Goal: Task Accomplishment & Management: Manage account settings

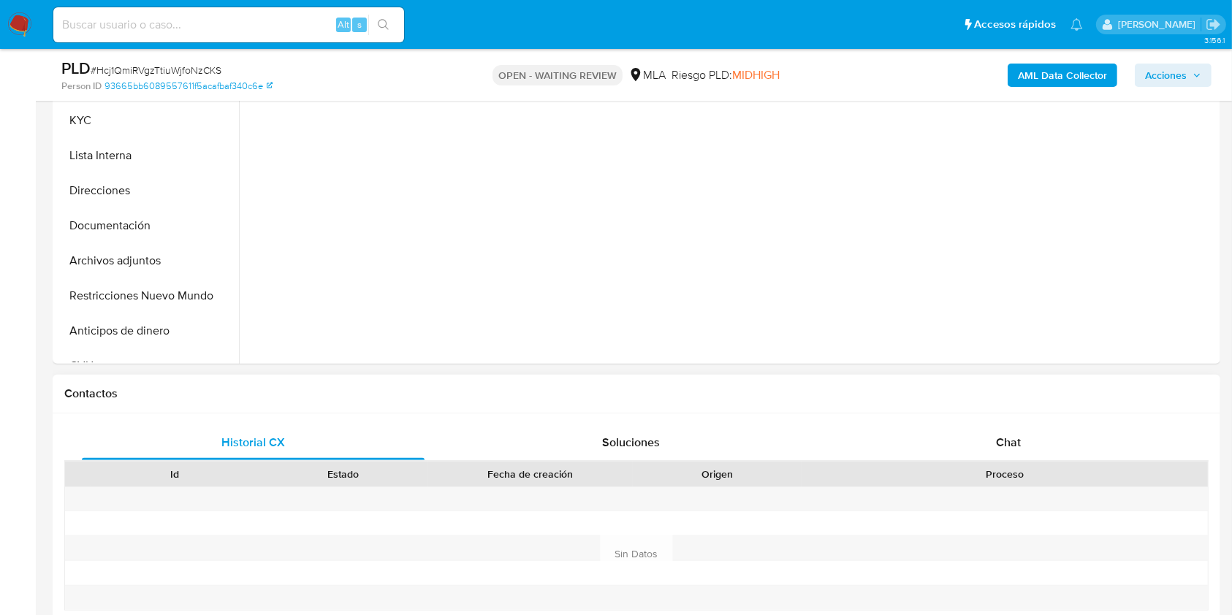
select select "10"
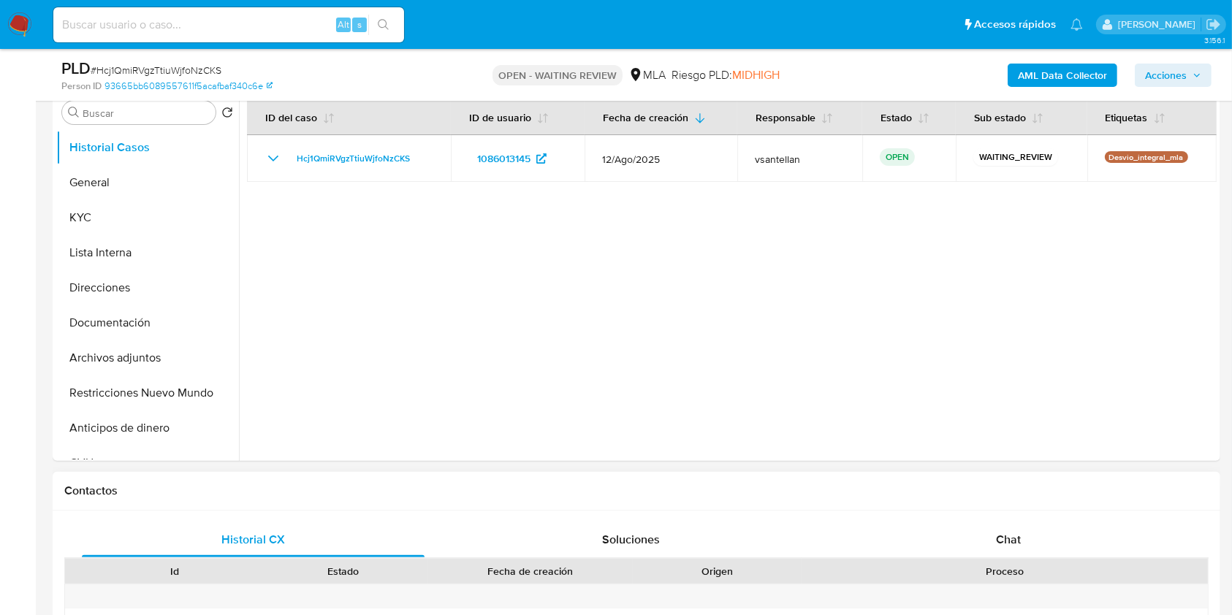
drag, startPoint x: 1022, startPoint y: 540, endPoint x: 1043, endPoint y: 494, distance: 50.4
click at [1022, 541] on div "Chat" at bounding box center [1008, 539] width 343 height 35
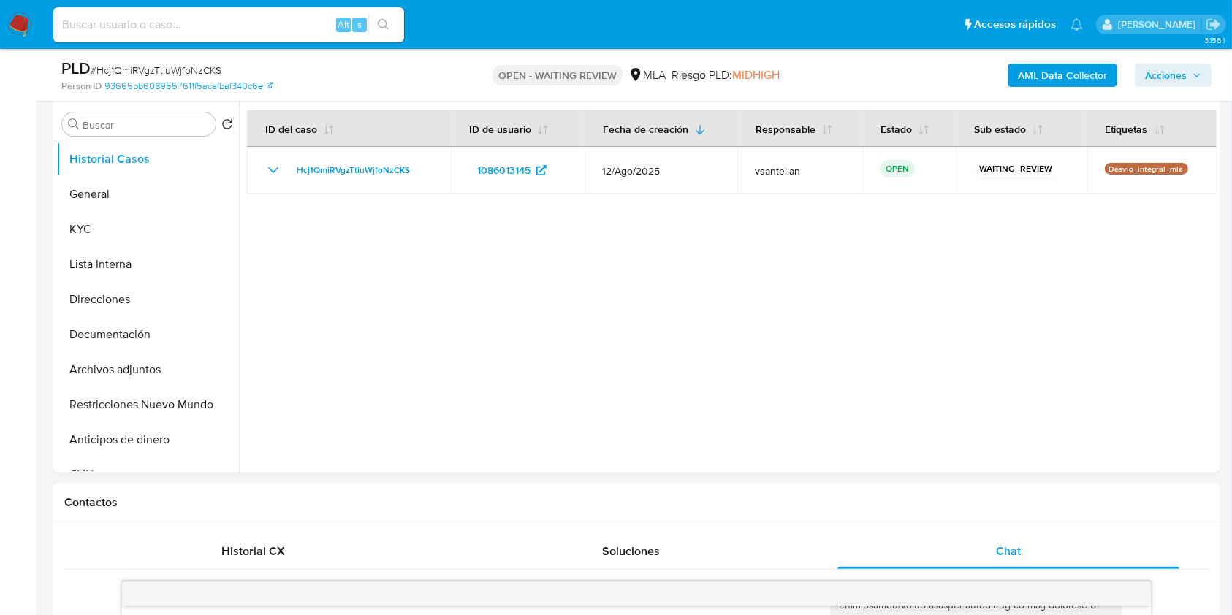
scroll to position [198, 0]
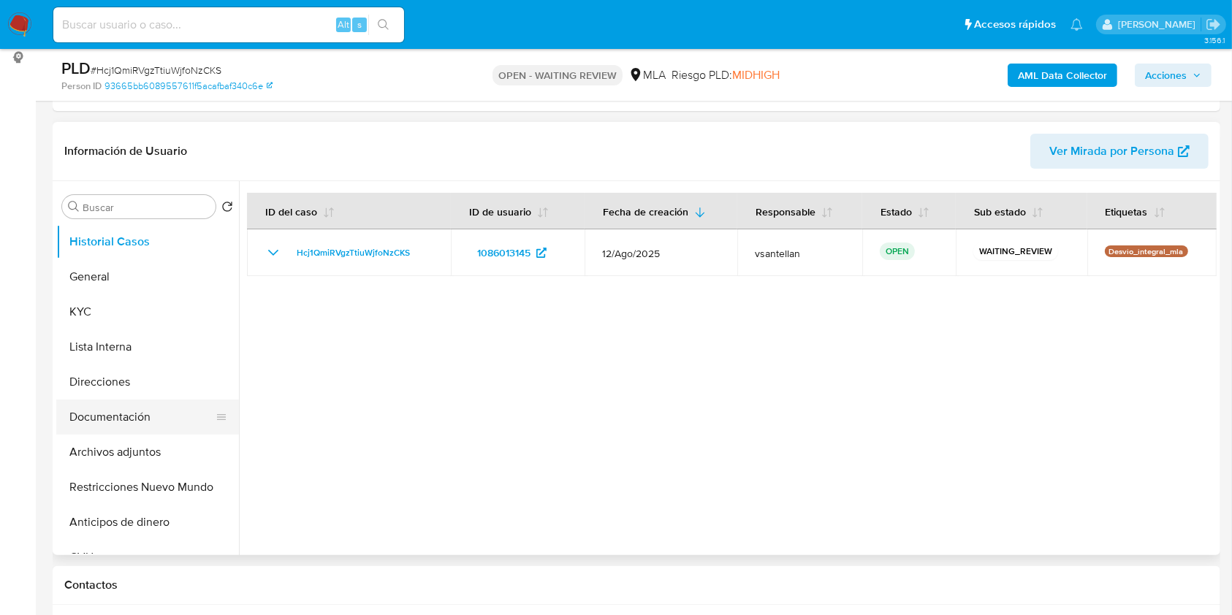
click at [132, 413] on button "Documentación" at bounding box center [141, 417] width 171 height 35
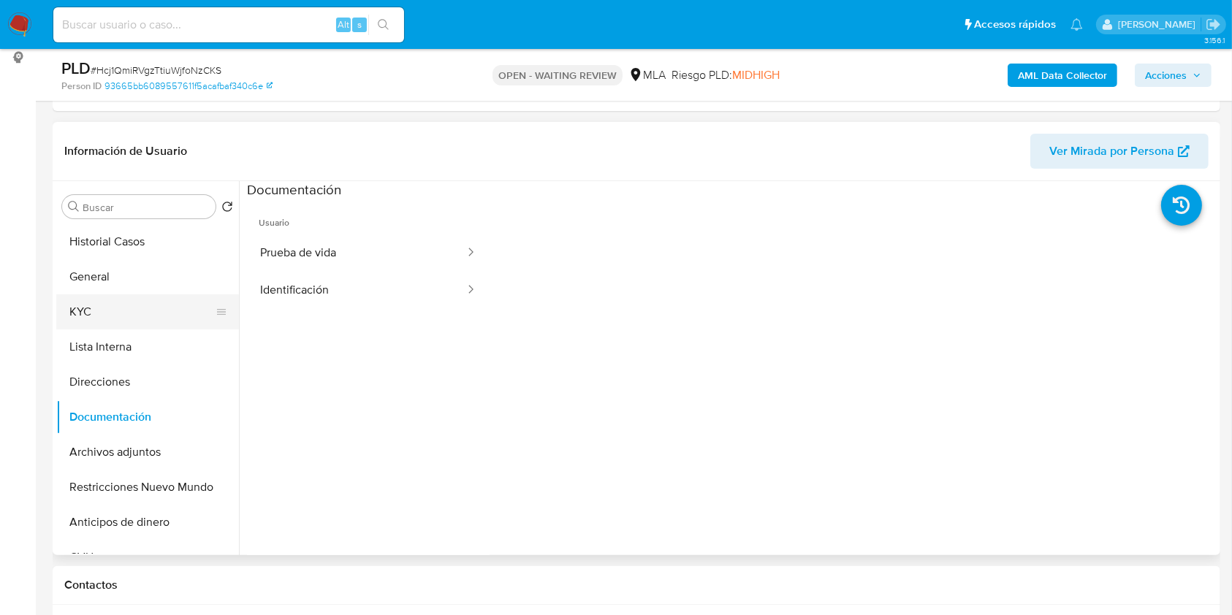
click at [123, 328] on button "KYC" at bounding box center [141, 311] width 171 height 35
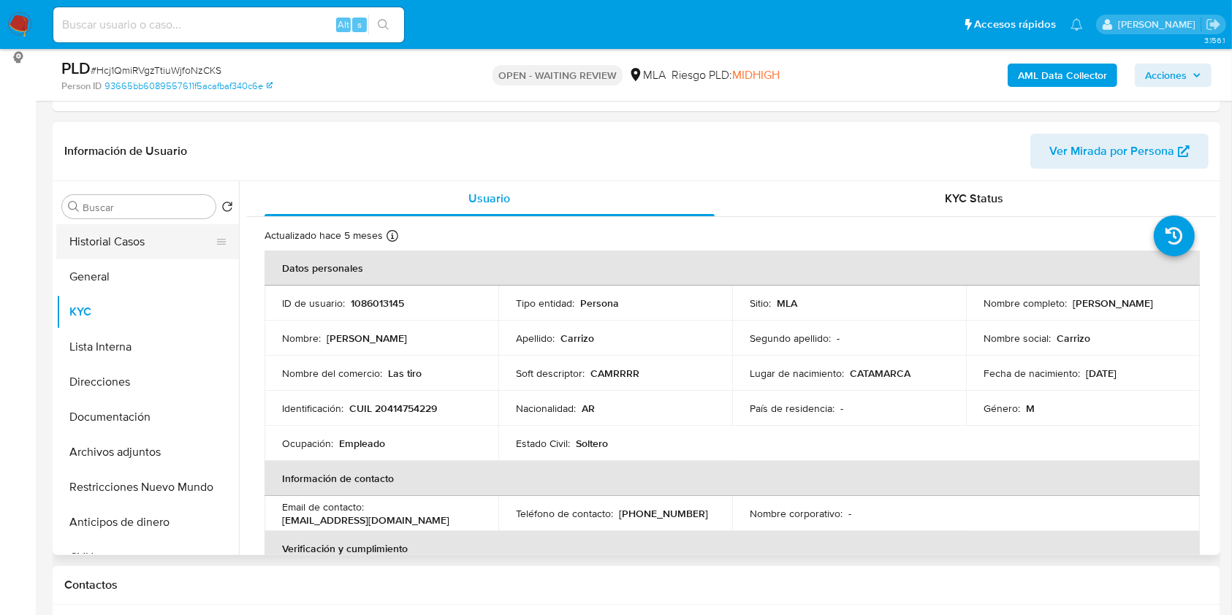
click at [140, 235] on button "Historial Casos" at bounding box center [141, 241] width 171 height 35
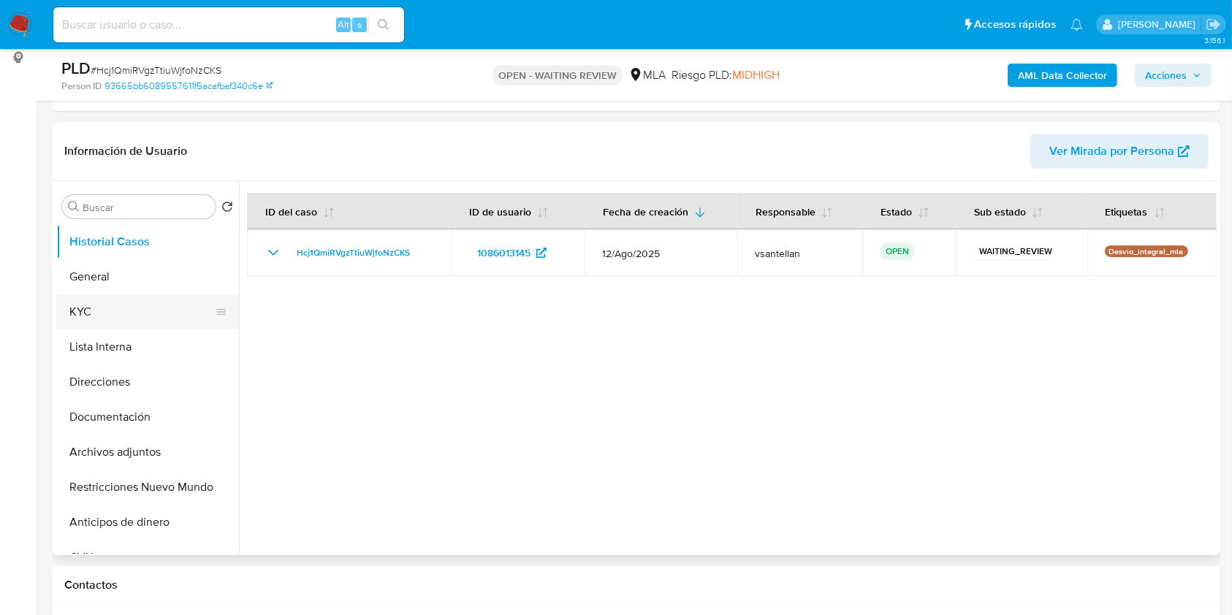
click at [108, 330] on button "Lista Interna" at bounding box center [147, 347] width 183 height 35
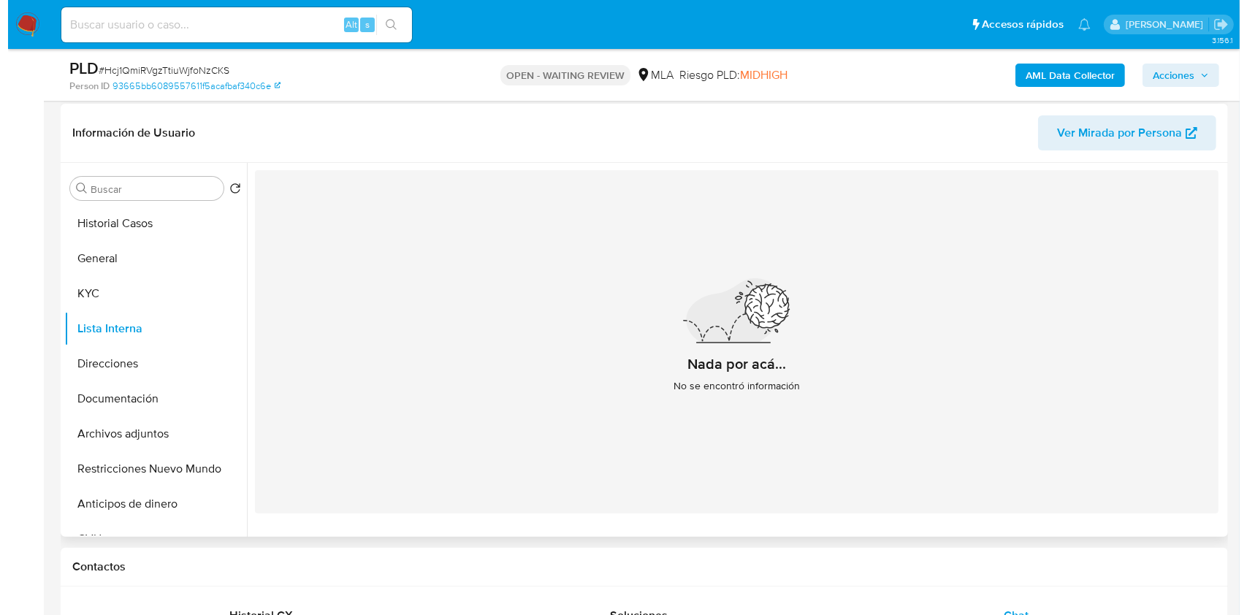
scroll to position [213, 0]
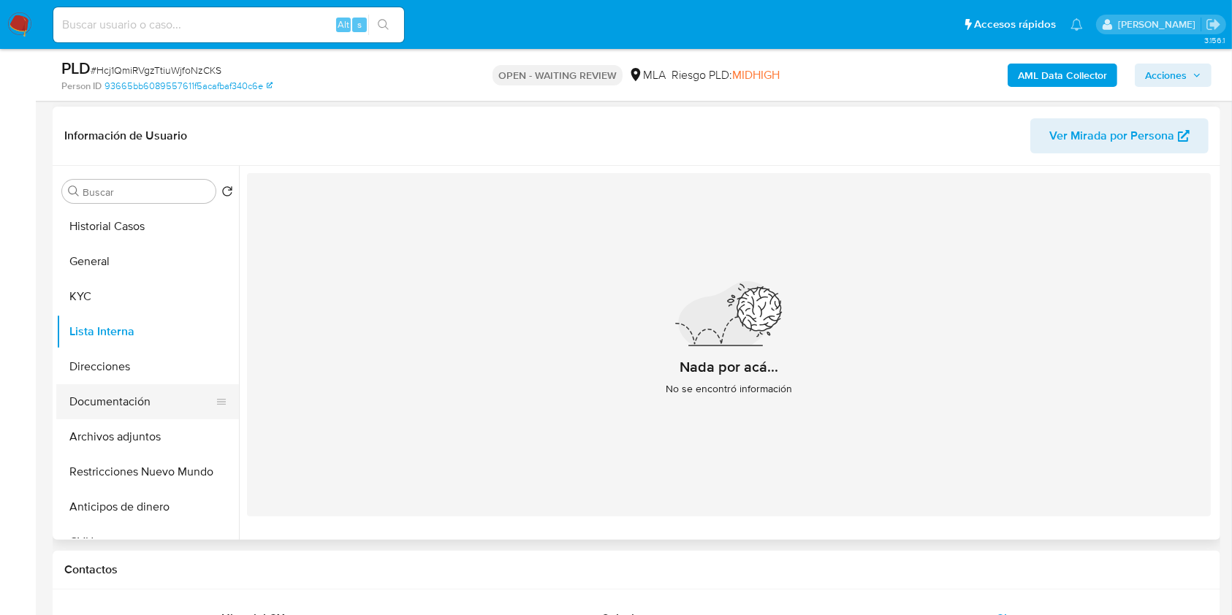
click at [143, 402] on button "Documentación" at bounding box center [141, 401] width 171 height 35
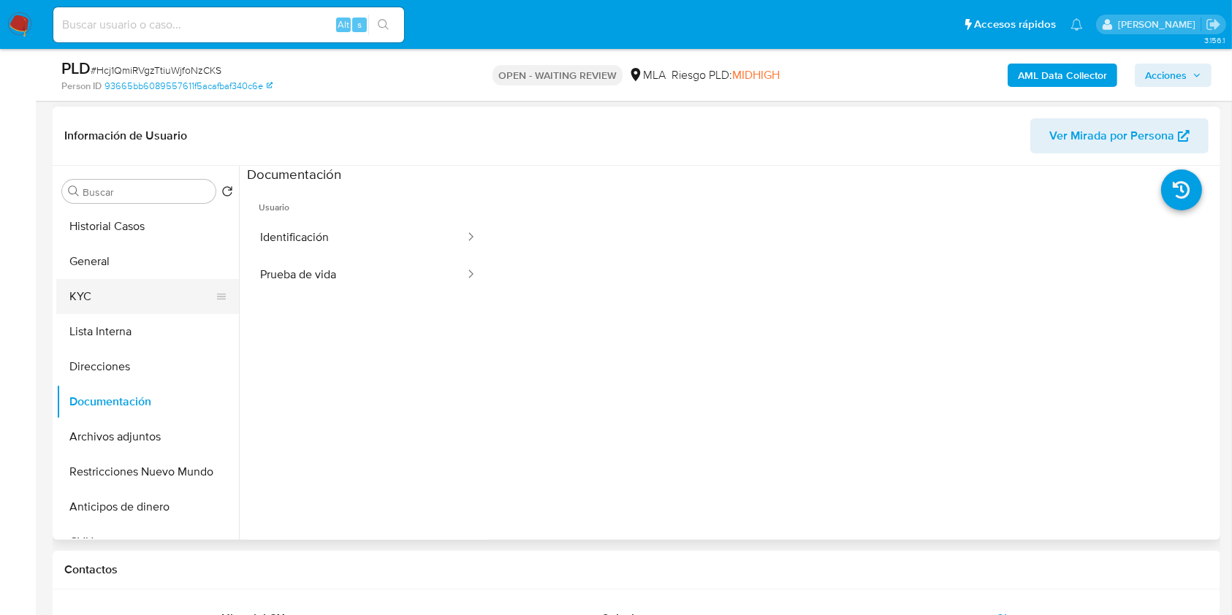
drag, startPoint x: 129, startPoint y: 293, endPoint x: 221, endPoint y: 281, distance: 92.9
click at [129, 295] on button "KYC" at bounding box center [141, 296] width 171 height 35
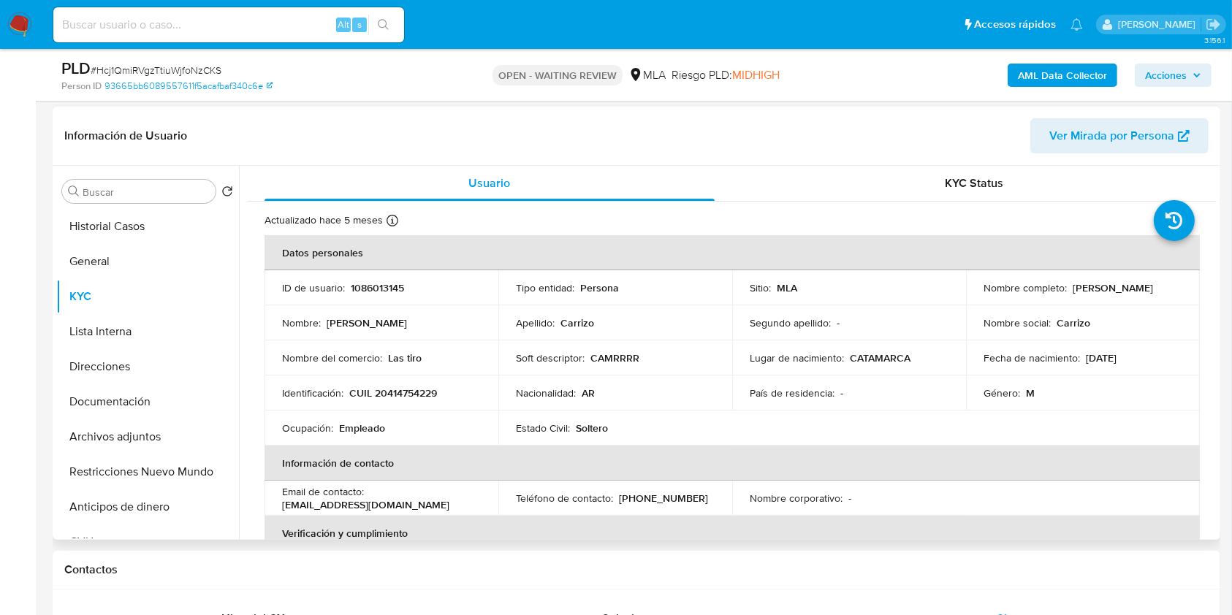
click at [406, 393] on p "CUIL 20414754229" at bounding box center [393, 393] width 88 height 13
click at [406, 394] on p "CUIL 20414754229" at bounding box center [393, 393] width 88 height 13
copy p "20414754229"
click at [1062, 75] on b "AML Data Collector" at bounding box center [1062, 75] width 89 height 23
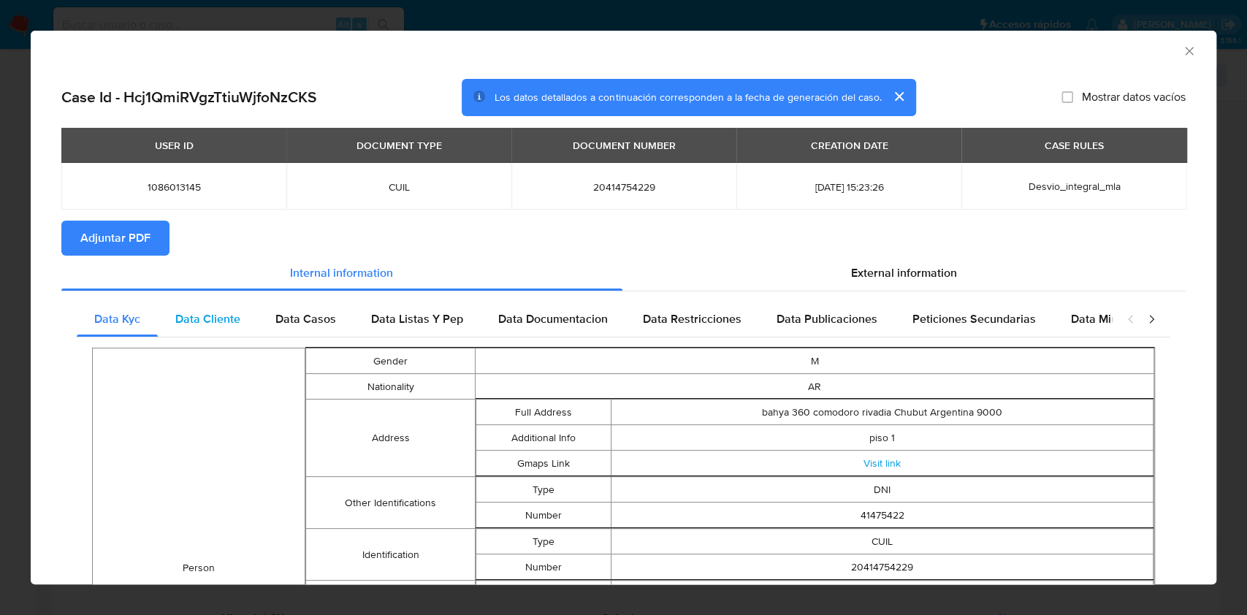
click at [216, 332] on div "Data Cliente" at bounding box center [208, 319] width 100 height 35
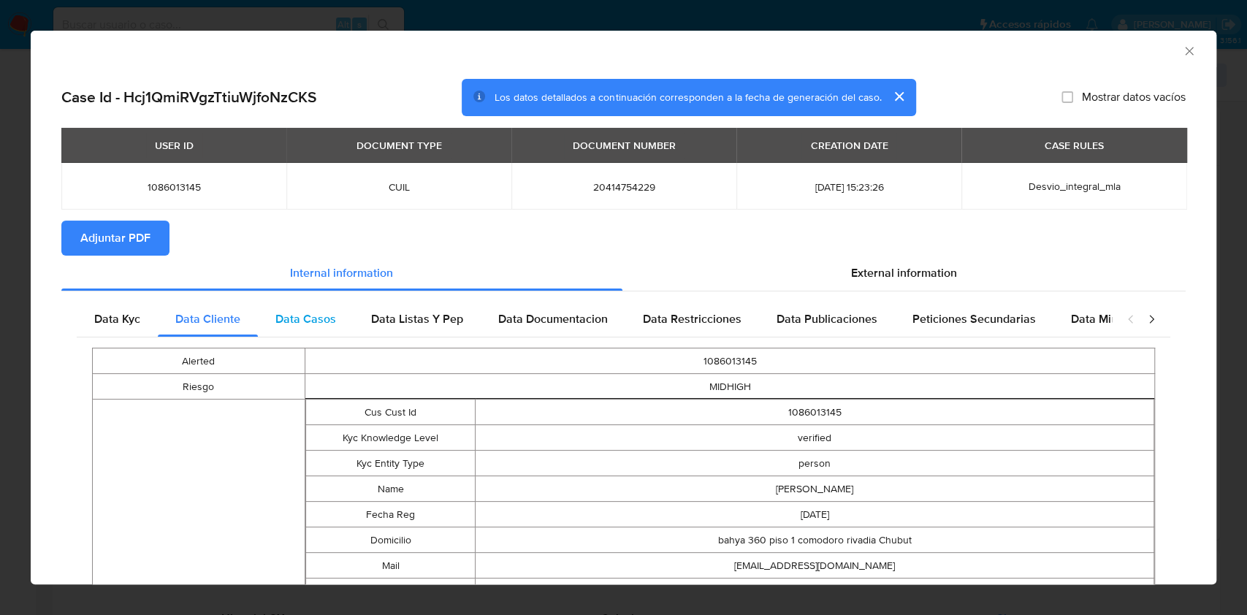
click at [315, 305] on div "Data Casos" at bounding box center [306, 319] width 96 height 35
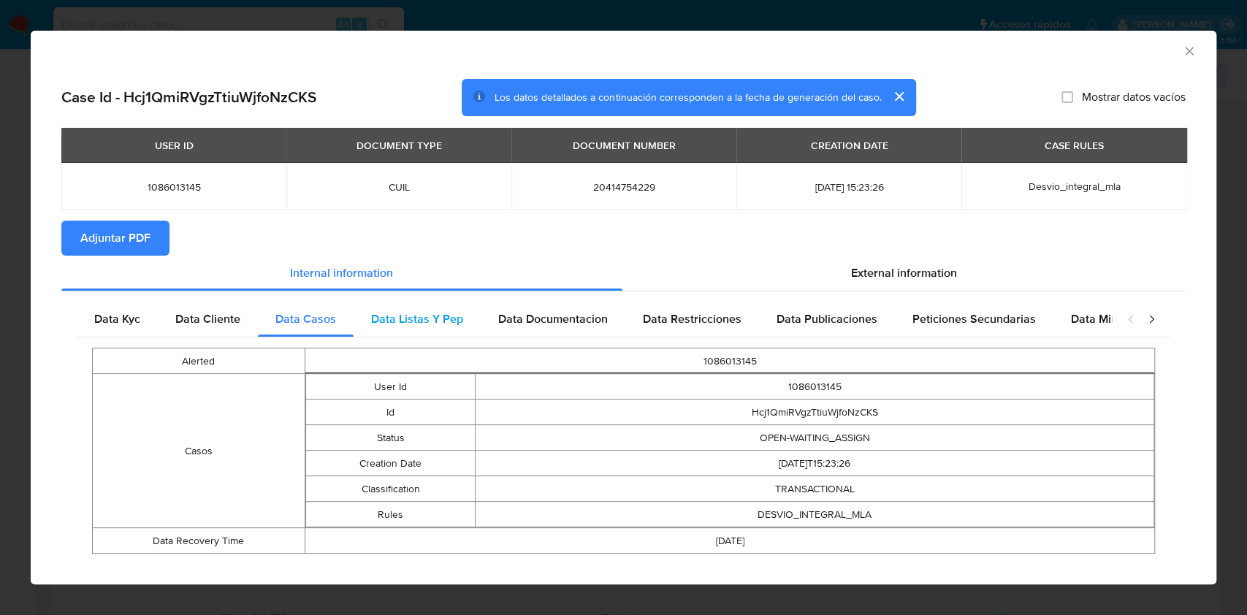
click at [443, 334] on div "Data Listas Y Pep" at bounding box center [417, 319] width 127 height 35
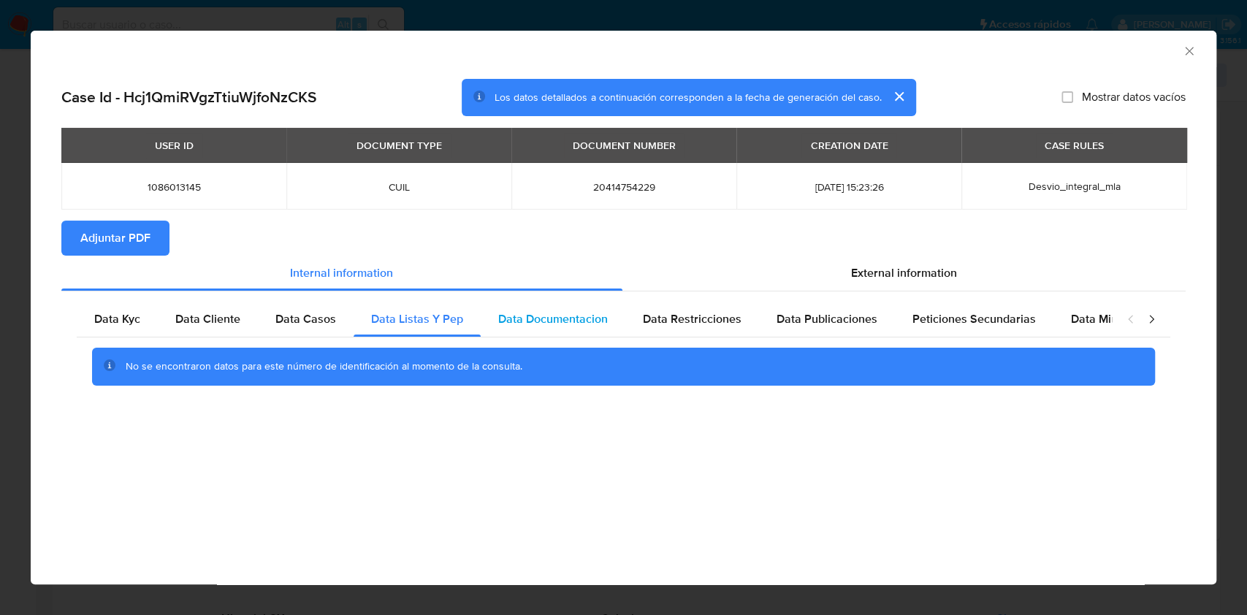
click at [539, 306] on div "Data Documentacion" at bounding box center [553, 319] width 145 height 35
click at [708, 319] on span "Data Restricciones" at bounding box center [692, 319] width 99 height 17
click at [856, 331] on div "Data Publicaciones" at bounding box center [827, 319] width 136 height 35
click at [926, 327] on span "Peticiones Secundarias" at bounding box center [974, 319] width 123 height 17
click at [1070, 306] on div "Data Minoridad" at bounding box center [1111, 319] width 115 height 35
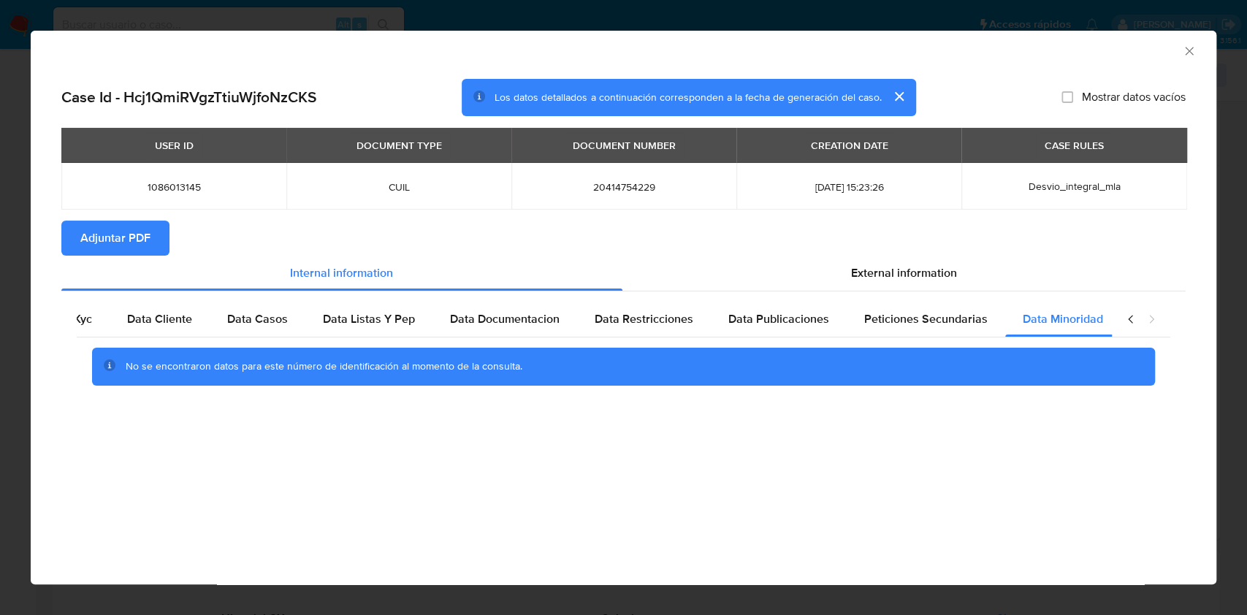
scroll to position [0, 49]
click at [1145, 321] on icon "closure-recommendation-modal" at bounding box center [1151, 319] width 15 height 15
click at [933, 276] on span "External information" at bounding box center [904, 273] width 106 height 17
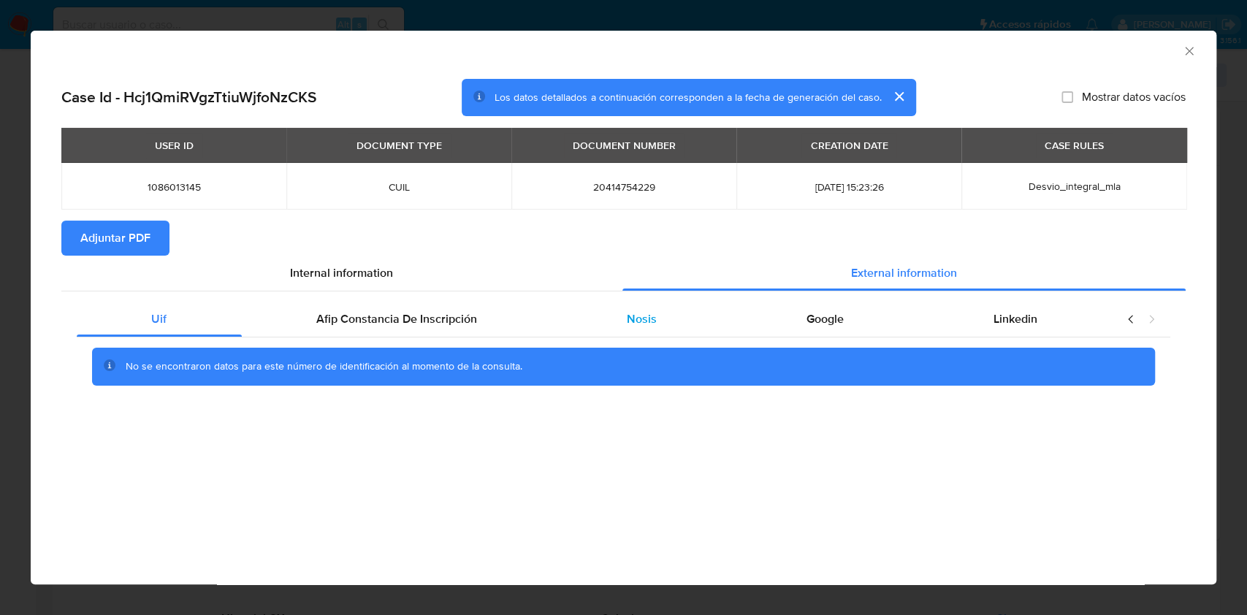
scroll to position [0, 0]
click at [468, 311] on span "Afip Constancia De Inscripción" at bounding box center [396, 319] width 161 height 17
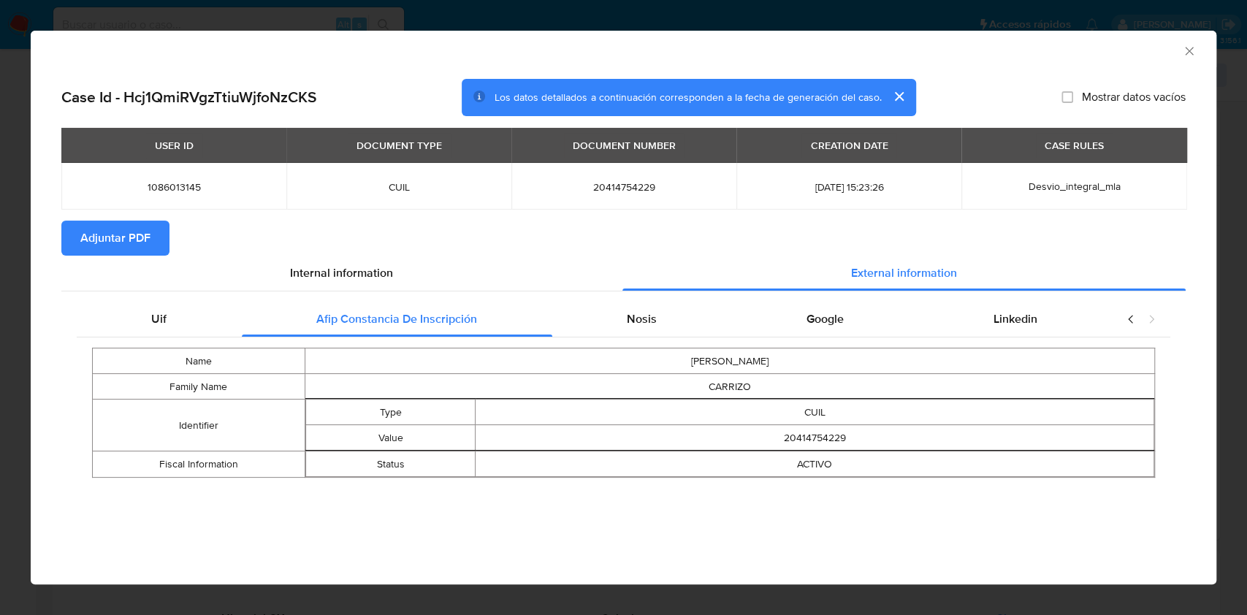
click at [696, 296] on div "Uif Afip Constancia De Inscripción Nosis Google Linkedin Name TOMAS GABRIEL Fam…" at bounding box center [623, 395] width 1124 height 207
click at [680, 318] on div "Nosis" at bounding box center [642, 319] width 180 height 35
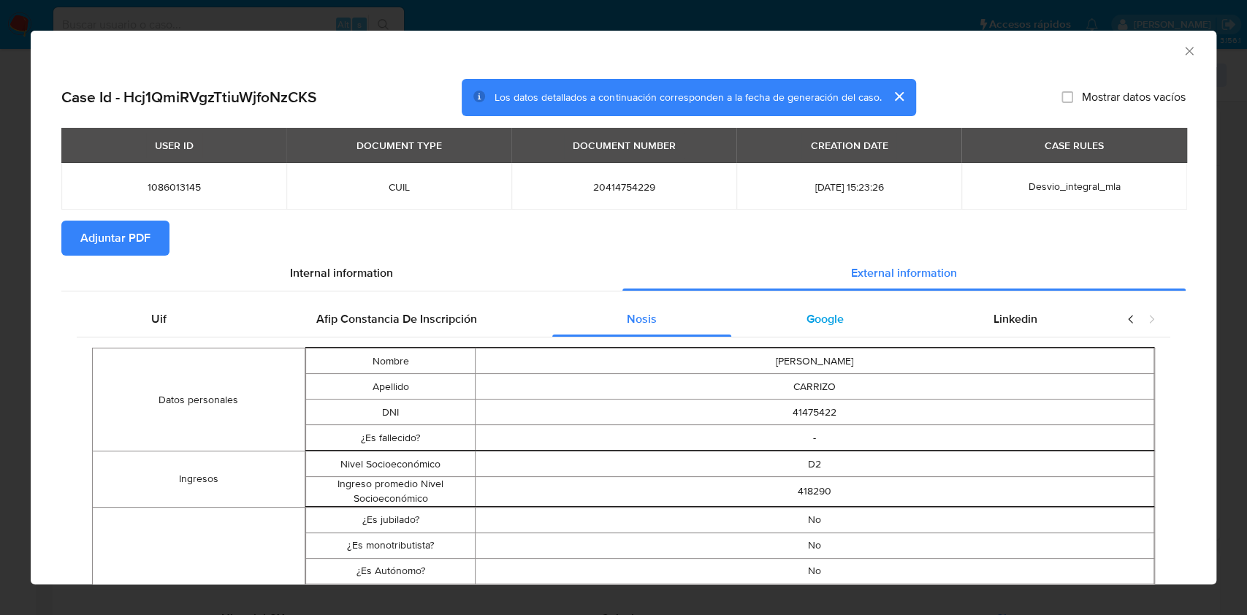
click at [818, 319] on span "Google" at bounding box center [825, 319] width 37 height 17
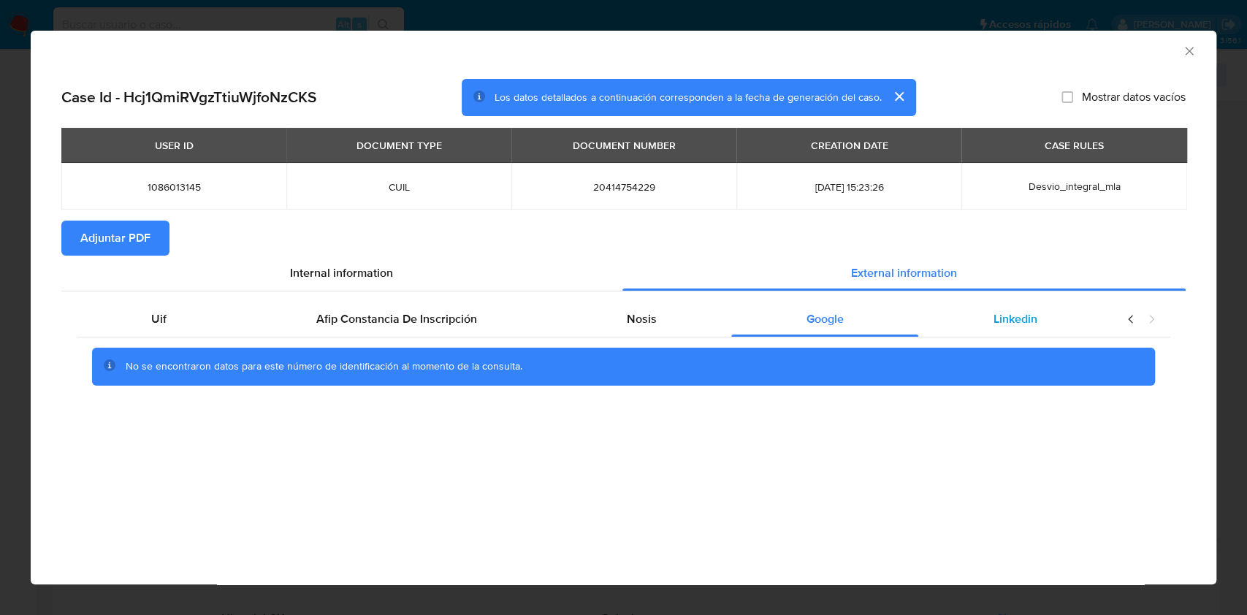
click at [954, 319] on div "Linkedin" at bounding box center [1015, 319] width 194 height 35
click at [93, 229] on span "Adjuntar PDF" at bounding box center [115, 238] width 70 height 32
click at [7, 202] on div "AML Data Collector Case Id - Hcj1QmiRVgzTtiuWjfoNzCKS Los datos detallados a co…" at bounding box center [623, 307] width 1247 height 615
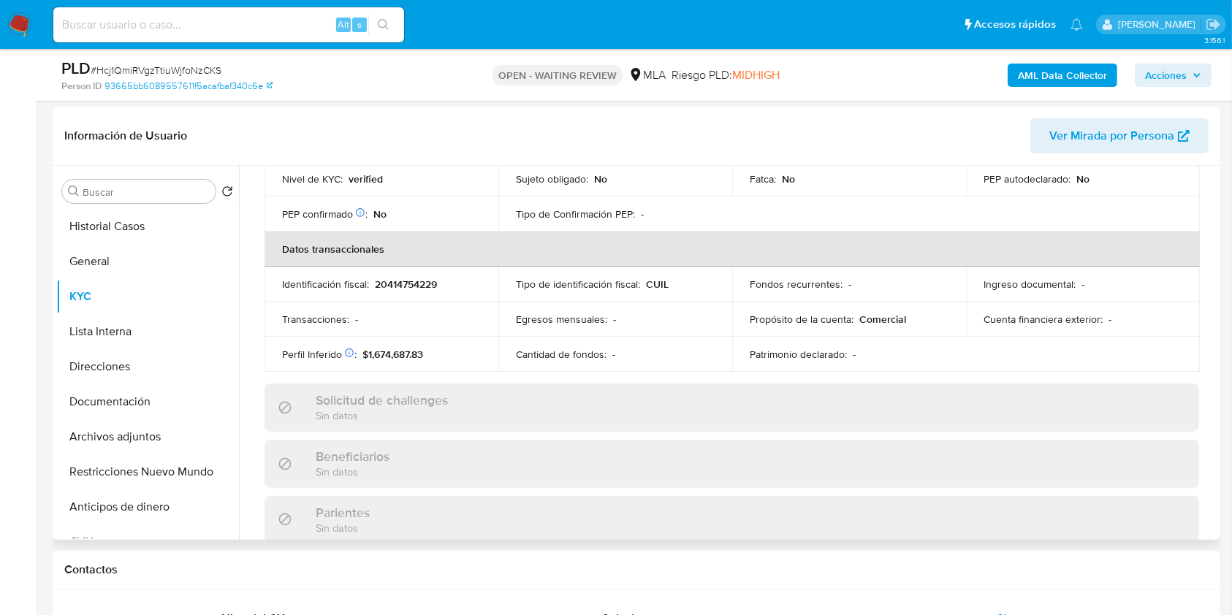
scroll to position [769, 0]
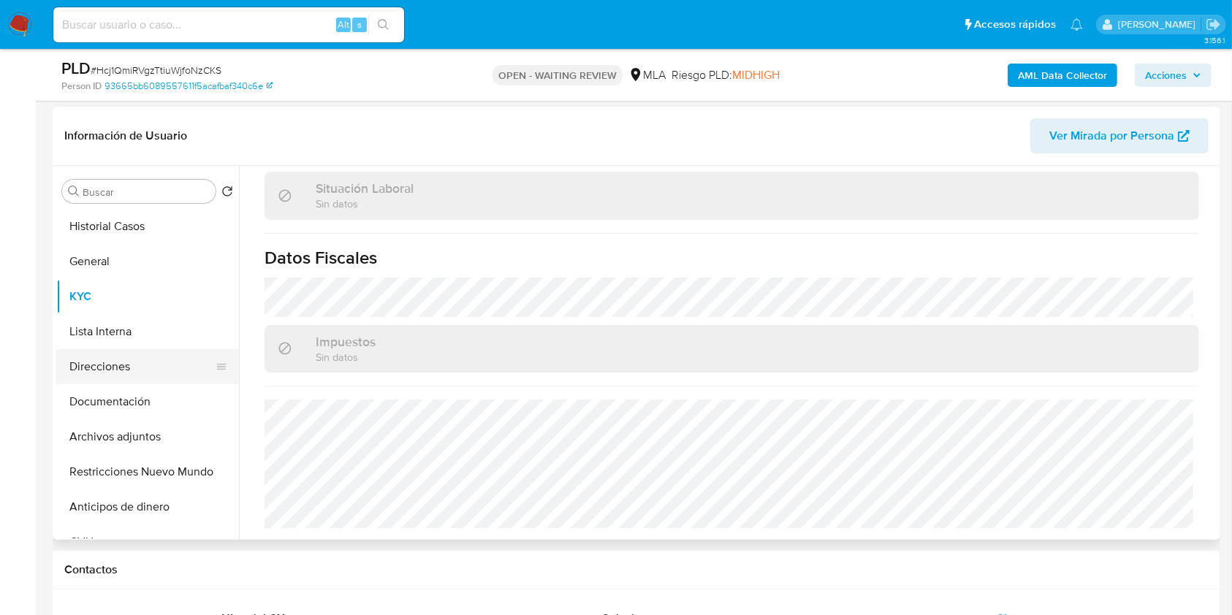
click at [108, 358] on button "Direcciones" at bounding box center [141, 366] width 171 height 35
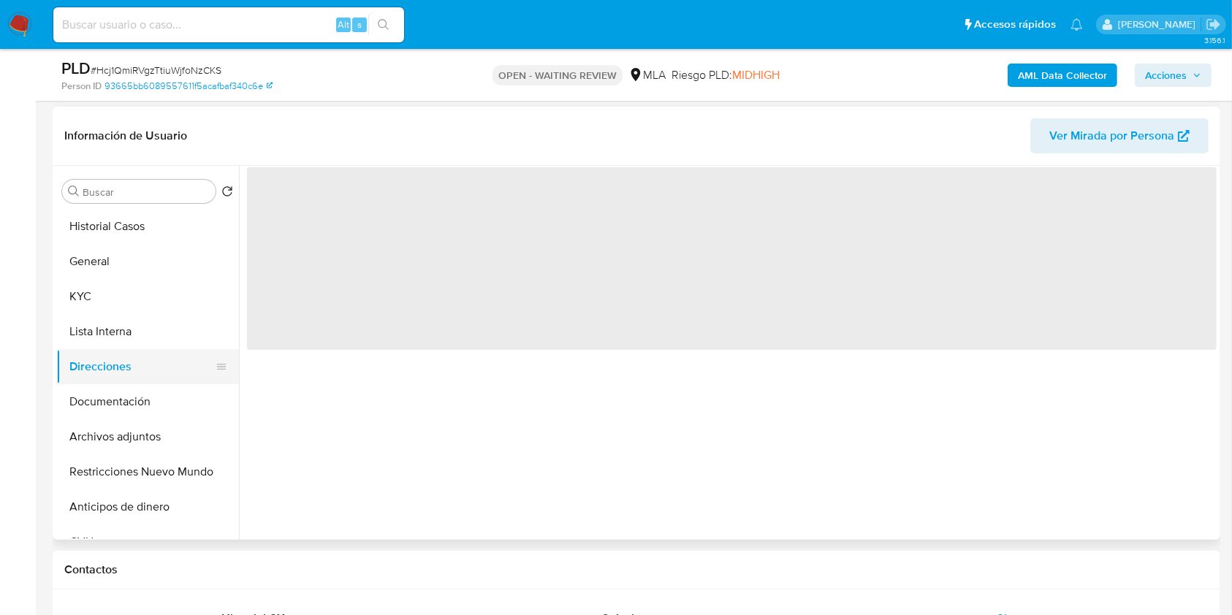
scroll to position [0, 0]
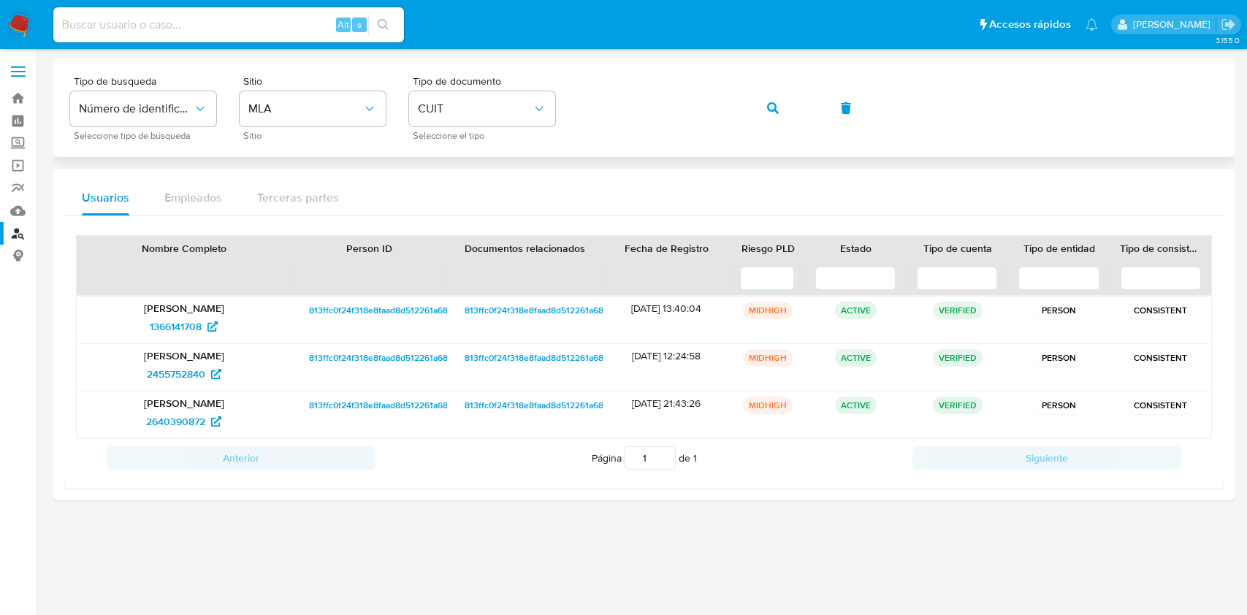
click at [753, 107] on button "button" at bounding box center [773, 108] width 50 height 35
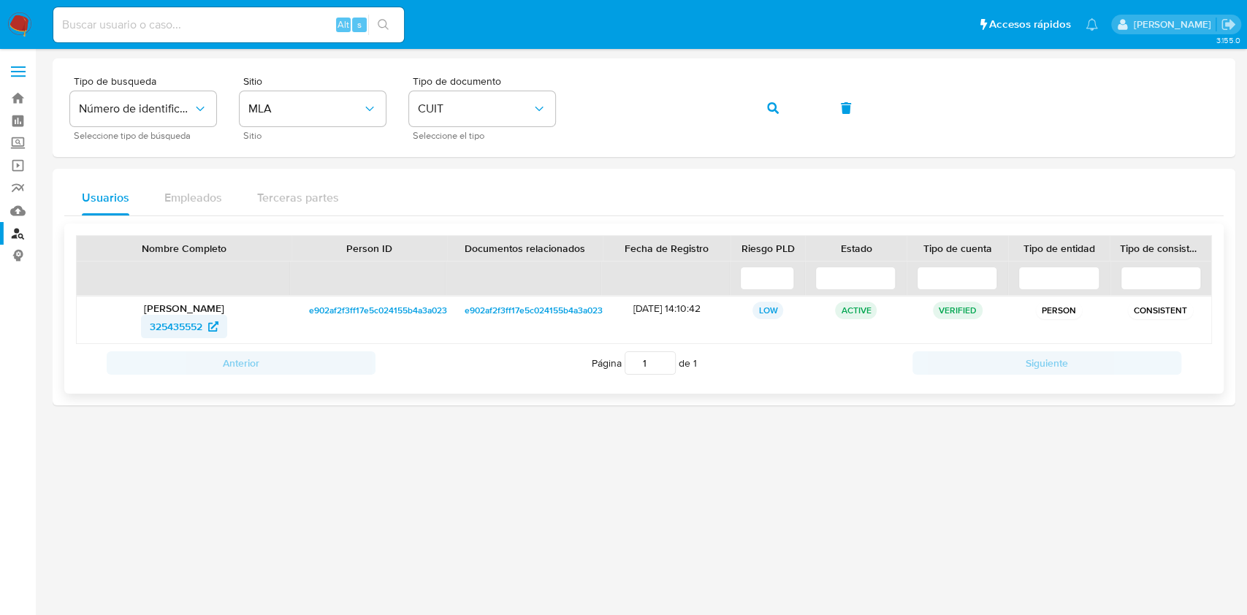
click at [179, 327] on span "325435552" at bounding box center [176, 326] width 53 height 23
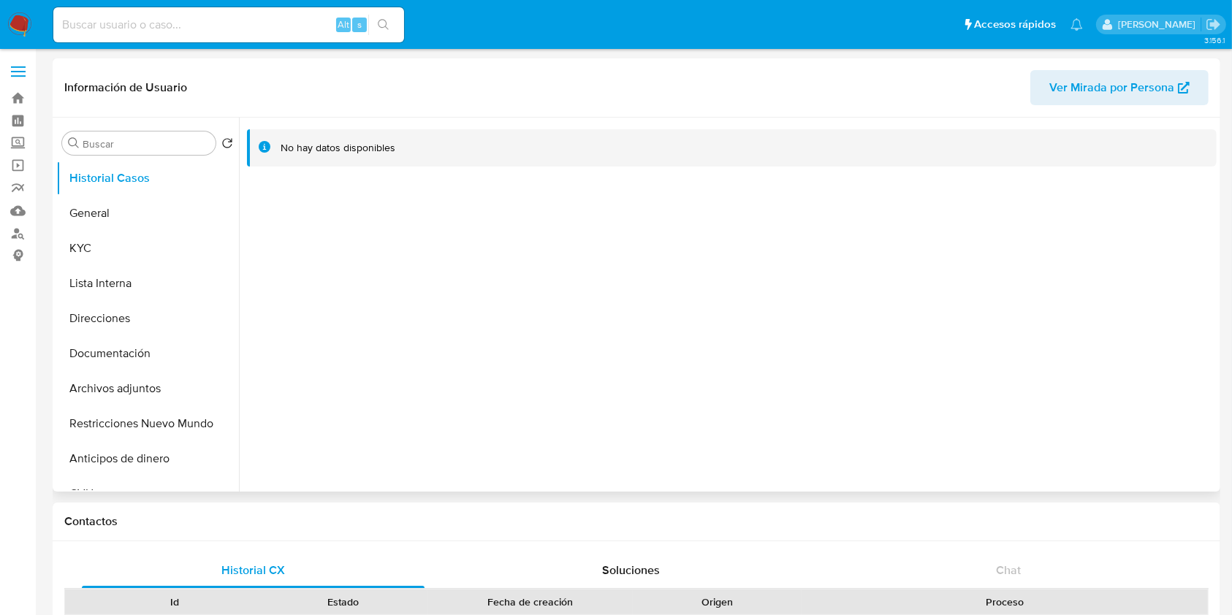
select select "10"
click at [155, 263] on button "KYC" at bounding box center [141, 248] width 171 height 35
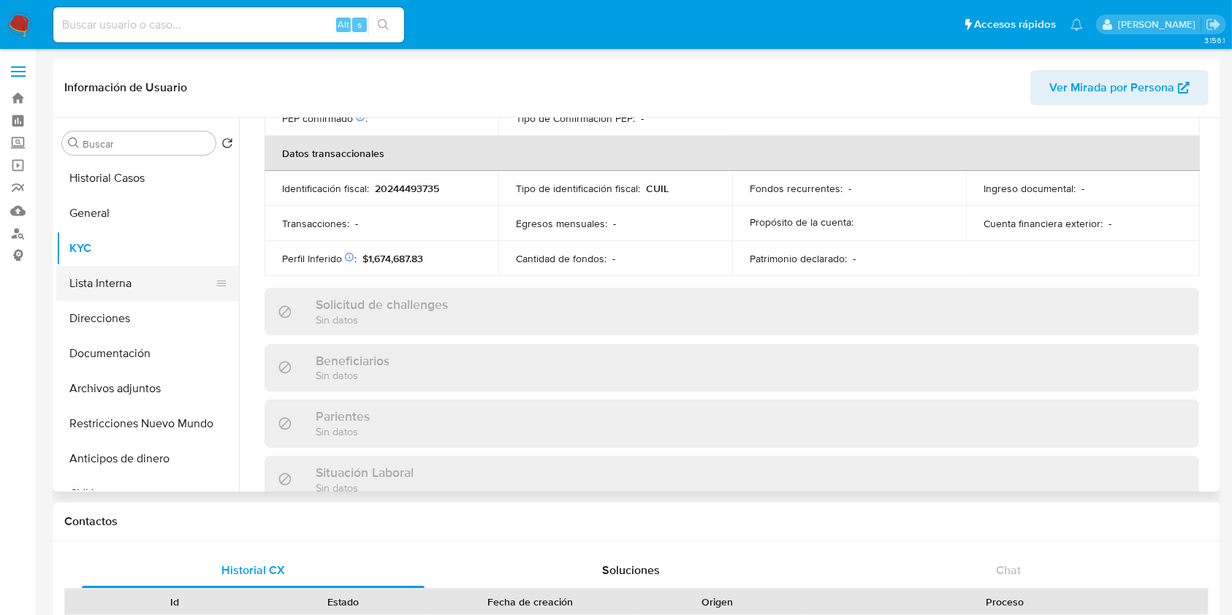
scroll to position [769, 0]
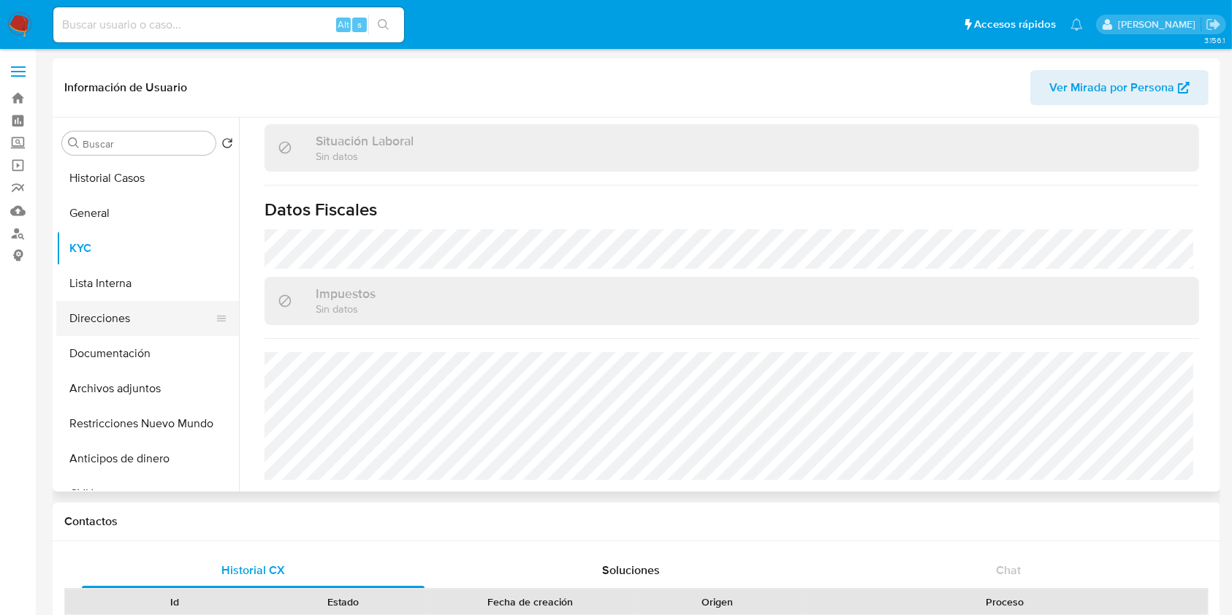
click at [168, 311] on button "Direcciones" at bounding box center [141, 318] width 171 height 35
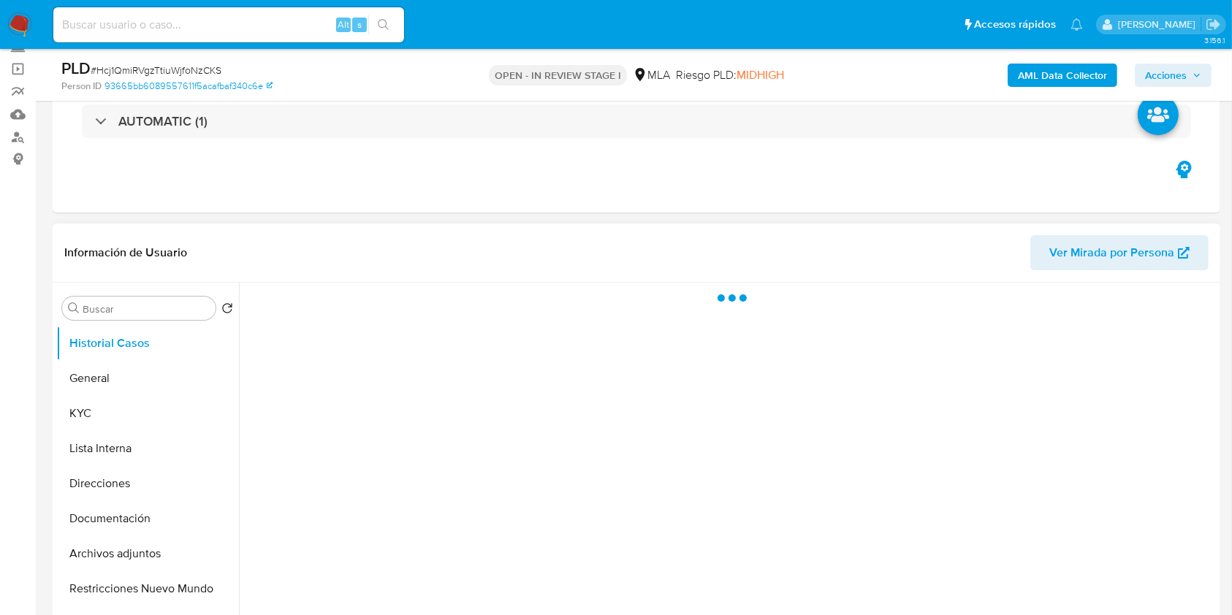
scroll to position [97, 0]
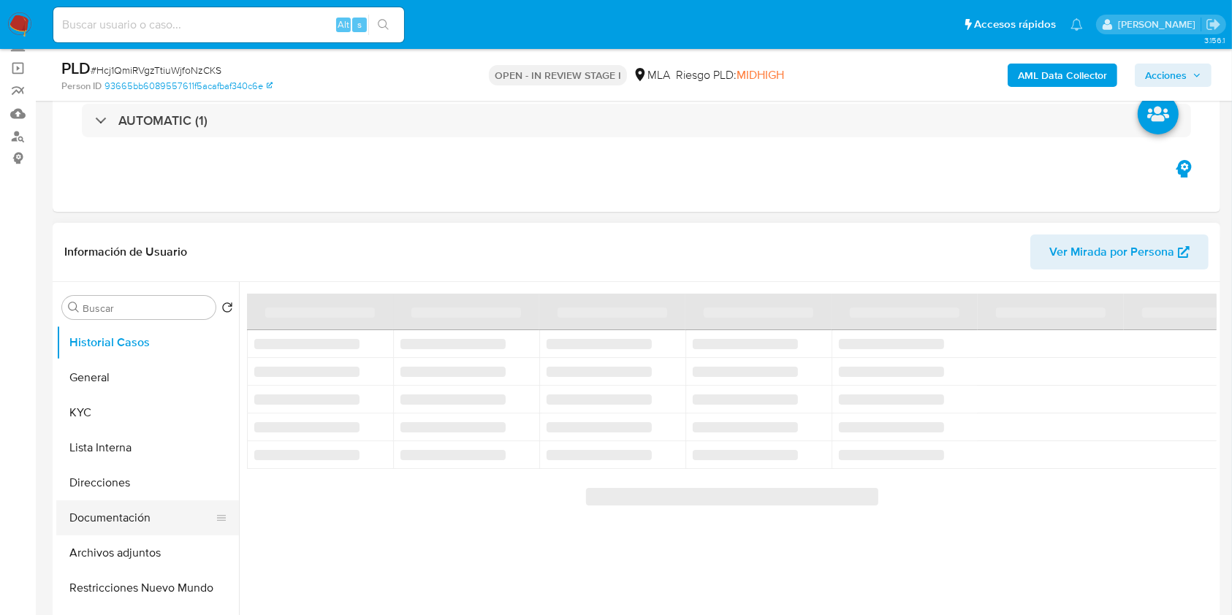
click at [140, 511] on button "Documentación" at bounding box center [141, 518] width 171 height 35
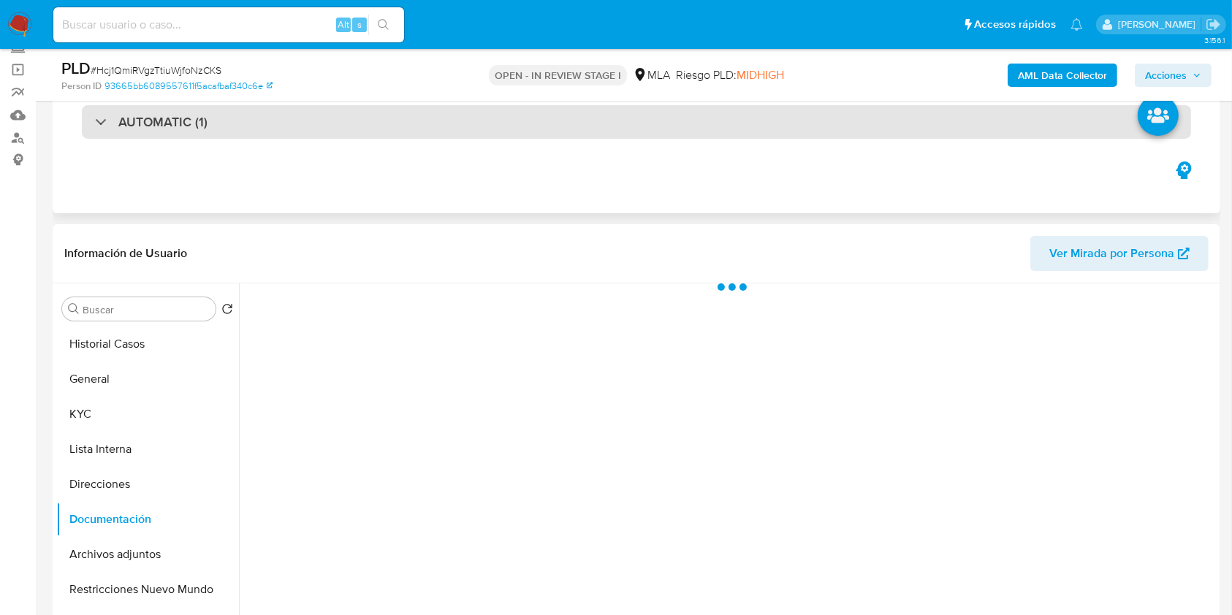
select select "10"
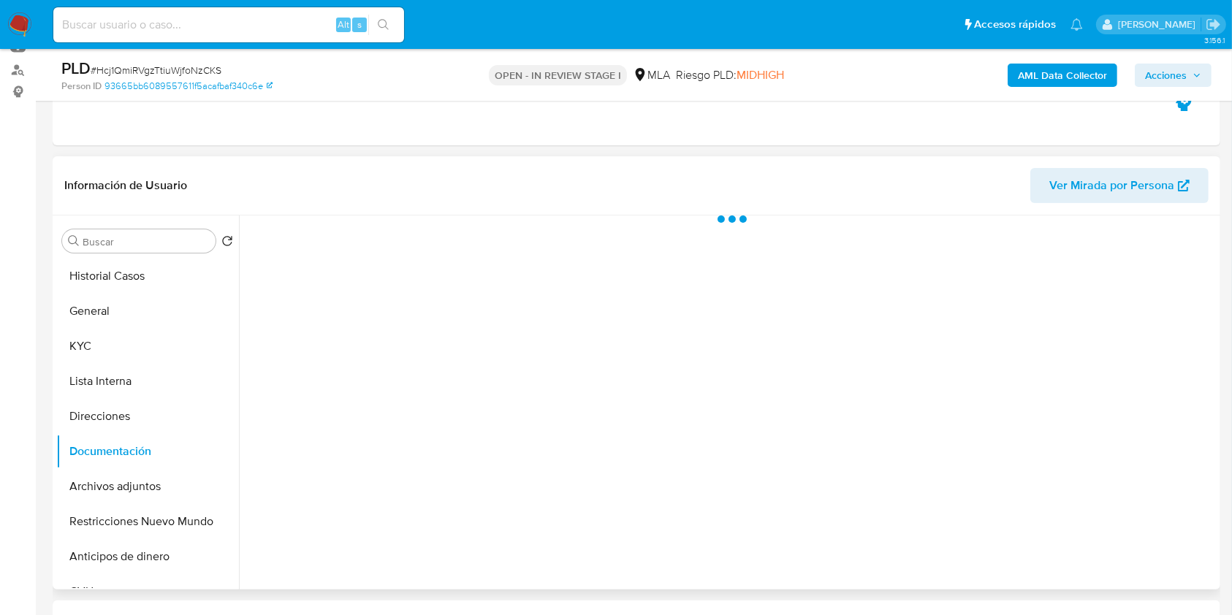
scroll to position [194, 0]
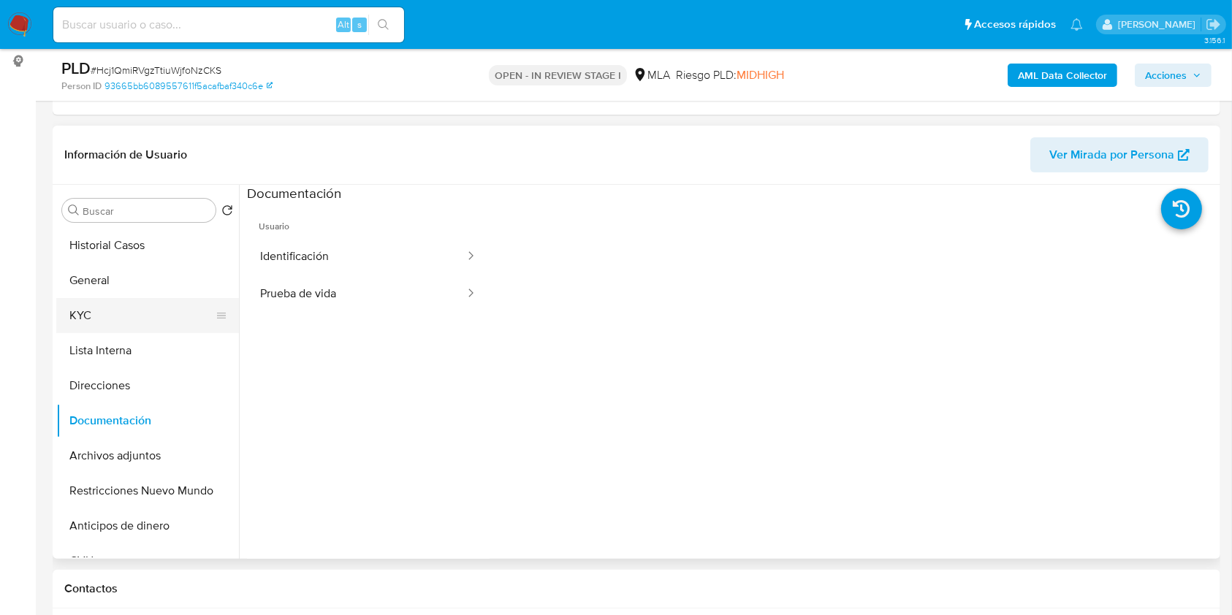
drag, startPoint x: 127, startPoint y: 328, endPoint x: 198, endPoint y: 321, distance: 71.3
click at [126, 330] on button "KYC" at bounding box center [141, 315] width 171 height 35
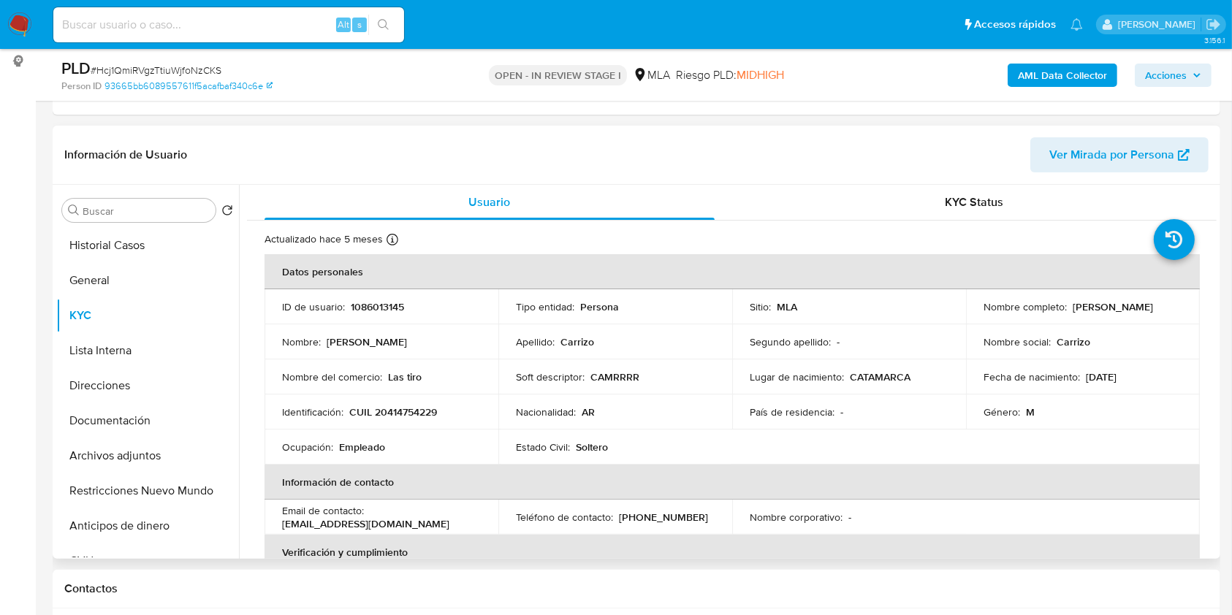
drag, startPoint x: 1068, startPoint y: 304, endPoint x: 1187, endPoint y: 303, distance: 119.8
click at [1187, 303] on td "Nombre completo : Tomas Gabriel Carrizo" at bounding box center [1083, 306] width 234 height 35
copy p "Tomas Gabriel Carrizo"
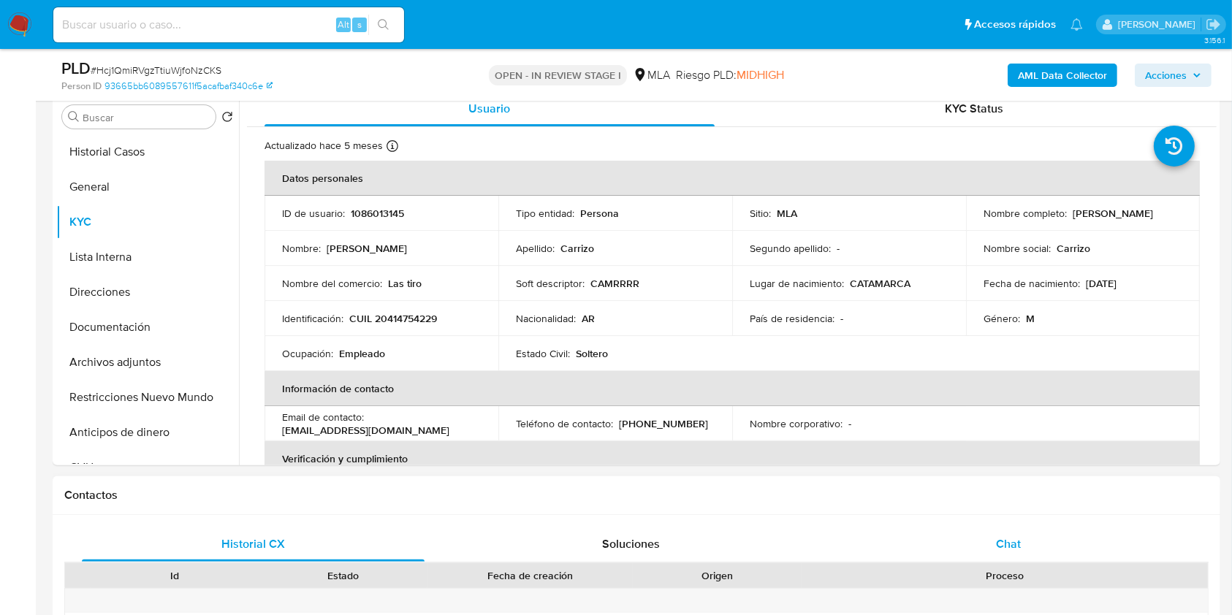
scroll to position [292, 0]
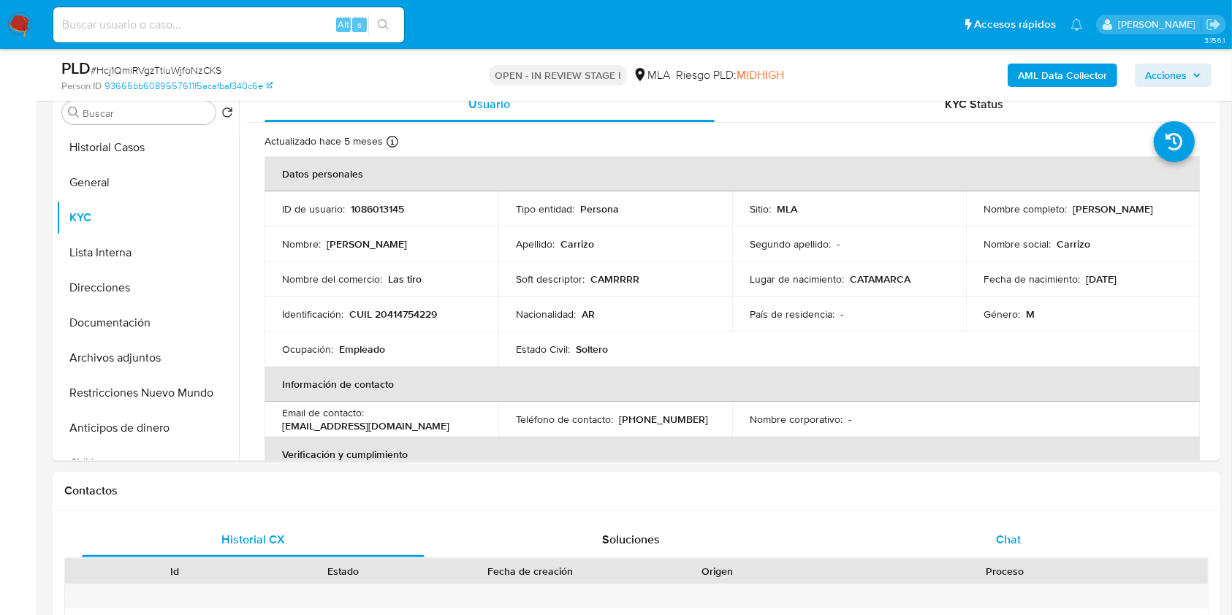
click at [948, 536] on div "Chat" at bounding box center [1008, 539] width 343 height 35
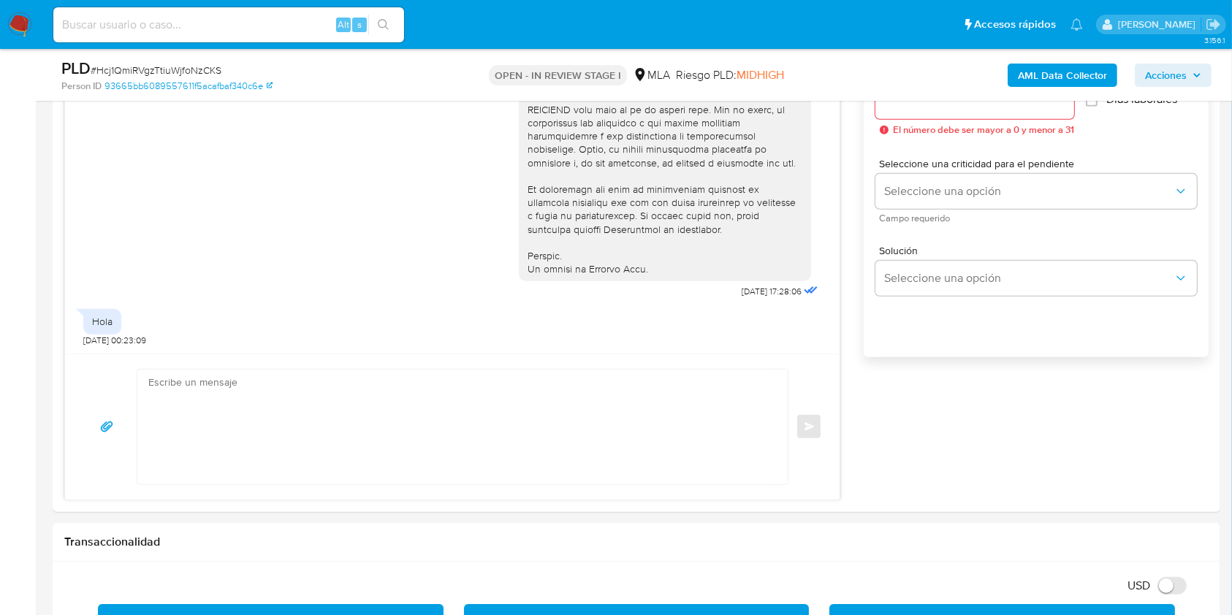
scroll to position [859, 0]
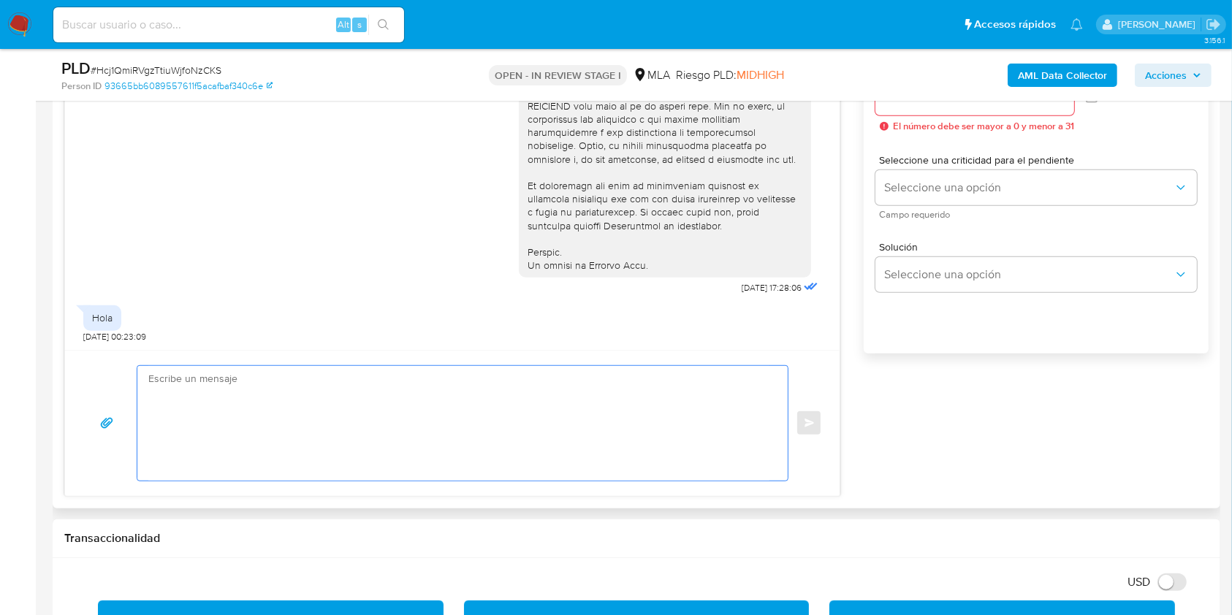
click at [479, 457] on textarea at bounding box center [458, 423] width 621 height 115
paste textarea "Hola Tomas Gabriel Carrizo, En función de las operaciones registradas en tu cue…"
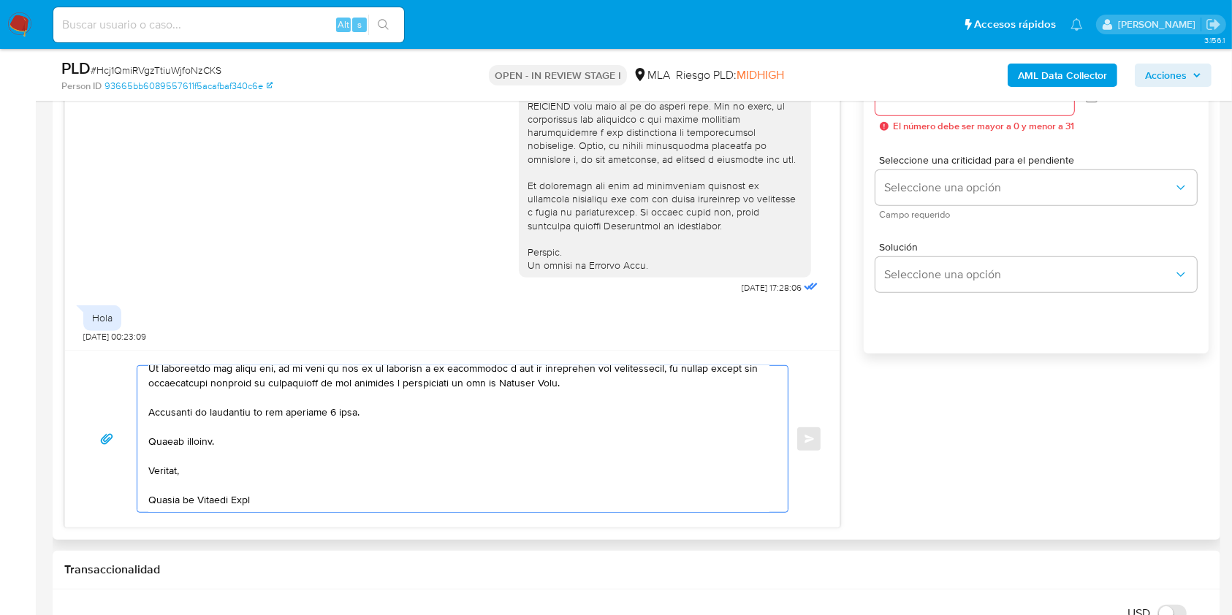
scroll to position [594, 0]
click at [340, 409] on textarea at bounding box center [458, 439] width 621 height 146
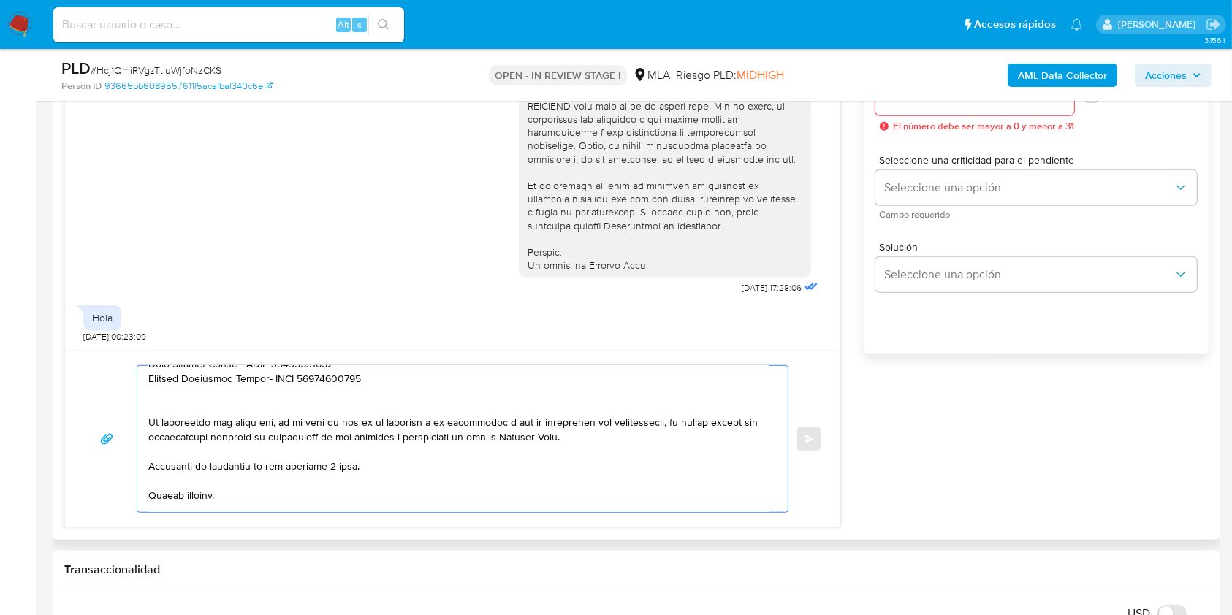
scroll to position [461, 0]
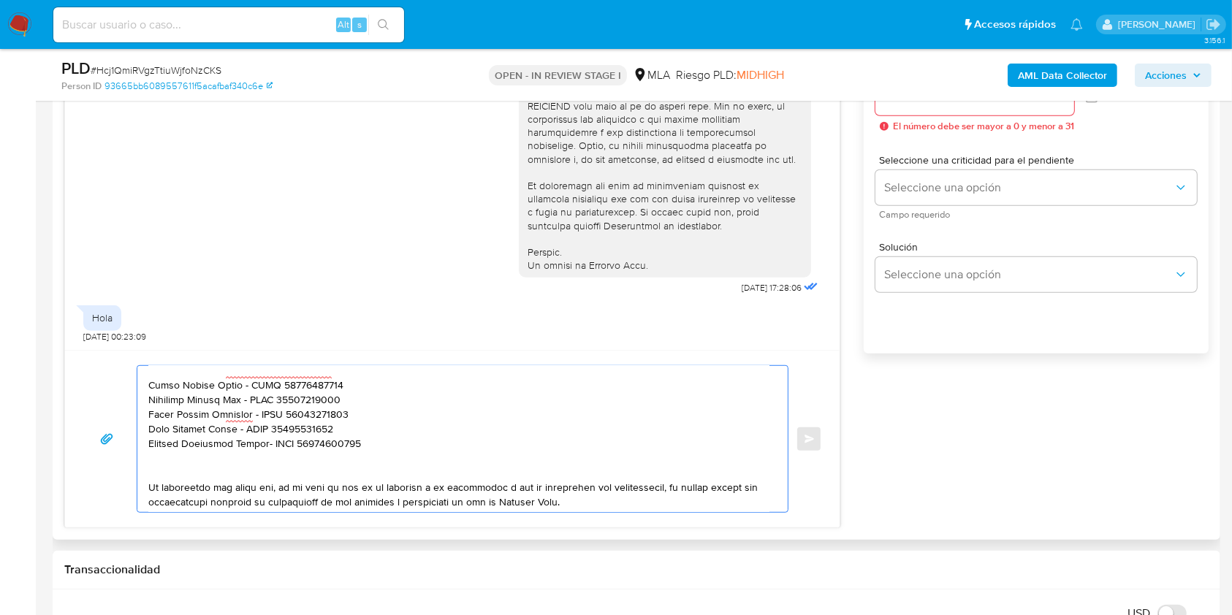
click at [560, 486] on textarea at bounding box center [458, 439] width 621 height 146
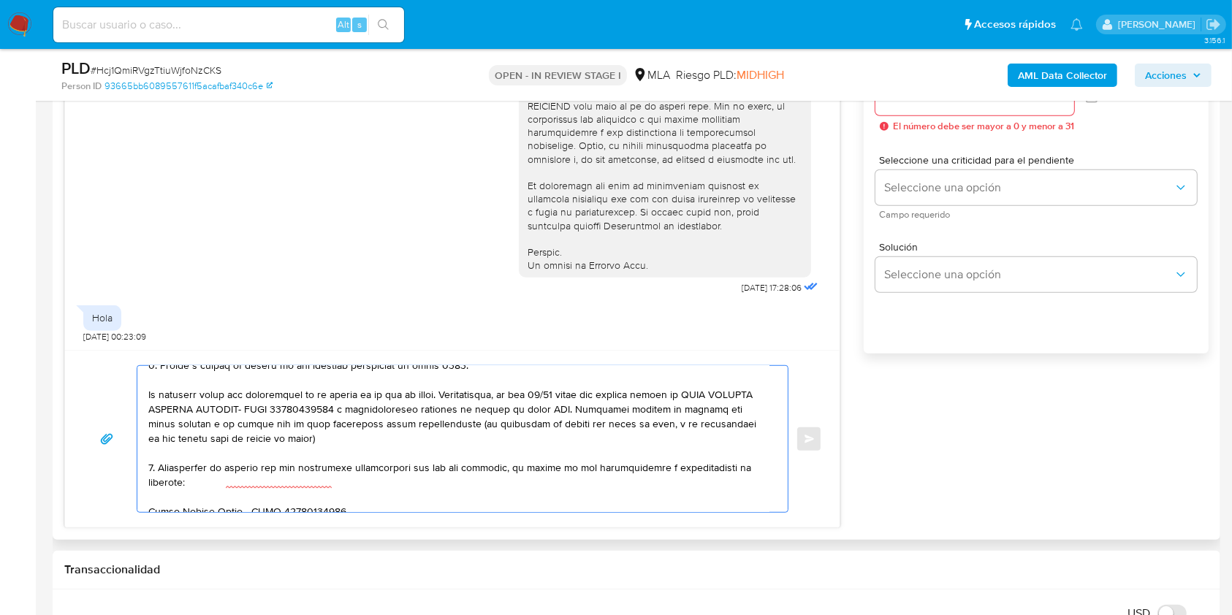
scroll to position [335, 0]
drag, startPoint x: 334, startPoint y: 448, endPoint x: 101, endPoint y: 407, distance: 236.6
click at [101, 407] on div "Enviar" at bounding box center [452, 439] width 739 height 148
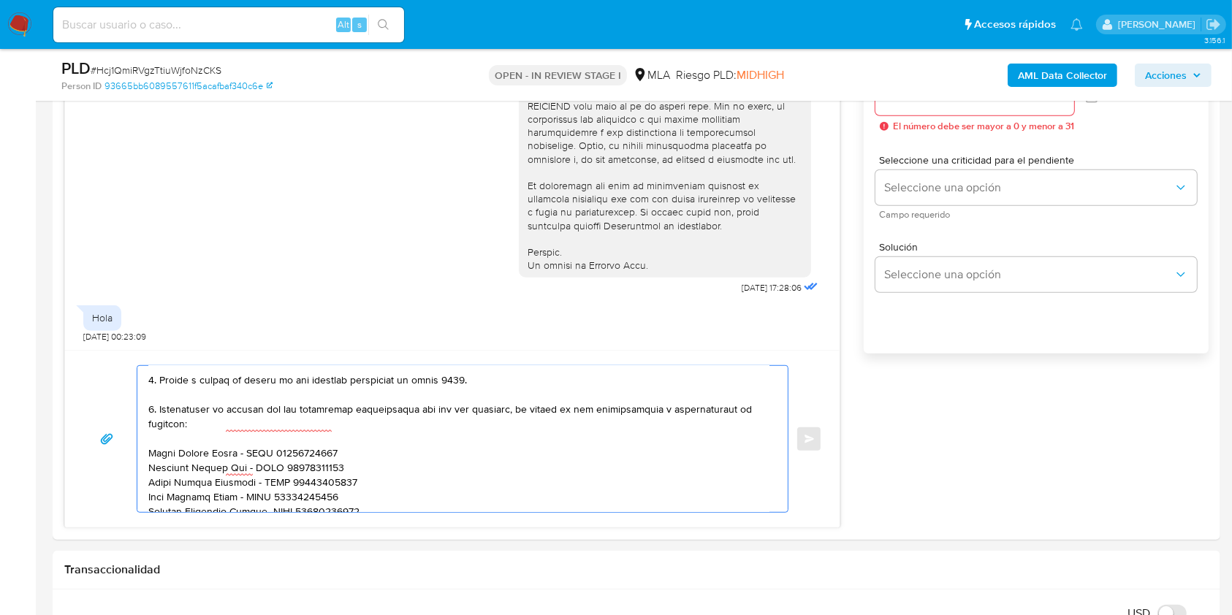
scroll to position [320, 0]
type textarea "Hola Tomas Gabriel Carrizo, En función de las operaciones registradas en tu cue…"
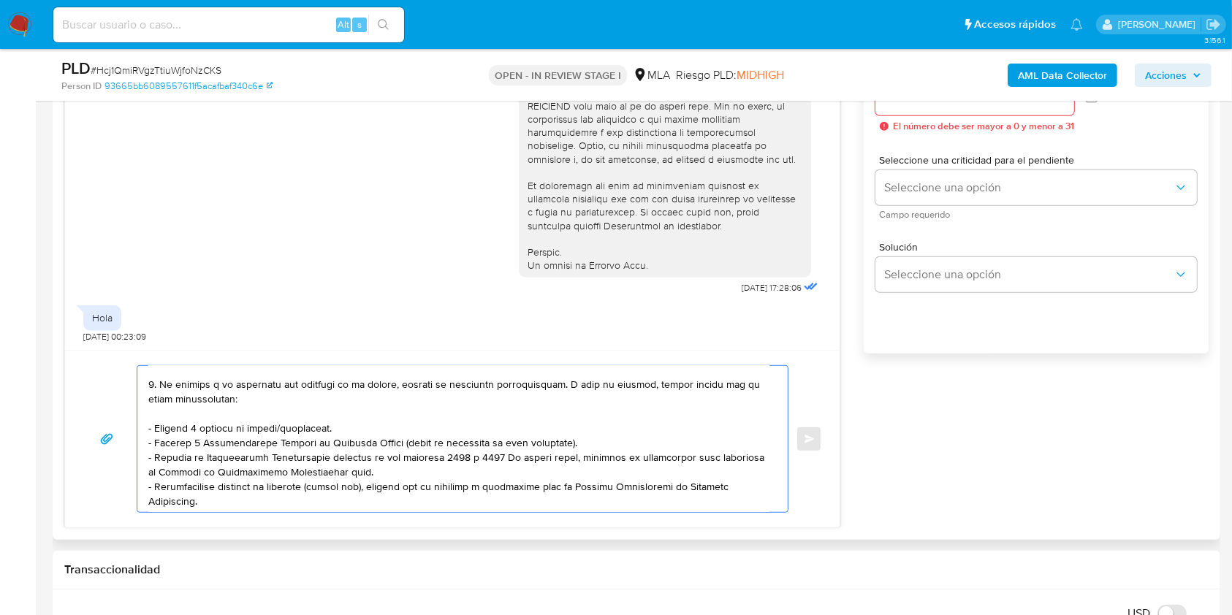
scroll to position [0, 0]
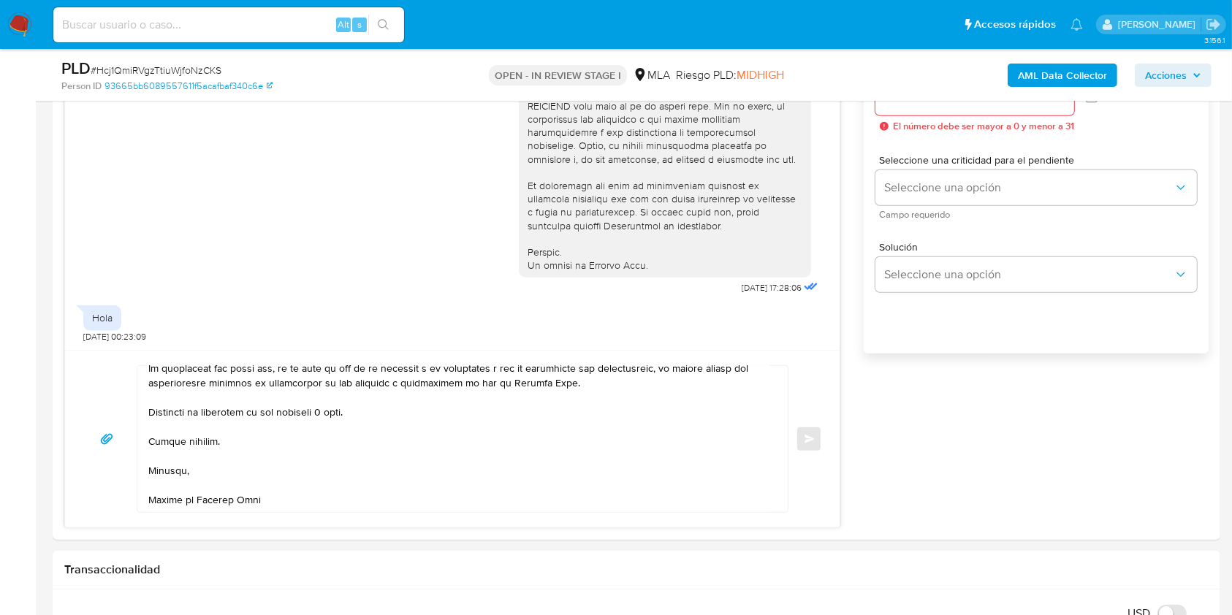
drag, startPoint x: 1230, startPoint y: 255, endPoint x: 1237, endPoint y: 213, distance: 43.0
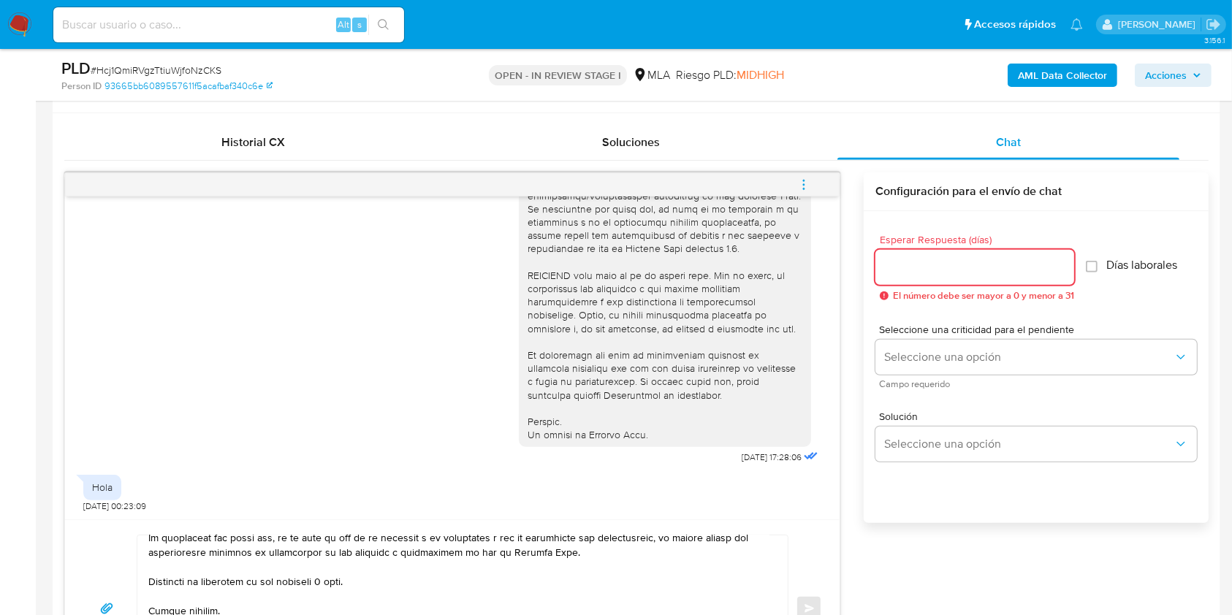
click at [951, 275] on input "Esperar Respuesta (días)" at bounding box center [974, 267] width 199 height 19
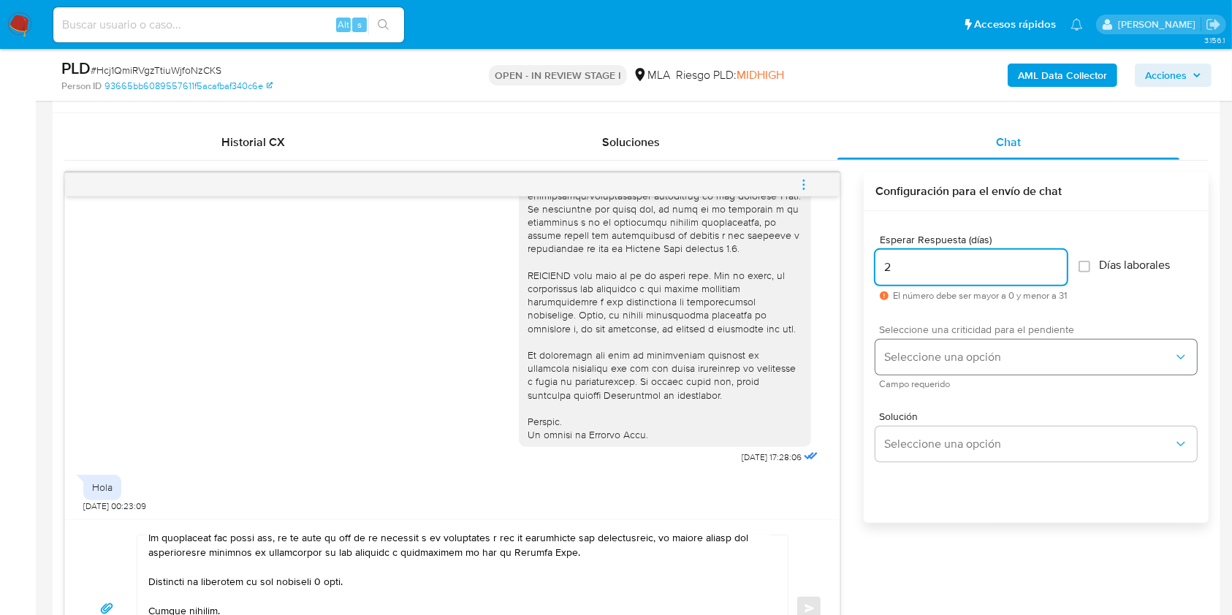
type input "2"
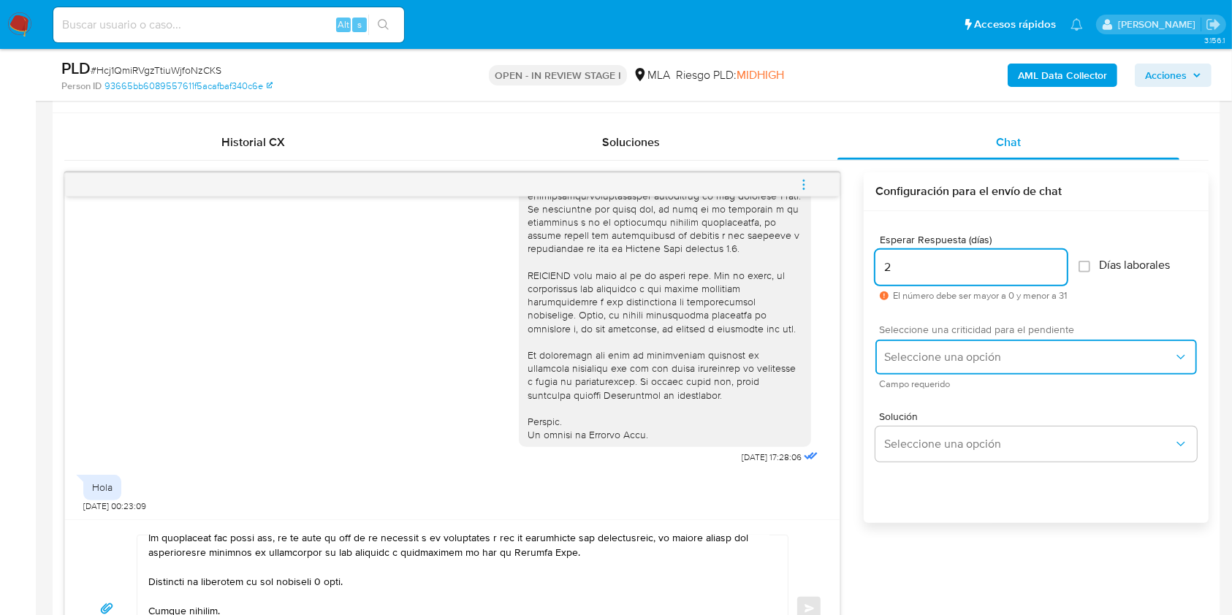
click at [913, 364] on button "Seleccione una opción" at bounding box center [1035, 357] width 321 height 35
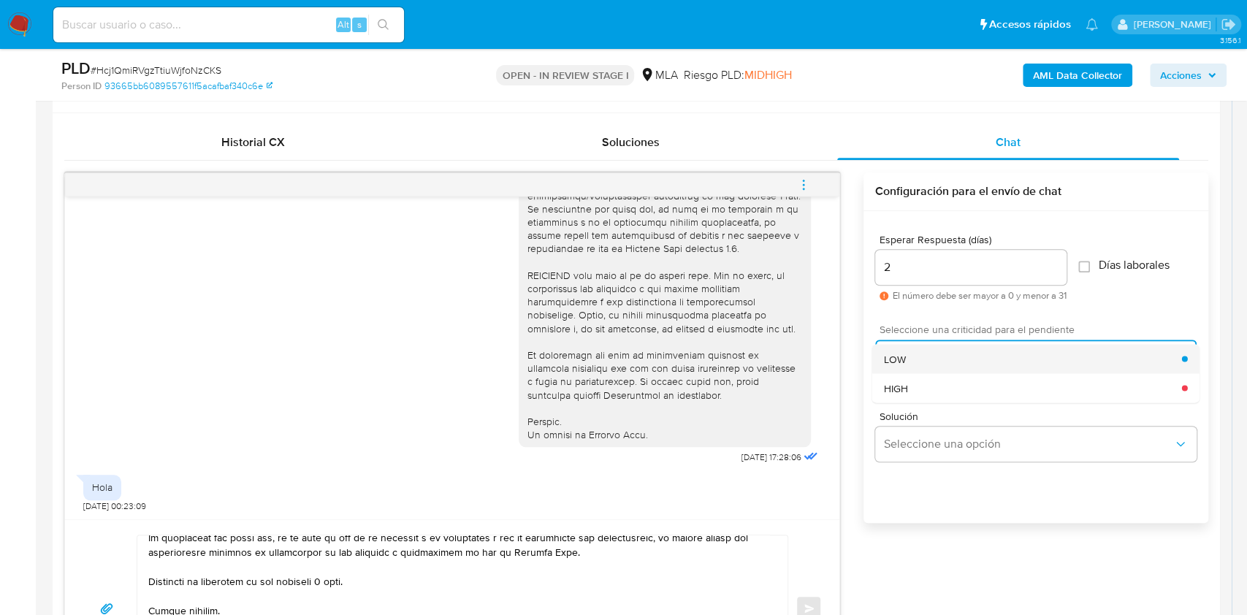
click at [922, 365] on div "LOW" at bounding box center [1033, 358] width 298 height 29
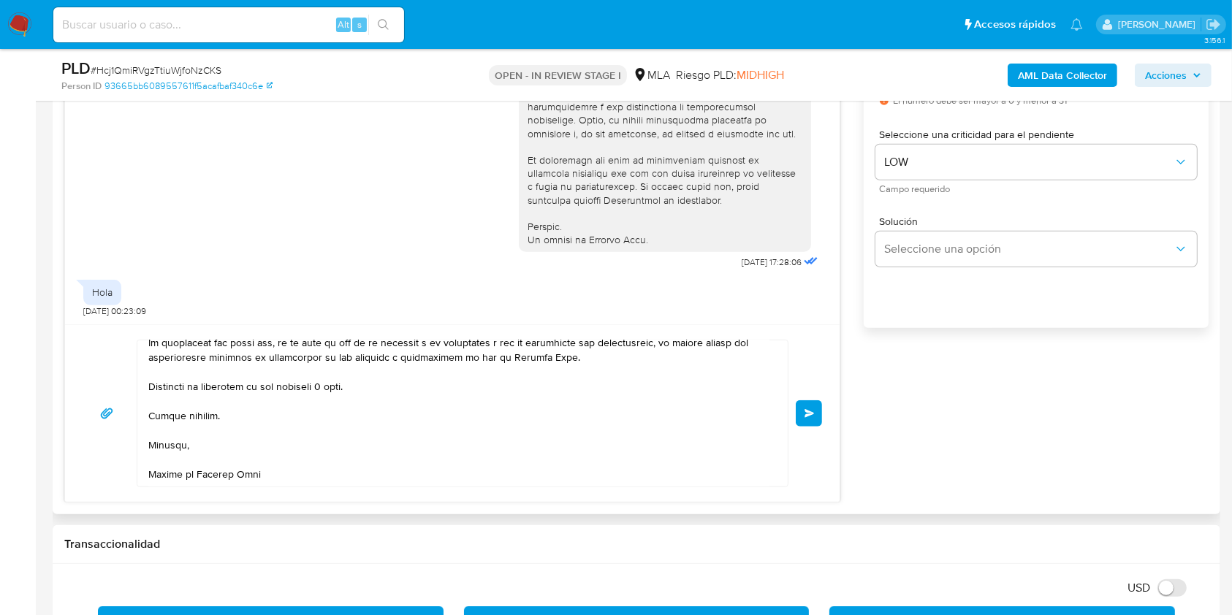
click at [809, 414] on span "Enviar" at bounding box center [809, 413] width 10 height 9
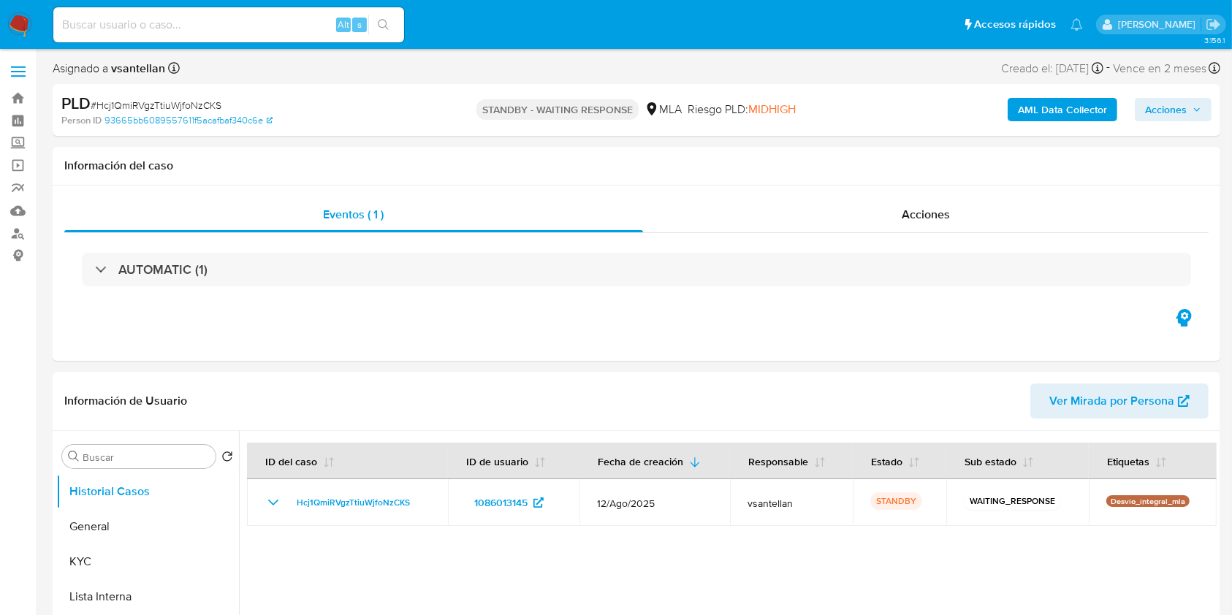
select select "10"
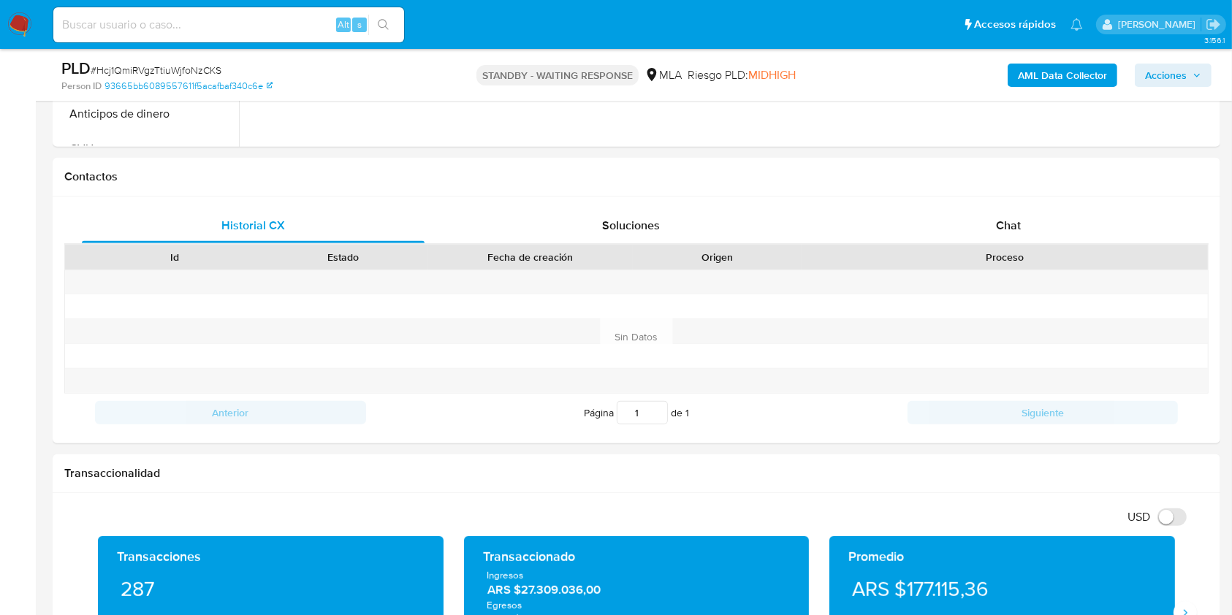
scroll to position [618, 0]
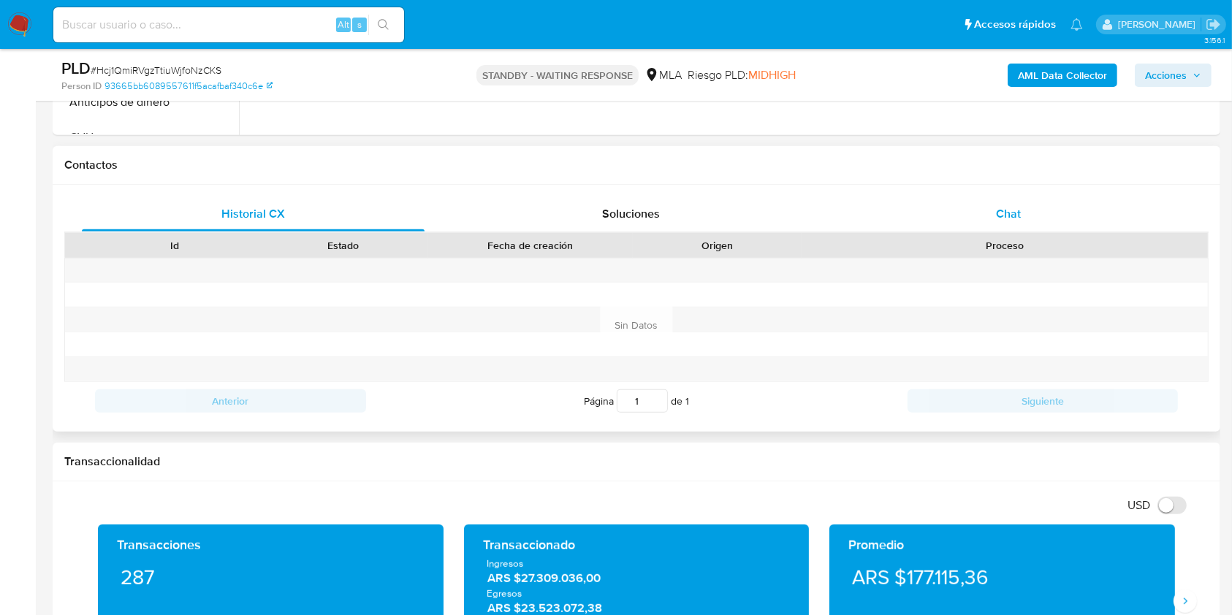
click at [1019, 216] on span "Chat" at bounding box center [1008, 213] width 25 height 17
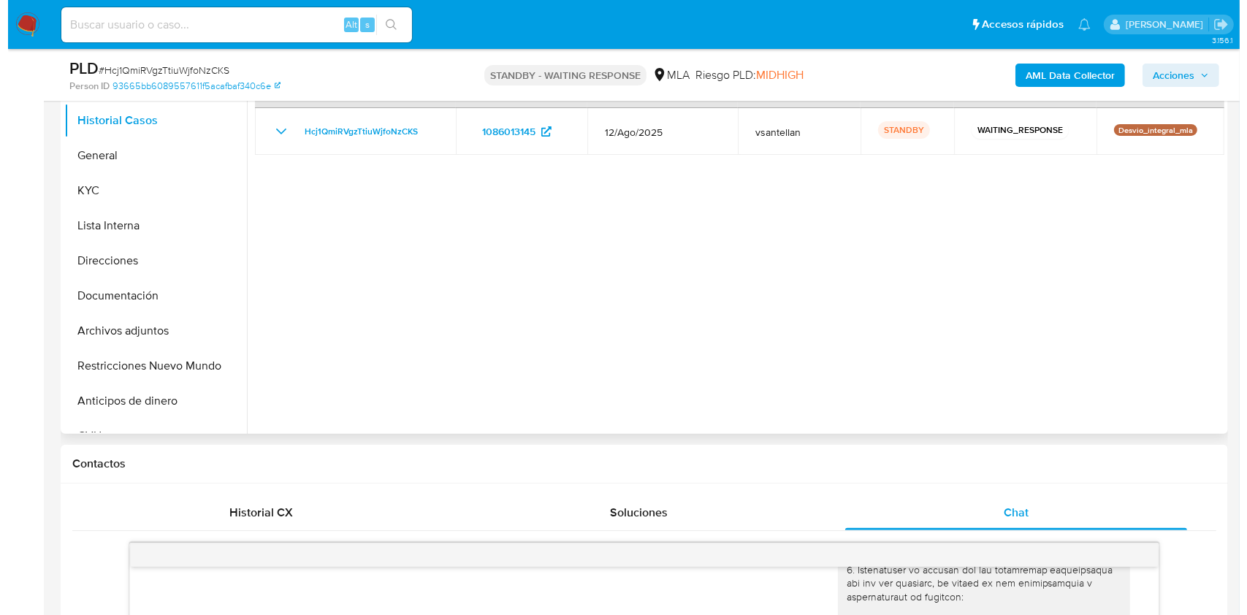
scroll to position [310, 0]
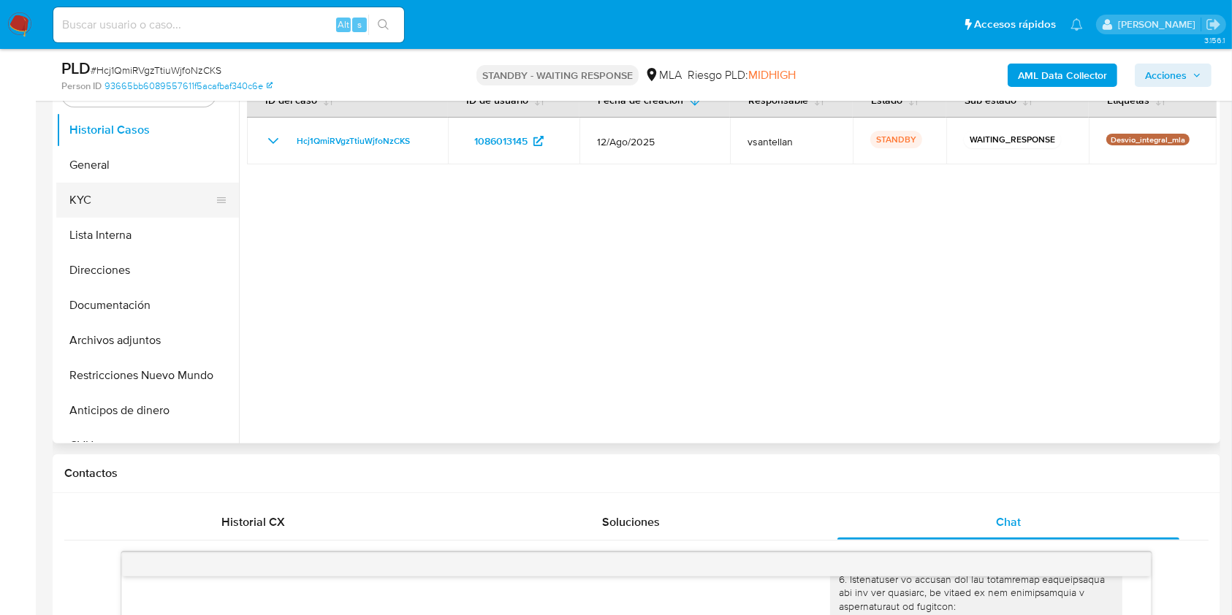
click at [163, 197] on button "KYC" at bounding box center [141, 200] width 171 height 35
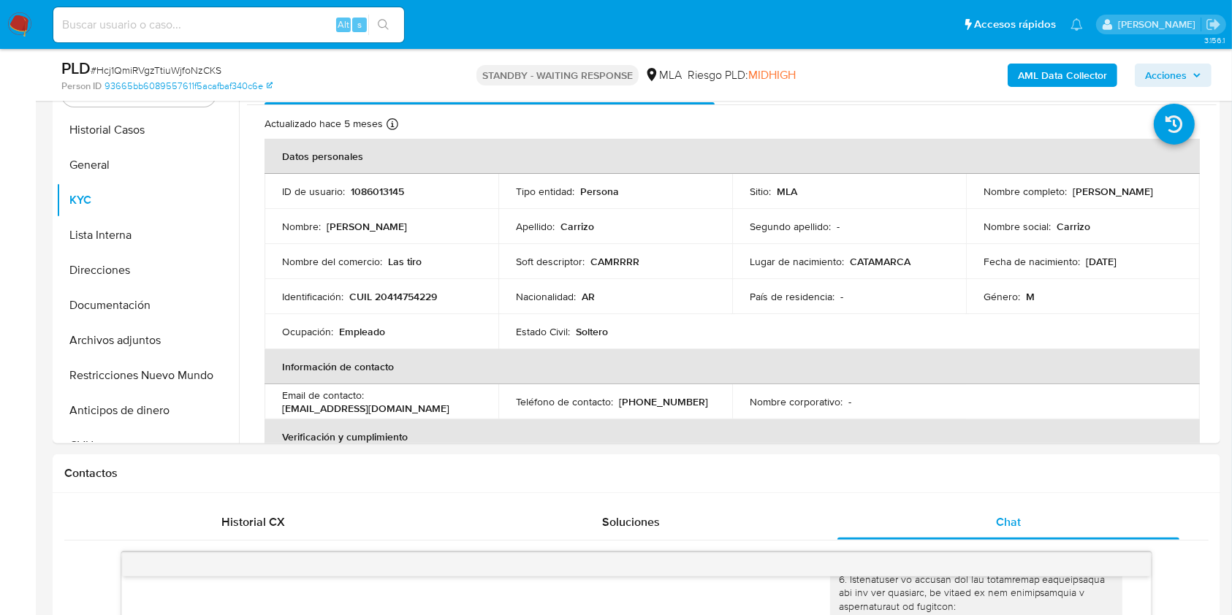
click at [1016, 77] on button "AML Data Collector" at bounding box center [1063, 75] width 110 height 23
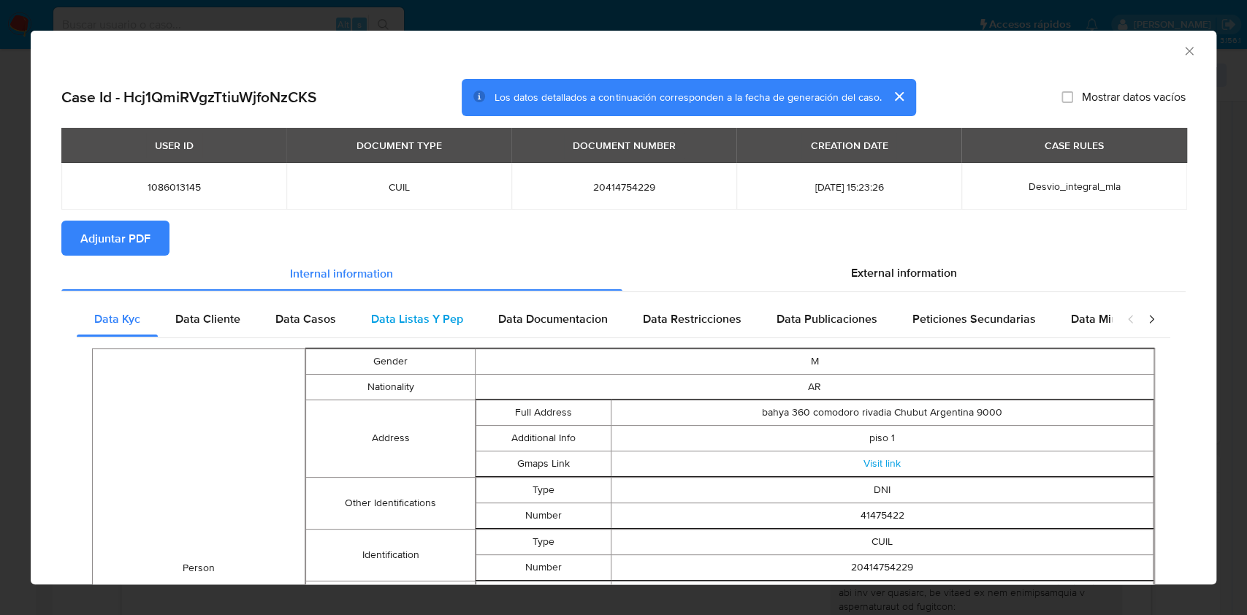
drag, startPoint x: 944, startPoint y: 276, endPoint x: 796, endPoint y: 319, distance: 154.3
click at [944, 276] on span "External information" at bounding box center [904, 273] width 106 height 17
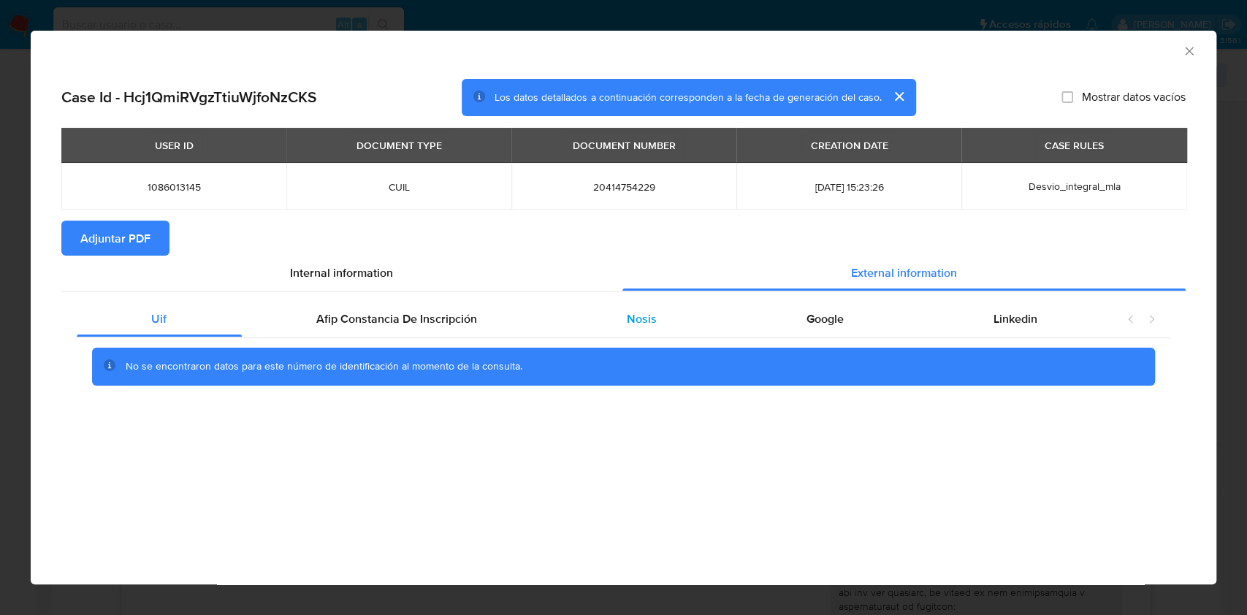
click at [674, 320] on div "Nosis" at bounding box center [642, 319] width 180 height 35
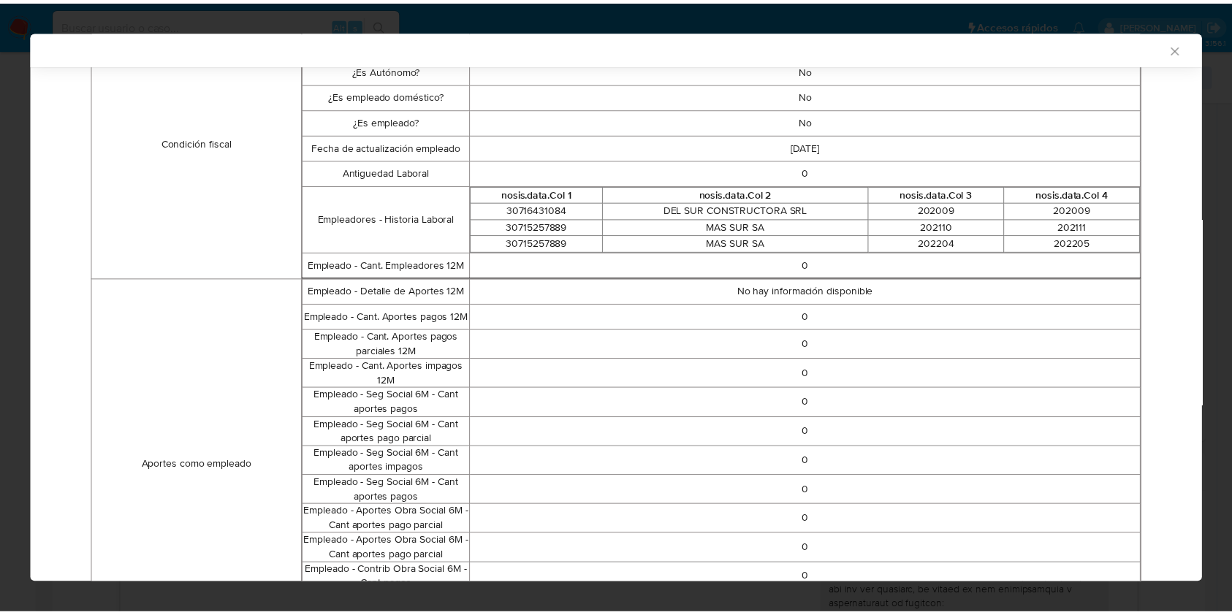
scroll to position [566, 0]
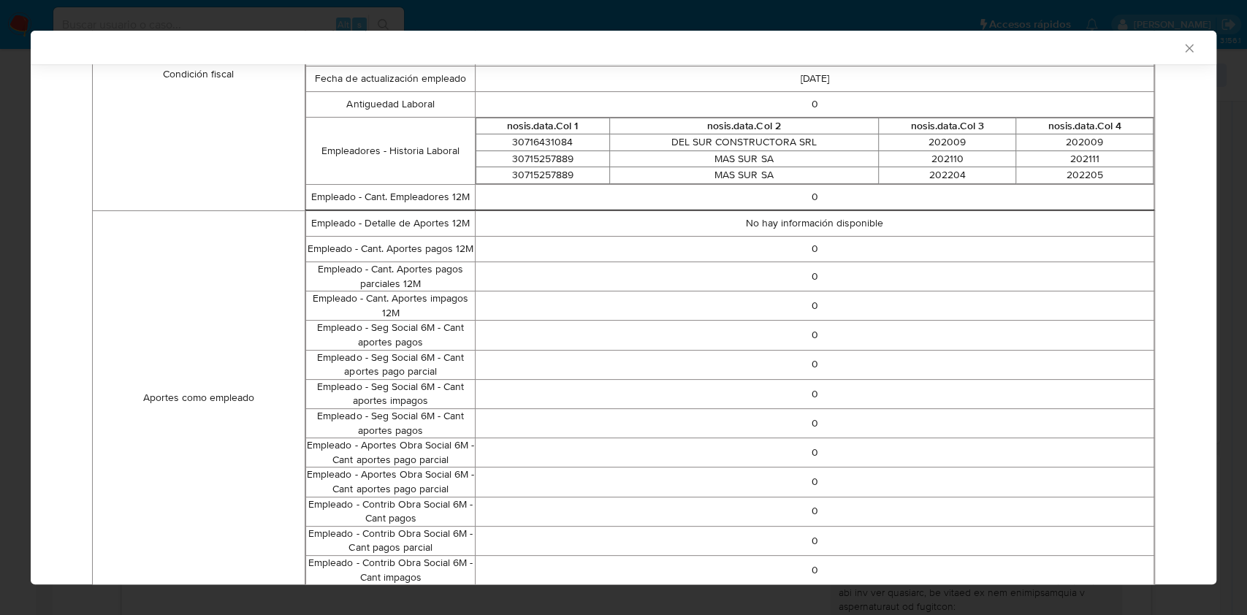
click at [1182, 54] on icon "Cerrar ventana" at bounding box center [1189, 48] width 15 height 15
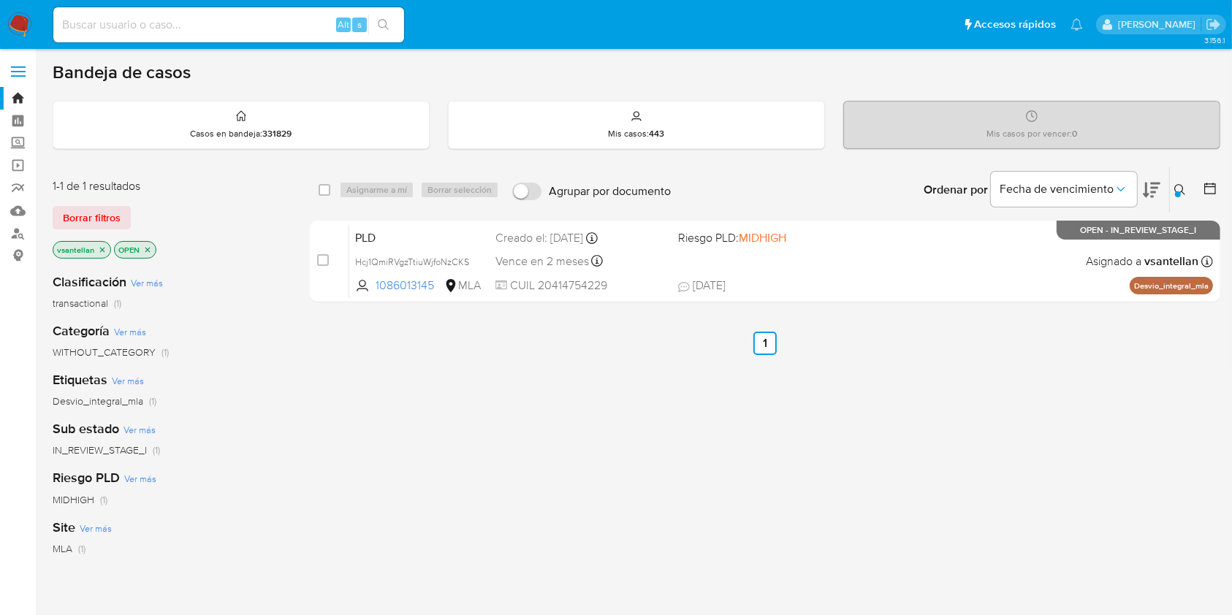
click at [1179, 186] on icon at bounding box center [1180, 190] width 12 height 12
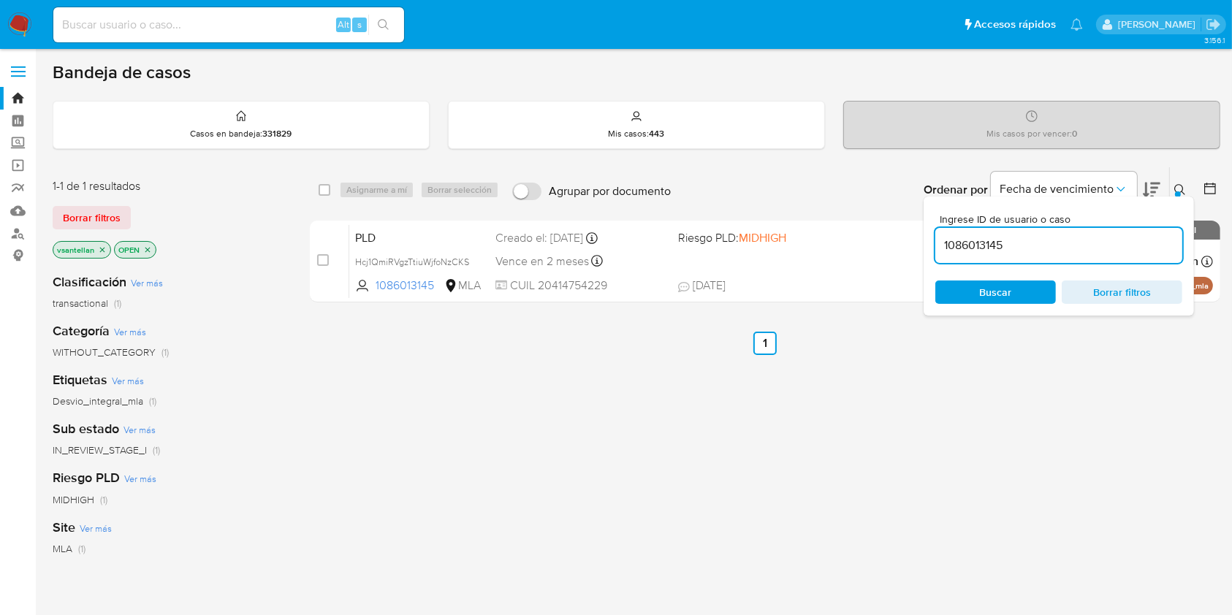
click at [1057, 243] on input "1086013145" at bounding box center [1058, 245] width 247 height 19
drag, startPoint x: 1057, startPoint y: 243, endPoint x: 1064, endPoint y: 356, distance: 113.5
click at [1057, 243] on input "1086013145" at bounding box center [1058, 245] width 247 height 19
type input "421801089"
click at [1176, 187] on icon at bounding box center [1180, 190] width 12 height 12
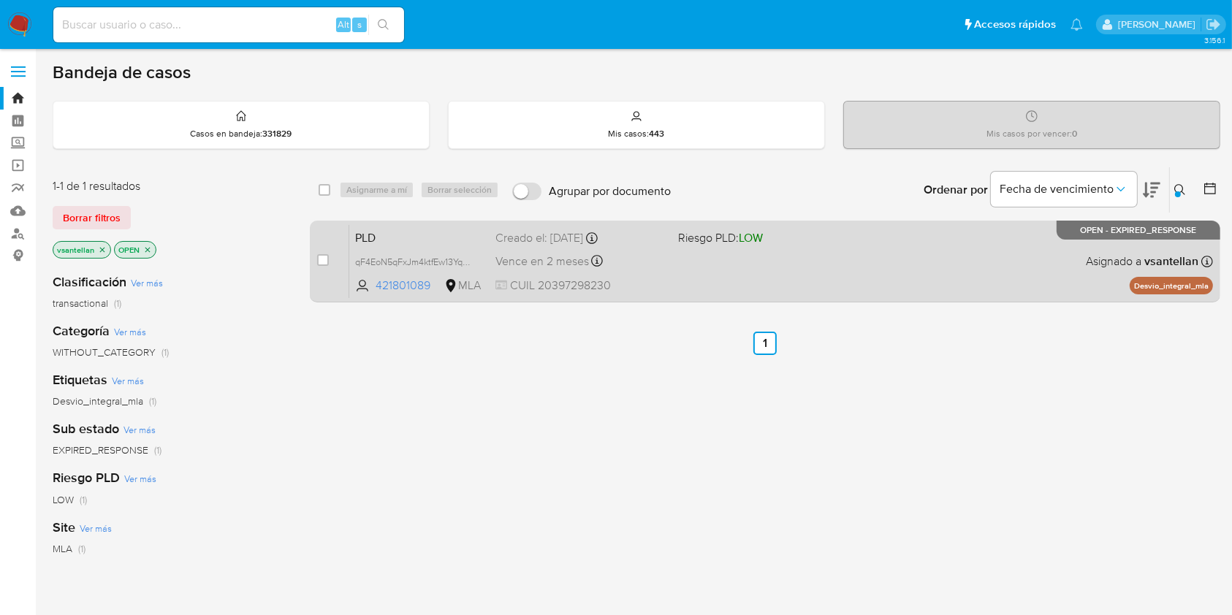
click at [955, 283] on div "PLD qF4EoN5qFxJm4ktfEw13YqBe 421801089 MLA Riesgo PLD: LOW Creado el: 12/08/202…" at bounding box center [781, 261] width 864 height 74
click at [321, 258] on input "checkbox" at bounding box center [323, 260] width 12 height 12
checkbox input "true"
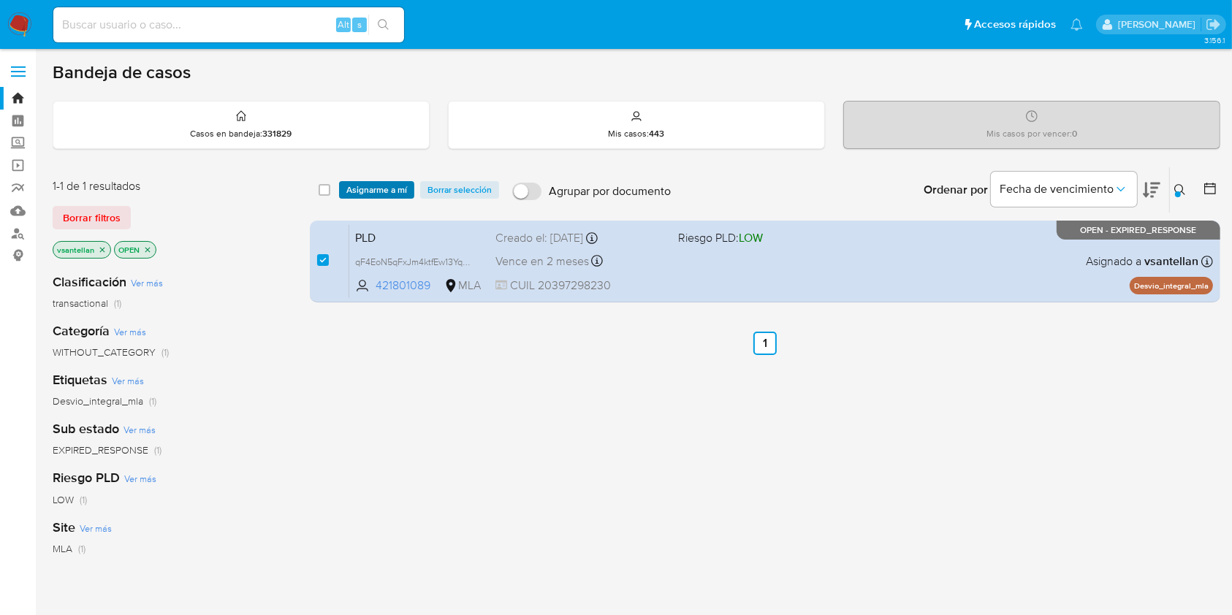
click at [370, 191] on span "Asignarme a mí" at bounding box center [376, 190] width 61 height 15
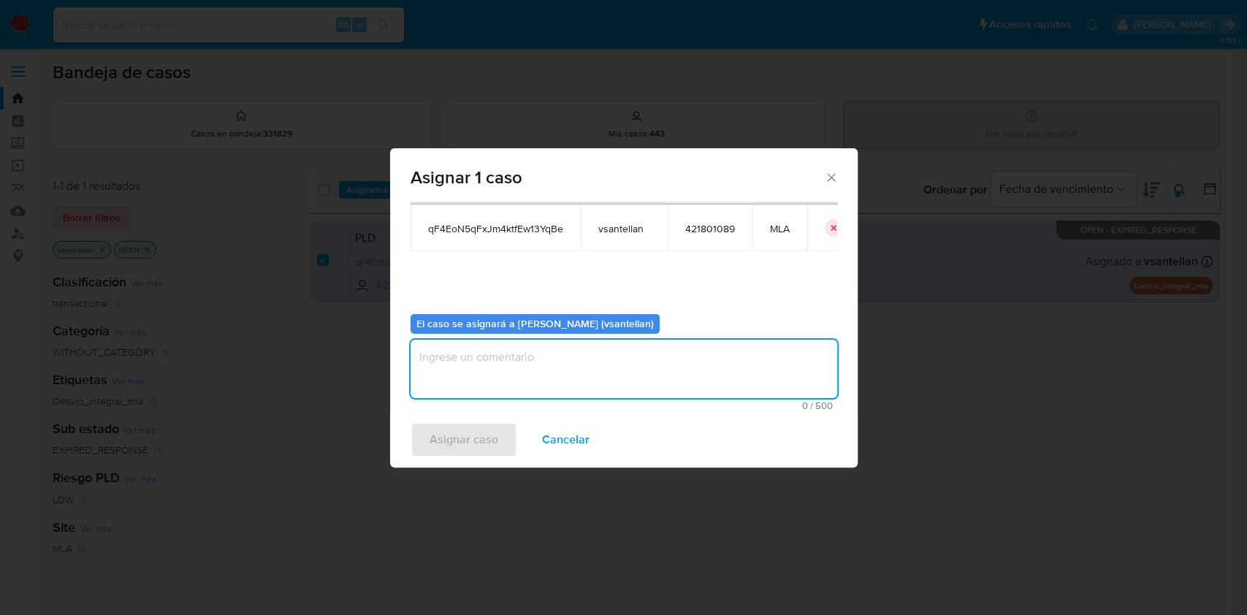
click at [460, 381] on textarea "assign-modal" at bounding box center [624, 369] width 427 height 58
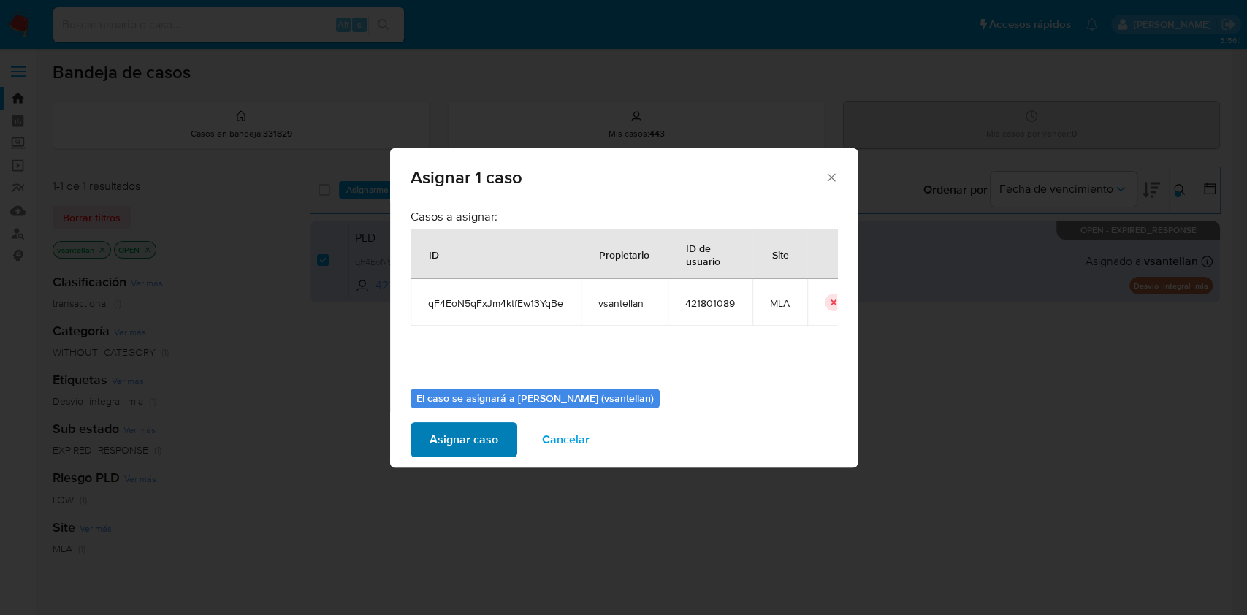
type textarea "1"
click at [450, 431] on span "Asignar caso" at bounding box center [464, 440] width 69 height 32
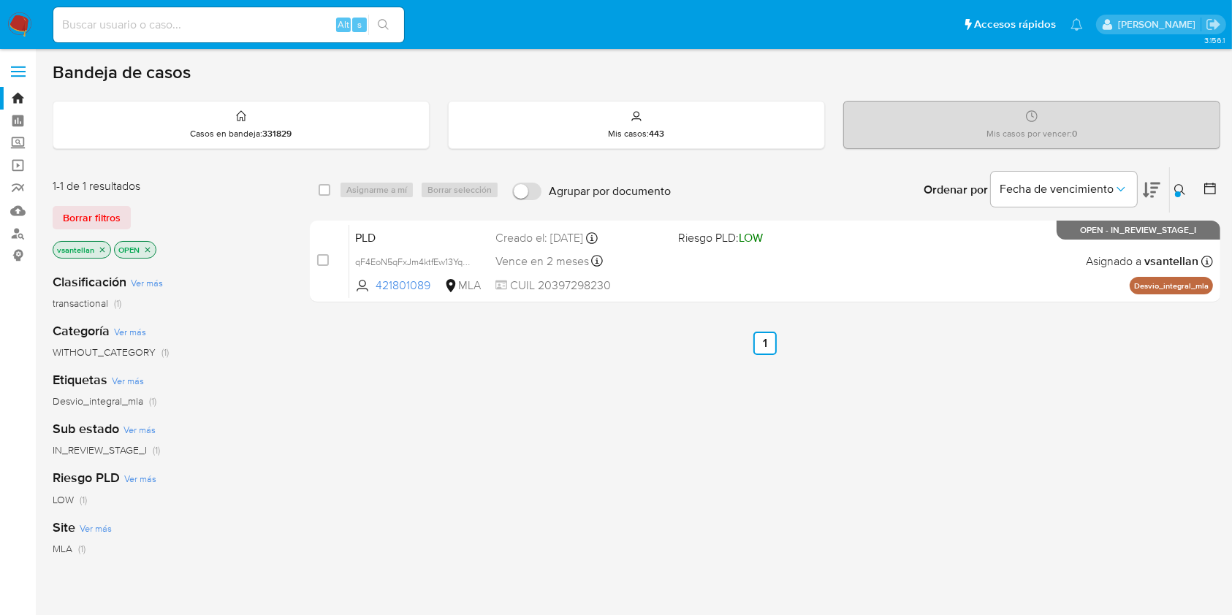
click at [16, 20] on img at bounding box center [19, 24] width 25 height 25
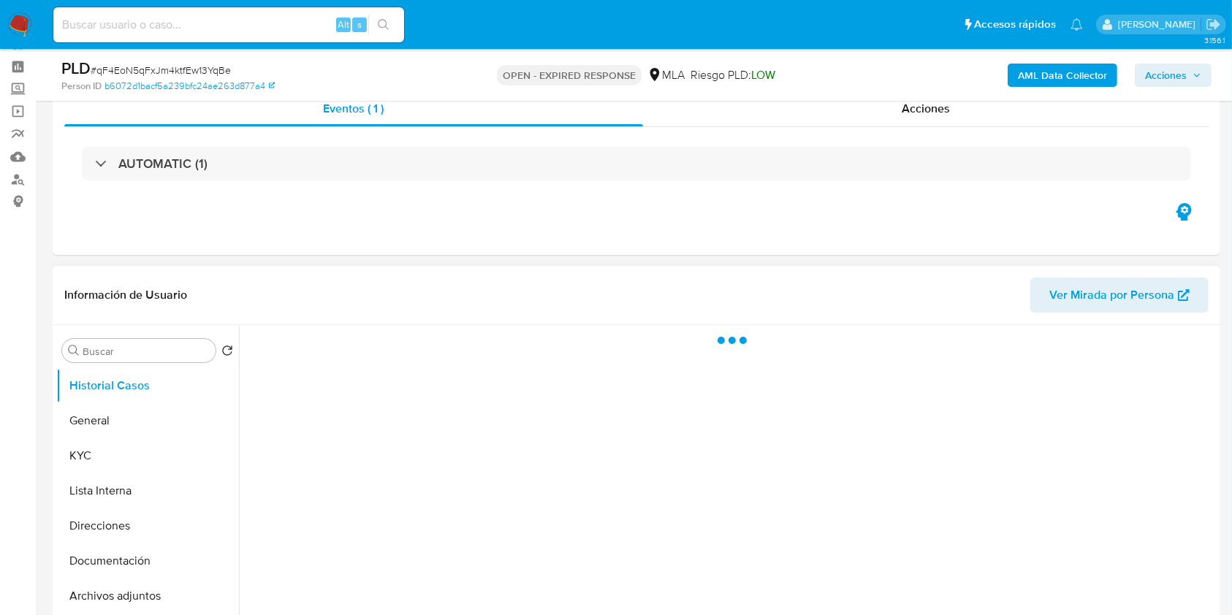
scroll to position [97, 0]
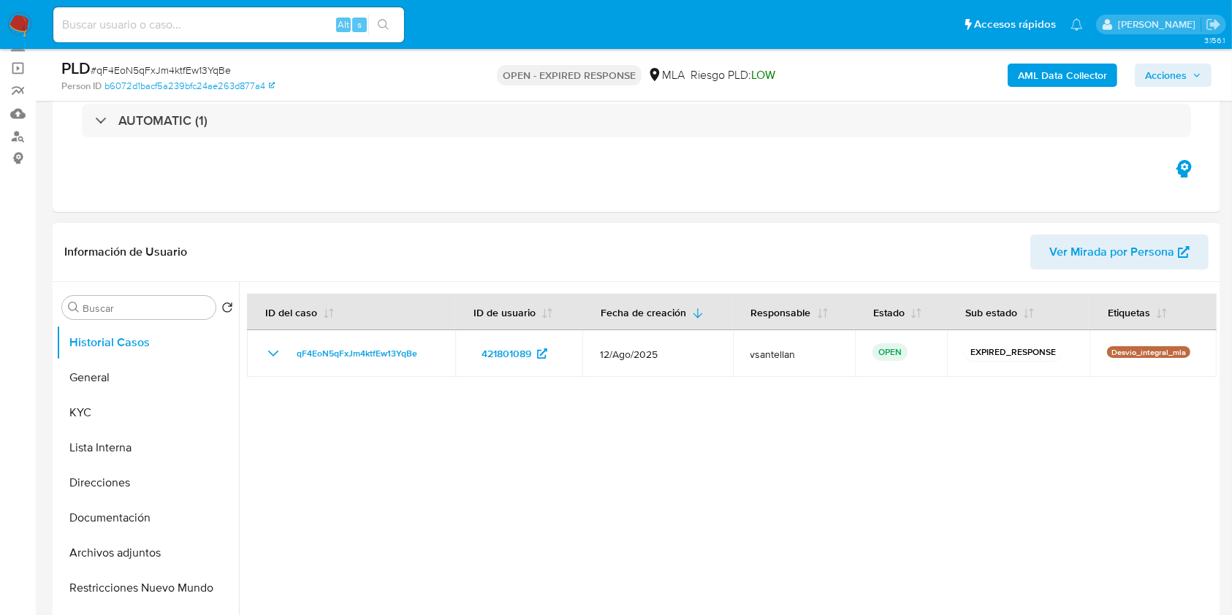
select select "10"
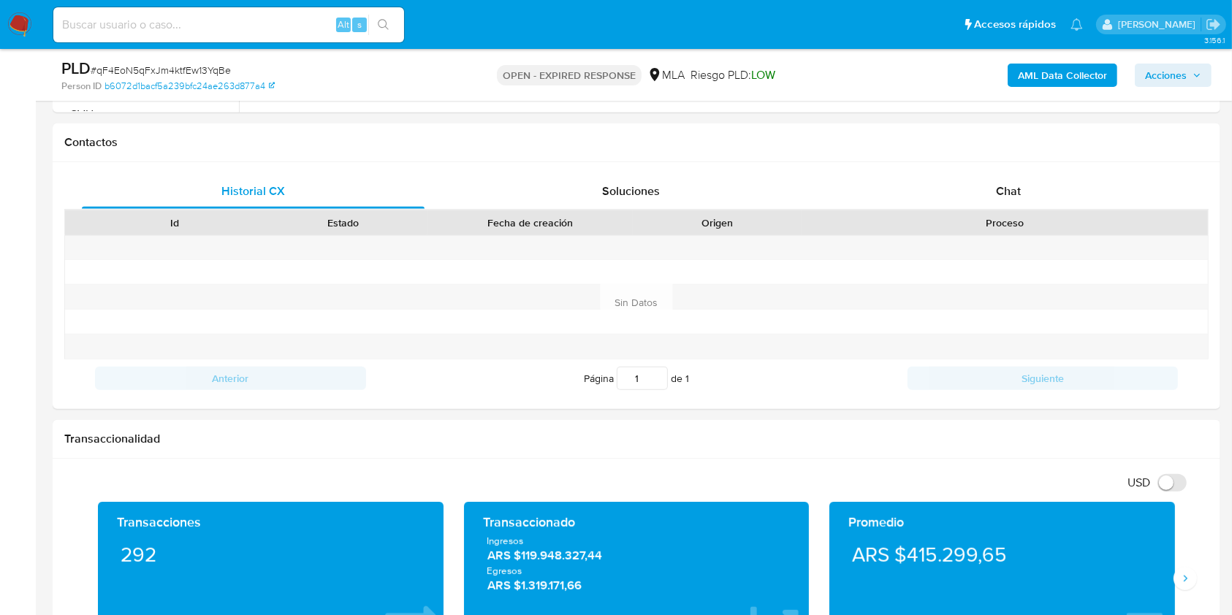
scroll to position [722, 0]
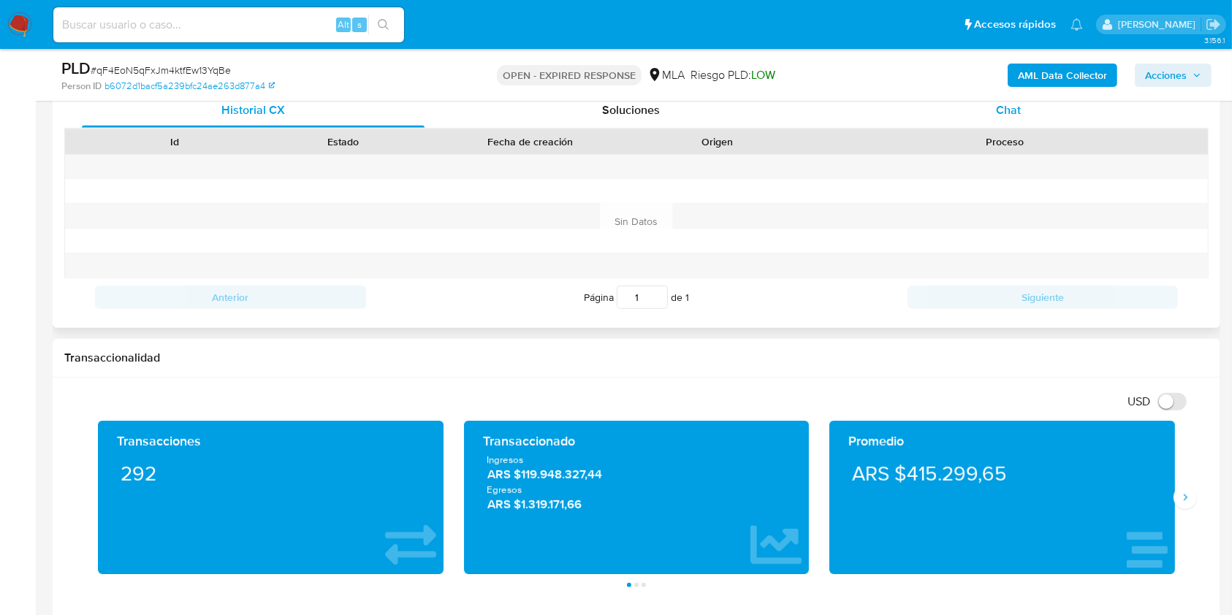
click at [1073, 117] on div "Chat" at bounding box center [1008, 110] width 343 height 35
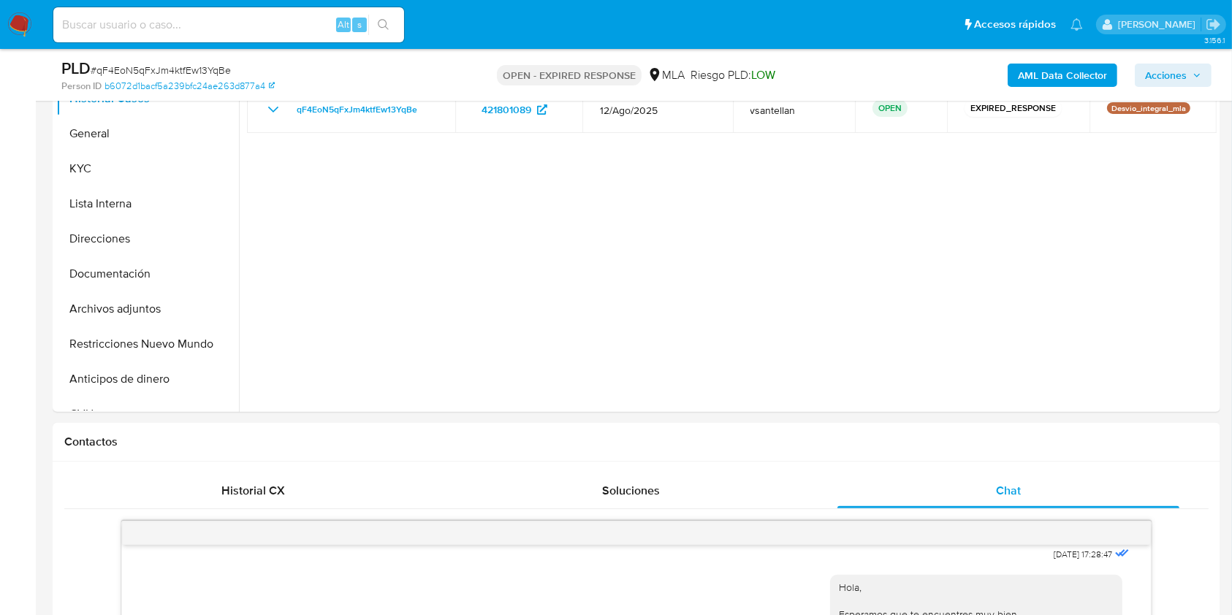
scroll to position [335, 0]
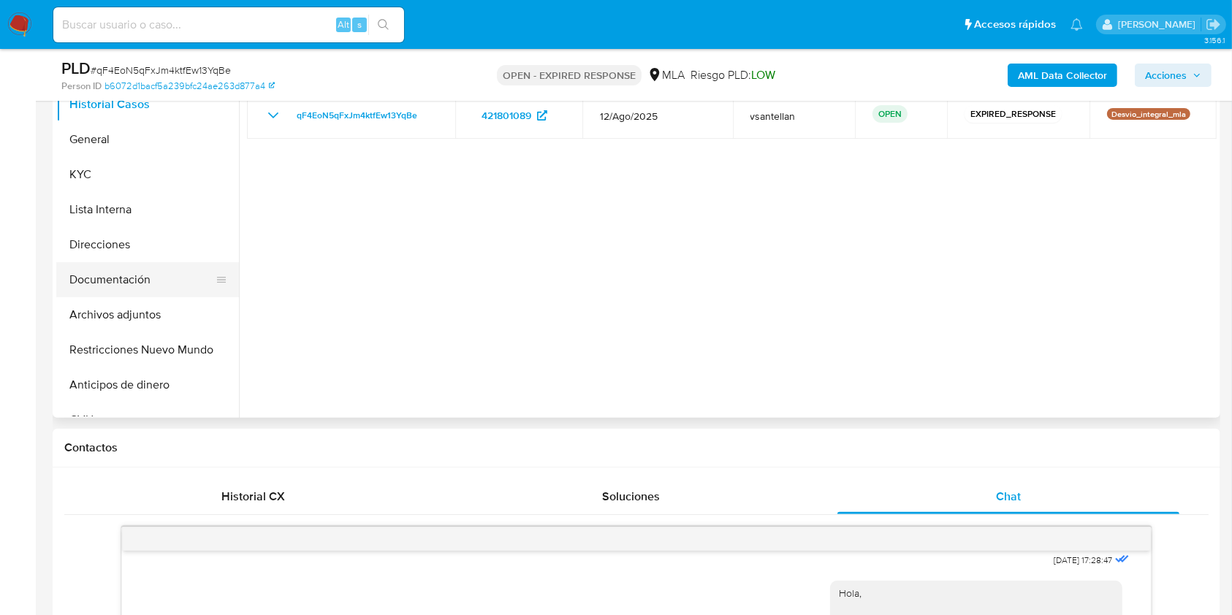
drag, startPoint x: 184, startPoint y: 277, endPoint x: 269, endPoint y: 279, distance: 84.8
click at [186, 275] on button "Documentación" at bounding box center [147, 279] width 183 height 35
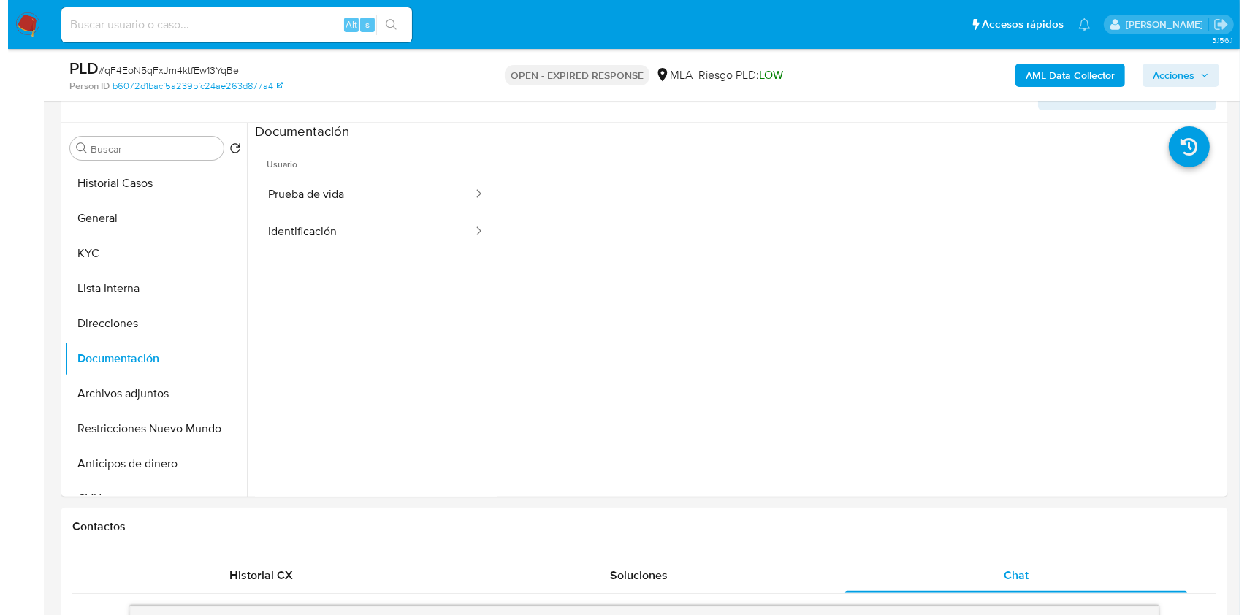
scroll to position [235, 0]
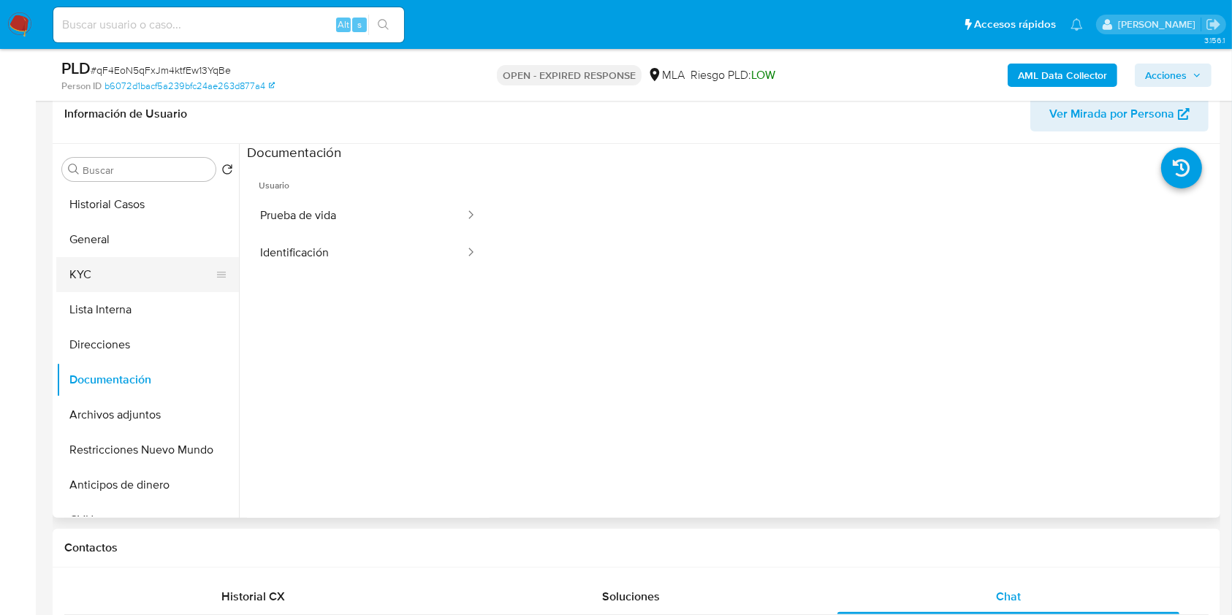
click at [154, 283] on button "KYC" at bounding box center [141, 274] width 171 height 35
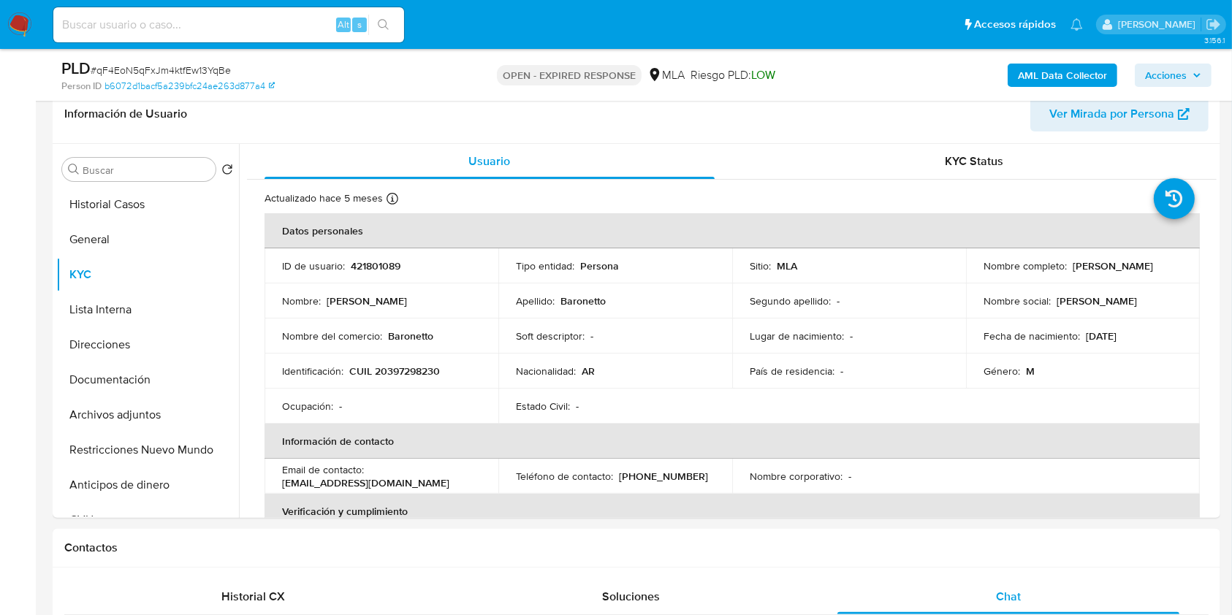
click at [1043, 80] on b "AML Data Collector" at bounding box center [1062, 75] width 89 height 23
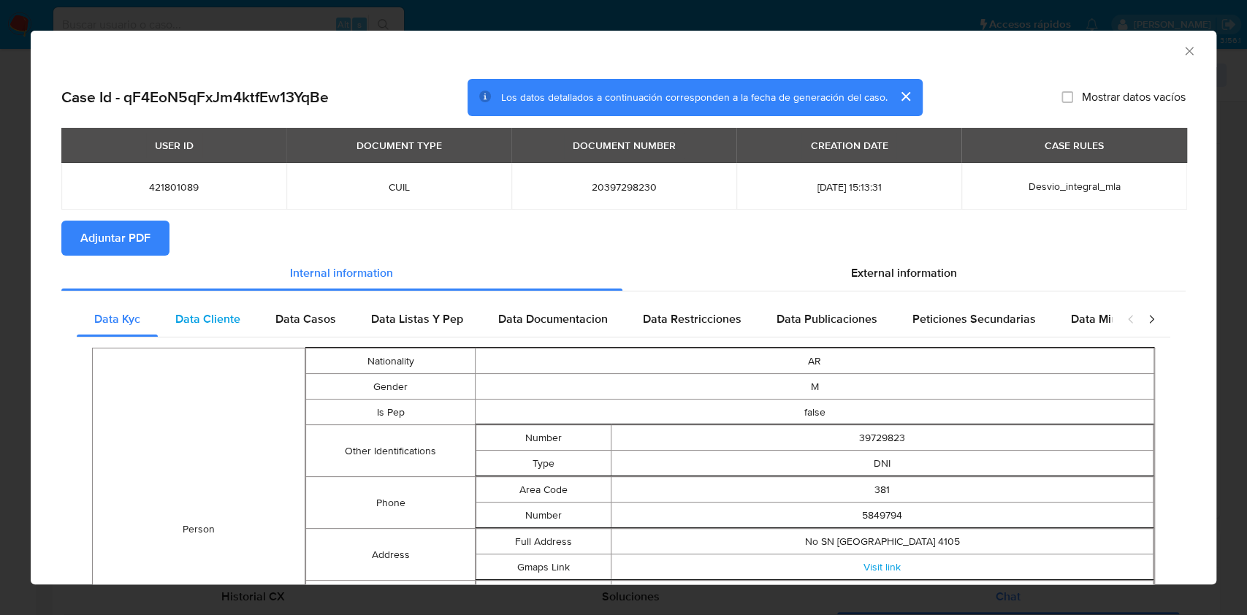
click at [221, 317] on span "Data Cliente" at bounding box center [207, 319] width 65 height 17
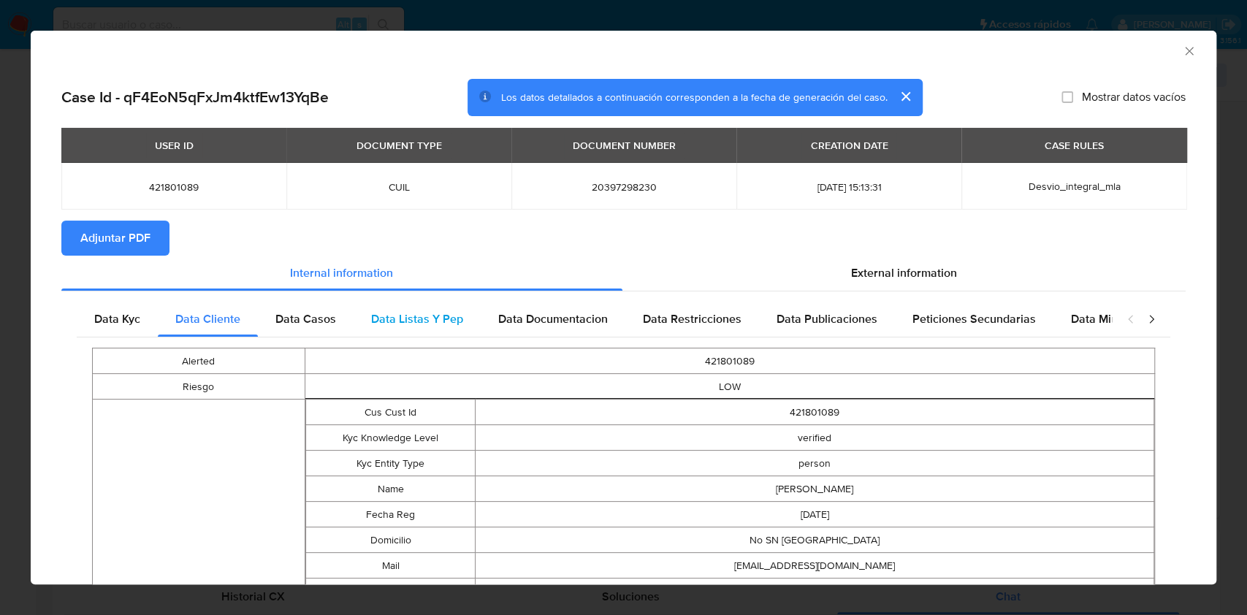
drag, startPoint x: 298, startPoint y: 305, endPoint x: 362, endPoint y: 324, distance: 67.3
click at [303, 307] on div "Data Casos" at bounding box center [306, 319] width 96 height 35
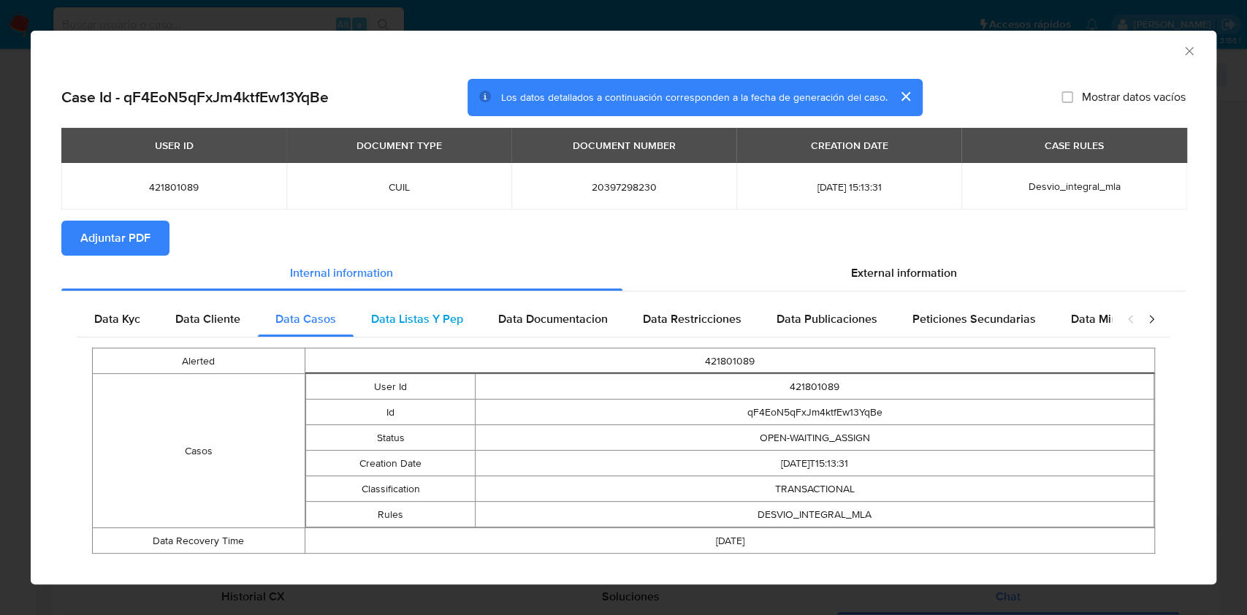
click at [384, 318] on span "Data Listas Y Pep" at bounding box center [417, 319] width 92 height 17
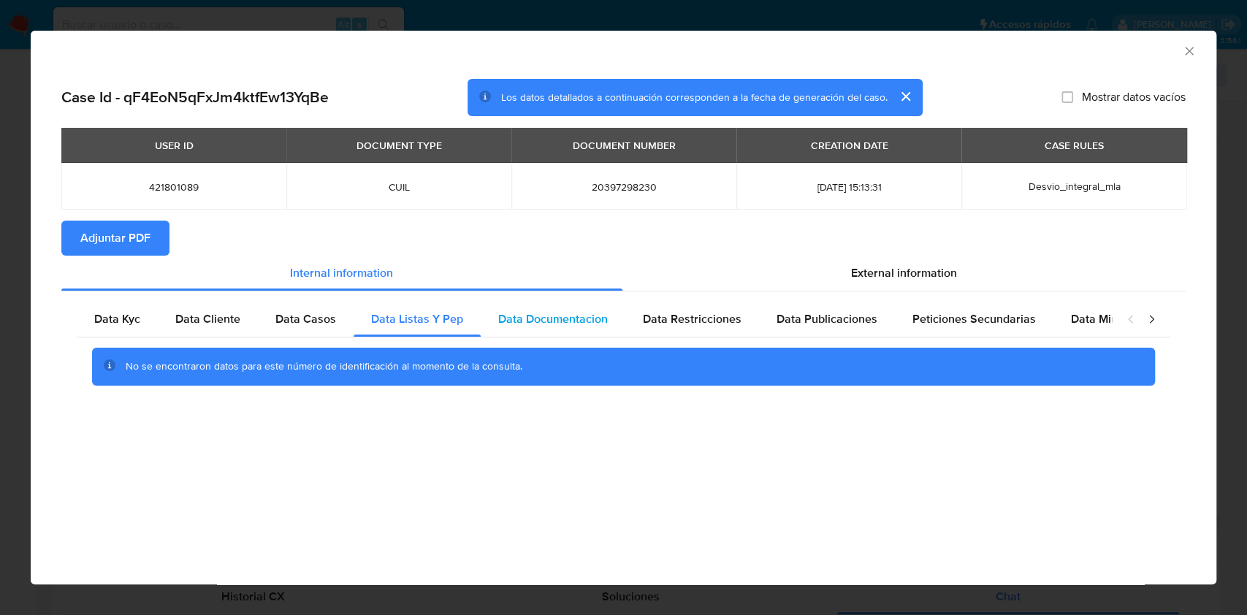
click at [527, 319] on span "Data Documentacion" at bounding box center [553, 319] width 110 height 17
click at [617, 311] on div "Data Documentacion" at bounding box center [553, 319] width 145 height 35
click at [731, 312] on span "Data Restricciones" at bounding box center [692, 319] width 99 height 17
click at [812, 311] on span "Data Publicaciones" at bounding box center [827, 319] width 101 height 17
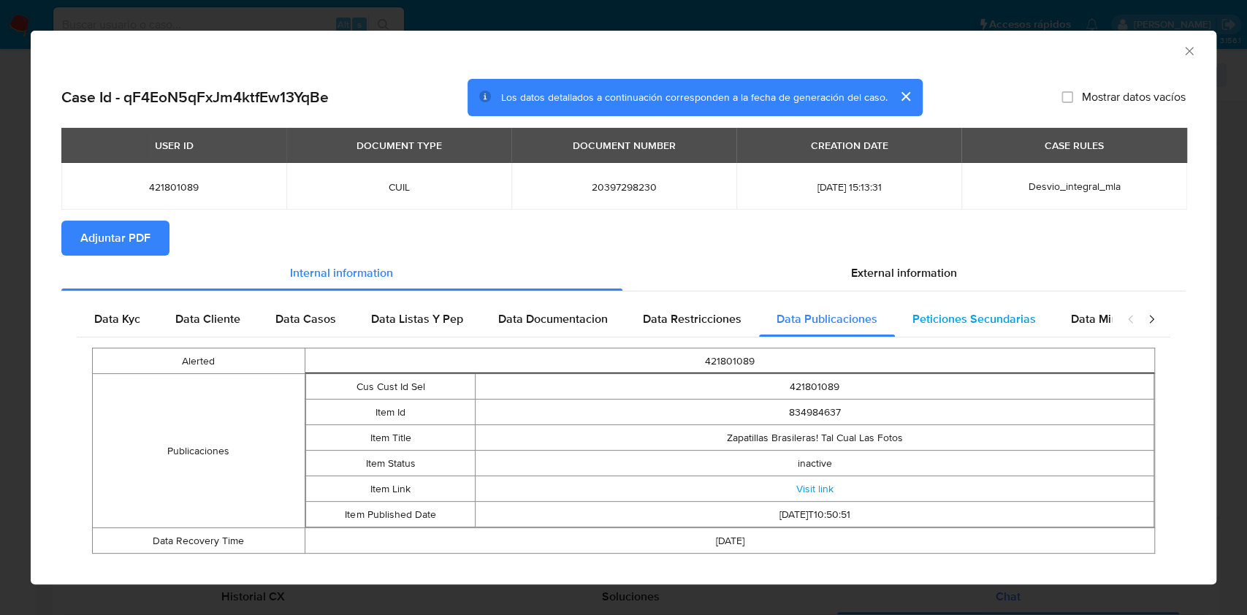
drag, startPoint x: 910, startPoint y: 321, endPoint x: 923, endPoint y: 321, distance: 13.2
click at [913, 321] on span "Peticiones Secundarias" at bounding box center [974, 319] width 123 height 17
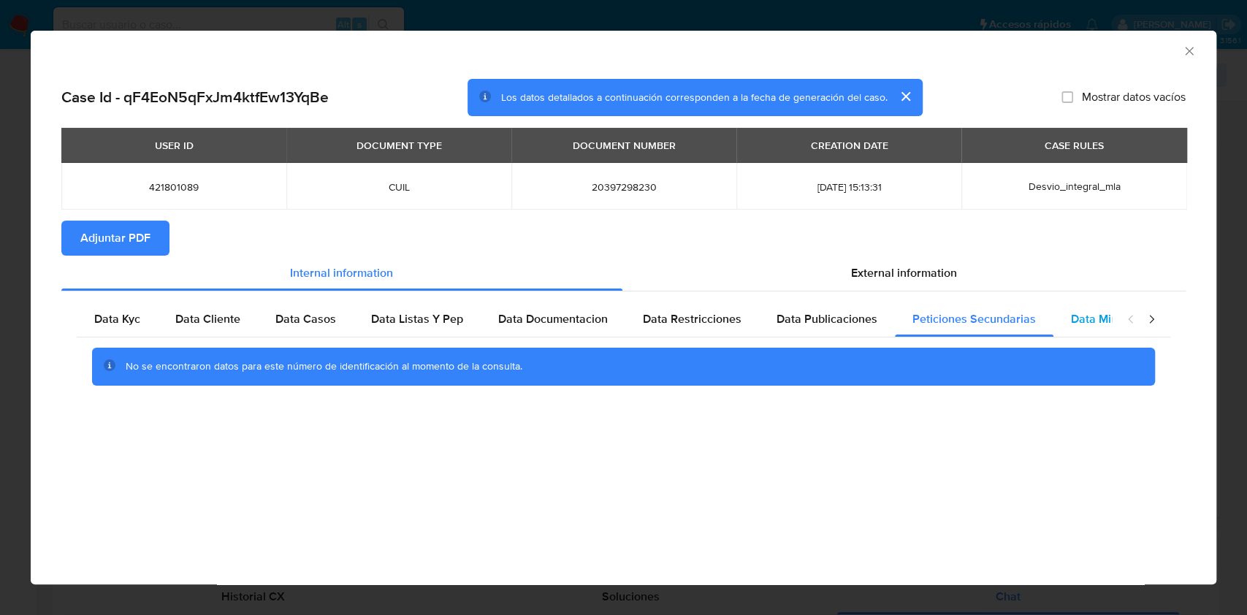
click at [1101, 308] on div "Data Minoridad" at bounding box center [1111, 319] width 115 height 35
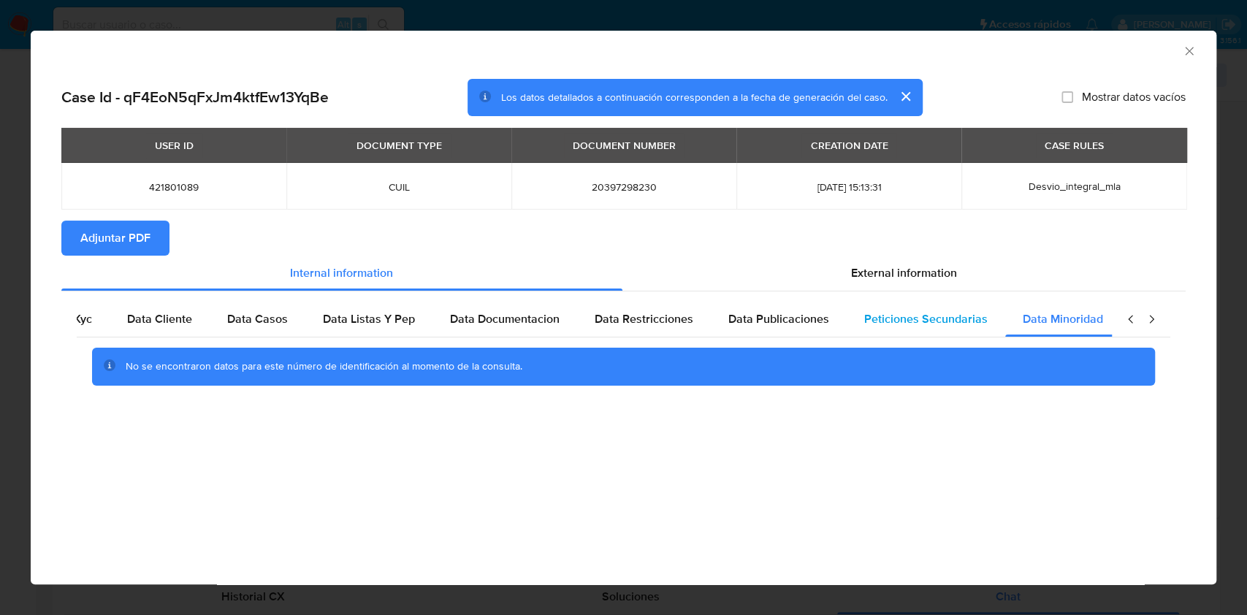
scroll to position [0, 49]
click at [940, 284] on div "External information" at bounding box center [905, 273] width 564 height 35
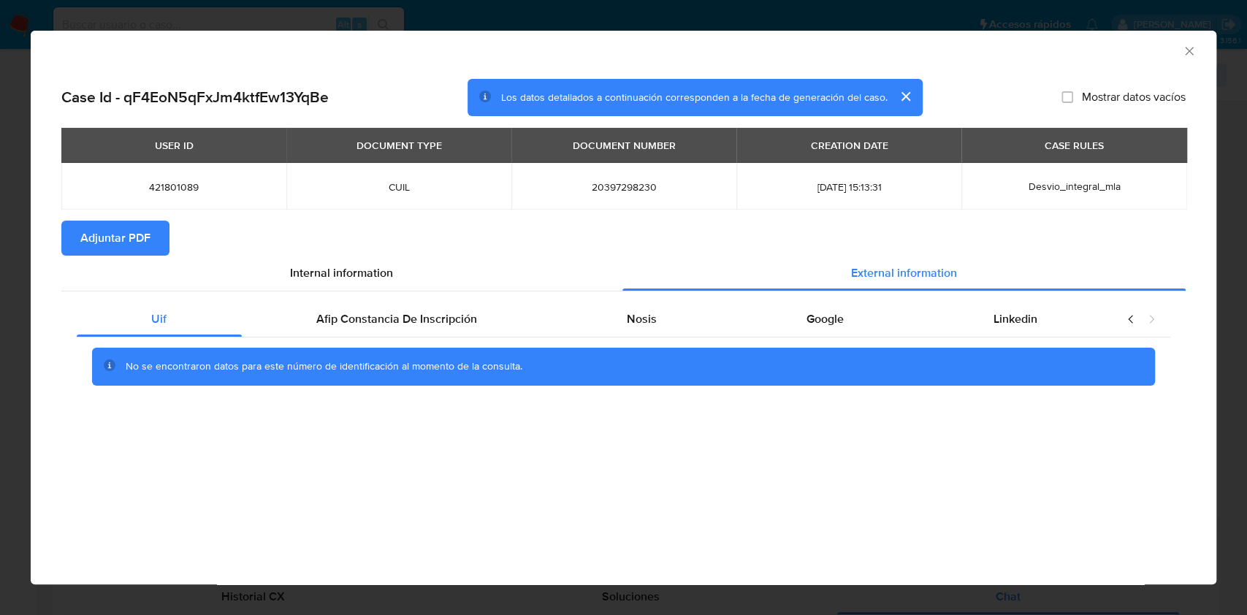
scroll to position [0, 0]
click at [452, 342] on div "No se encontraron datos para este número de identificación al momento de la con…" at bounding box center [624, 367] width 1094 height 58
drag, startPoint x: 451, startPoint y: 325, endPoint x: 478, endPoint y: 337, distance: 29.5
click at [451, 326] on span "Afip Constancia De Inscripción" at bounding box center [396, 319] width 161 height 17
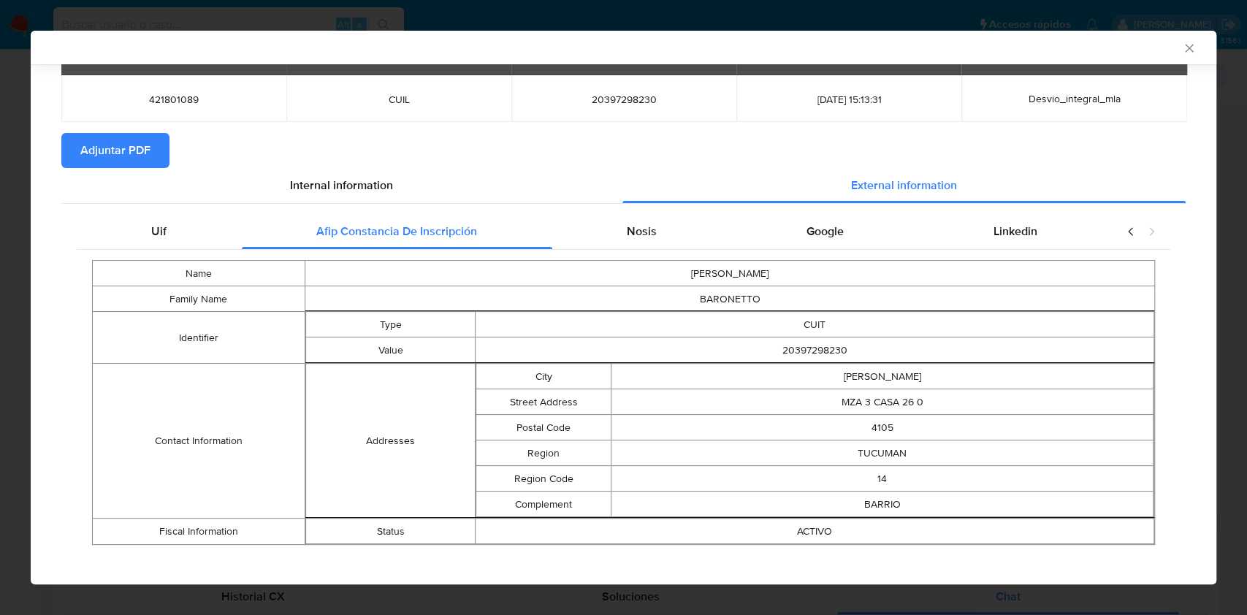
scroll to position [94, 0]
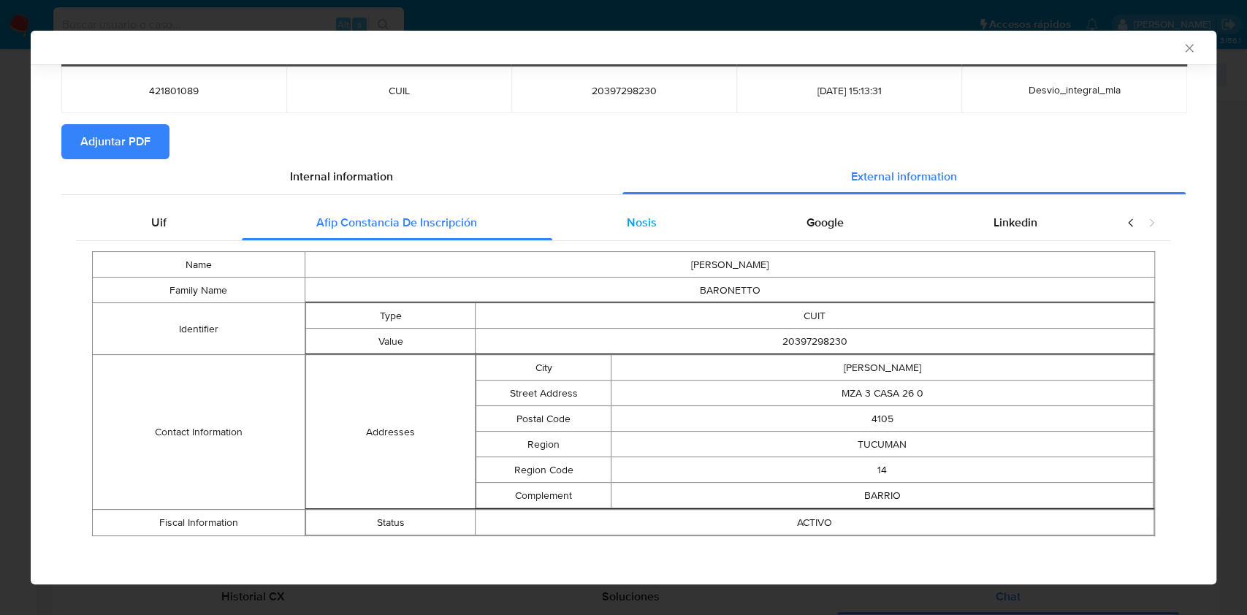
click at [666, 229] on div "Nosis" at bounding box center [642, 222] width 180 height 35
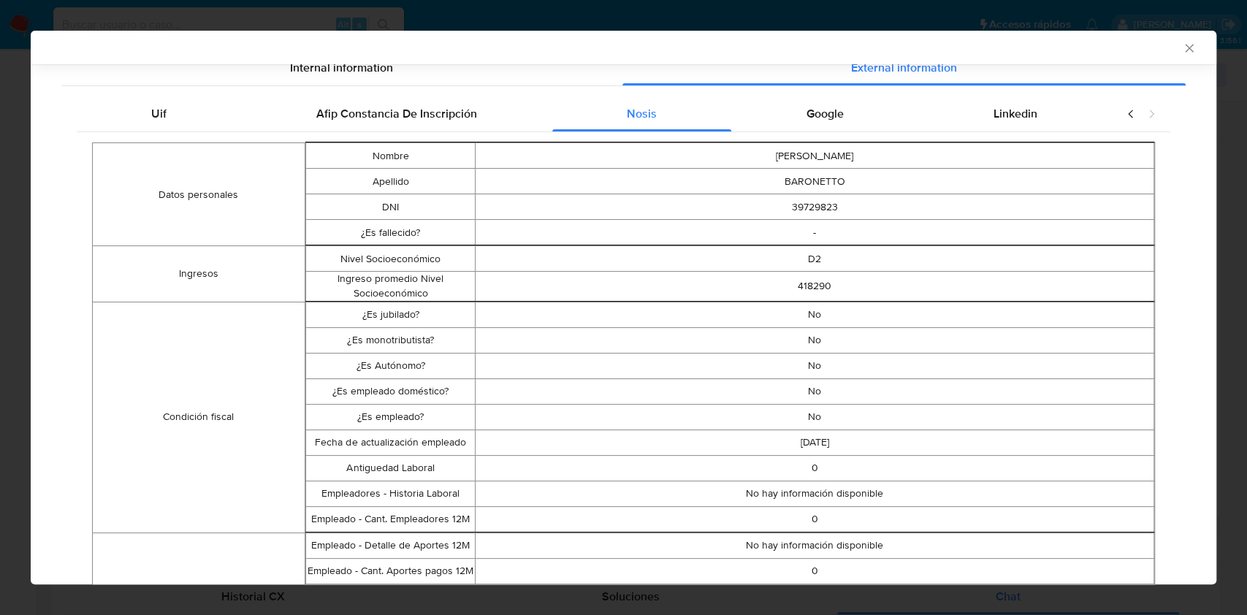
scroll to position [171, 0]
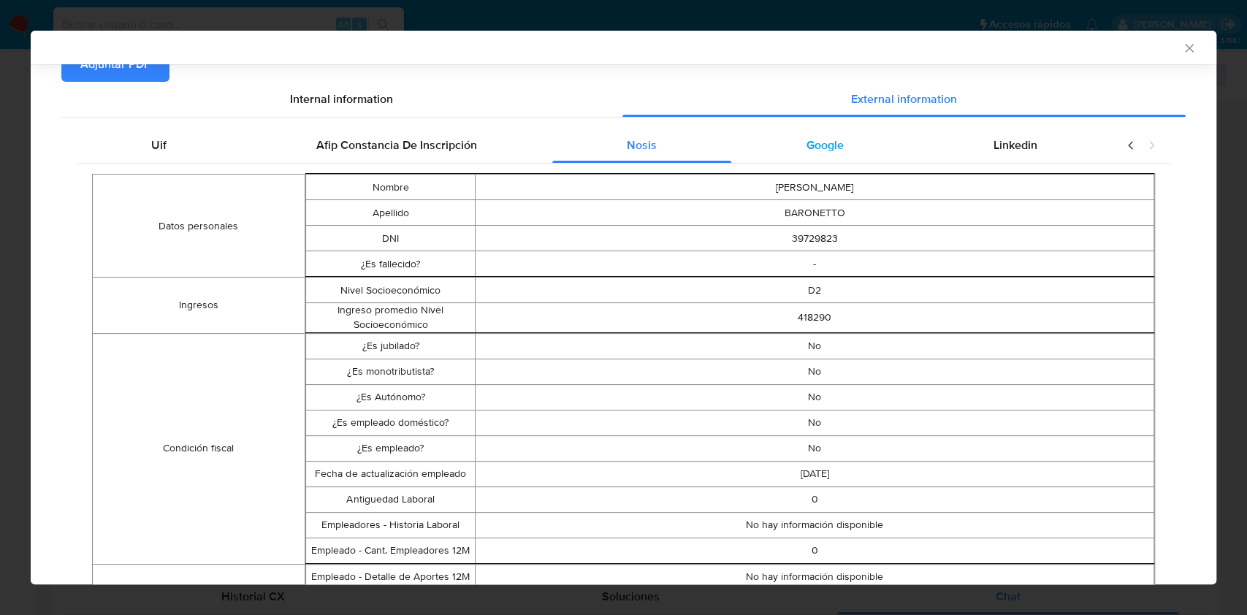
click at [813, 147] on span "Google" at bounding box center [825, 145] width 37 height 17
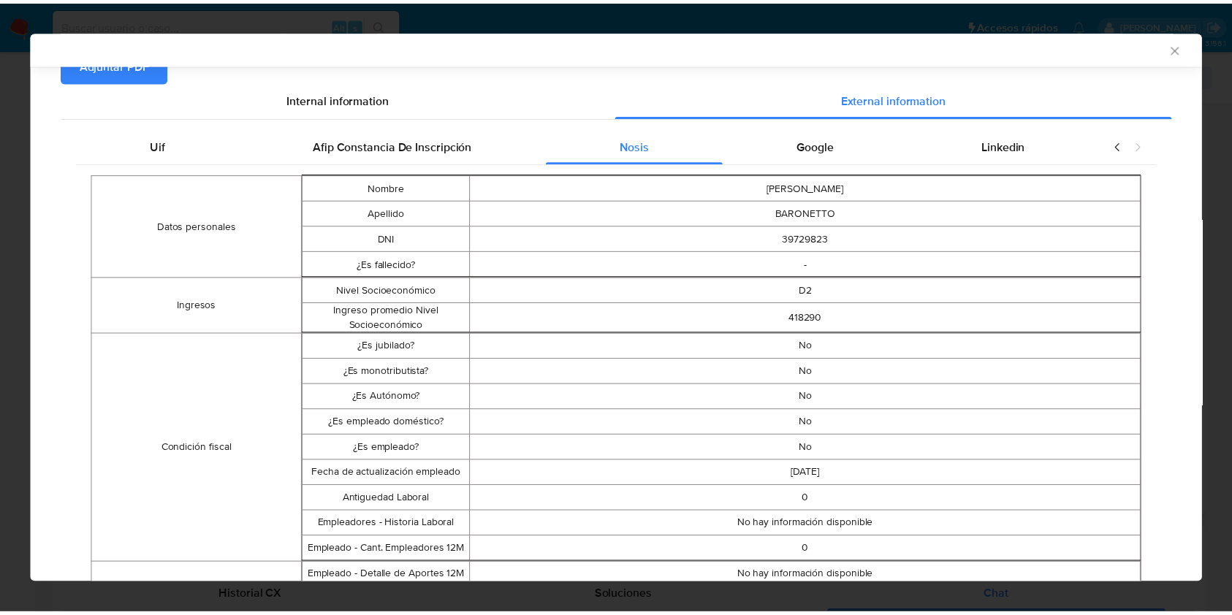
scroll to position [0, 0]
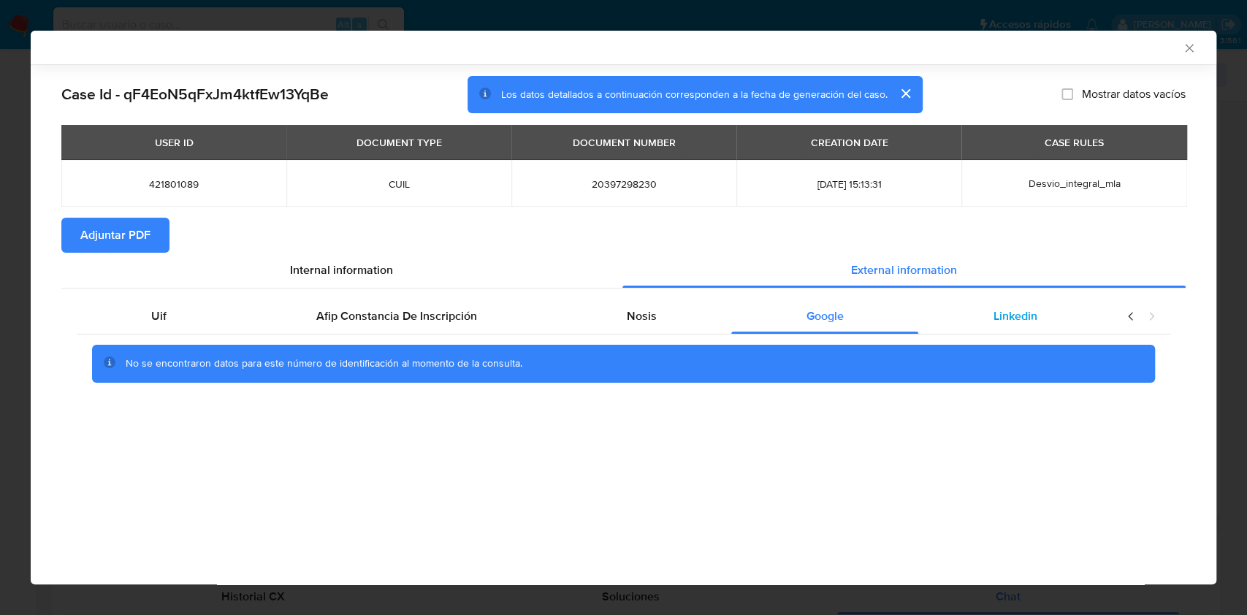
click at [1016, 324] on span "Linkedin" at bounding box center [1016, 316] width 44 height 17
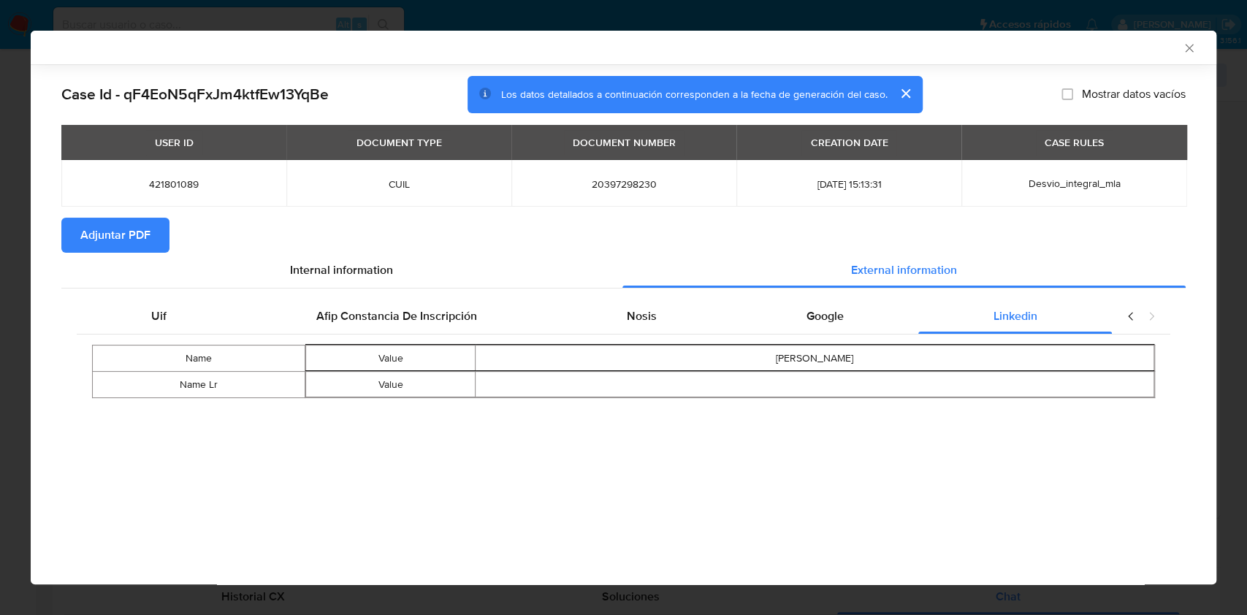
click at [129, 247] on span "Adjuntar PDF" at bounding box center [115, 235] width 70 height 32
click at [1190, 44] on icon "Cerrar ventana" at bounding box center [1189, 48] width 15 height 15
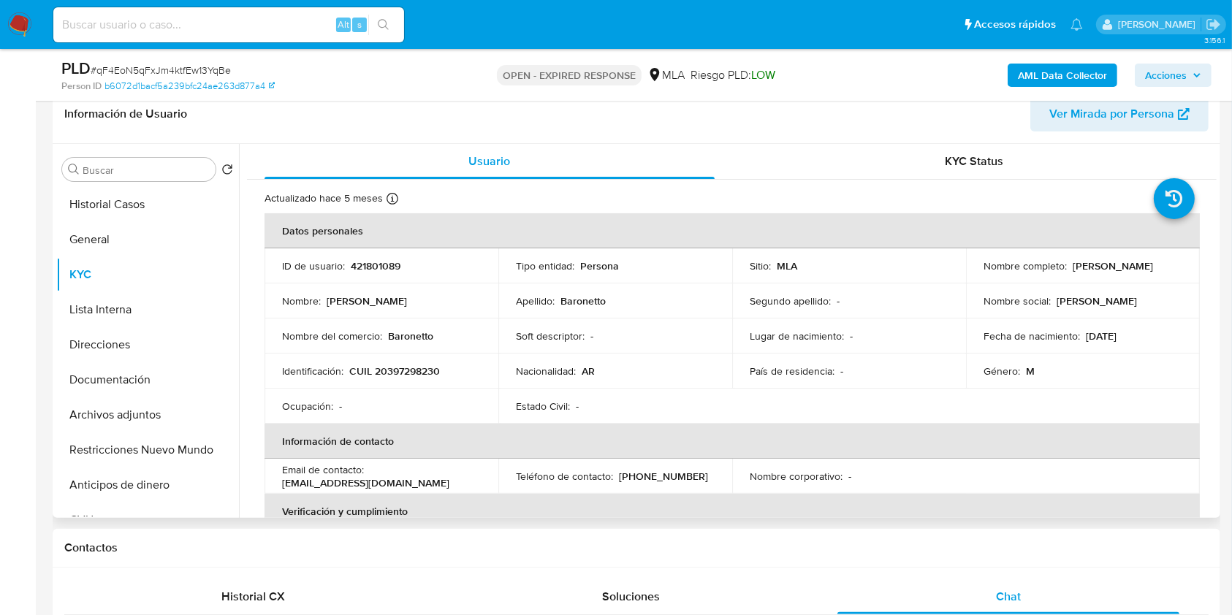
click at [416, 371] on p "CUIL 20397298230" at bounding box center [394, 371] width 91 height 13
click at [417, 371] on p "CUIL 20397298230" at bounding box center [394, 371] width 91 height 13
click at [427, 370] on p "CUIL 20397298230" at bounding box center [394, 371] width 91 height 13
click at [428, 370] on p "CUIL 20397298230" at bounding box center [394, 371] width 91 height 13
copy p "20397298230"
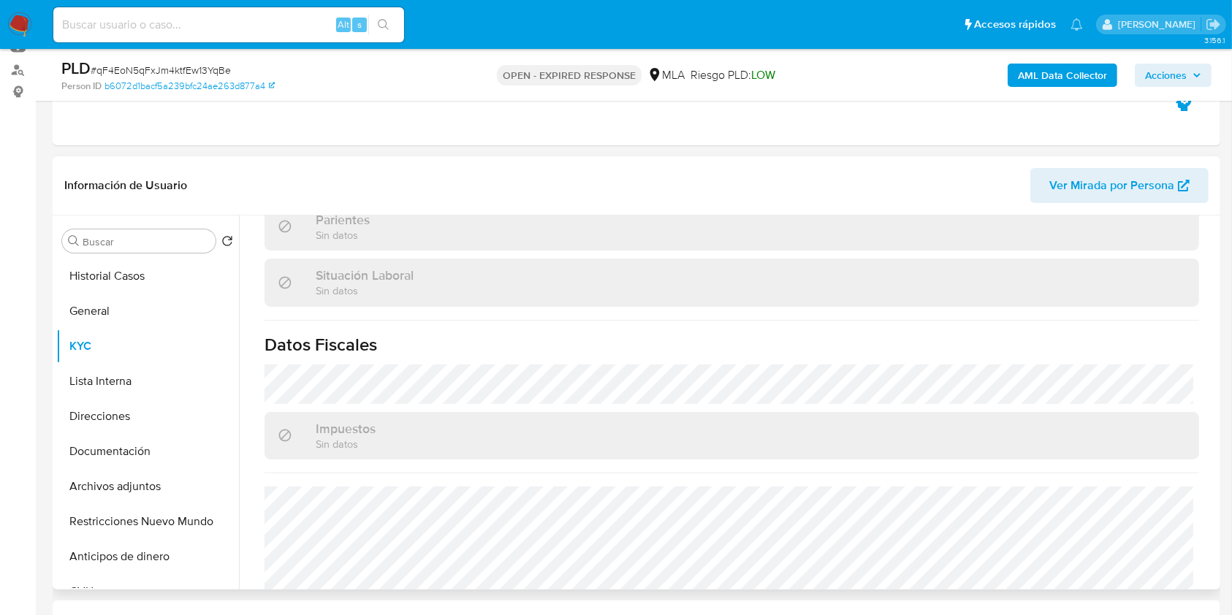
scroll to position [769, 0]
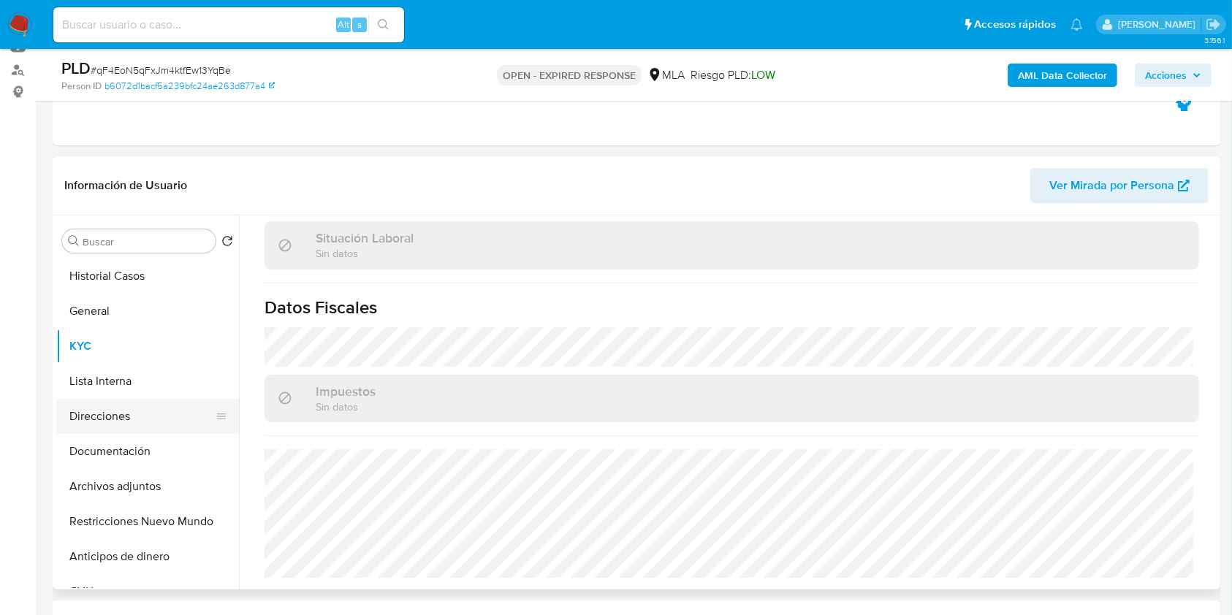
click at [155, 424] on button "Direcciones" at bounding box center [141, 416] width 171 height 35
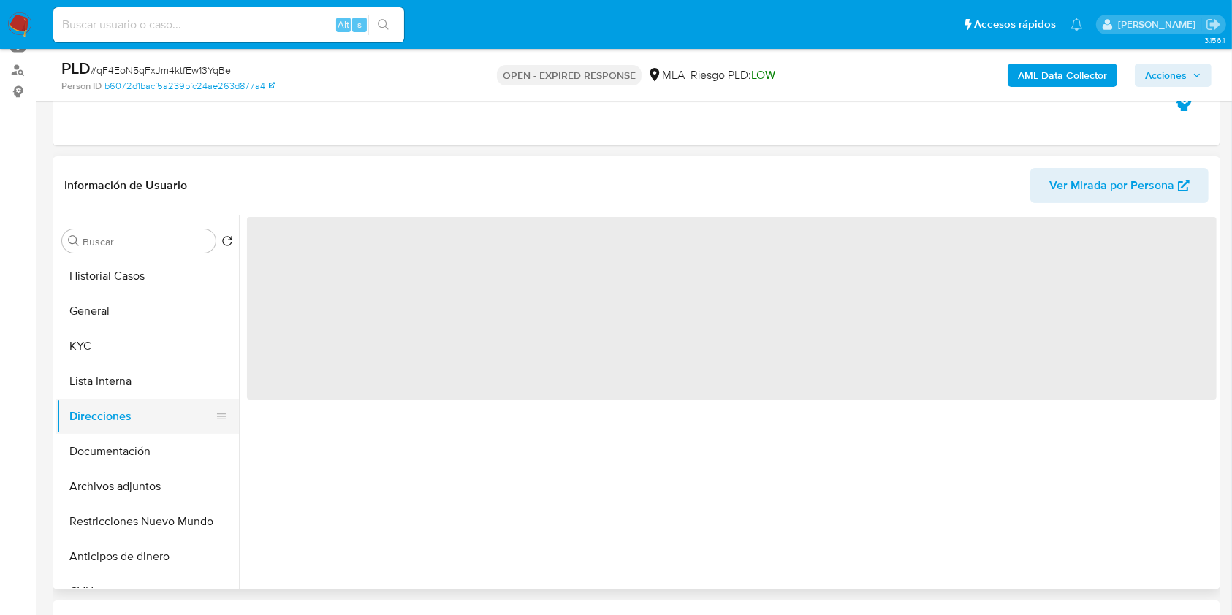
scroll to position [0, 0]
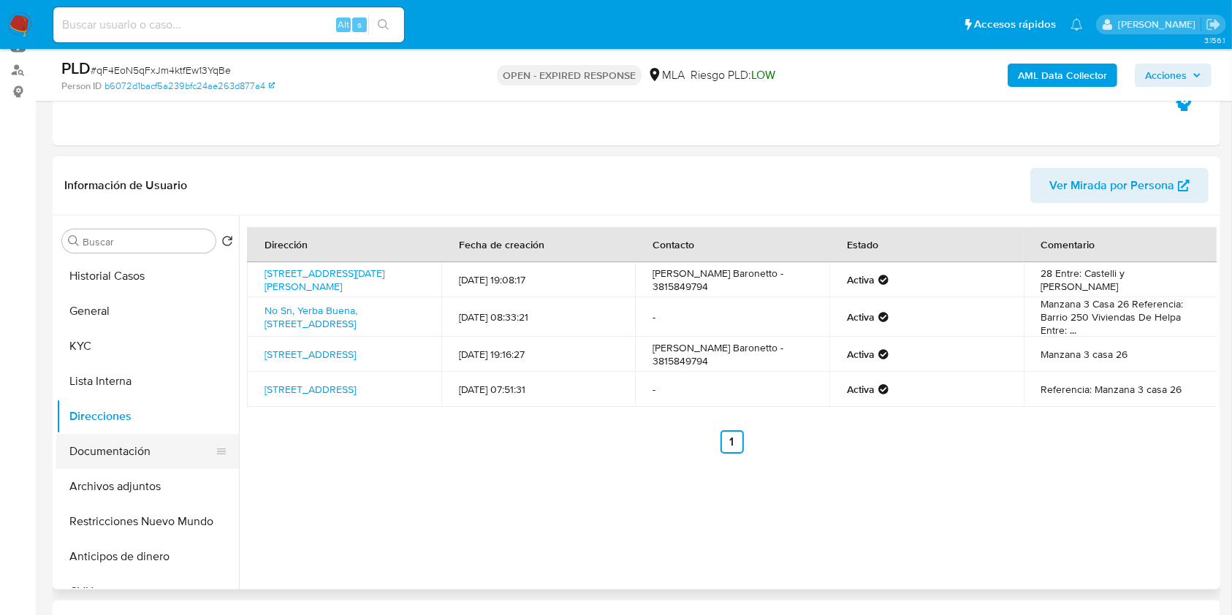
click at [118, 446] on button "Documentación" at bounding box center [141, 451] width 171 height 35
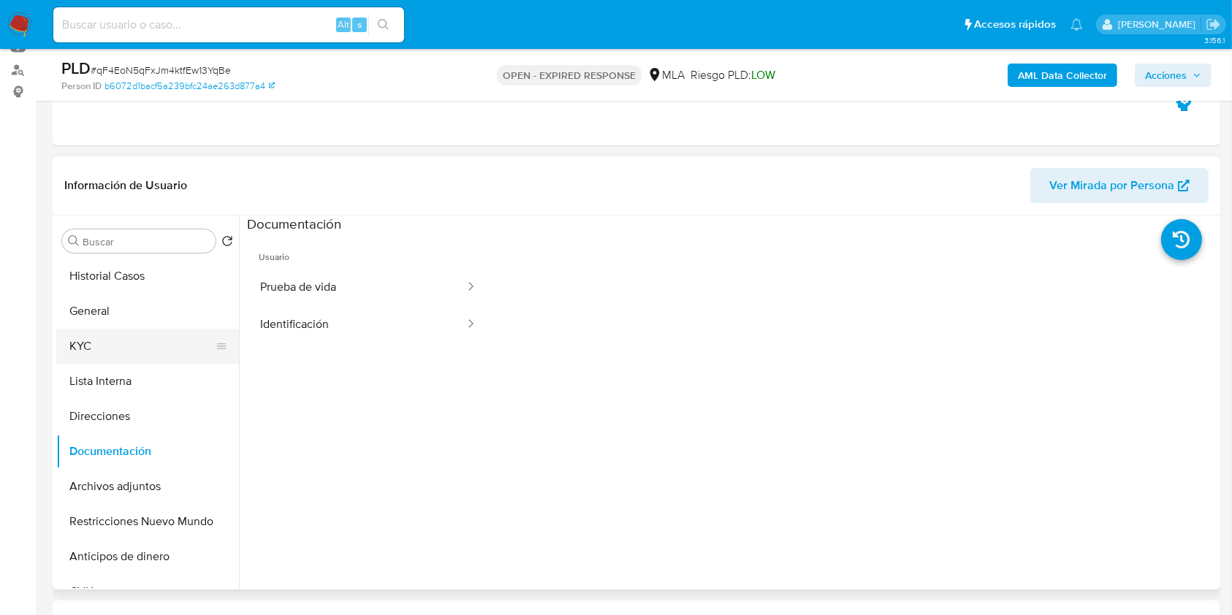
click at [129, 346] on button "KYC" at bounding box center [141, 346] width 171 height 35
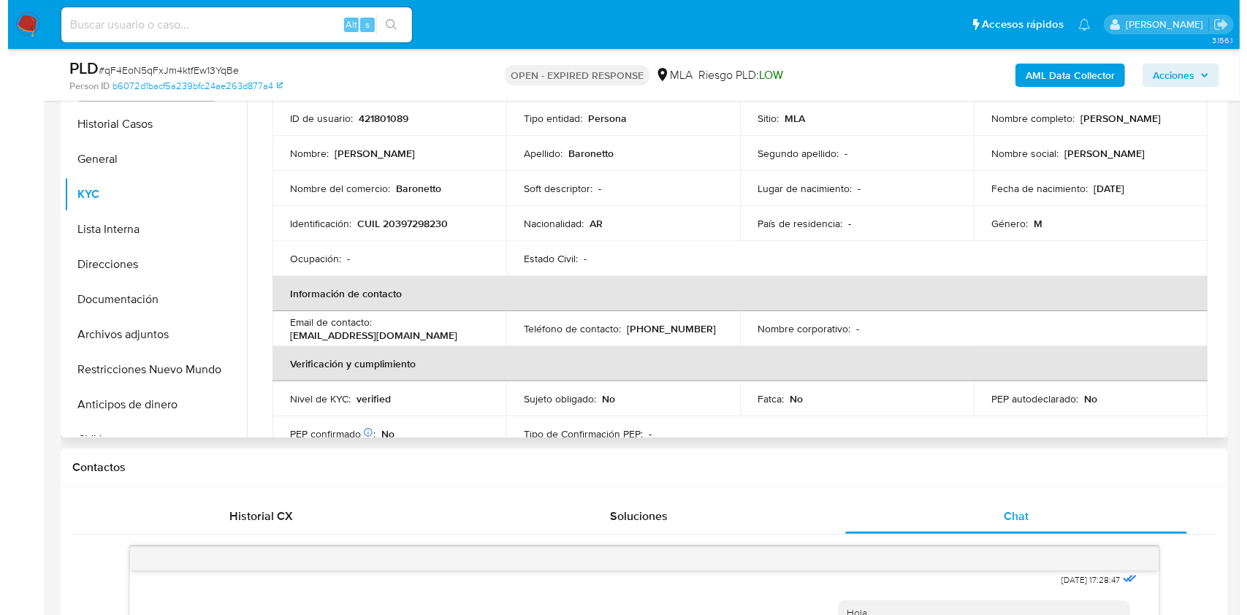
scroll to position [97, 0]
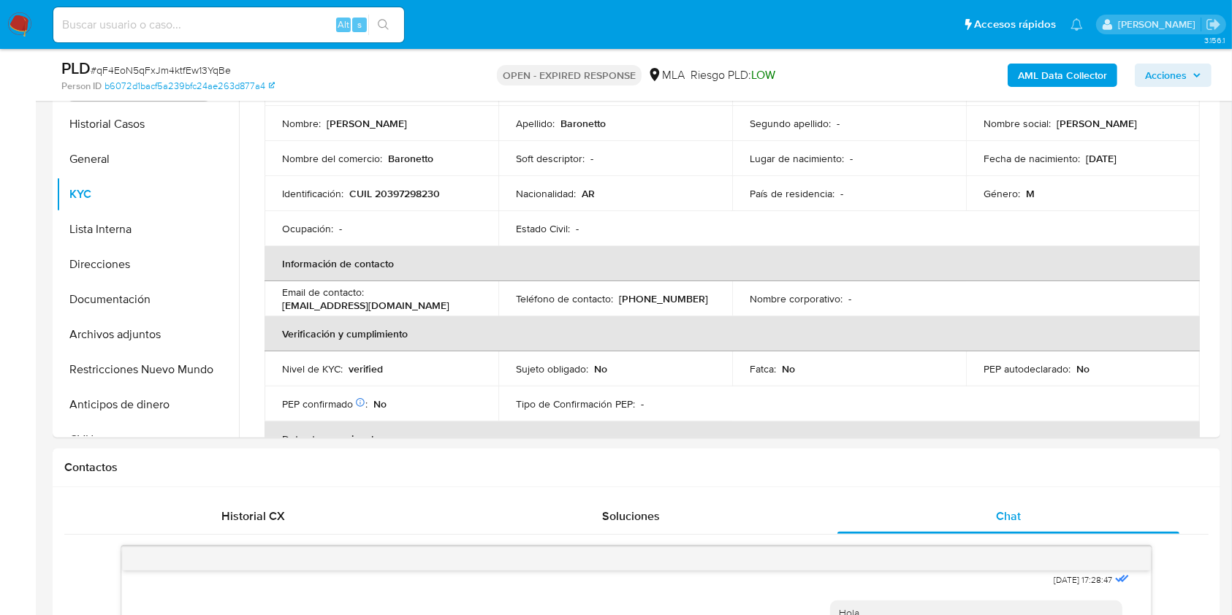
click at [1053, 73] on b "AML Data Collector" at bounding box center [1062, 75] width 89 height 23
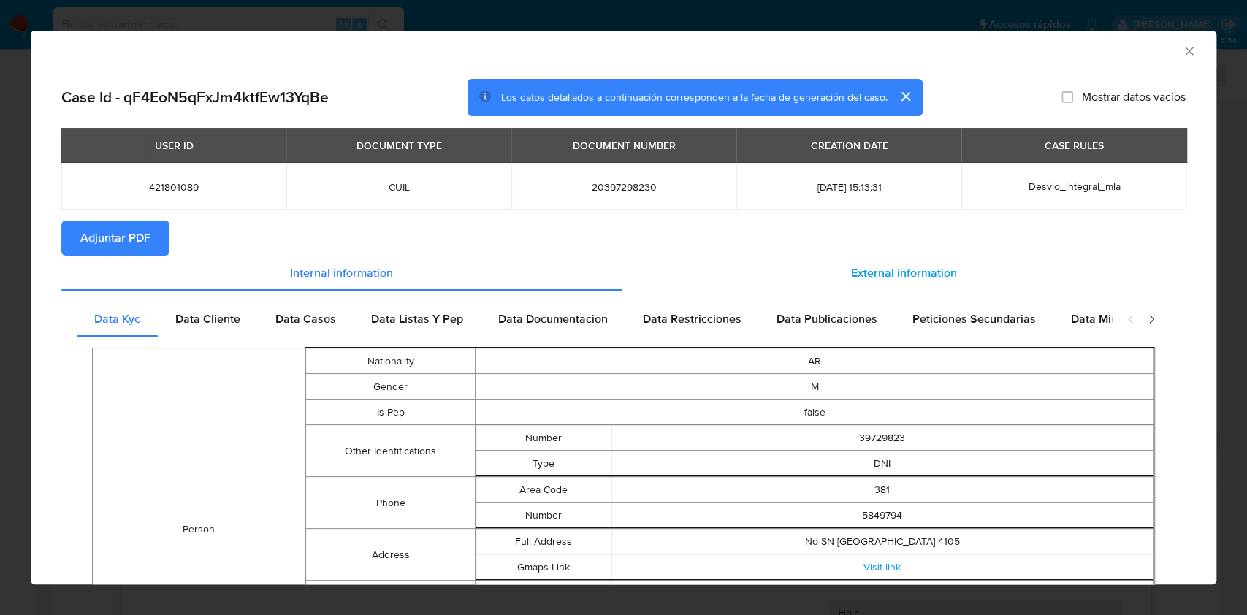
click at [883, 281] on span "External information" at bounding box center [904, 273] width 106 height 17
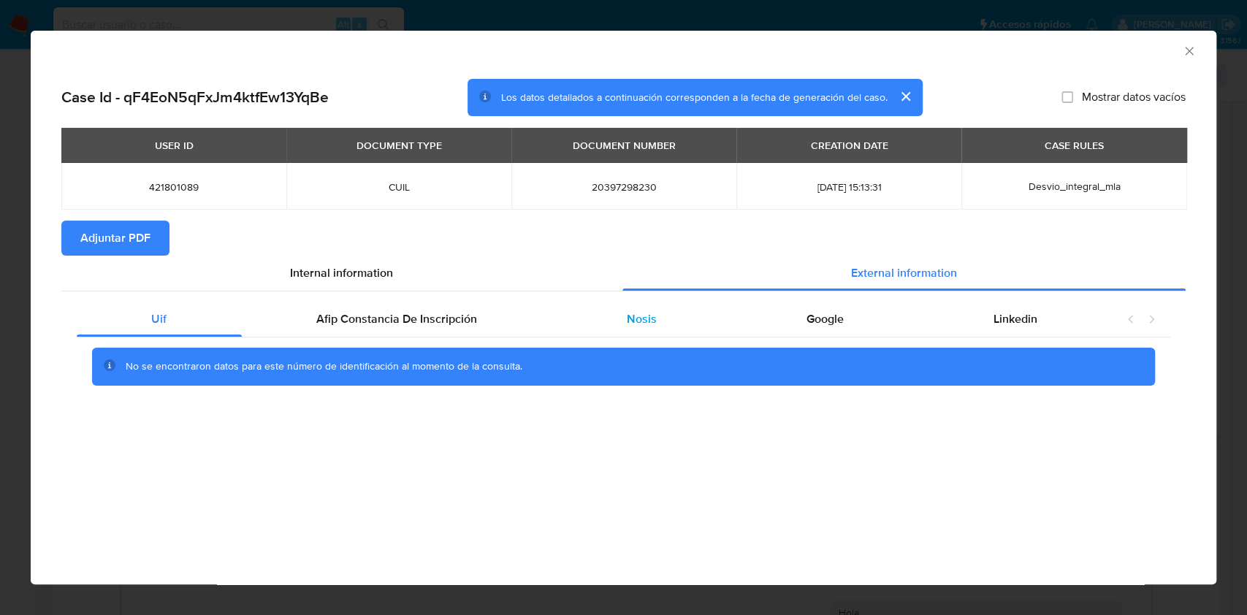
click at [723, 321] on div "Nosis" at bounding box center [642, 319] width 180 height 35
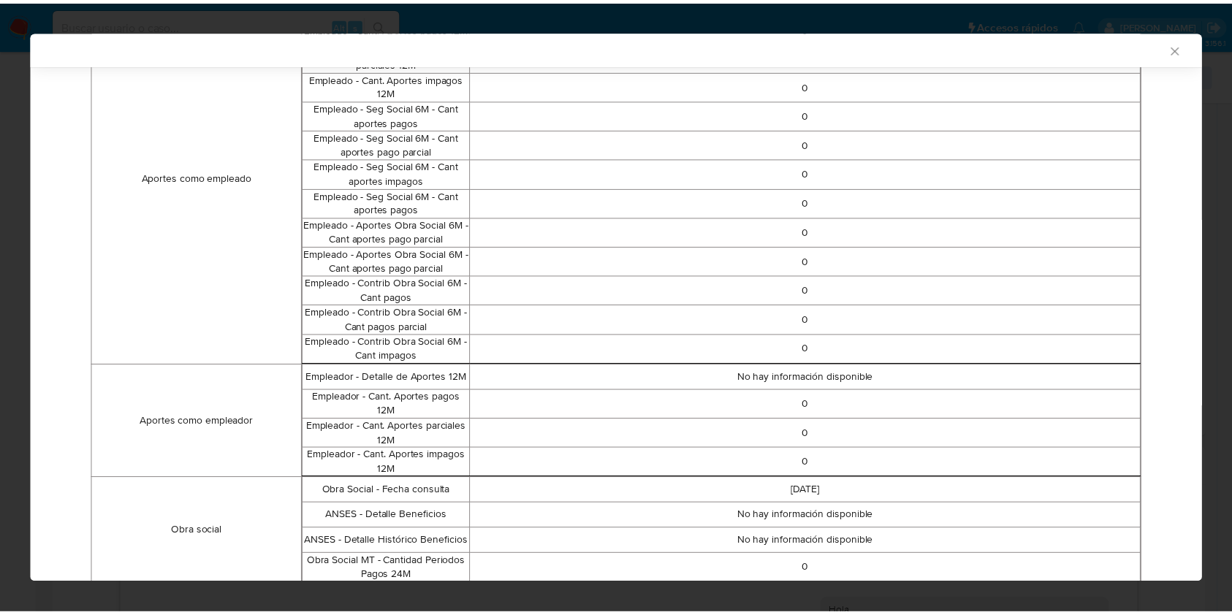
scroll to position [821, 0]
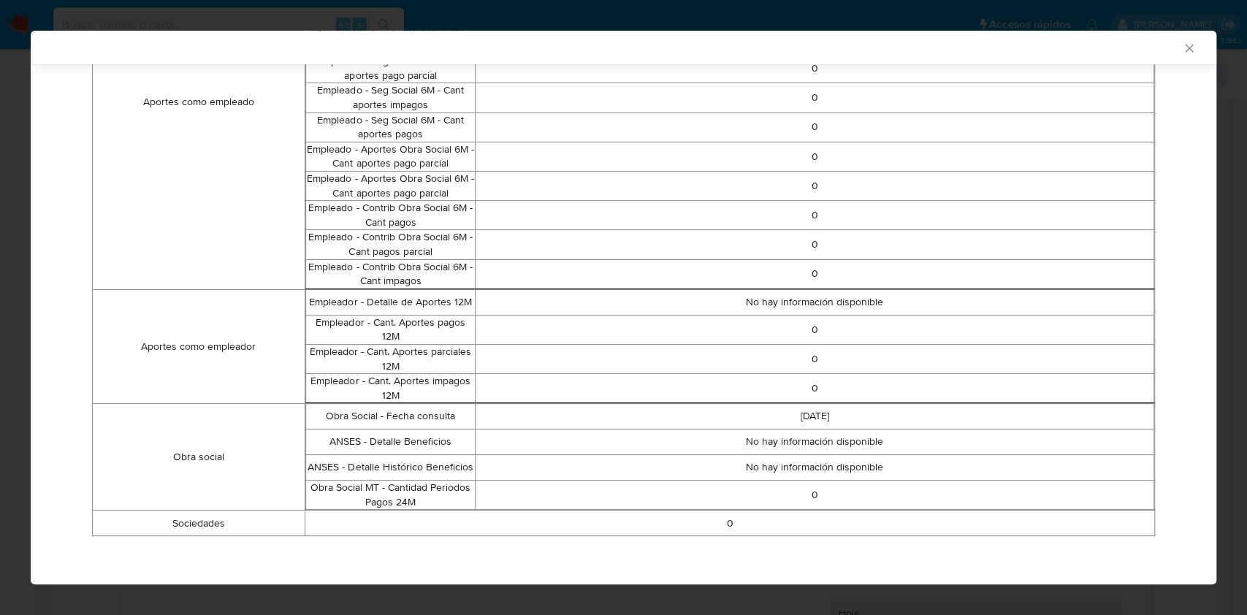
click at [1185, 46] on icon "Cerrar ventana" at bounding box center [1189, 48] width 8 height 8
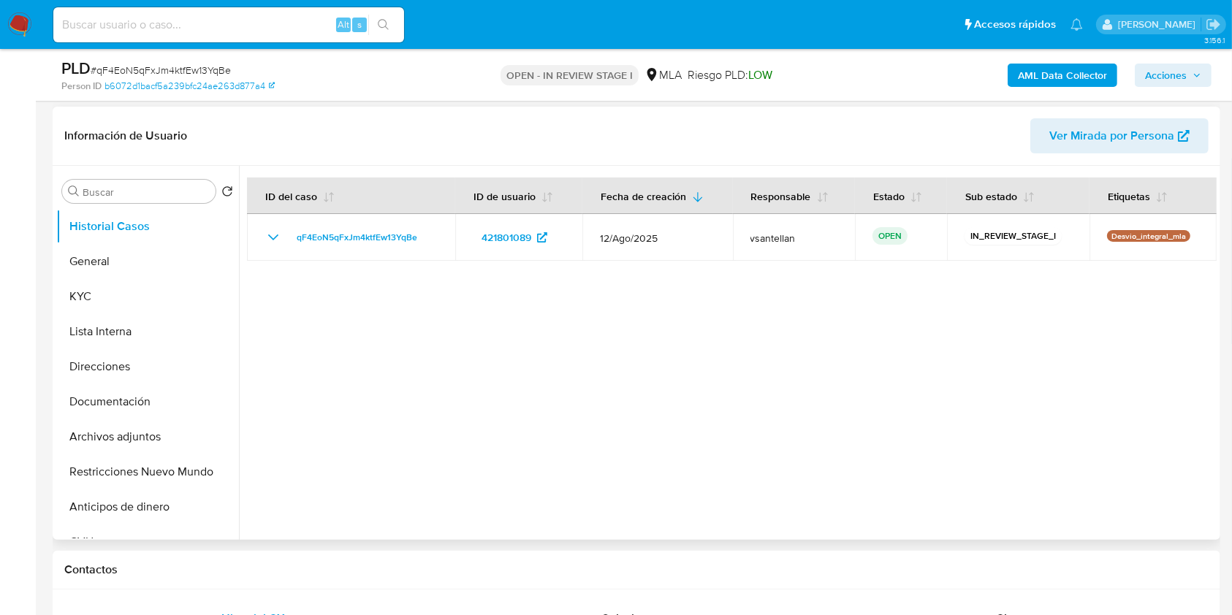
select select "10"
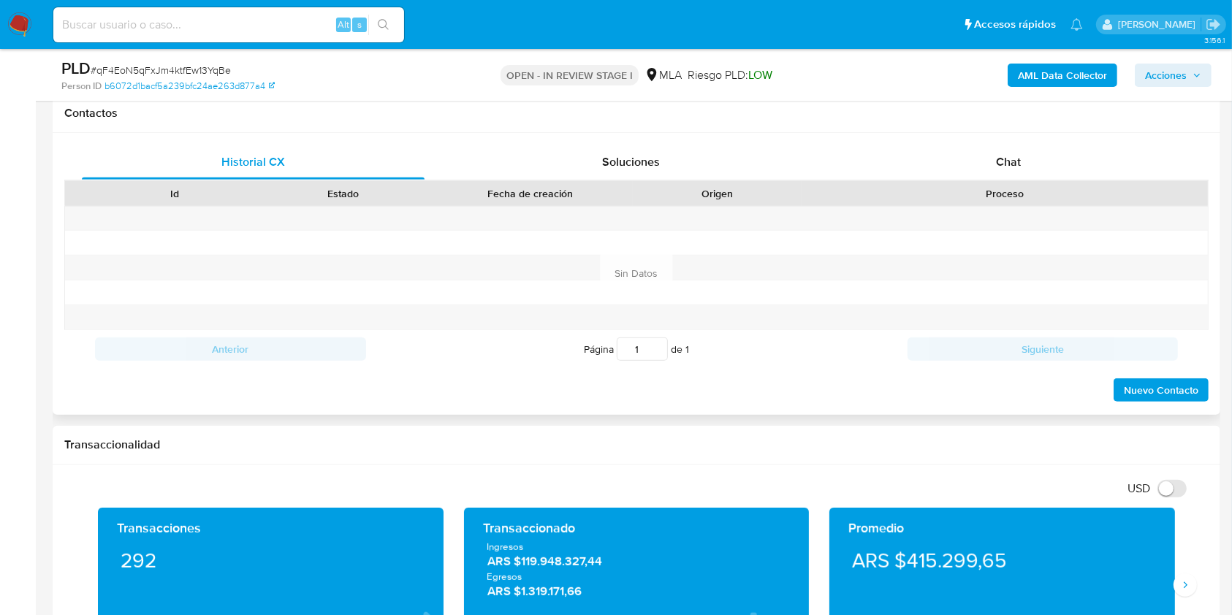
scroll to position [682, 0]
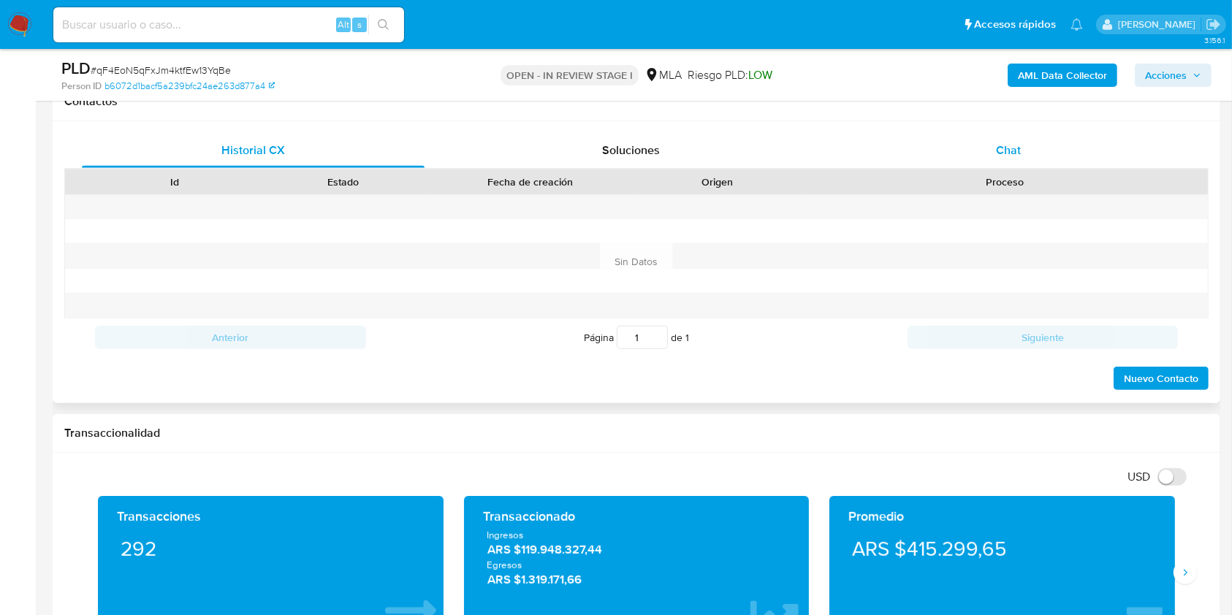
drag, startPoint x: 1057, startPoint y: 161, endPoint x: 1063, endPoint y: 156, distance: 7.8
click at [1063, 156] on div "Chat" at bounding box center [1008, 150] width 343 height 35
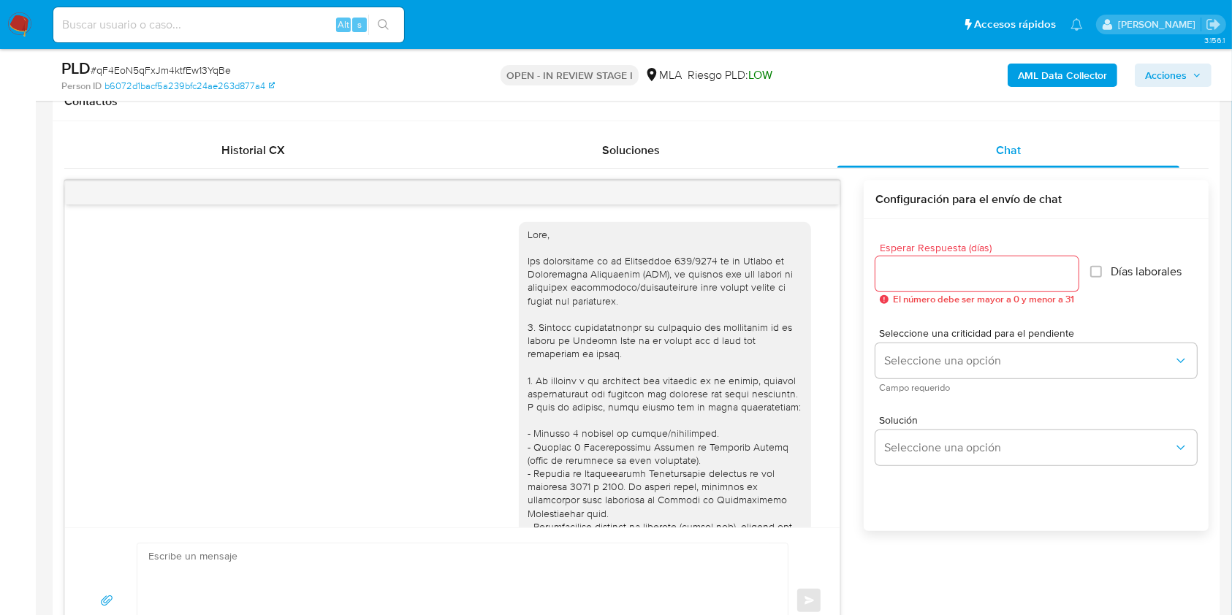
scroll to position [826, 0]
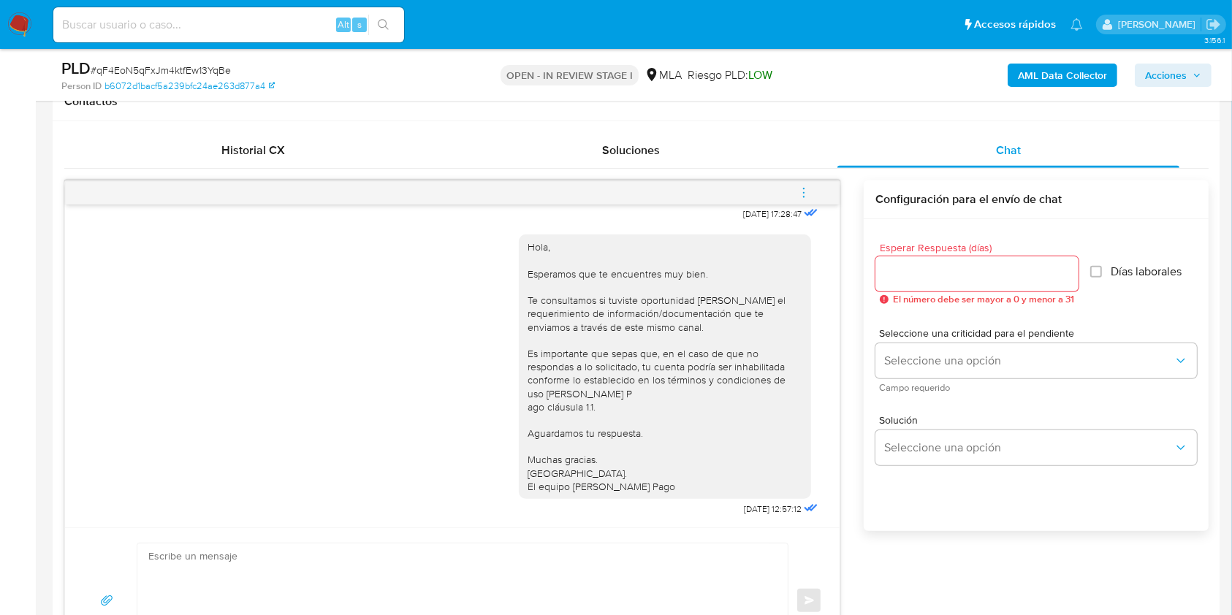
click at [805, 189] on icon "menu-action" at bounding box center [803, 192] width 13 height 13
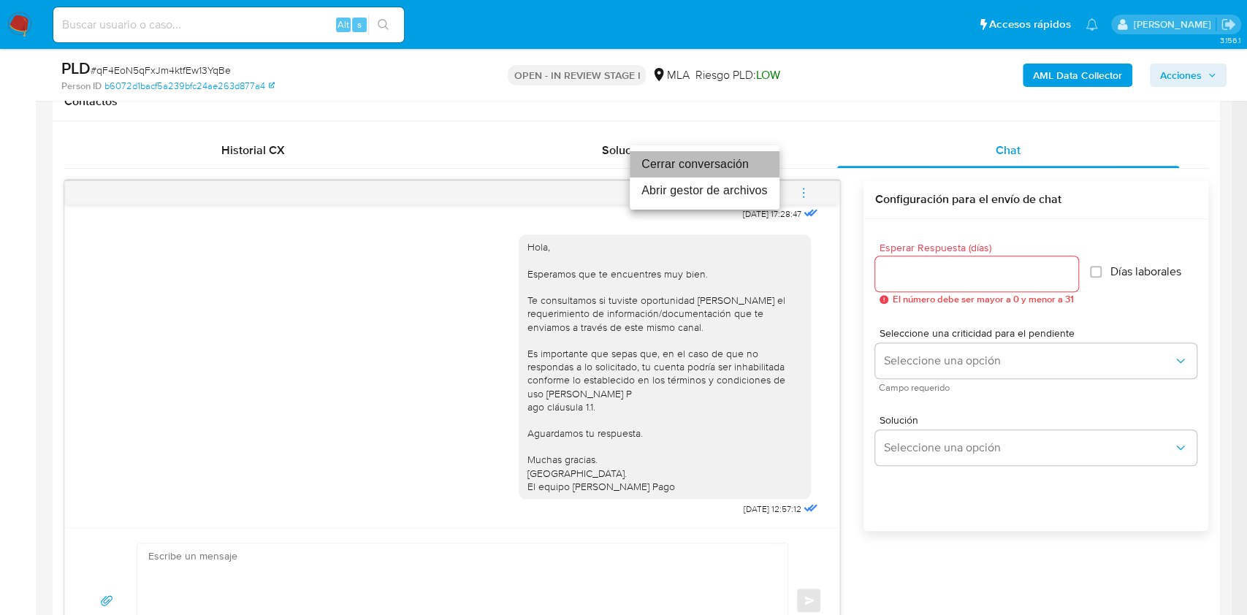
drag, startPoint x: 696, startPoint y: 159, endPoint x: 883, endPoint y: 182, distance: 189.2
click at [698, 157] on li "Cerrar conversación" at bounding box center [705, 164] width 150 height 26
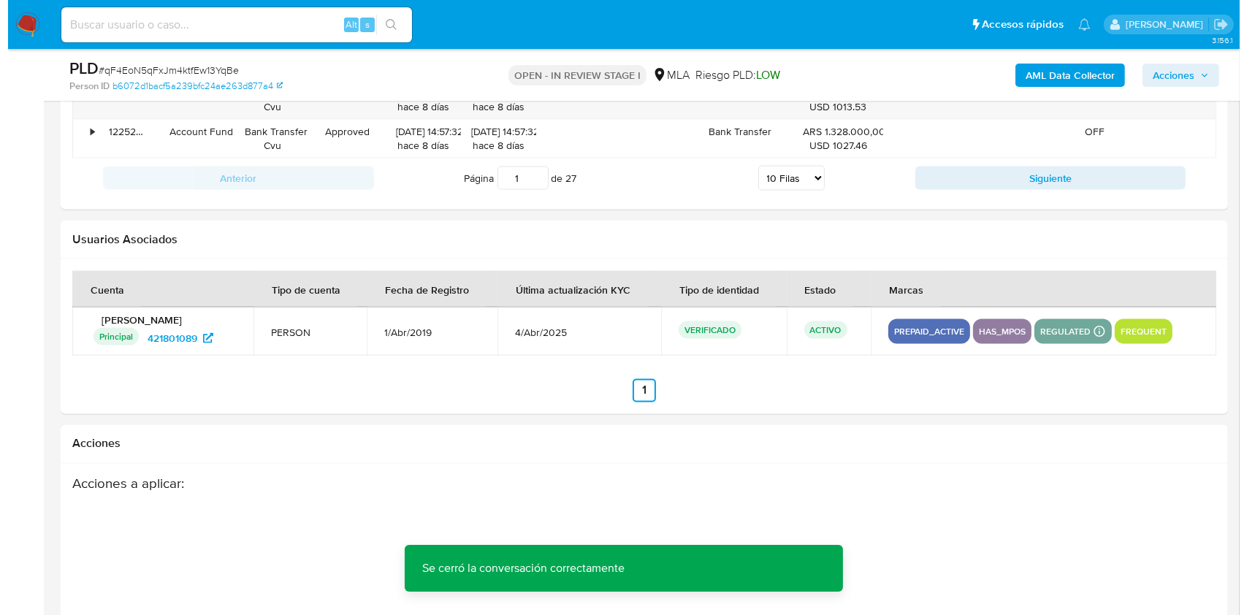
scroll to position [2570, 0]
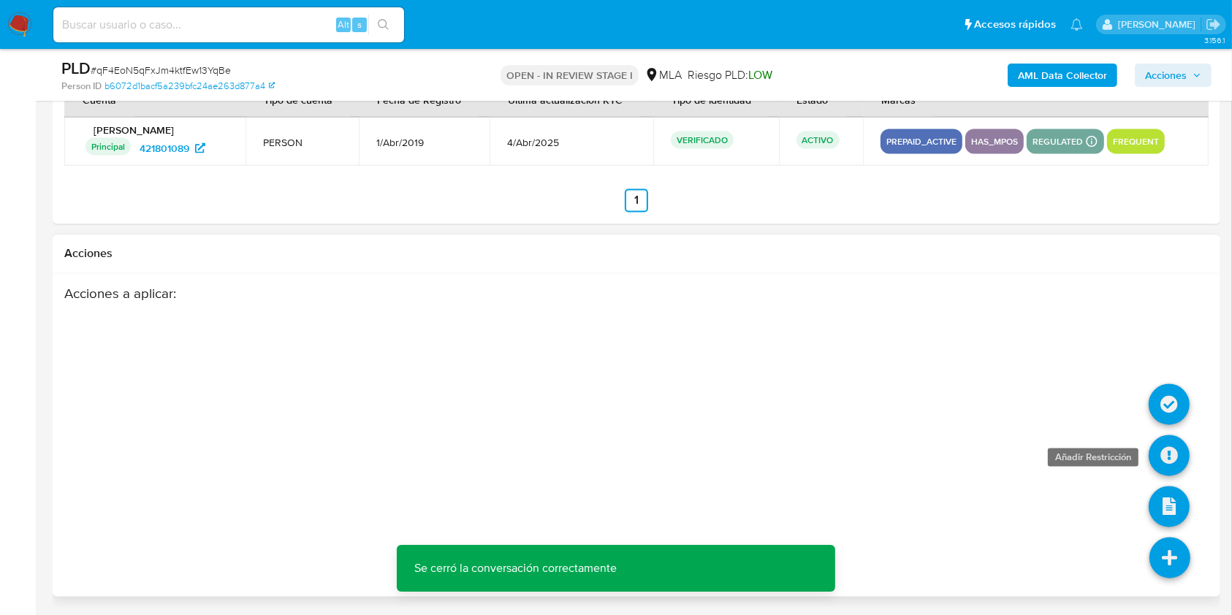
click at [1163, 453] on icon at bounding box center [1169, 455] width 41 height 41
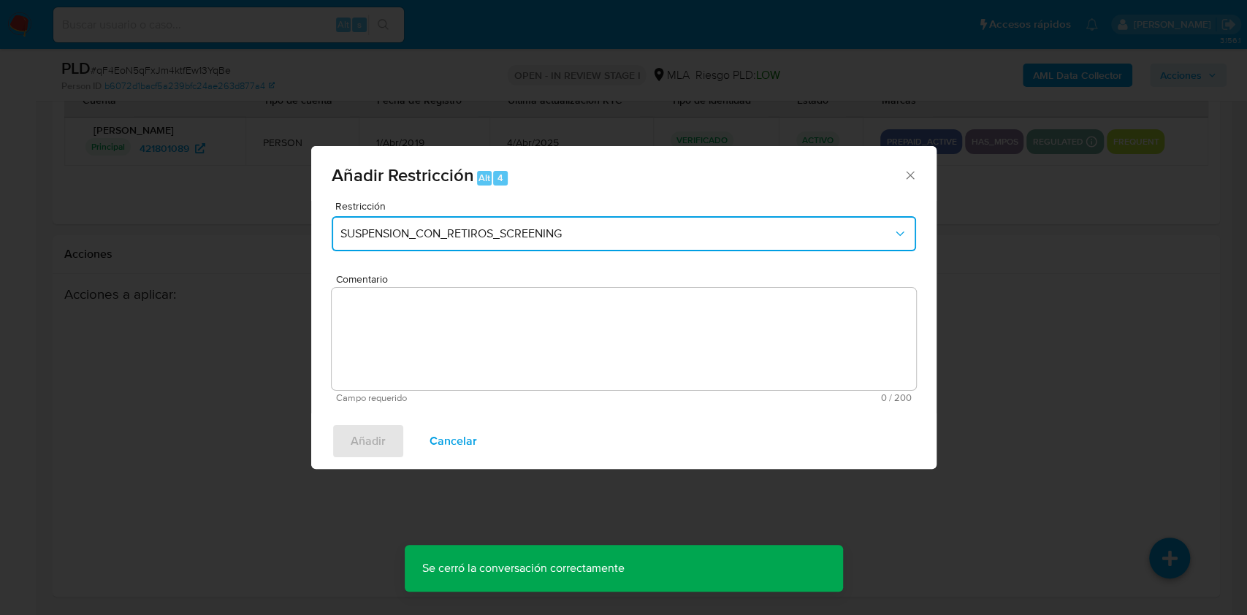
drag, startPoint x: 449, startPoint y: 235, endPoint x: 461, endPoint y: 246, distance: 16.1
click at [451, 235] on span "SUSPENSION_CON_RETIROS_SCREENING" at bounding box center [616, 234] width 552 height 15
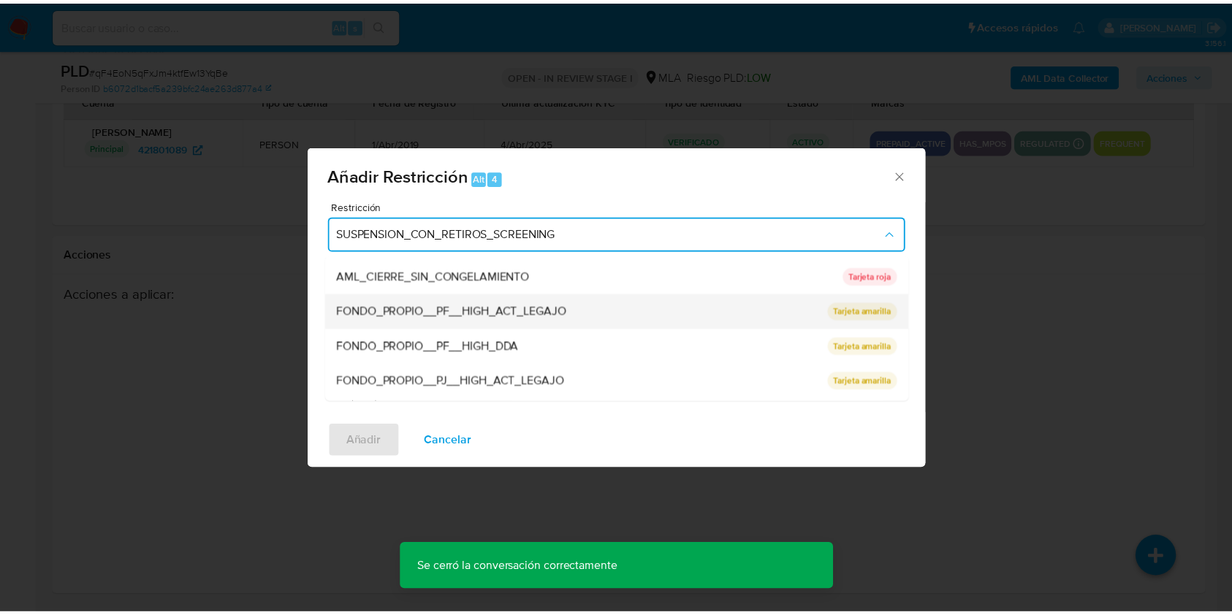
scroll to position [292, 0]
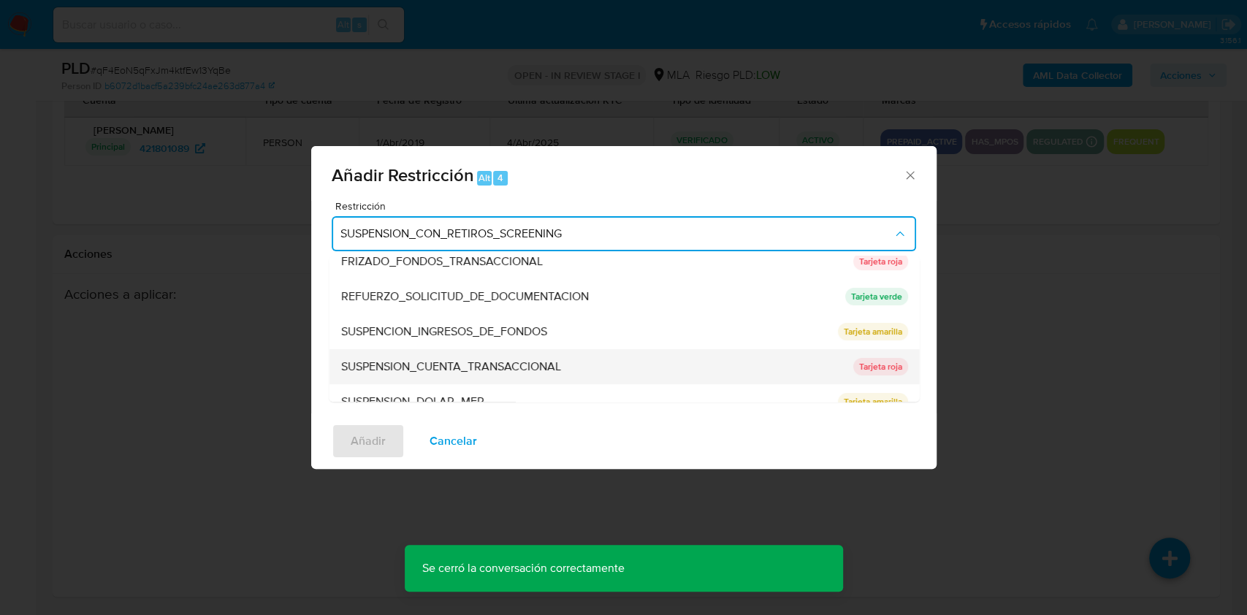
click at [541, 364] on span "SUSPENSION_CUENTA_TRANSACCIONAL" at bounding box center [450, 366] width 220 height 15
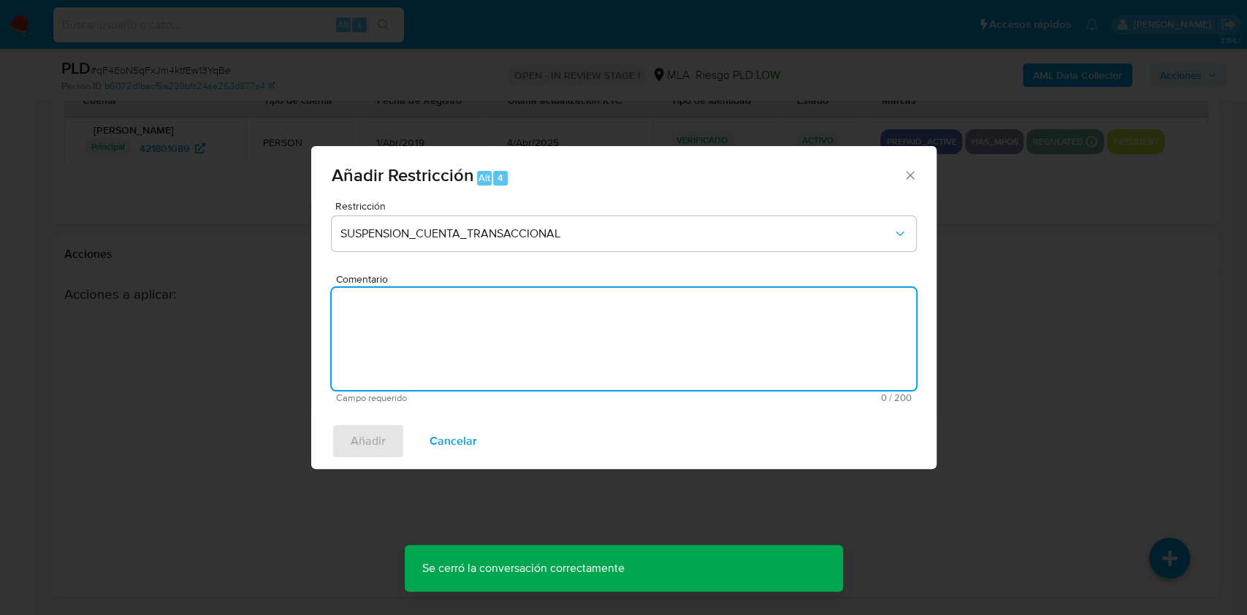
click at [531, 364] on textarea "Comentario" at bounding box center [624, 339] width 585 height 102
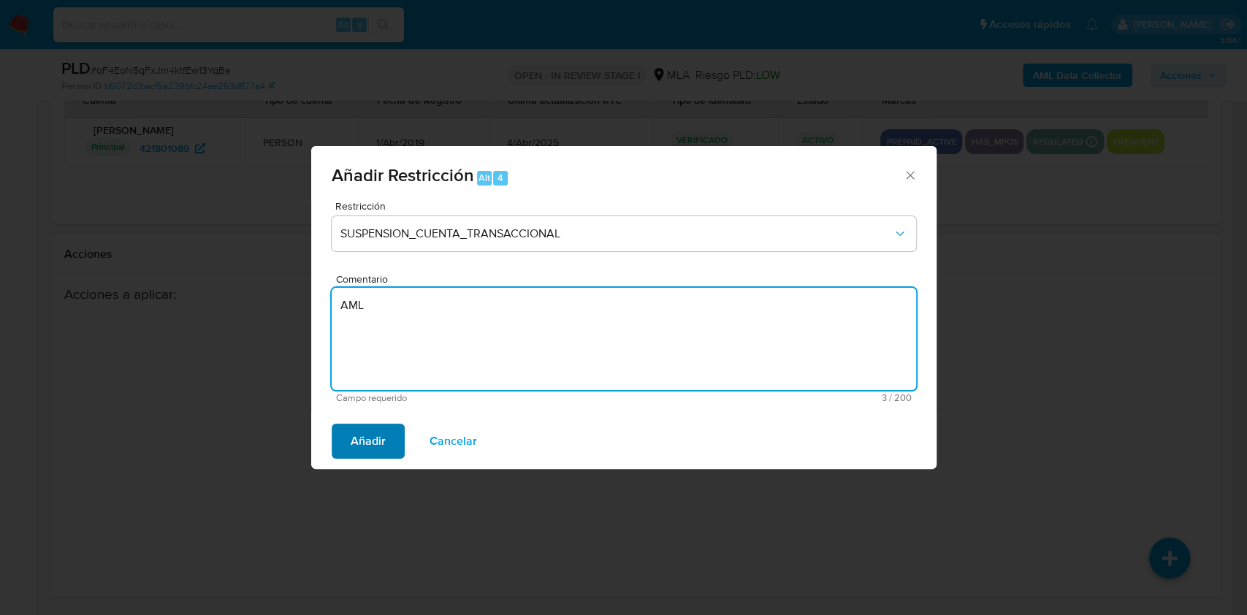
type textarea "AML"
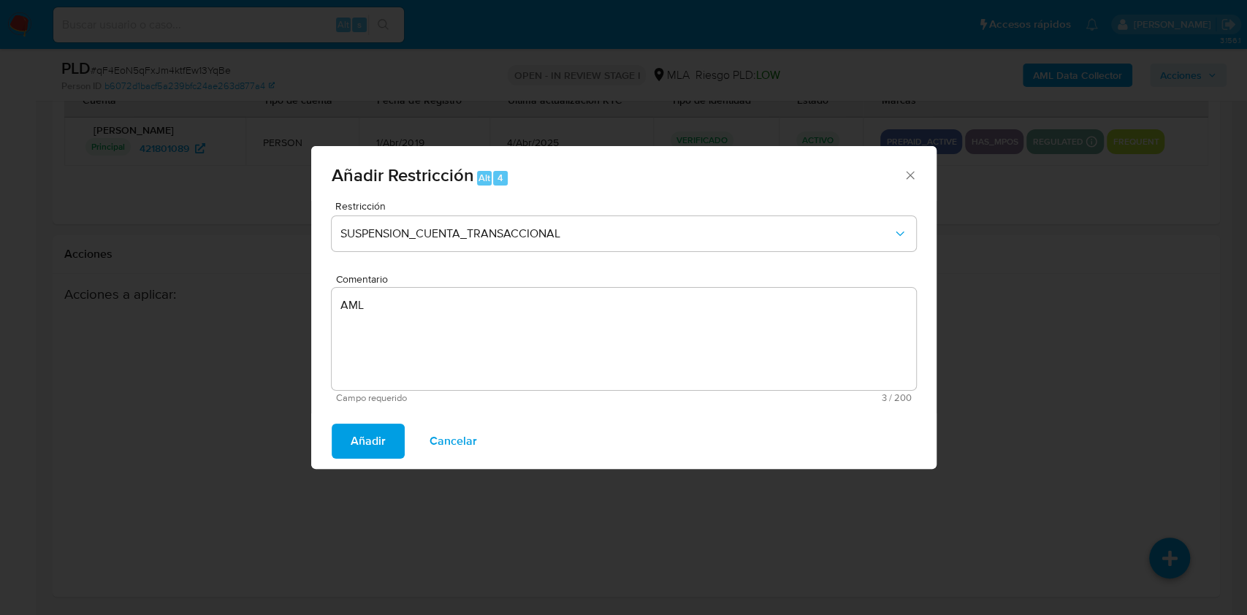
click at [373, 433] on span "Añadir" at bounding box center [368, 441] width 35 height 32
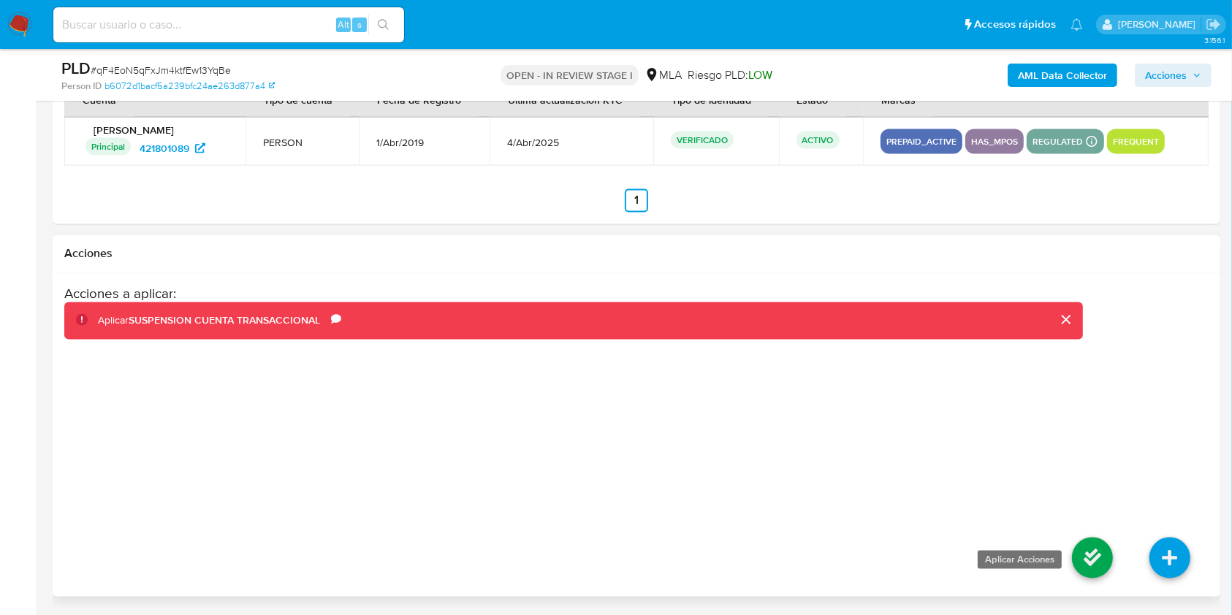
click at [1100, 563] on icon at bounding box center [1092, 558] width 41 height 41
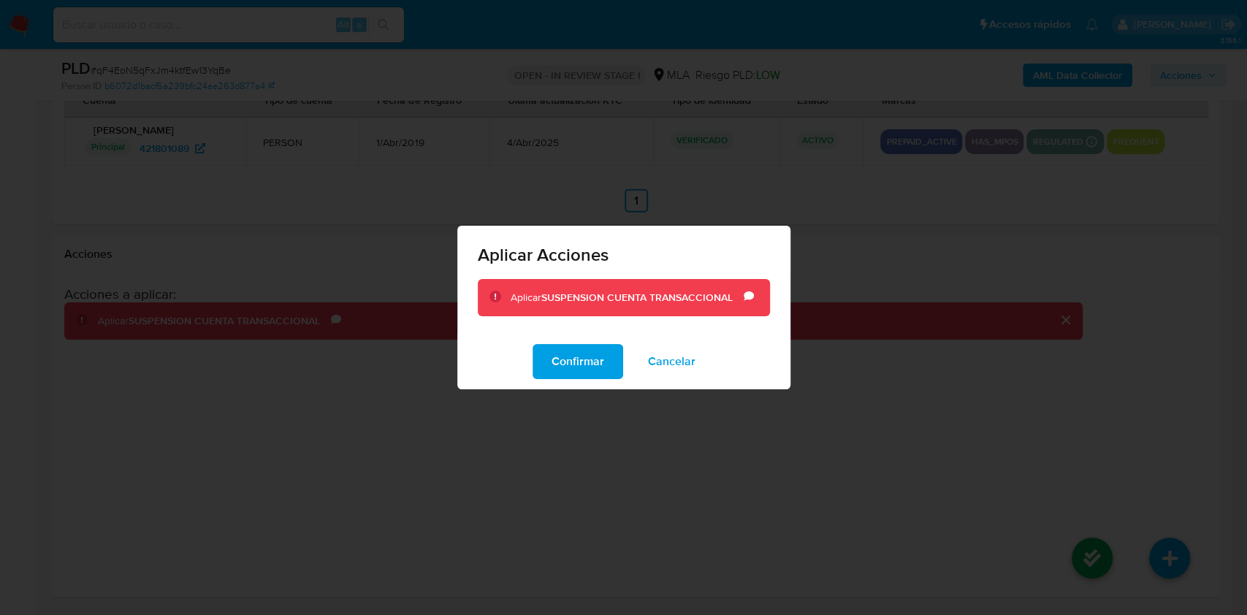
drag, startPoint x: 585, startPoint y: 360, endPoint x: 685, endPoint y: 351, distance: 100.5
click at [585, 362] on span "Confirmar" at bounding box center [578, 362] width 53 height 32
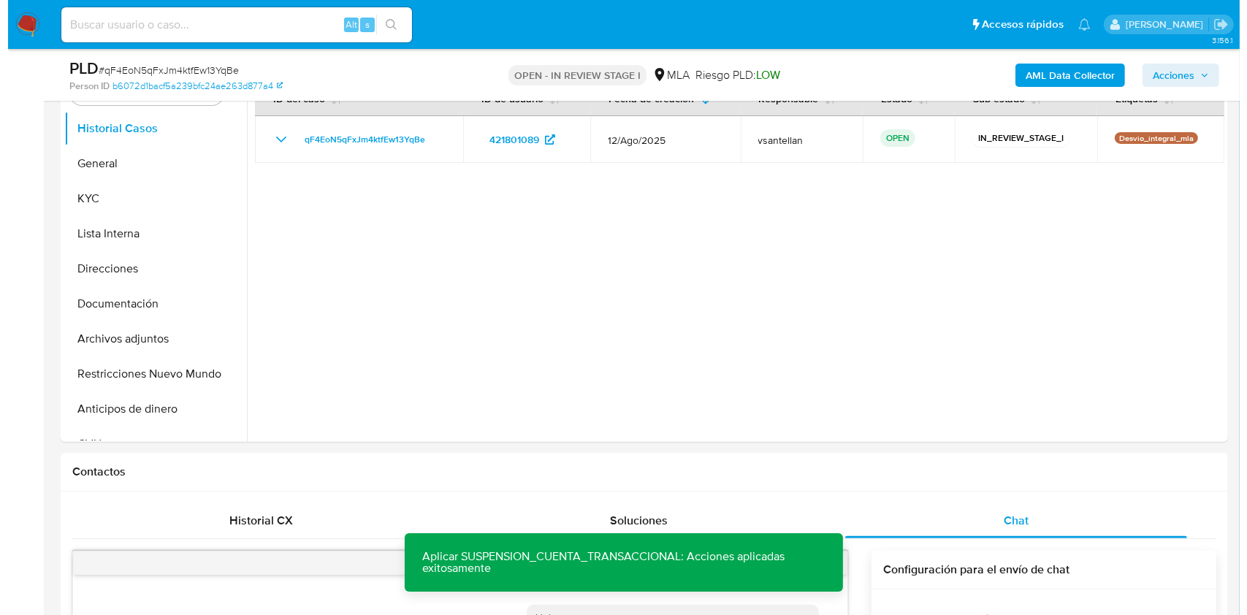
scroll to position [265, 0]
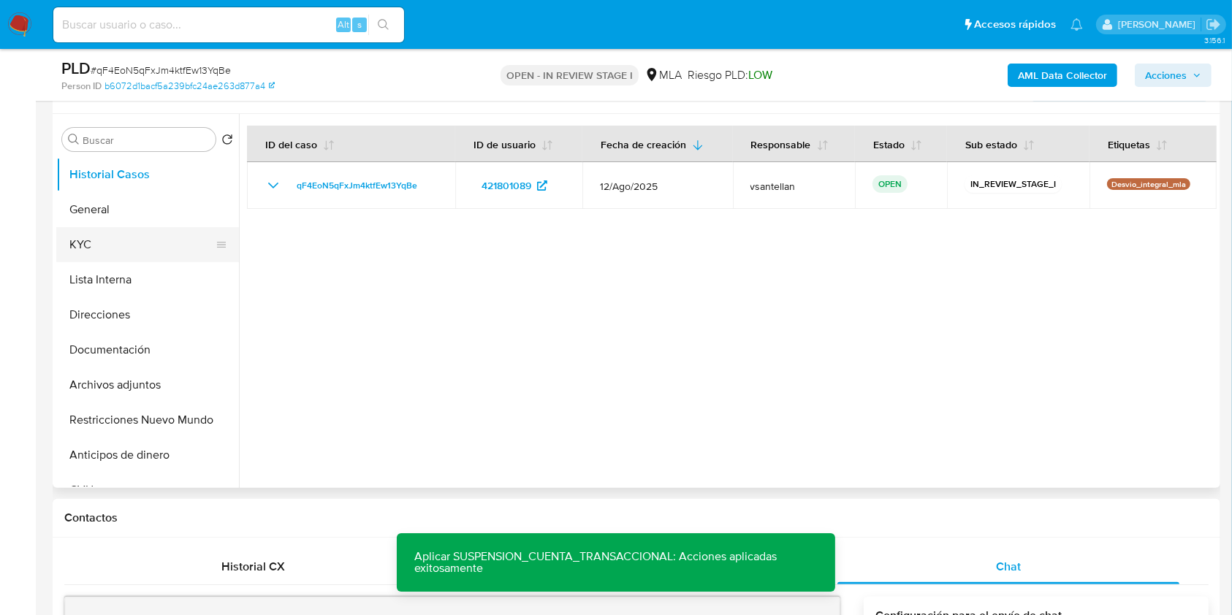
click at [88, 251] on button "KYC" at bounding box center [141, 244] width 171 height 35
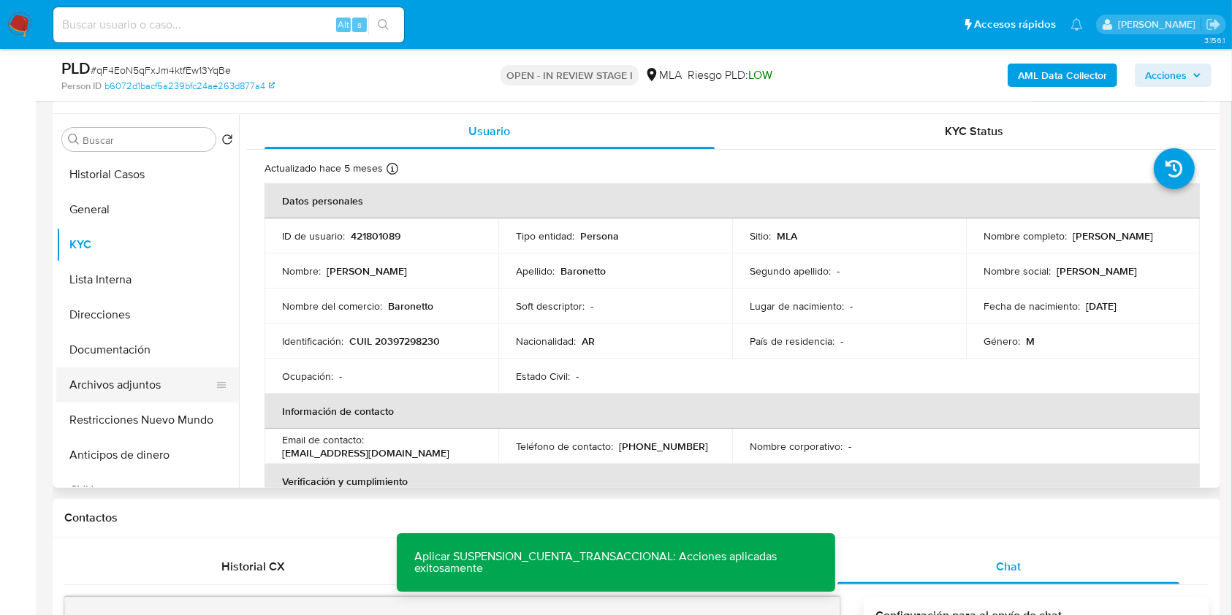
click at [174, 390] on button "Archivos adjuntos" at bounding box center [141, 385] width 171 height 35
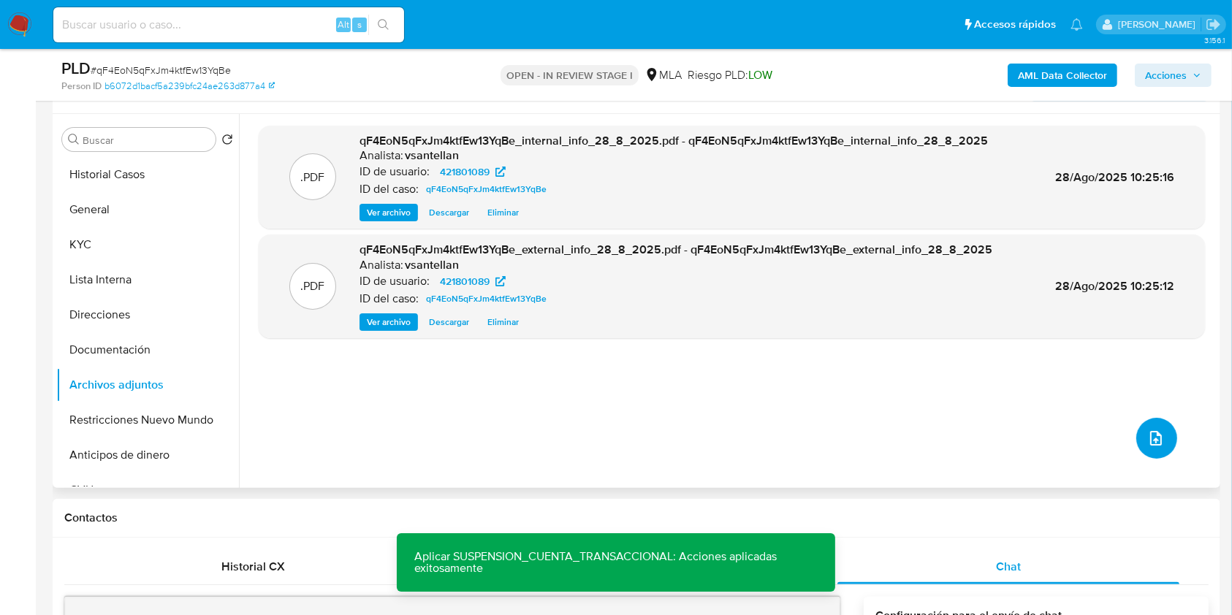
click at [1147, 431] on icon "upload-file" at bounding box center [1156, 439] width 18 height 18
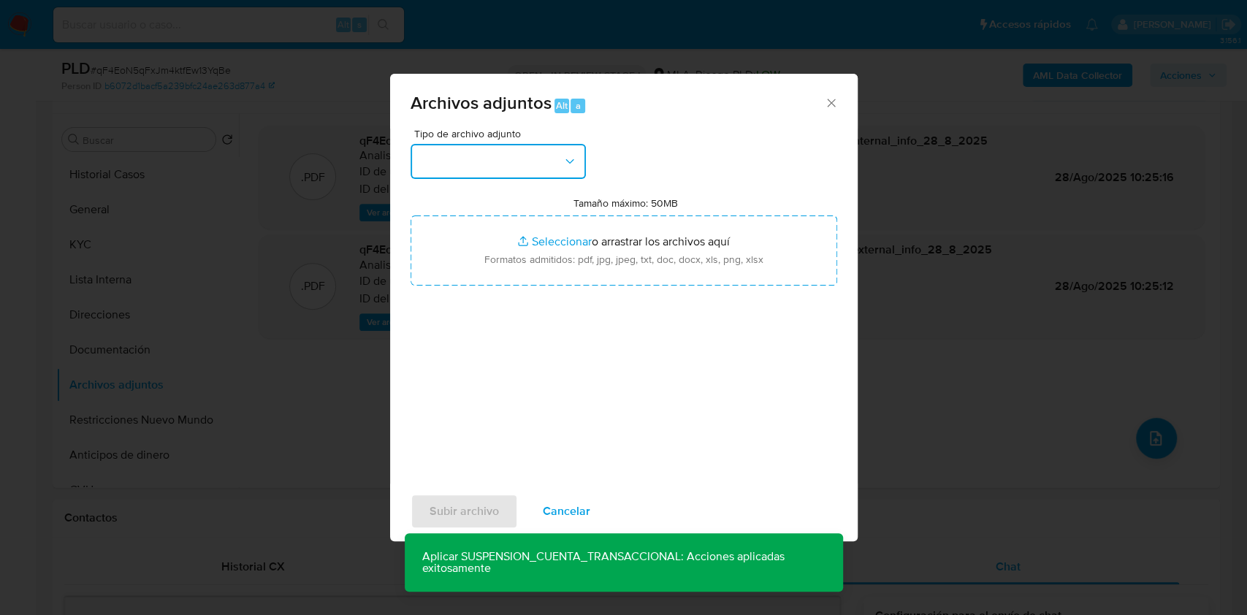
click at [495, 170] on button "button" at bounding box center [498, 161] width 175 height 35
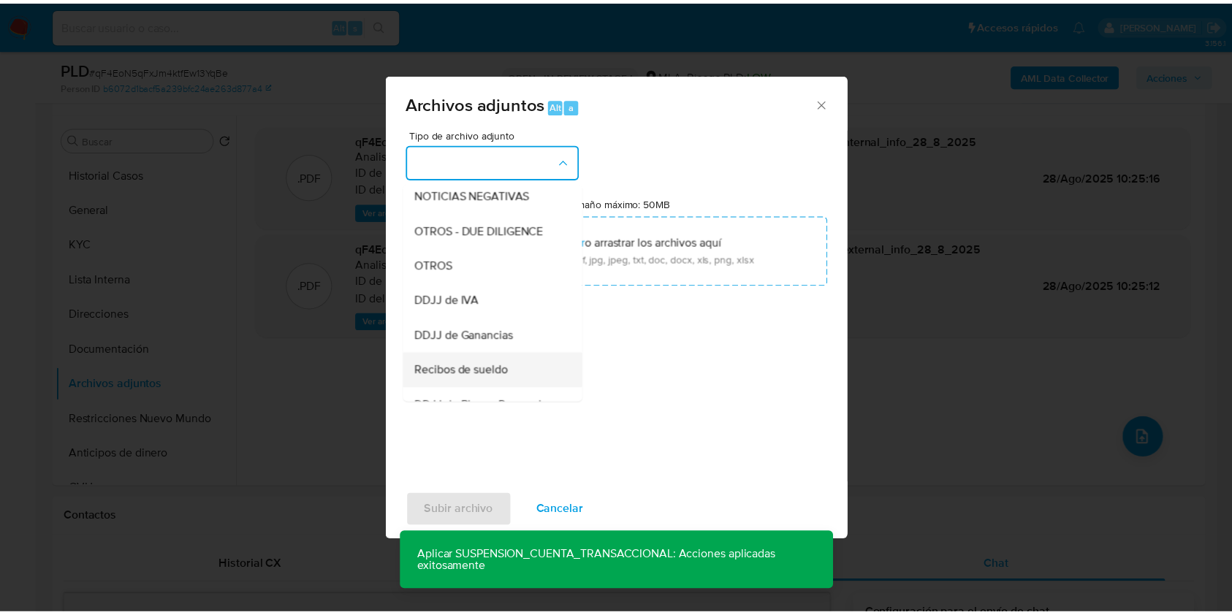
scroll to position [292, 0]
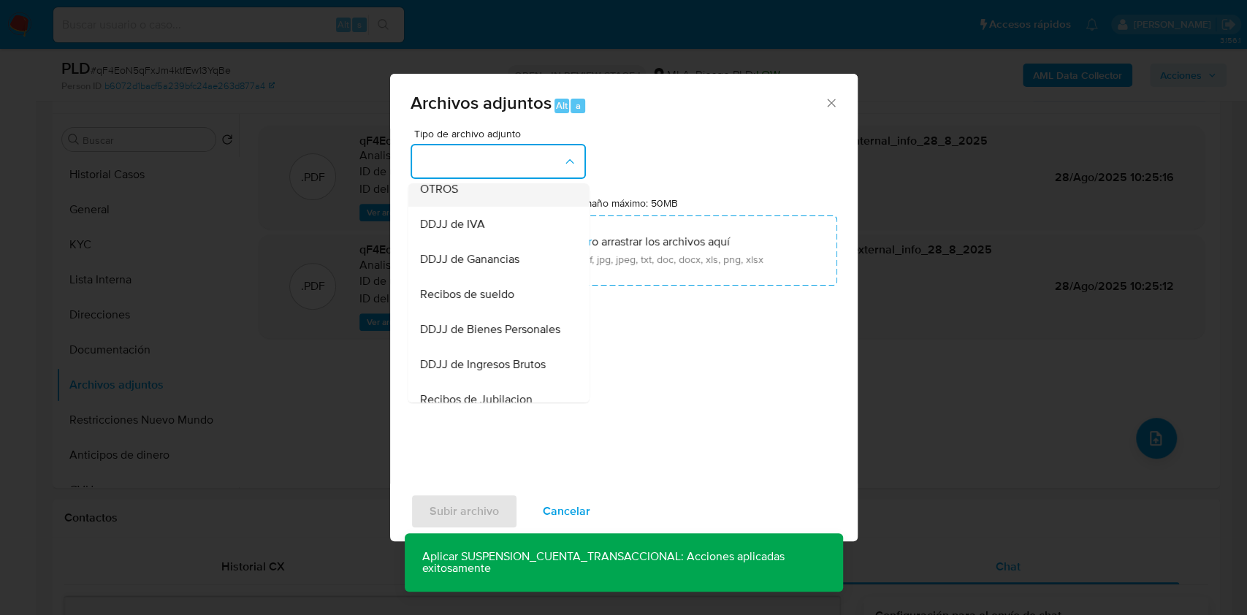
click at [460, 207] on div "OTROS" at bounding box center [493, 189] width 149 height 35
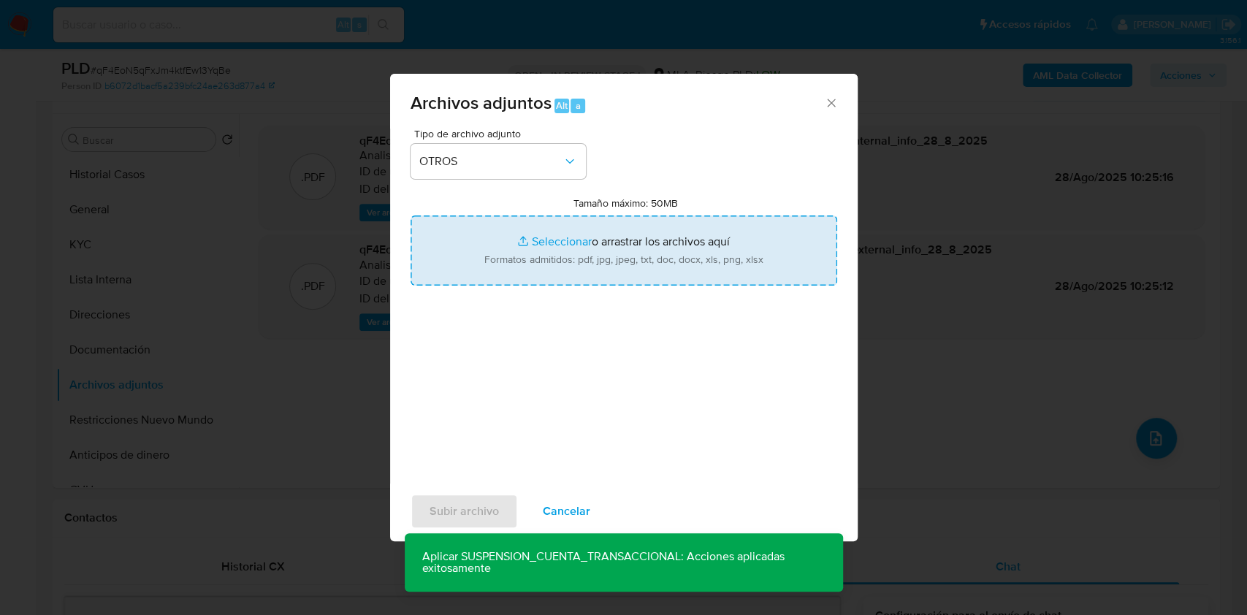
click at [549, 257] on input "Tamaño máximo: 50MB Seleccionar archivos" at bounding box center [624, 251] width 427 height 70
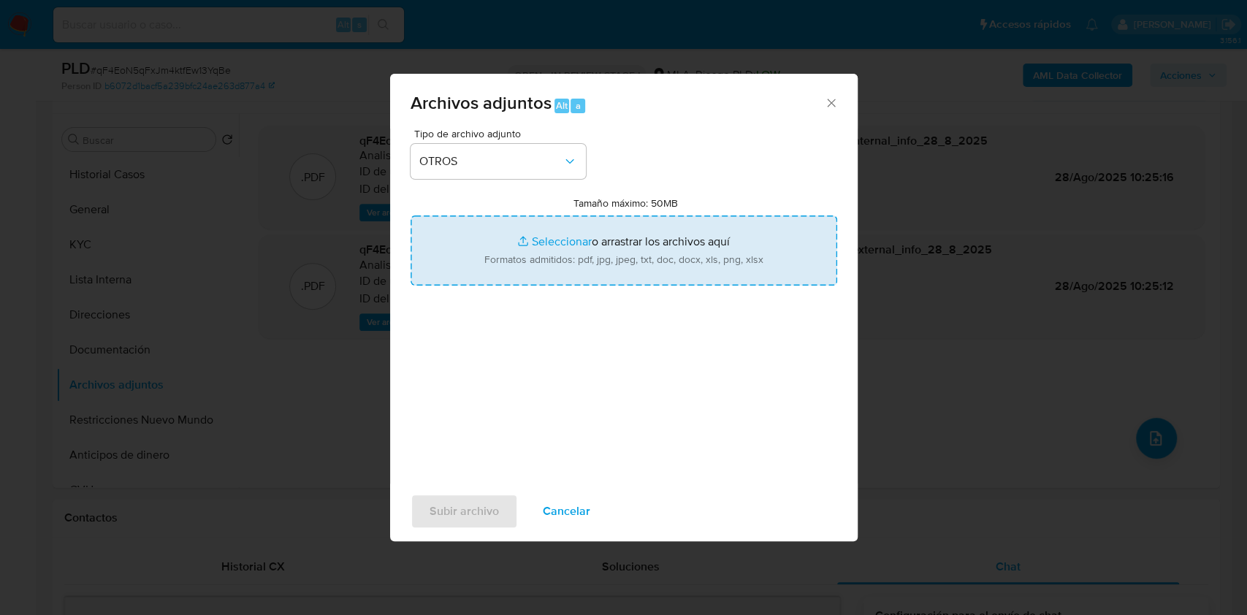
type input "C:\fakepath\Caselog qF4EoN5qFxJm4ktfEw13YqBe_2025_08_19_02_12_50.docx"
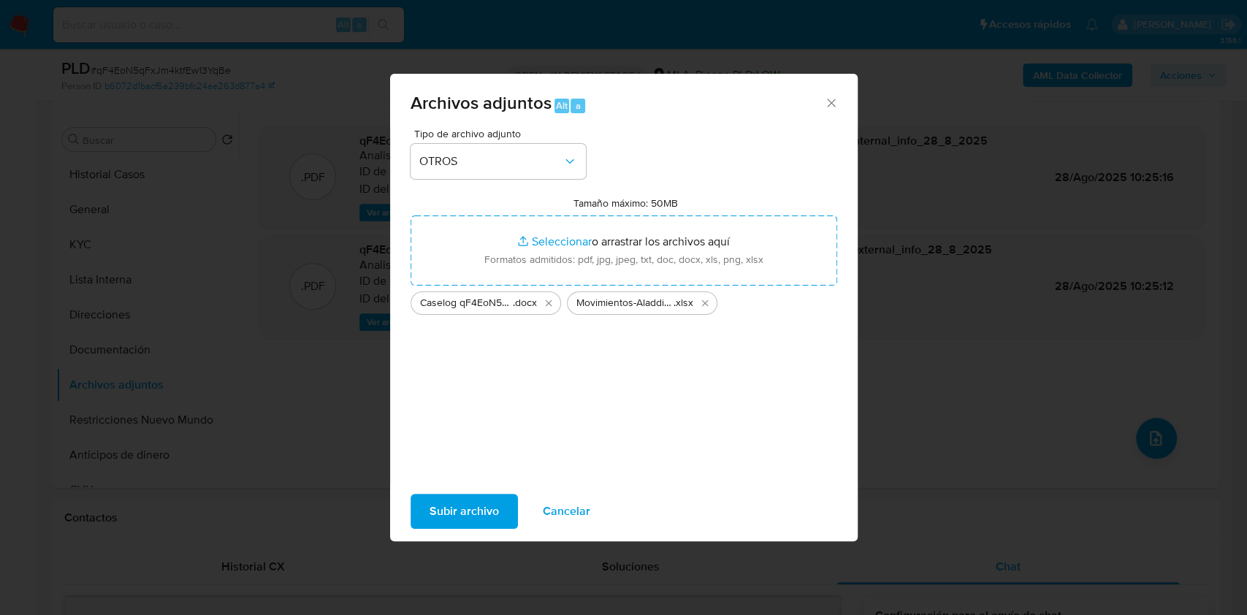
click at [434, 501] on span "Subir archivo" at bounding box center [464, 511] width 69 height 32
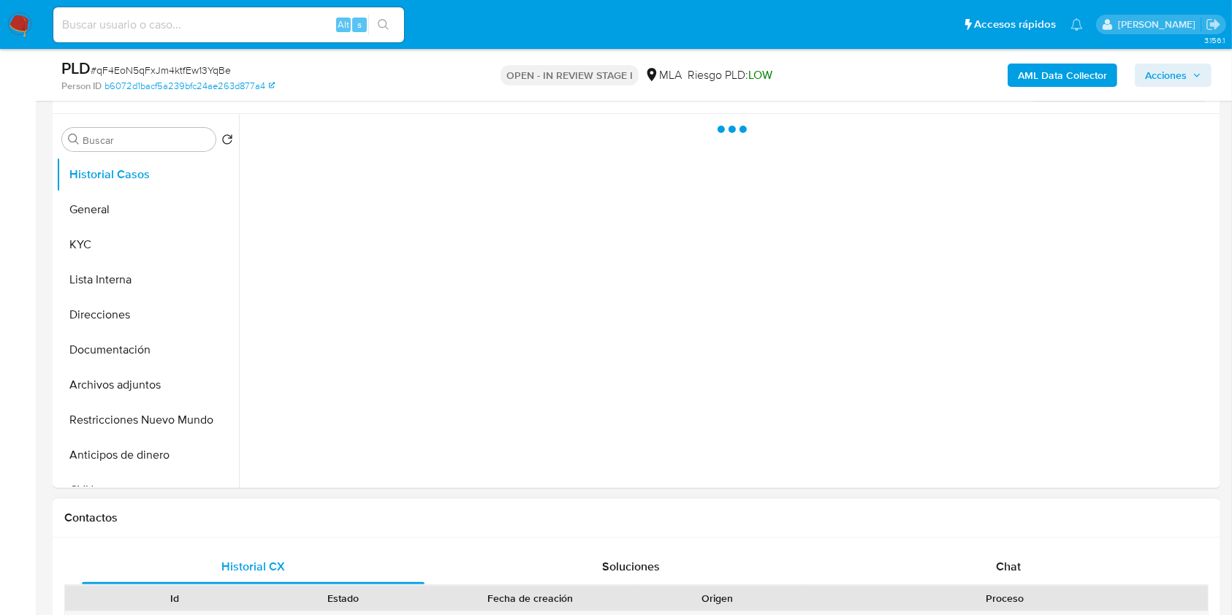
scroll to position [487, 0]
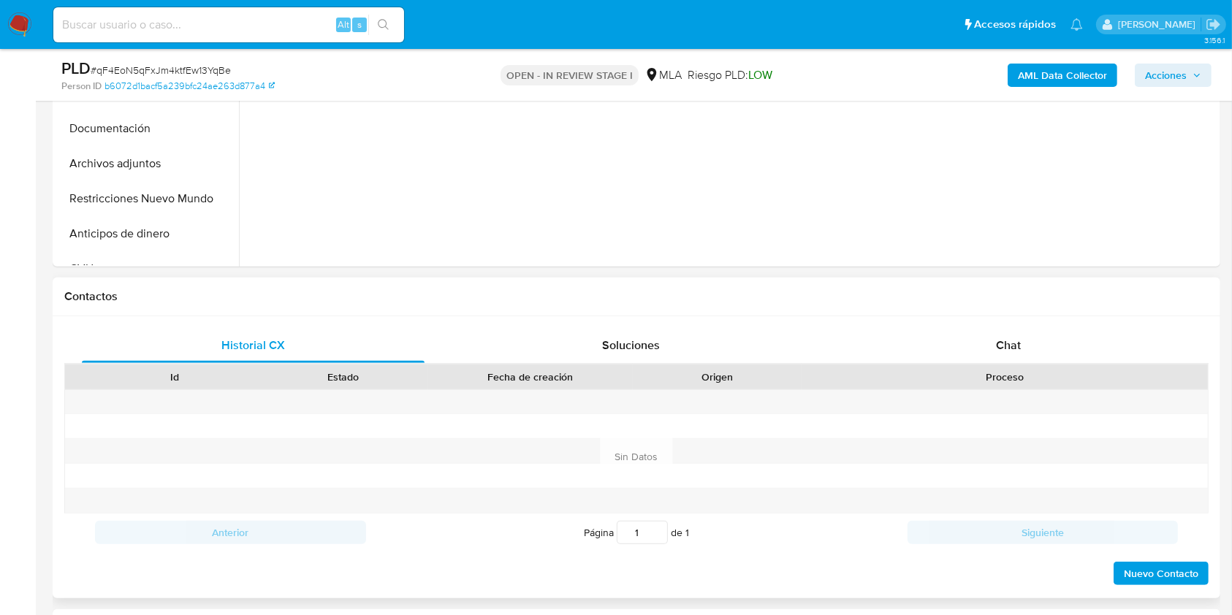
click at [988, 325] on div "Historial CX Soluciones Chat Id Estado Fecha de creación Origen Proceso Anterio…" at bounding box center [637, 457] width 1168 height 282
click at [1004, 342] on span "Chat" at bounding box center [1008, 345] width 25 height 17
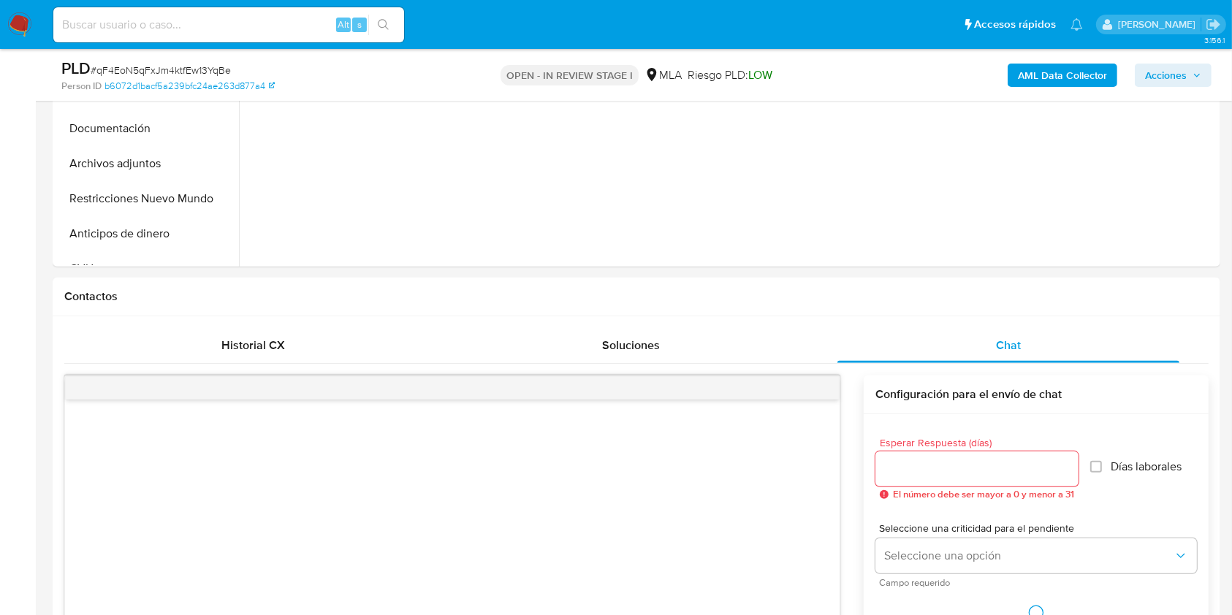
select select "10"
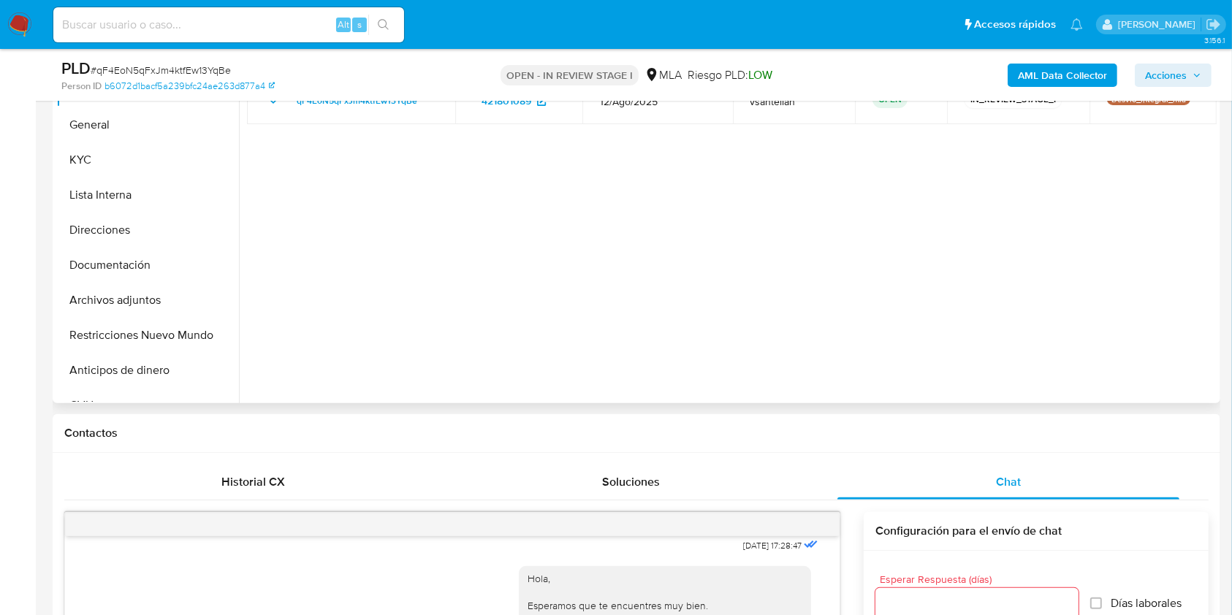
scroll to position [308, 0]
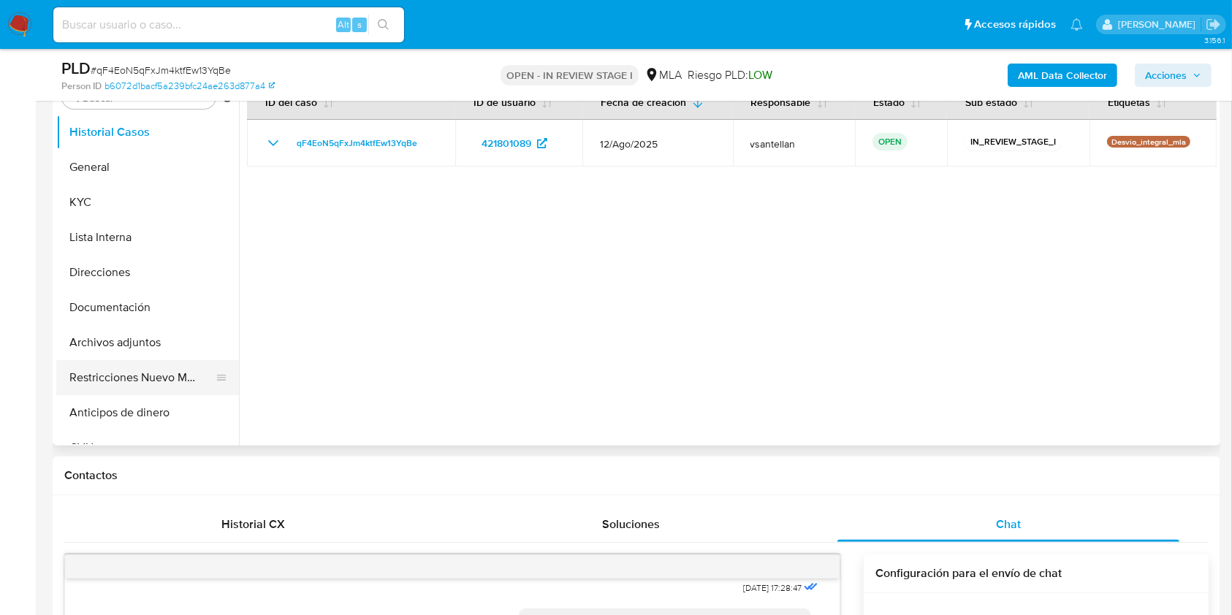
drag, startPoint x: 157, startPoint y: 370, endPoint x: 178, endPoint y: 367, distance: 21.5
click at [157, 371] on button "Restricciones Nuevo Mundo" at bounding box center [141, 377] width 171 height 35
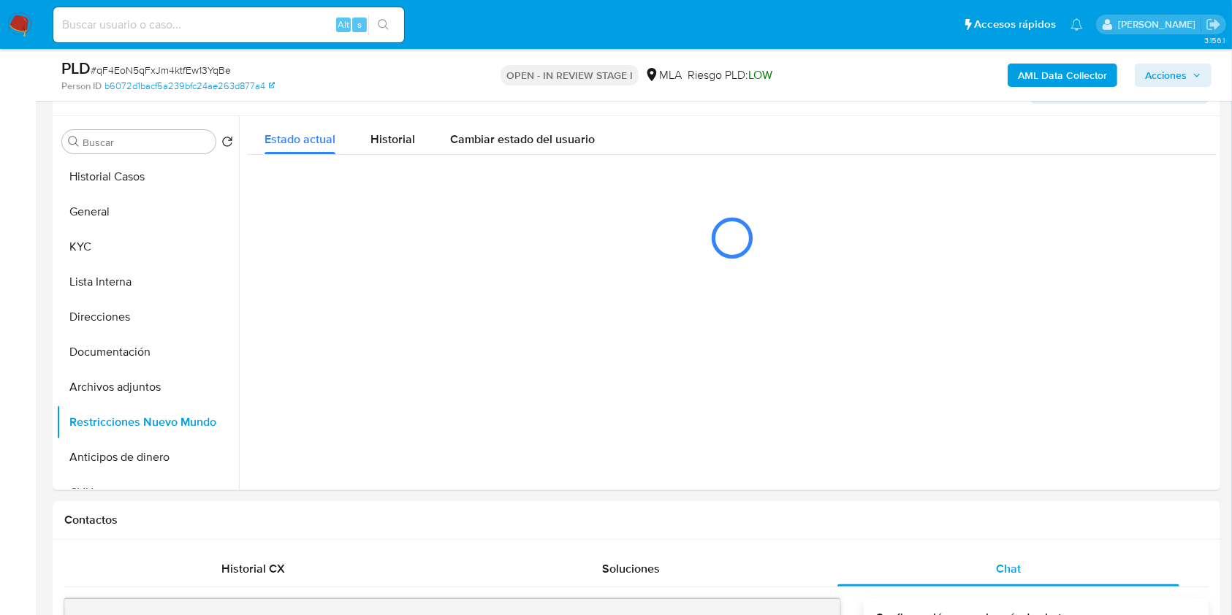
scroll to position [259, 0]
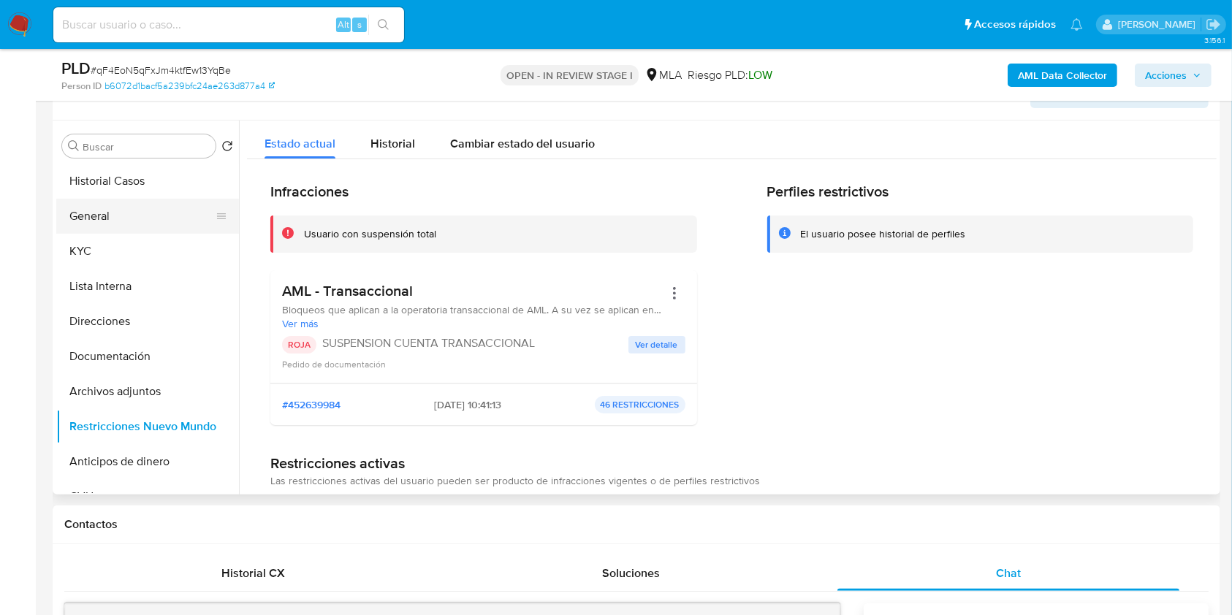
click at [122, 210] on button "General" at bounding box center [141, 216] width 171 height 35
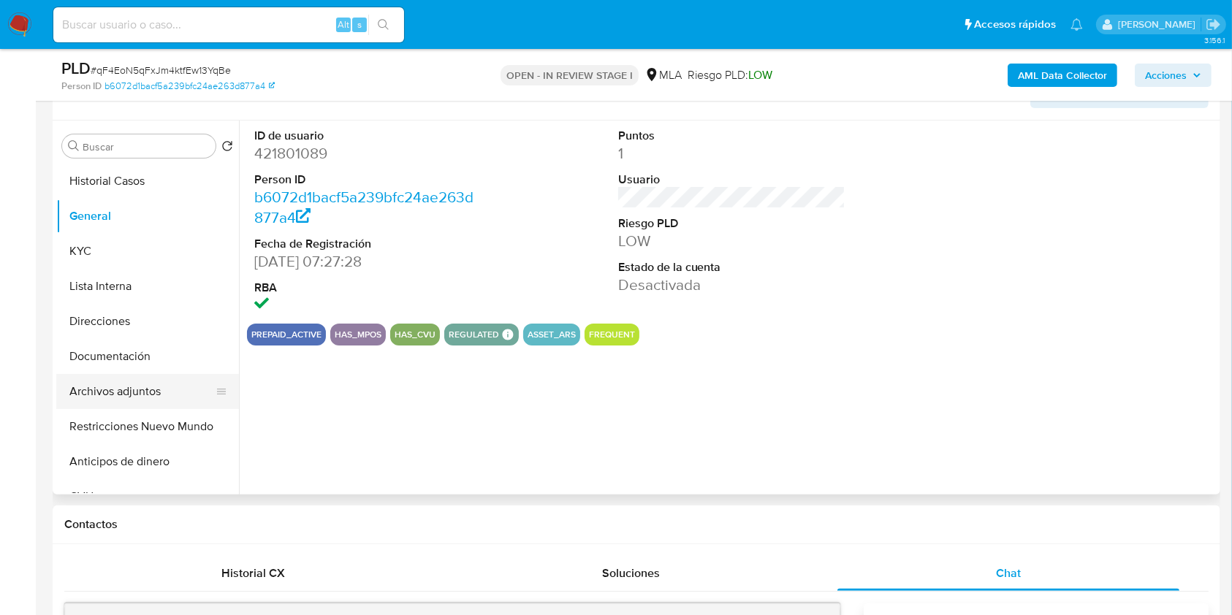
click at [149, 395] on button "Archivos adjuntos" at bounding box center [141, 391] width 171 height 35
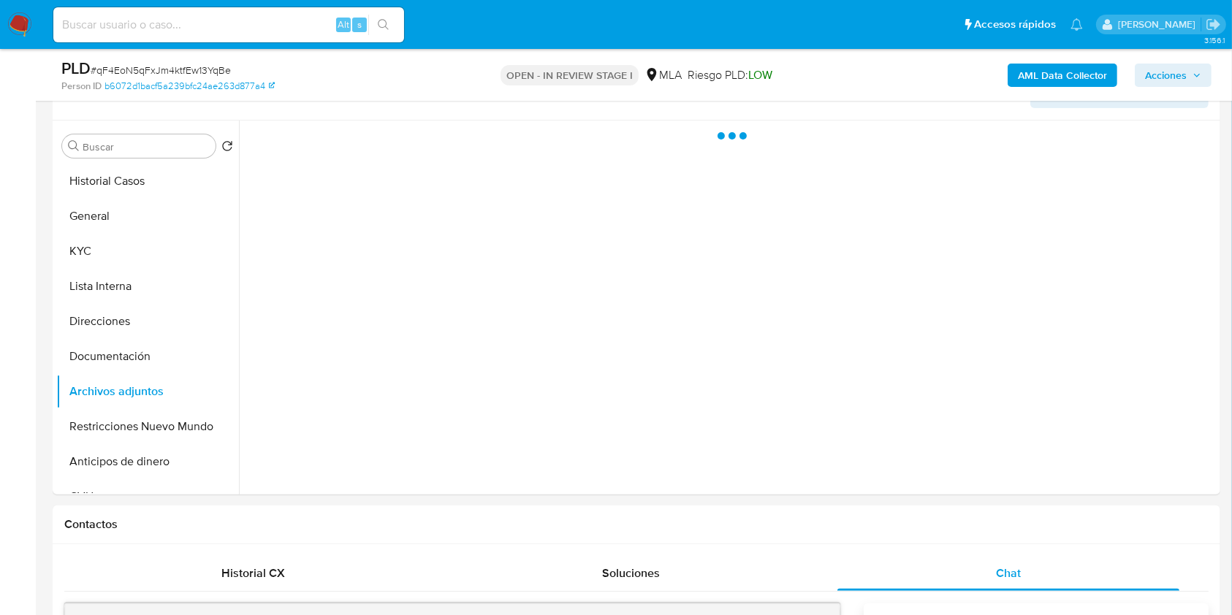
click at [1198, 72] on icon "button" at bounding box center [1196, 75] width 9 height 9
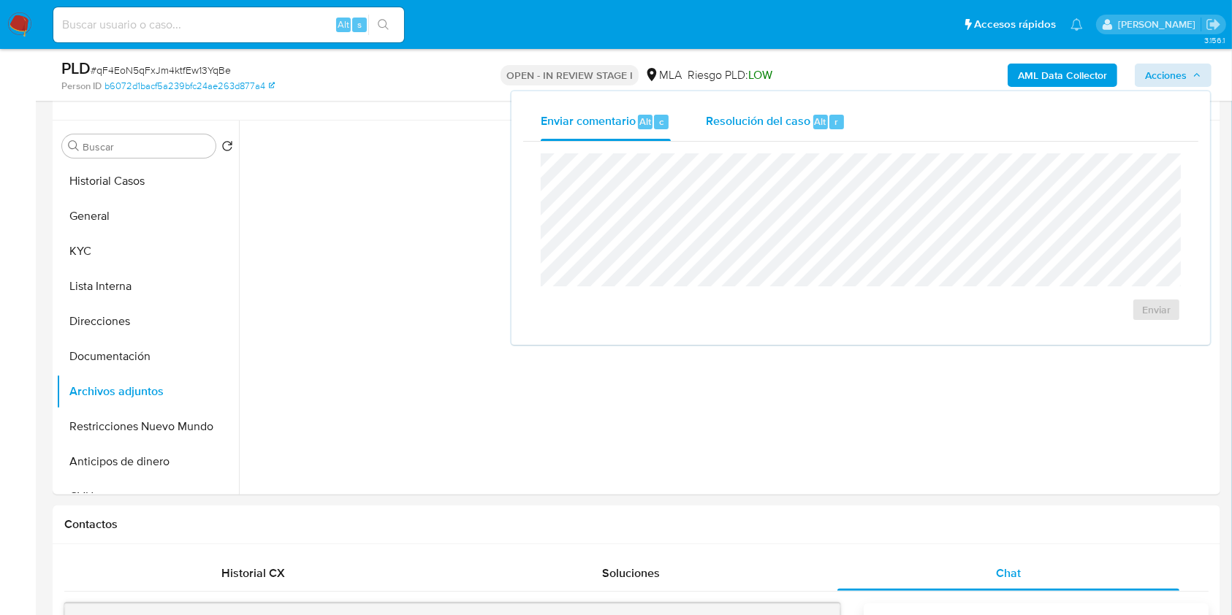
click at [785, 126] on span "Resolución del caso" at bounding box center [758, 121] width 104 height 17
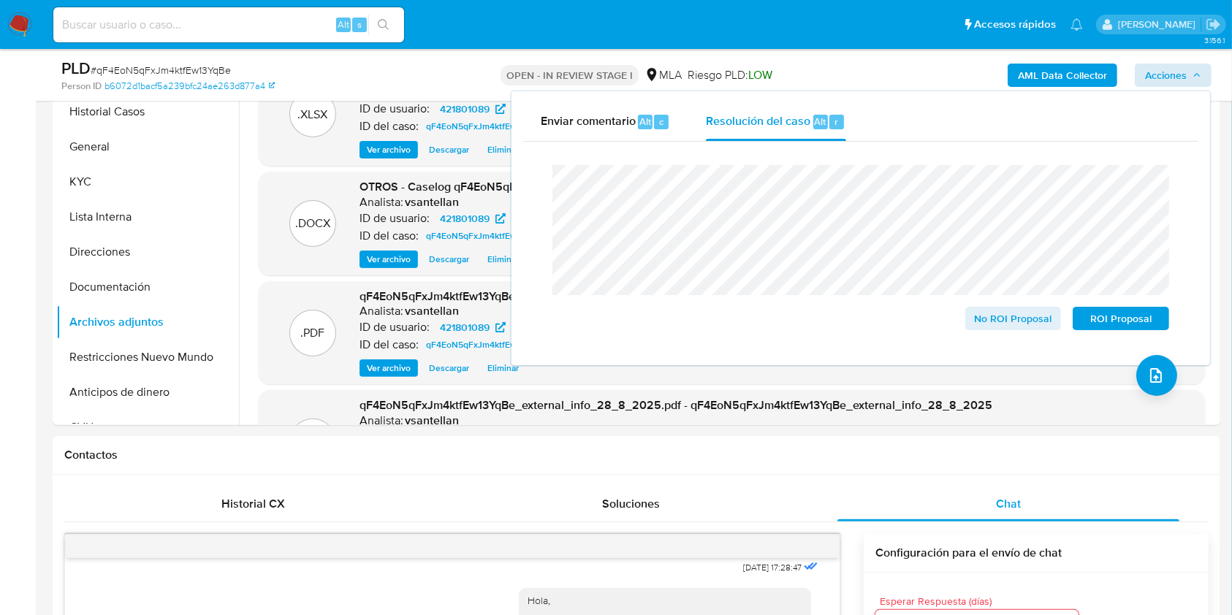
scroll to position [272, 0]
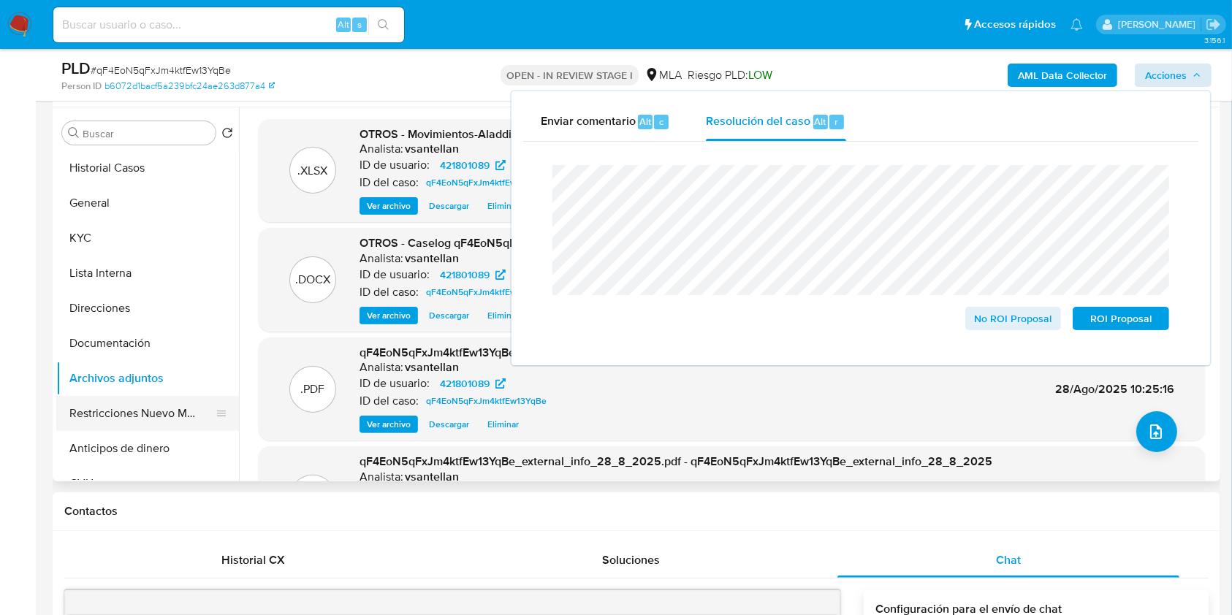
drag, startPoint x: 139, startPoint y: 416, endPoint x: 193, endPoint y: 425, distance: 54.9
click at [138, 418] on button "Restricciones Nuevo Mundo" at bounding box center [141, 413] width 171 height 35
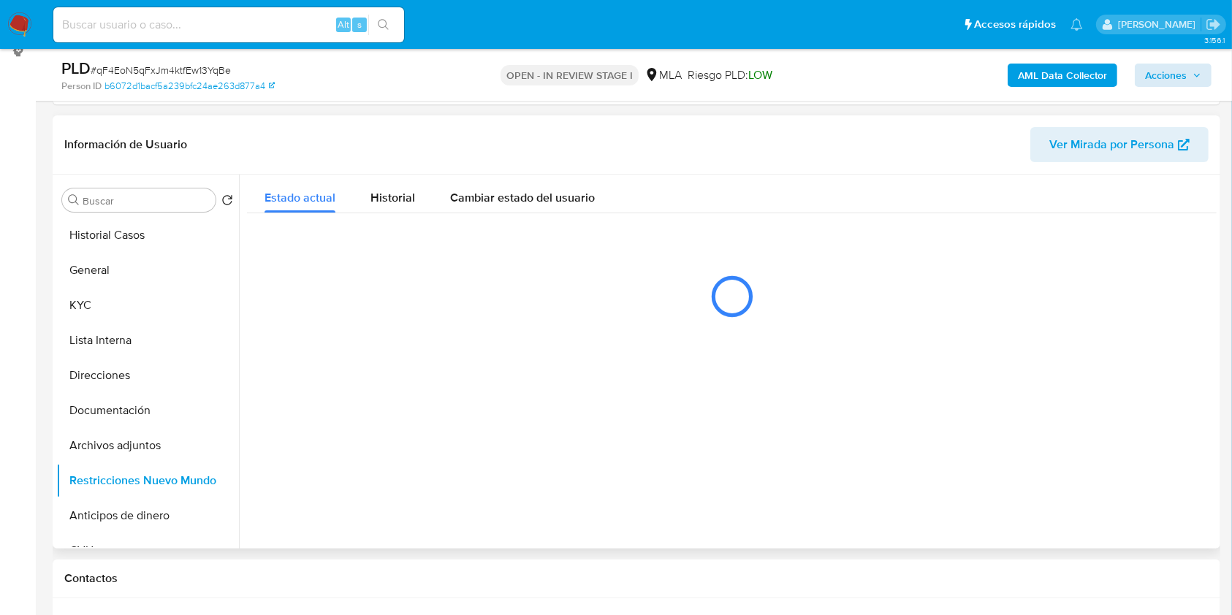
scroll to position [175, 0]
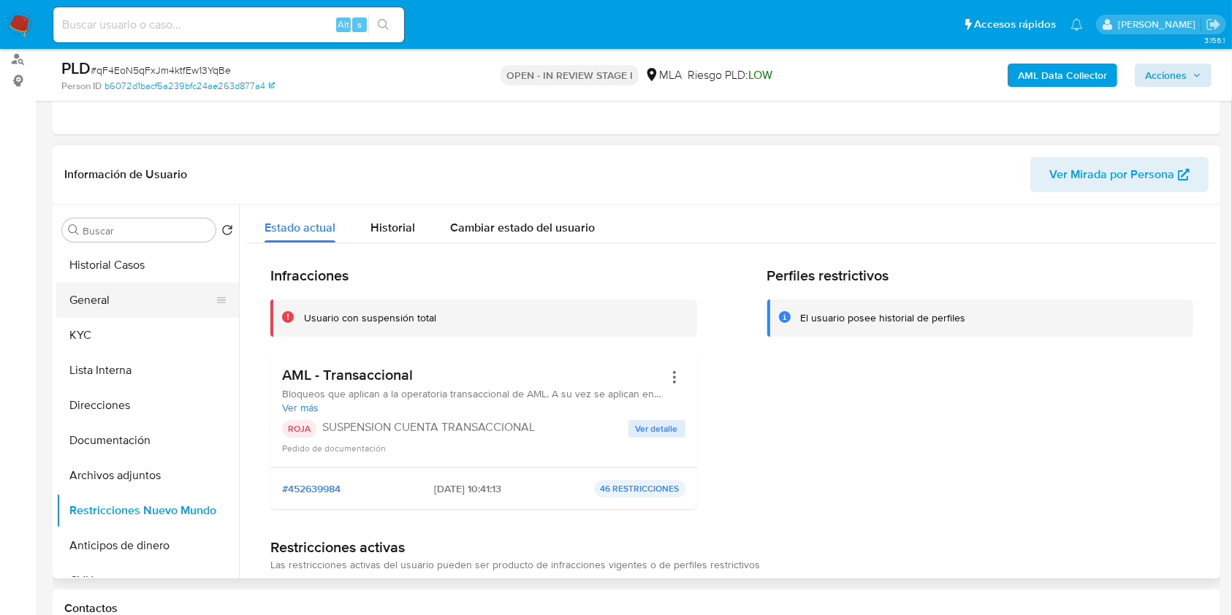
click at [107, 305] on button "General" at bounding box center [141, 300] width 171 height 35
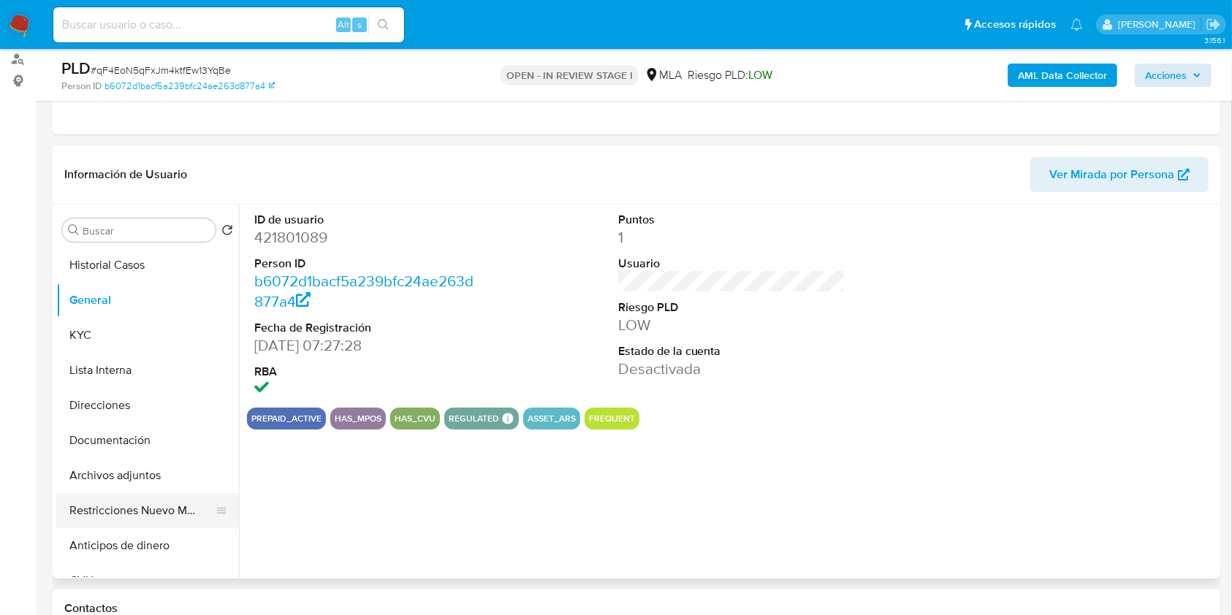
click at [136, 511] on button "Restricciones Nuevo Mundo" at bounding box center [141, 510] width 171 height 35
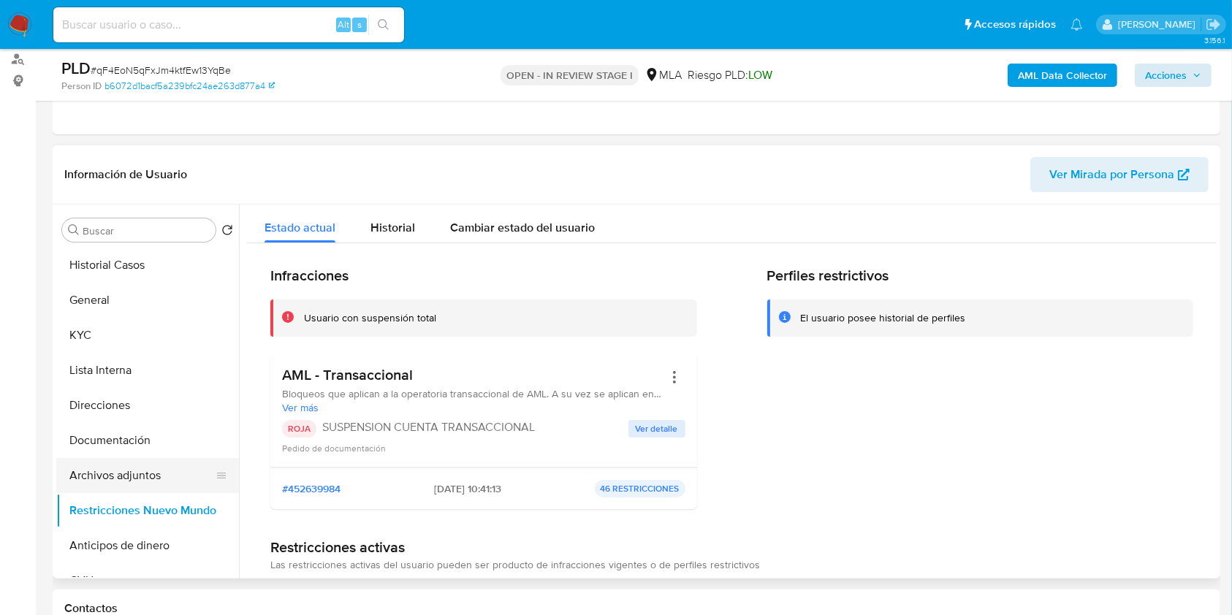
click at [137, 463] on button "Archivos adjuntos" at bounding box center [141, 475] width 171 height 35
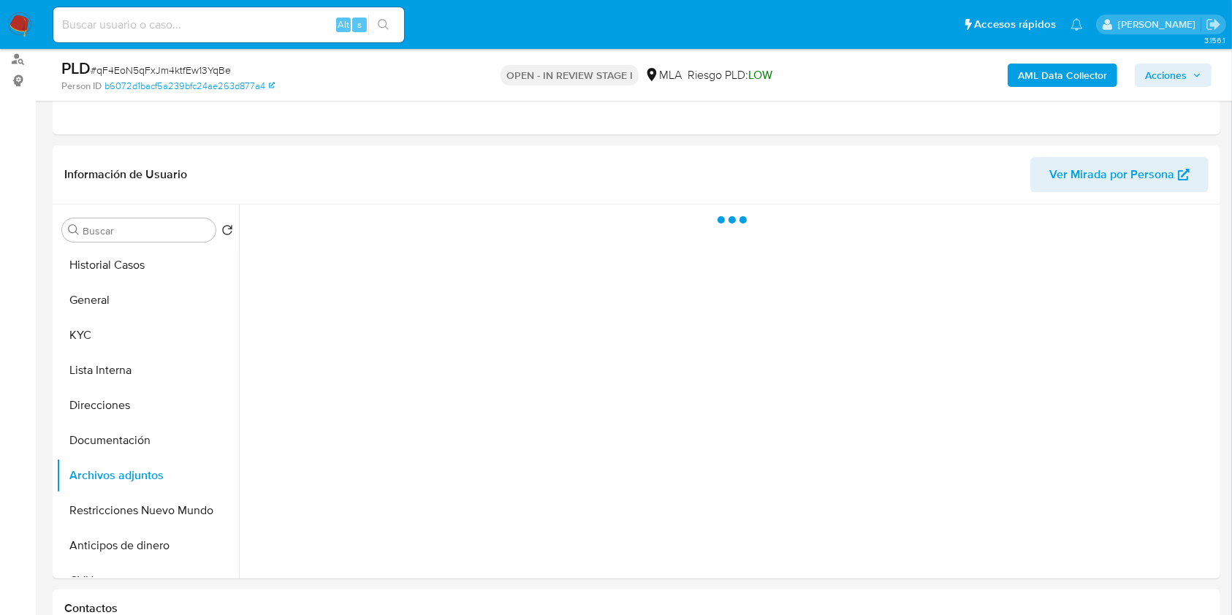
click at [1190, 81] on span "Acciones" at bounding box center [1173, 75] width 56 height 20
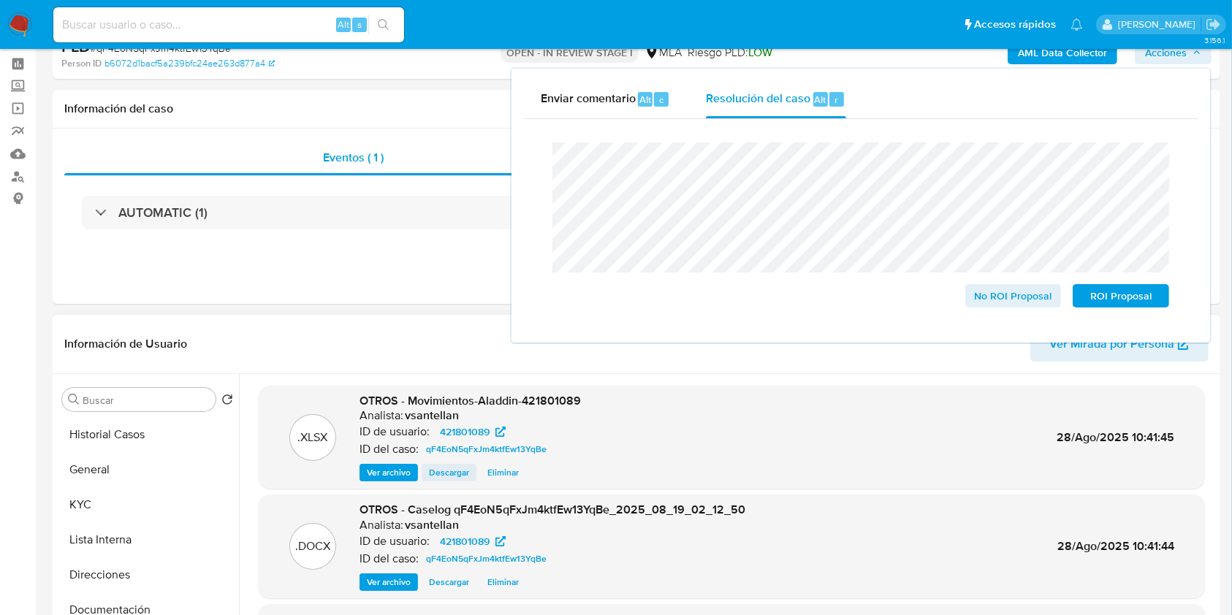
scroll to position [97, 0]
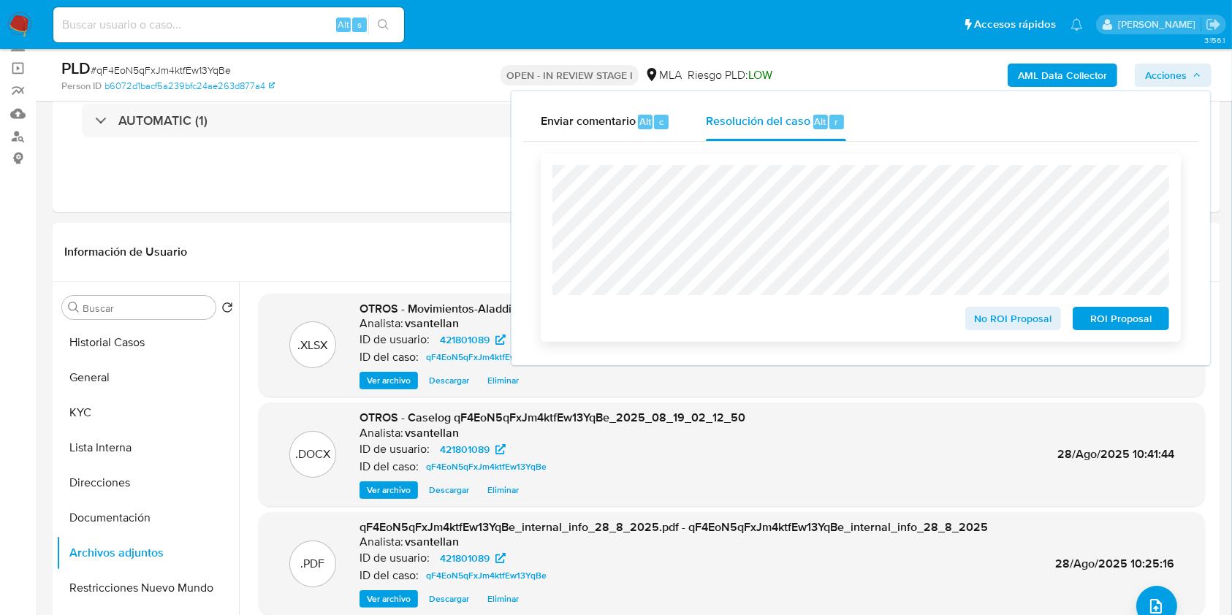
click at [1108, 324] on span "ROI Proposal" at bounding box center [1121, 318] width 76 height 20
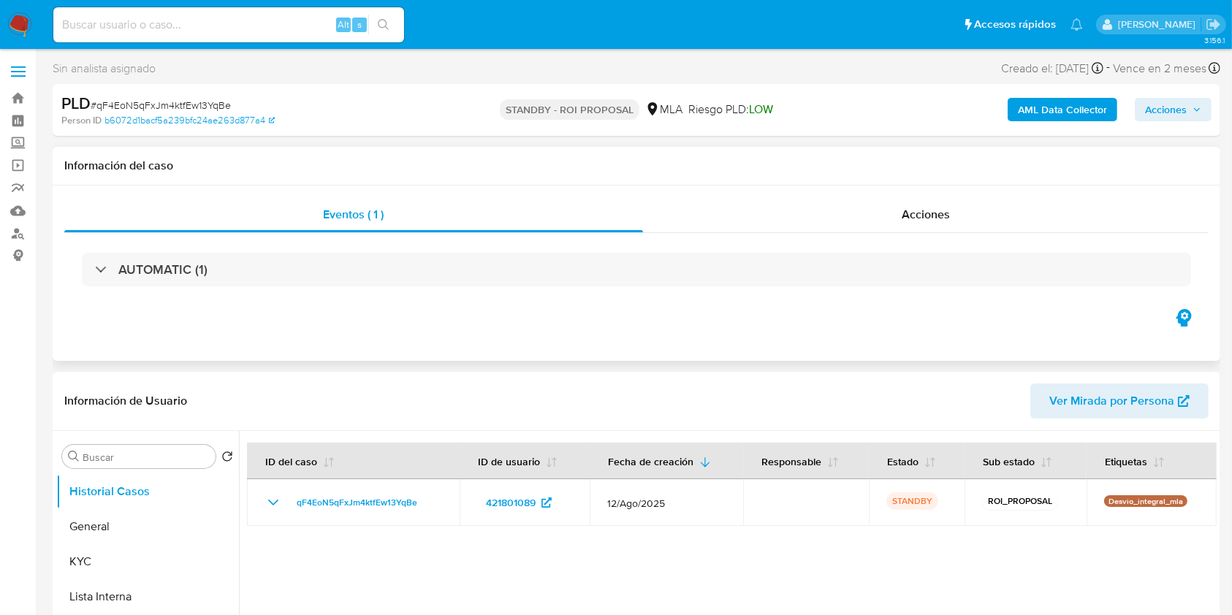
select select "10"
click at [604, 354] on div "Eventos ( 1 ) Acciones AUTOMATIC (1)" at bounding box center [637, 273] width 1168 height 175
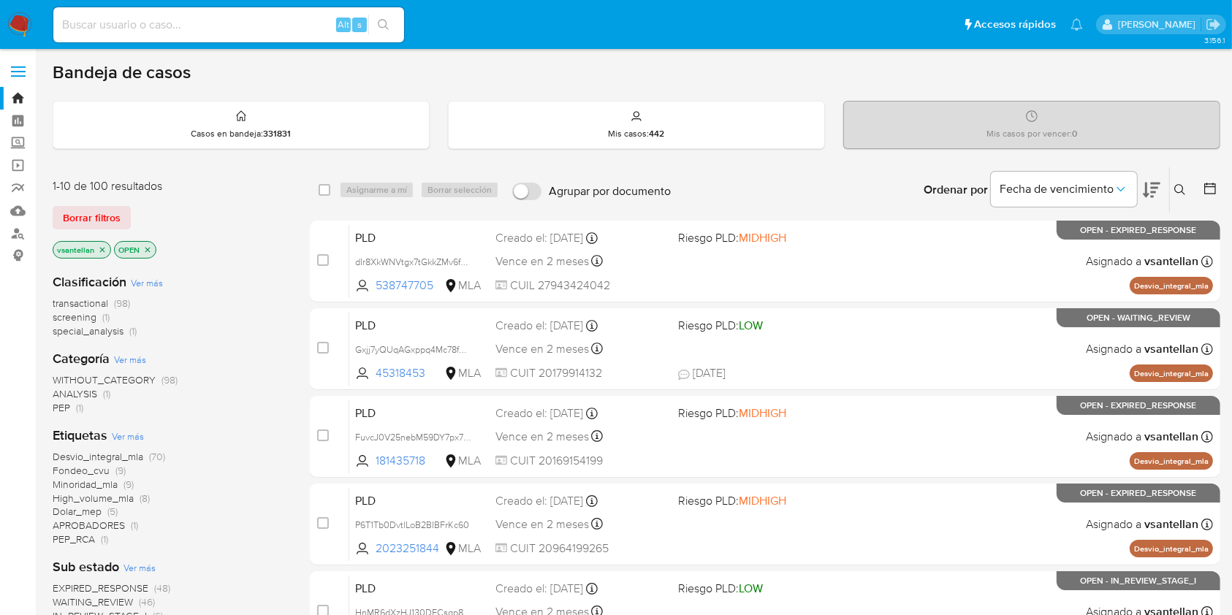
click at [1179, 194] on button at bounding box center [1182, 190] width 24 height 18
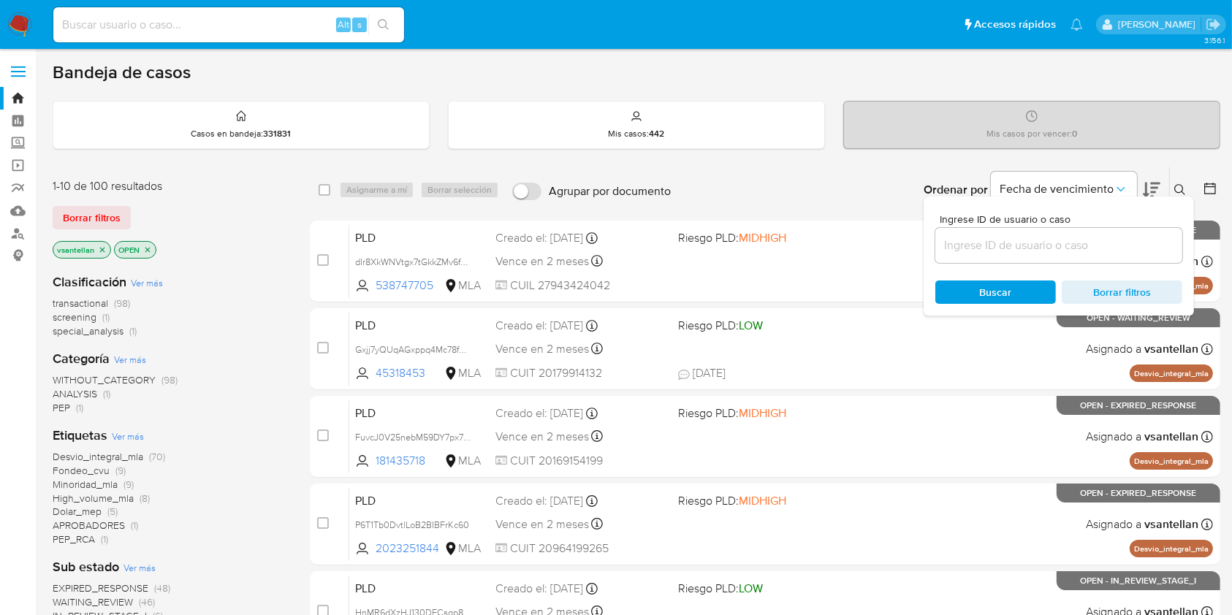
click at [1079, 248] on input at bounding box center [1058, 245] width 247 height 19
type input "1062868683"
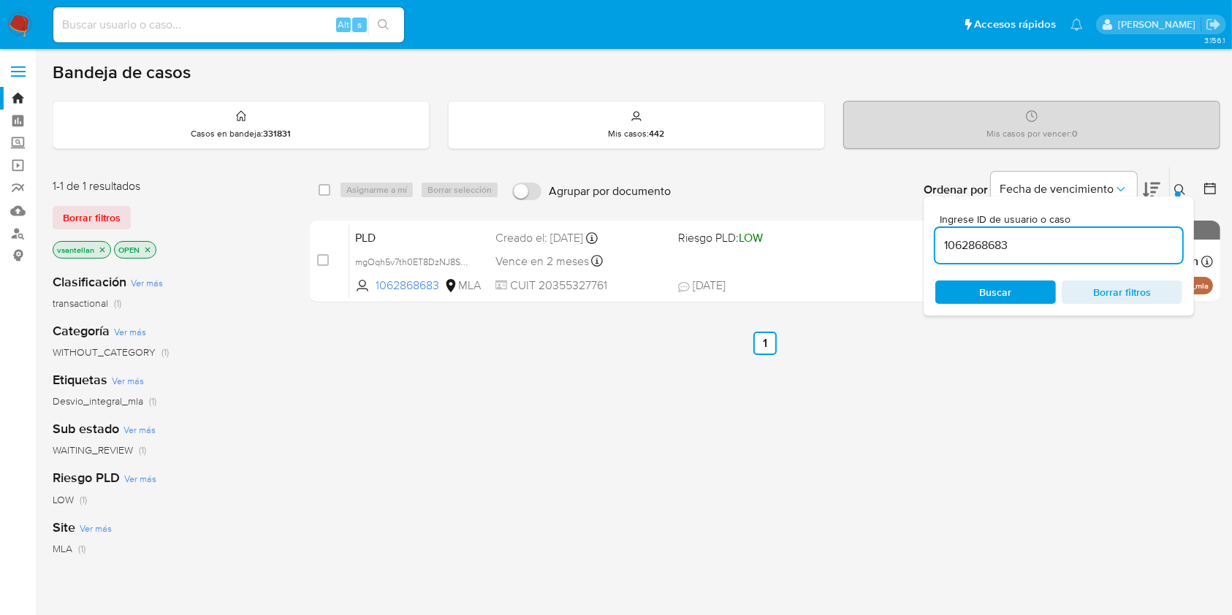
click at [1181, 191] on icon at bounding box center [1179, 189] width 11 height 11
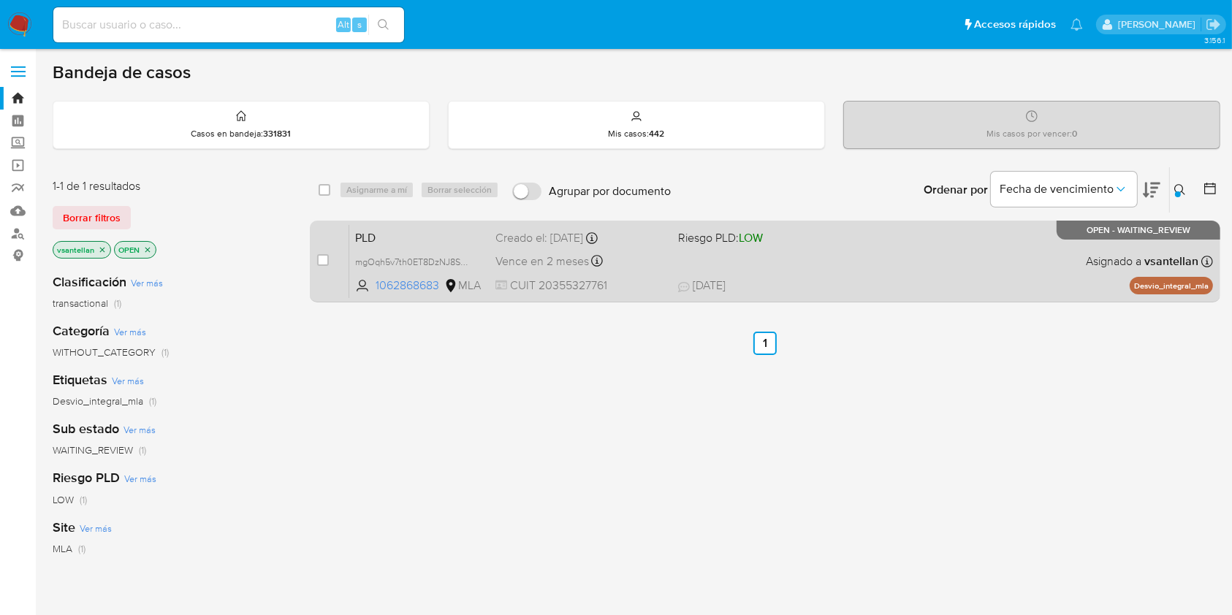
click at [848, 266] on div "PLD mgOqh5v7th0ET8DzNJ8SqPVa 1062868683 MLA Riesgo PLD: LOW Creado el: [DATE] C…" at bounding box center [781, 261] width 864 height 74
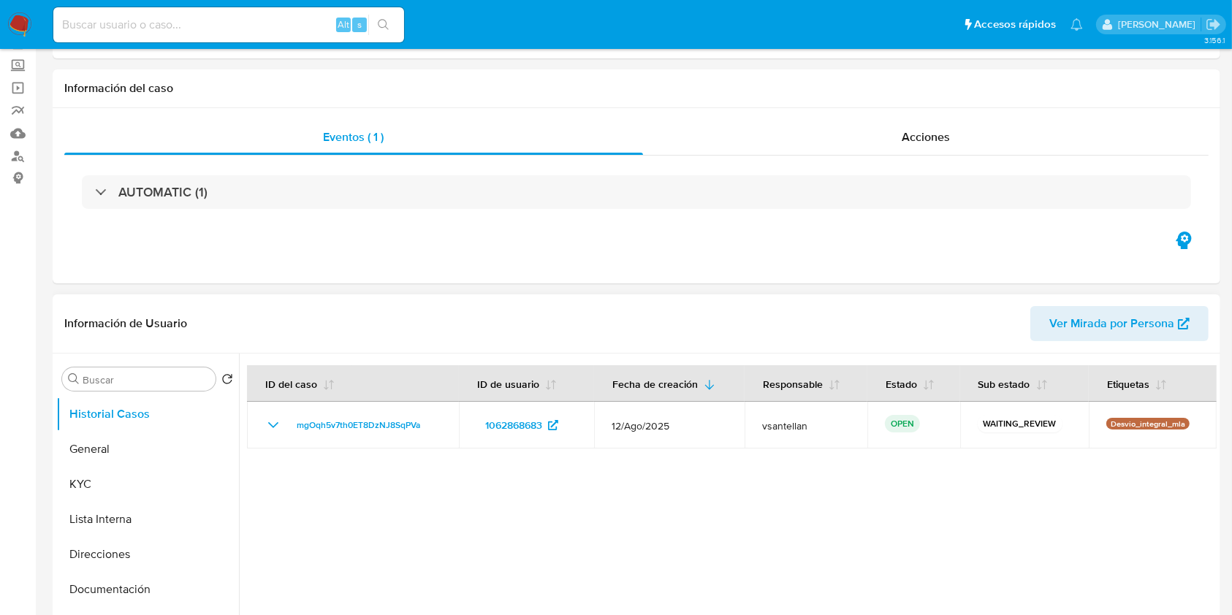
select select "10"
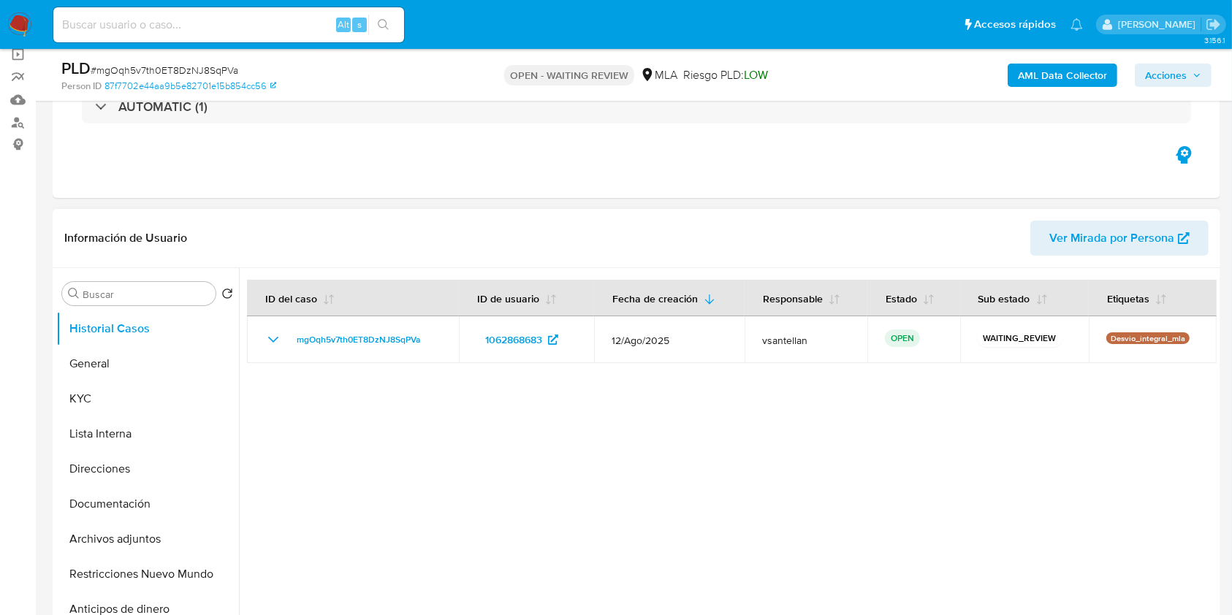
scroll to position [292, 0]
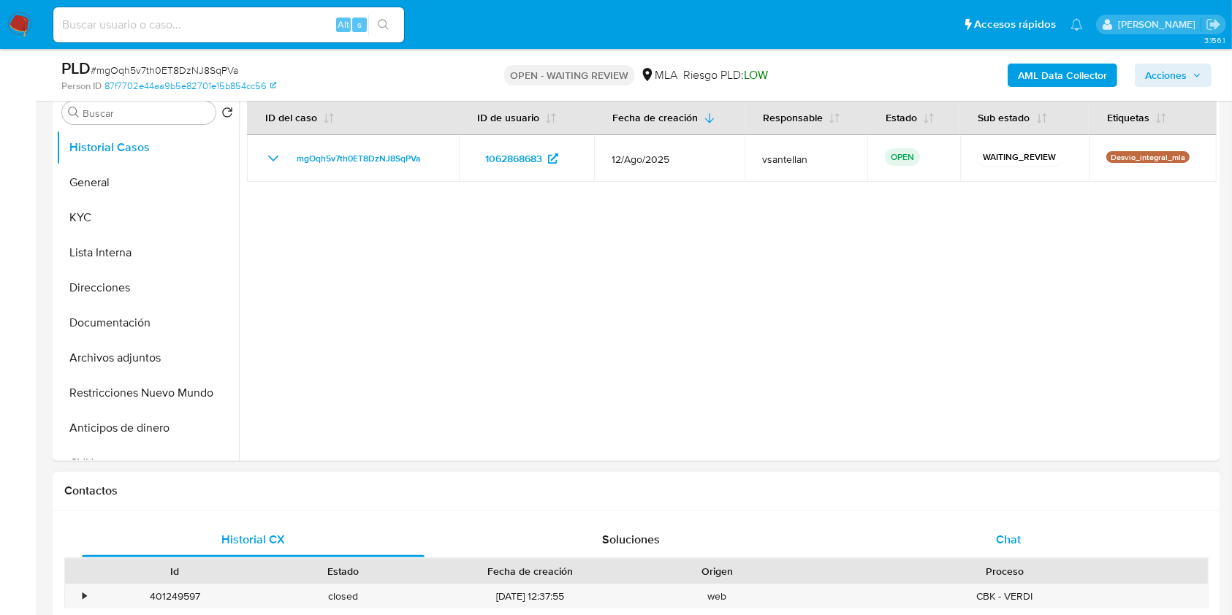
click at [1073, 541] on div "Chat" at bounding box center [1008, 539] width 343 height 35
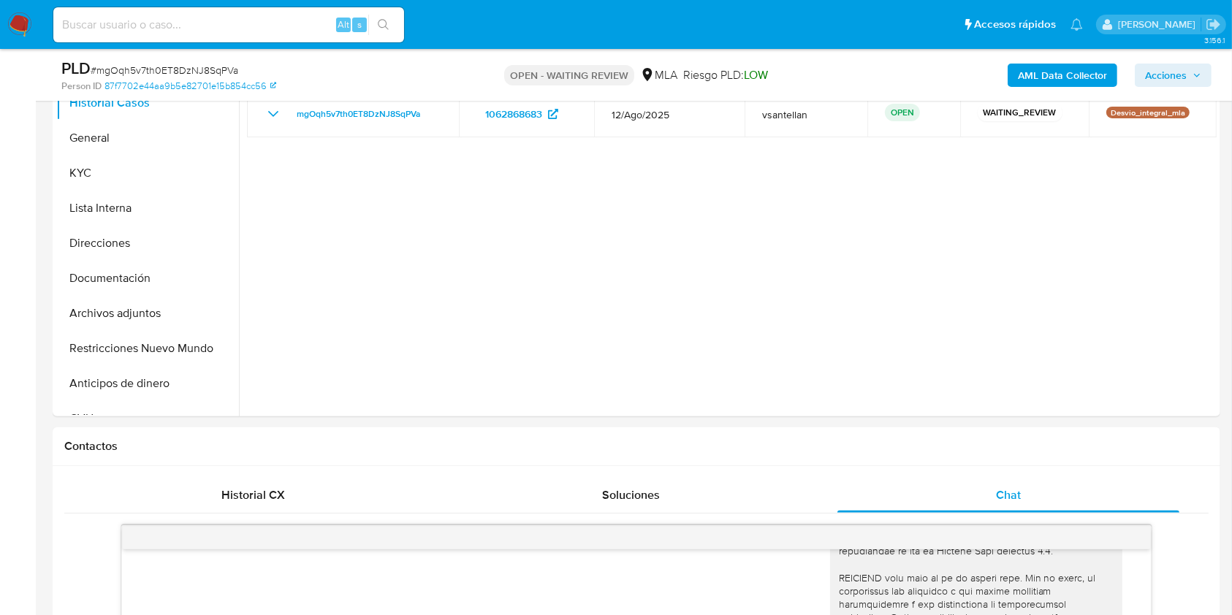
scroll to position [327, 0]
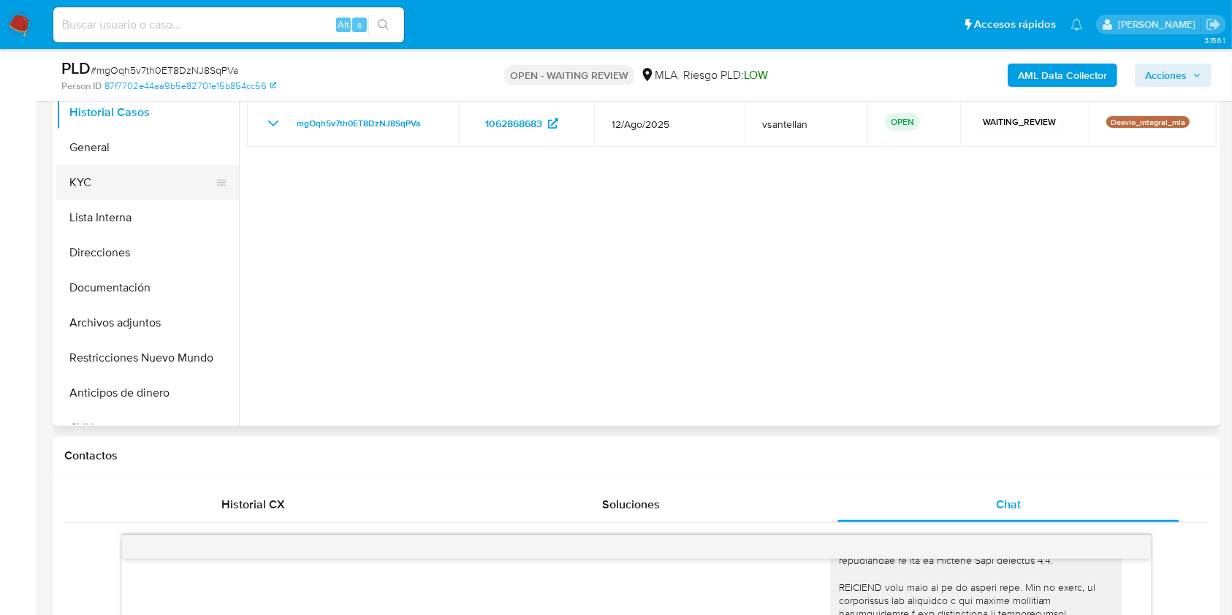
click at [108, 186] on button "KYC" at bounding box center [141, 182] width 171 height 35
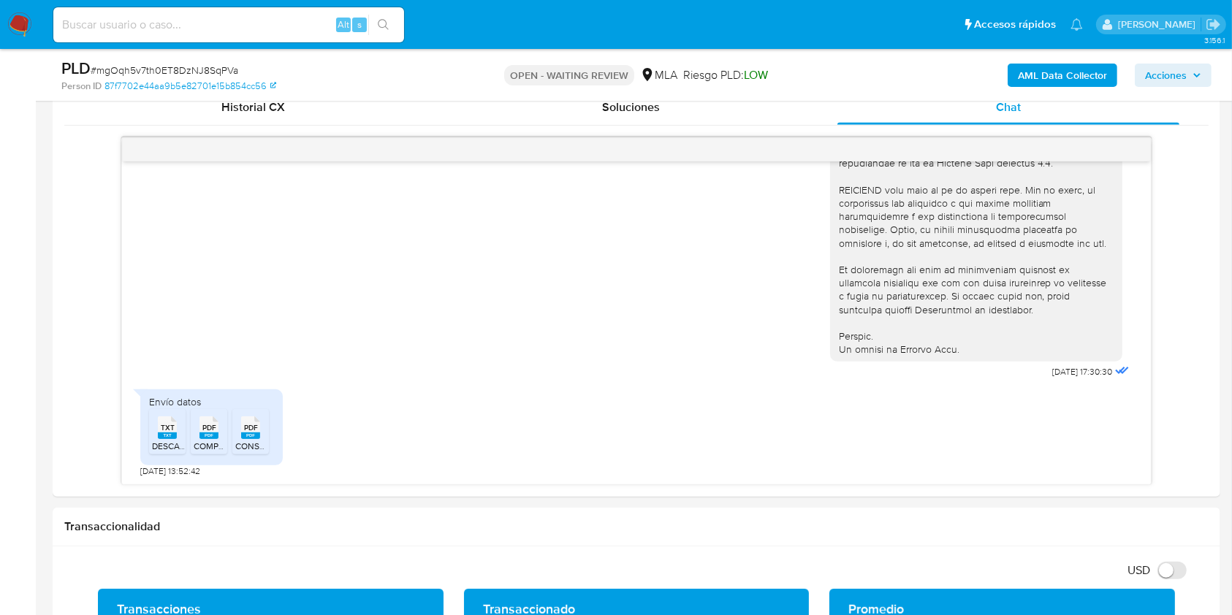
scroll to position [748, 0]
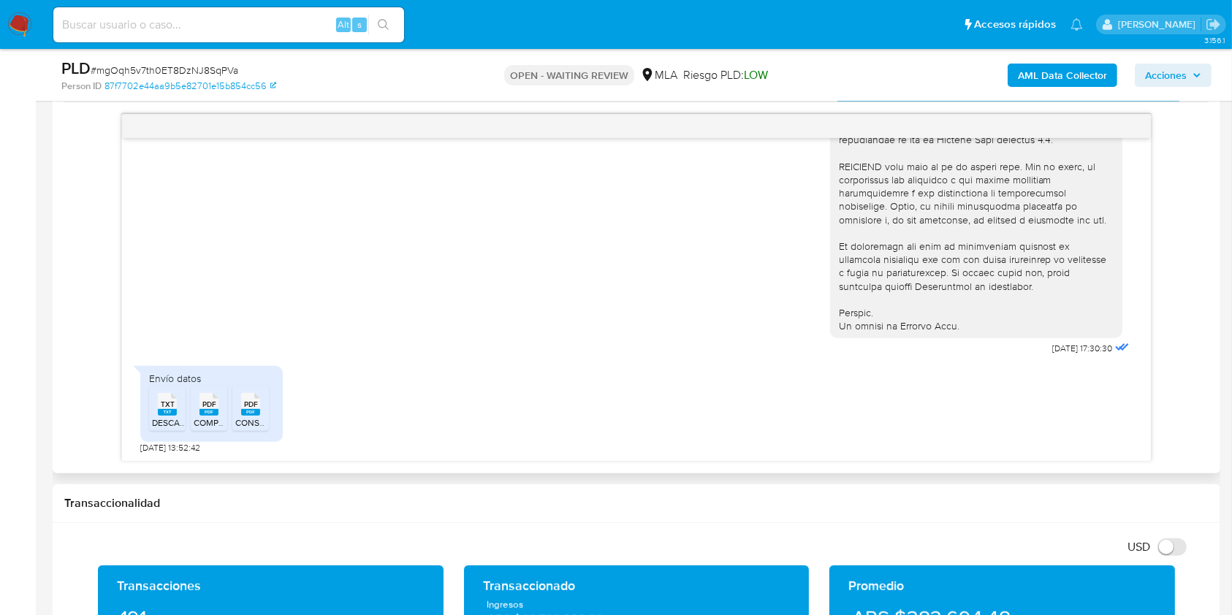
click at [159, 419] on span "DESCARGO DE ACTIVIDAD - MERCADO PAG.txt" at bounding box center [245, 422] width 186 height 12
drag, startPoint x: 217, startPoint y: 403, endPoint x: 237, endPoint y: 403, distance: 20.5
click at [218, 403] on icon at bounding box center [208, 404] width 19 height 23
drag, startPoint x: 246, startPoint y: 405, endPoint x: 451, endPoint y: 395, distance: 205.6
click at [246, 405] on span "PDF" at bounding box center [251, 404] width 14 height 9
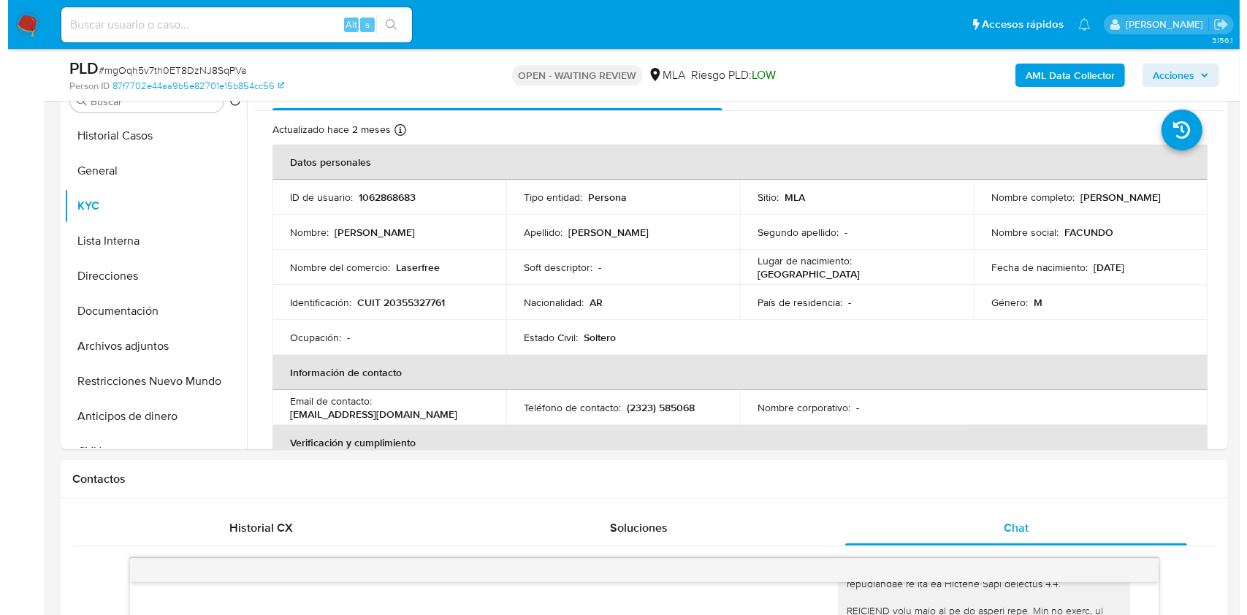
scroll to position [261, 0]
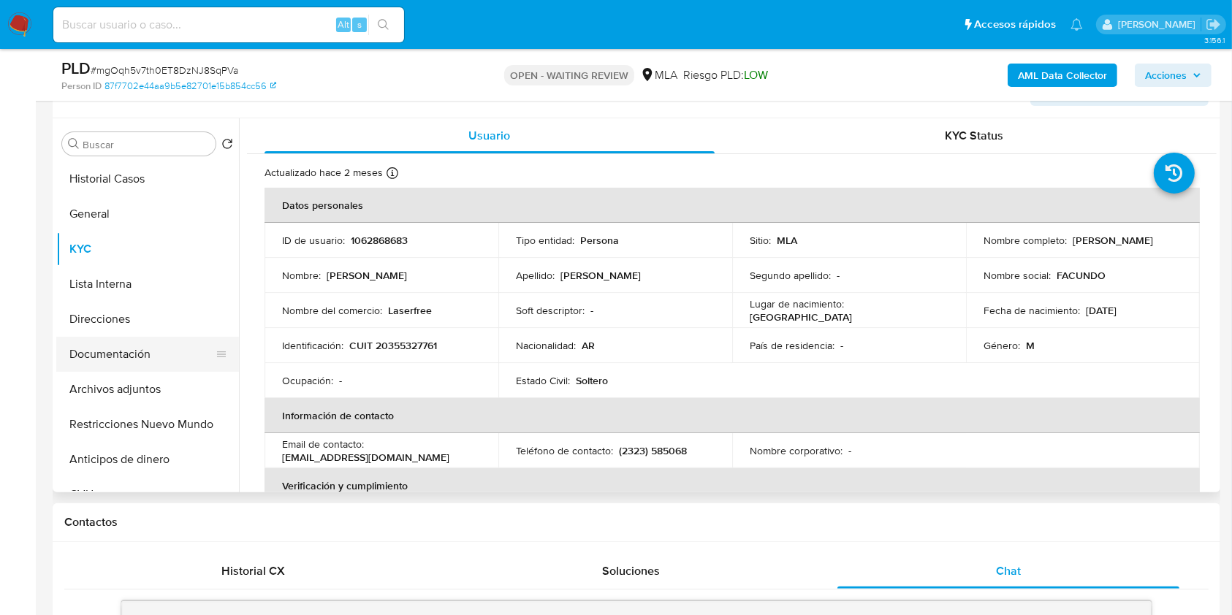
click at [153, 346] on button "Documentación" at bounding box center [141, 354] width 171 height 35
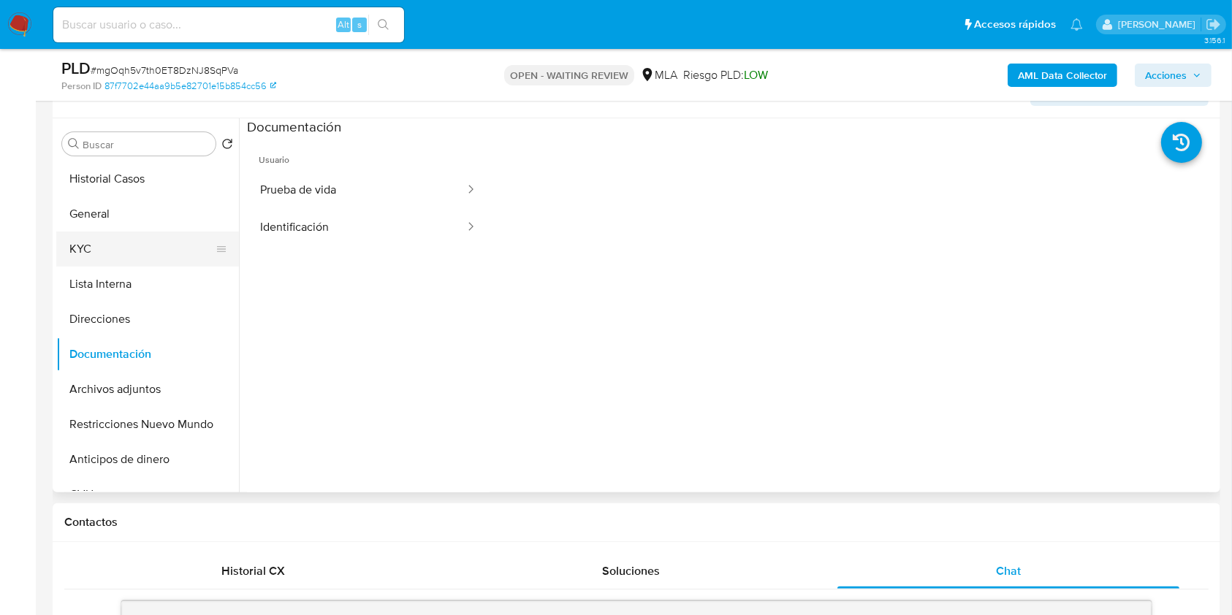
click at [91, 259] on button "KYC" at bounding box center [141, 249] width 171 height 35
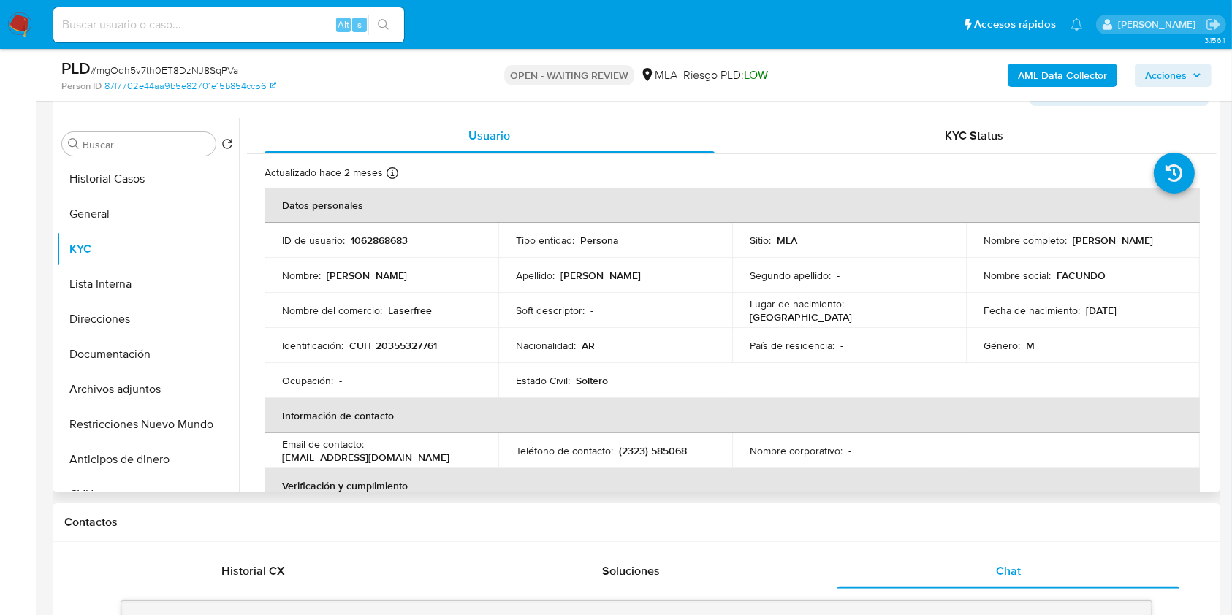
click at [416, 347] on p "CUIT 20355327761" at bounding box center [393, 345] width 88 height 13
copy p "20355327761"
click at [1060, 78] on b "AML Data Collector" at bounding box center [1062, 75] width 89 height 23
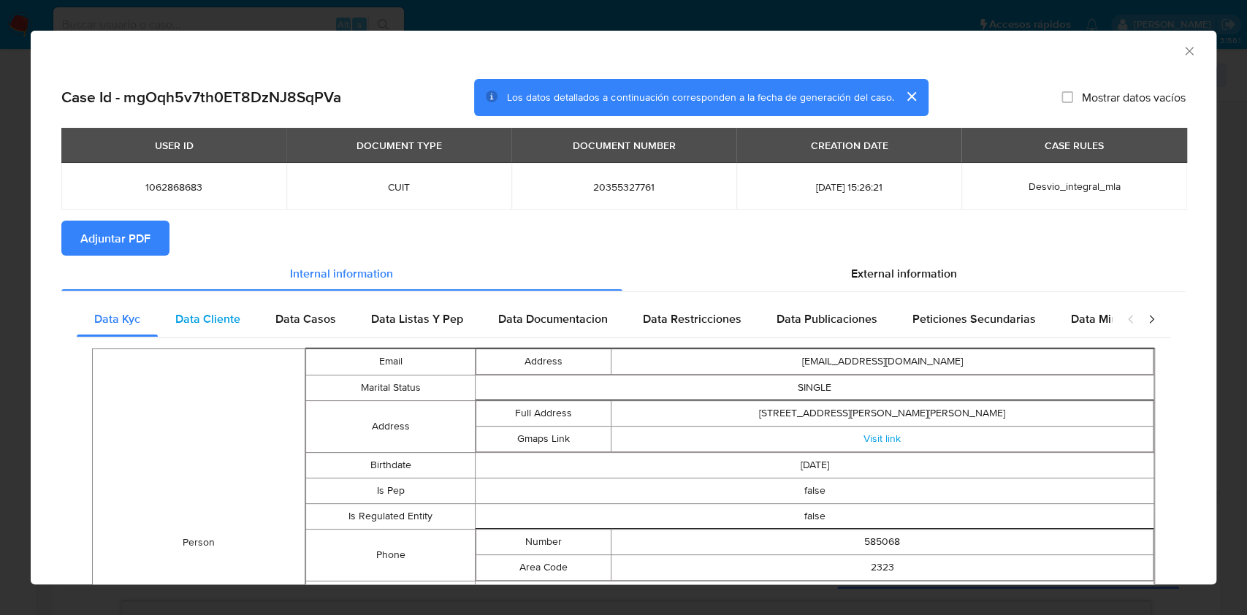
click at [199, 316] on span "Data Cliente" at bounding box center [207, 319] width 65 height 17
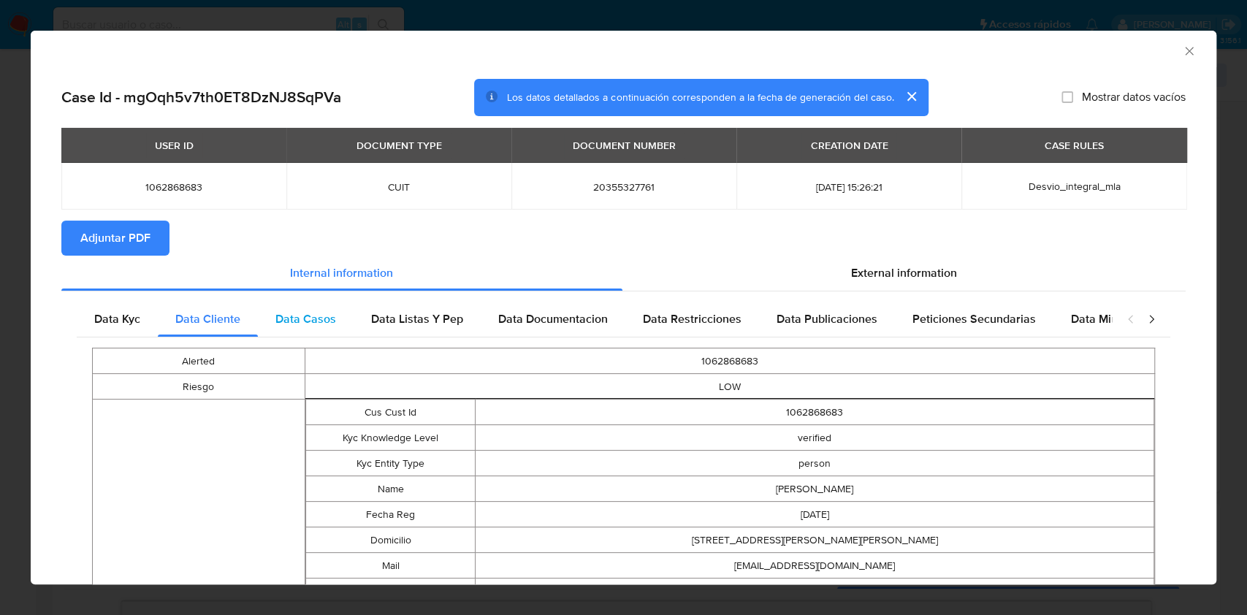
click at [314, 327] on span "Data Casos" at bounding box center [305, 319] width 61 height 17
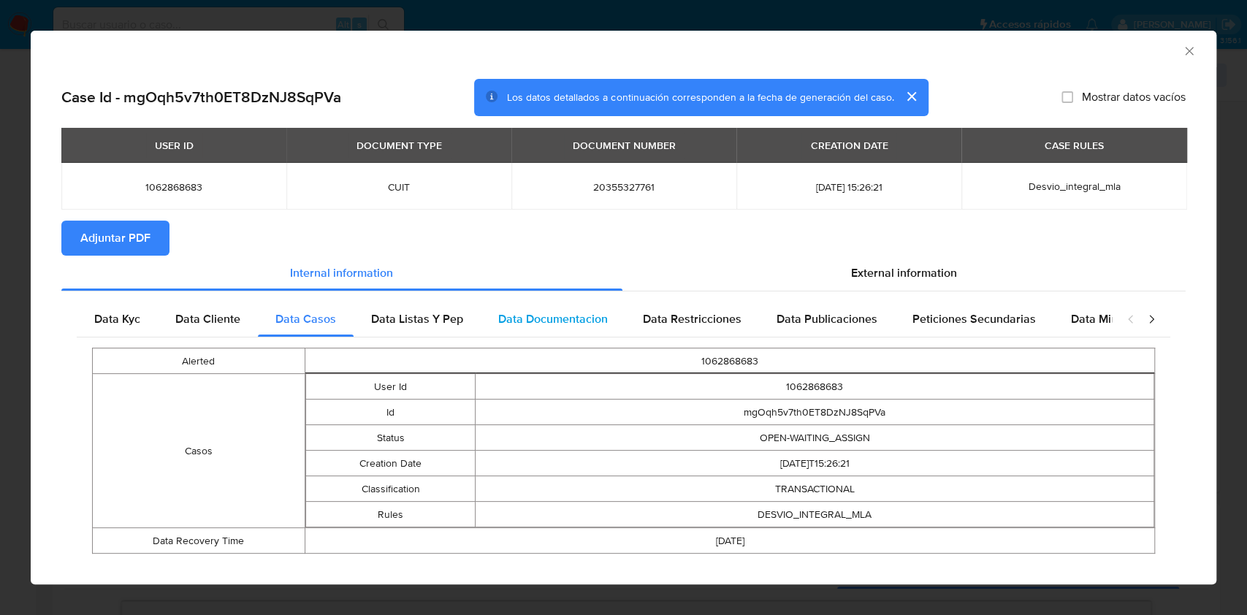
drag, startPoint x: 415, startPoint y: 321, endPoint x: 487, endPoint y: 311, distance: 72.4
click at [415, 321] on span "Data Listas Y Pep" at bounding box center [417, 319] width 92 height 17
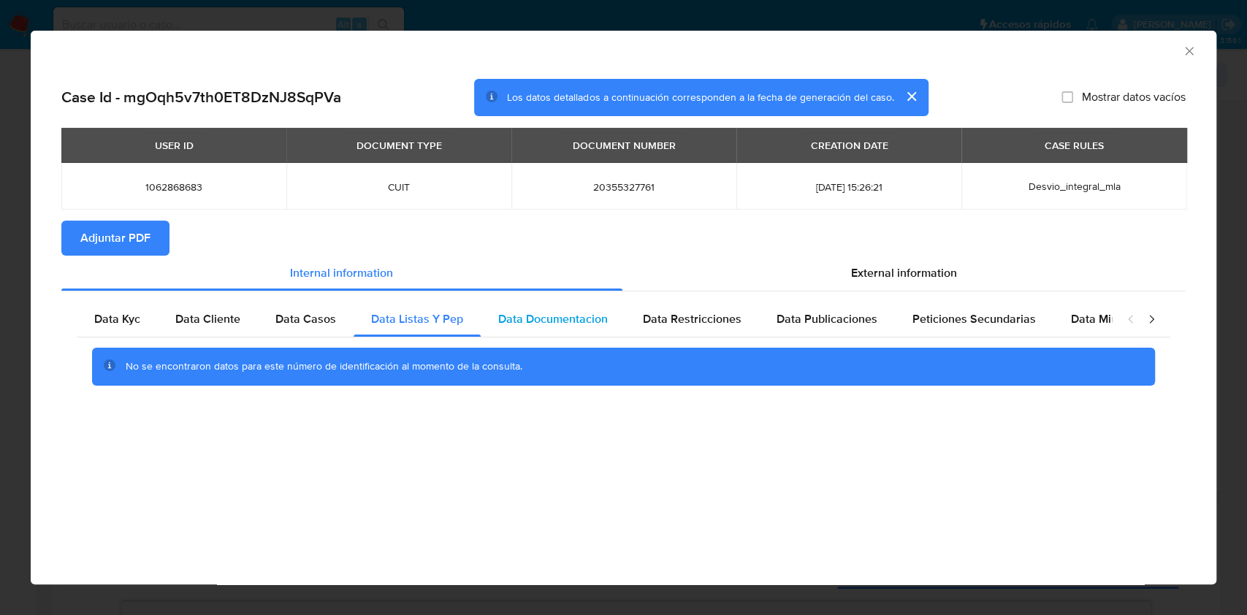
click at [515, 324] on span "Data Documentacion" at bounding box center [553, 319] width 110 height 17
drag, startPoint x: 687, startPoint y: 319, endPoint x: 746, endPoint y: 321, distance: 59.2
click at [687, 319] on span "Data Restricciones" at bounding box center [692, 319] width 99 height 17
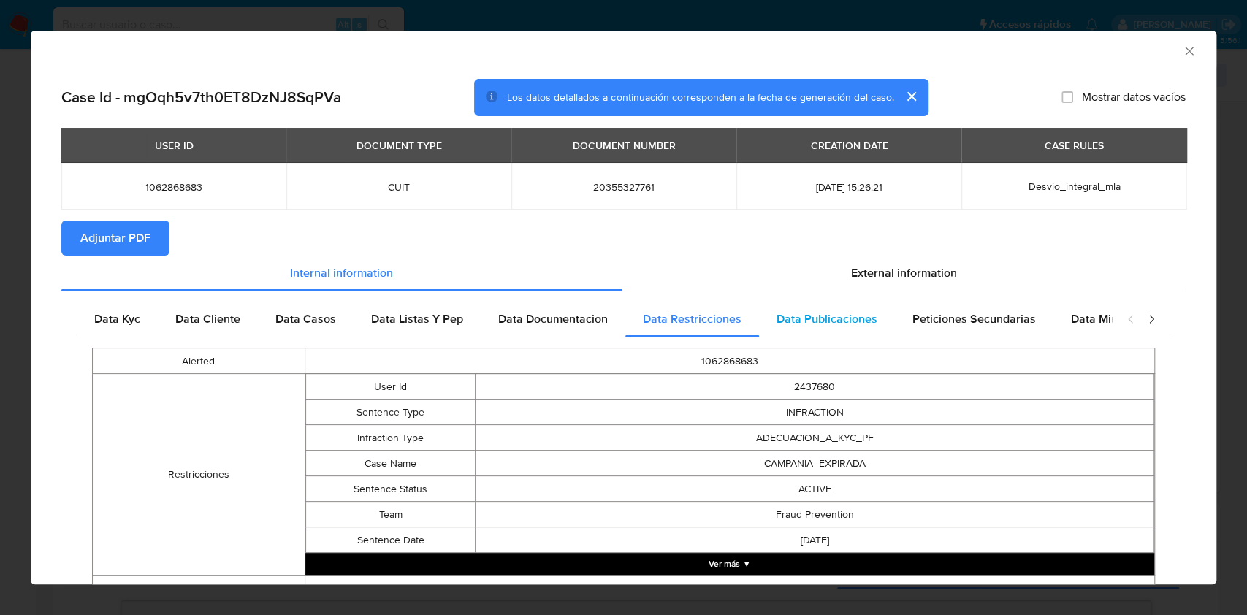
drag, startPoint x: 775, startPoint y: 321, endPoint x: 832, endPoint y: 325, distance: 57.8
click at [777, 322] on span "Data Publicaciones" at bounding box center [827, 319] width 101 height 17
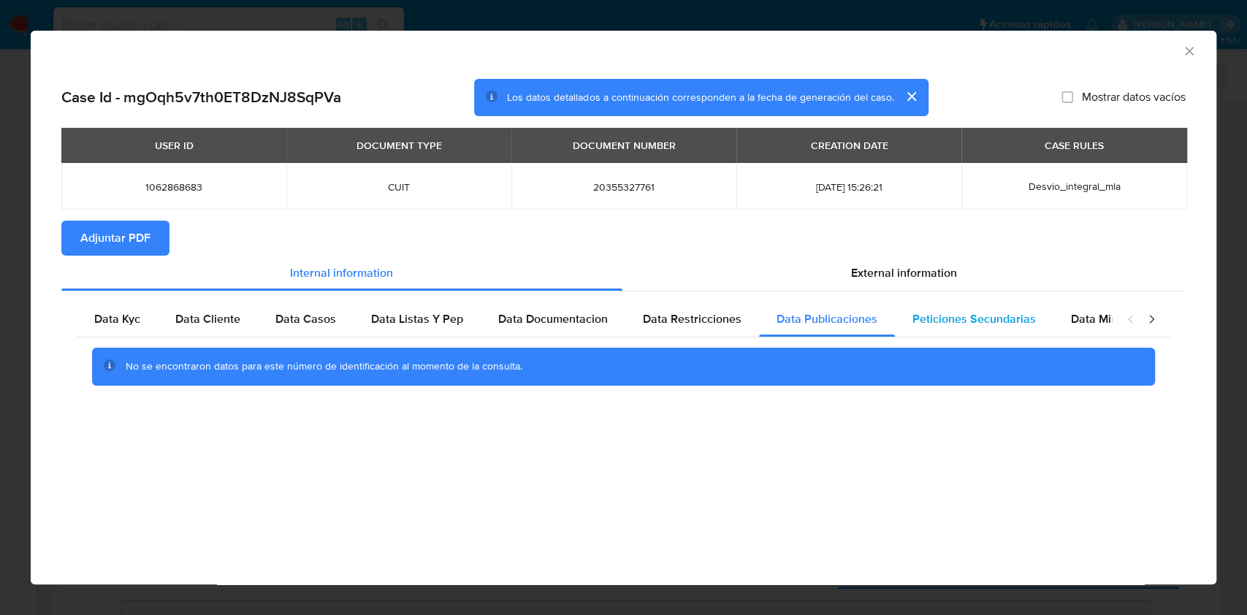
click at [917, 329] on div "Peticiones Secundarias" at bounding box center [974, 319] width 159 height 35
drag, startPoint x: 1024, startPoint y: 321, endPoint x: 1031, endPoint y: 321, distance: 7.3
click at [1030, 321] on div "Peticiones Secundarias" at bounding box center [974, 319] width 159 height 35
click at [1116, 324] on div "closure-recommendation-modal" at bounding box center [1141, 319] width 58 height 35
click at [1105, 327] on span "Data Minoridad" at bounding box center [1111, 319] width 80 height 17
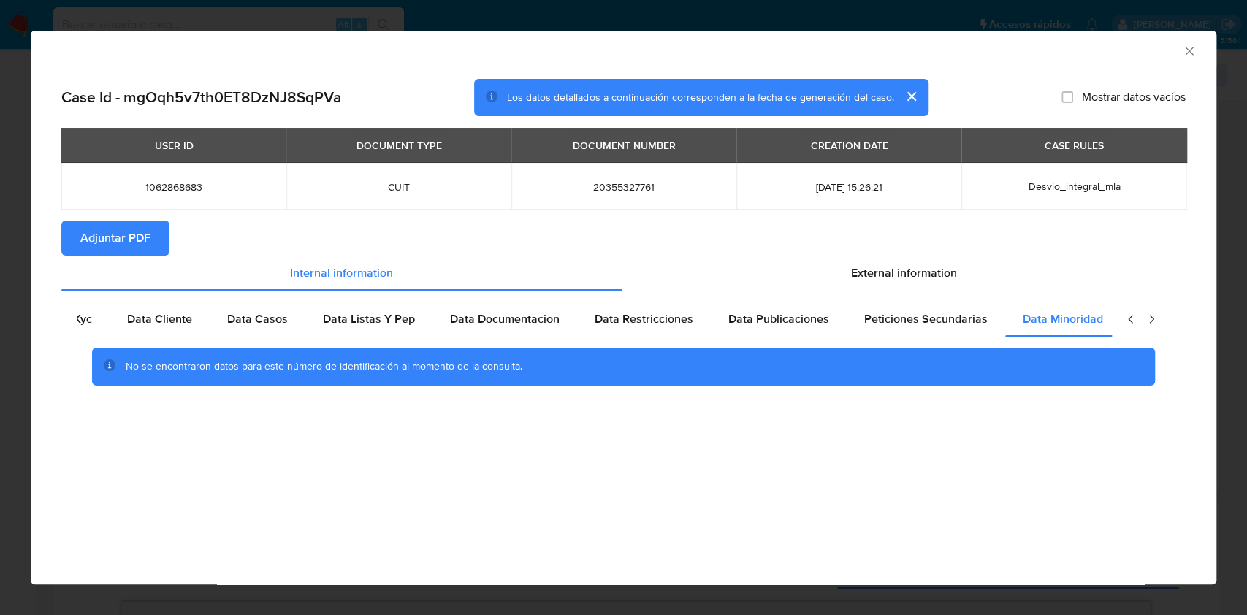
scroll to position [0, 49]
drag, startPoint x: 861, startPoint y: 272, endPoint x: 801, endPoint y: 277, distance: 60.1
click at [861, 271] on span "External information" at bounding box center [904, 273] width 106 height 17
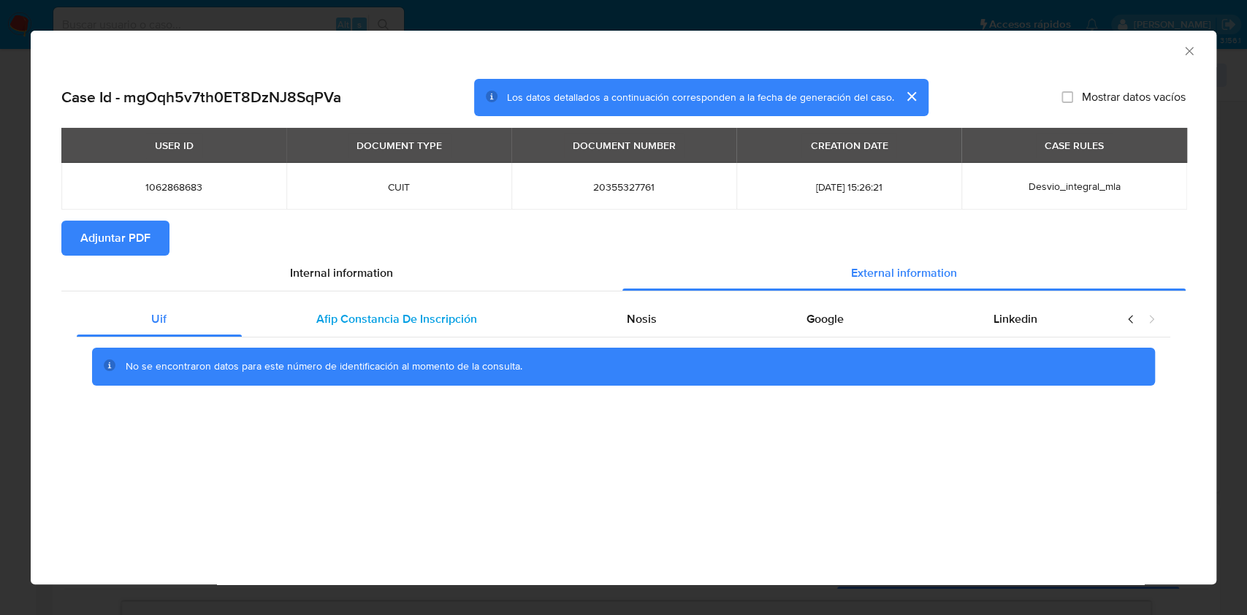
scroll to position [0, 0]
click at [365, 319] on span "Afip Constancia De Inscripción" at bounding box center [396, 319] width 161 height 17
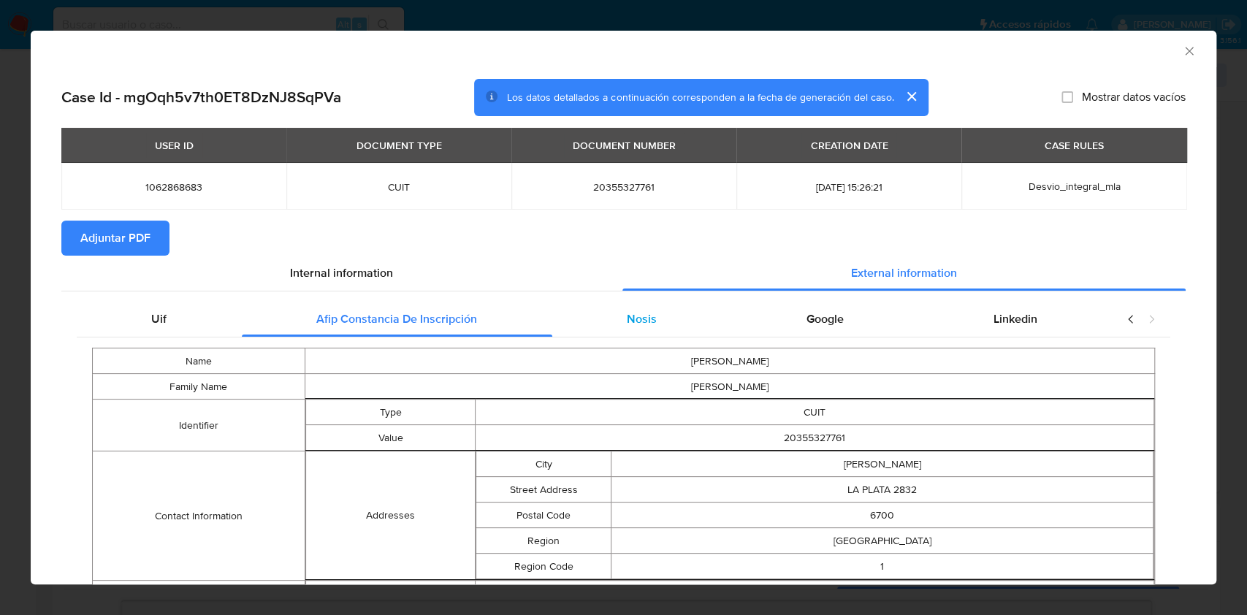
click at [637, 319] on span "Nosis" at bounding box center [642, 319] width 30 height 17
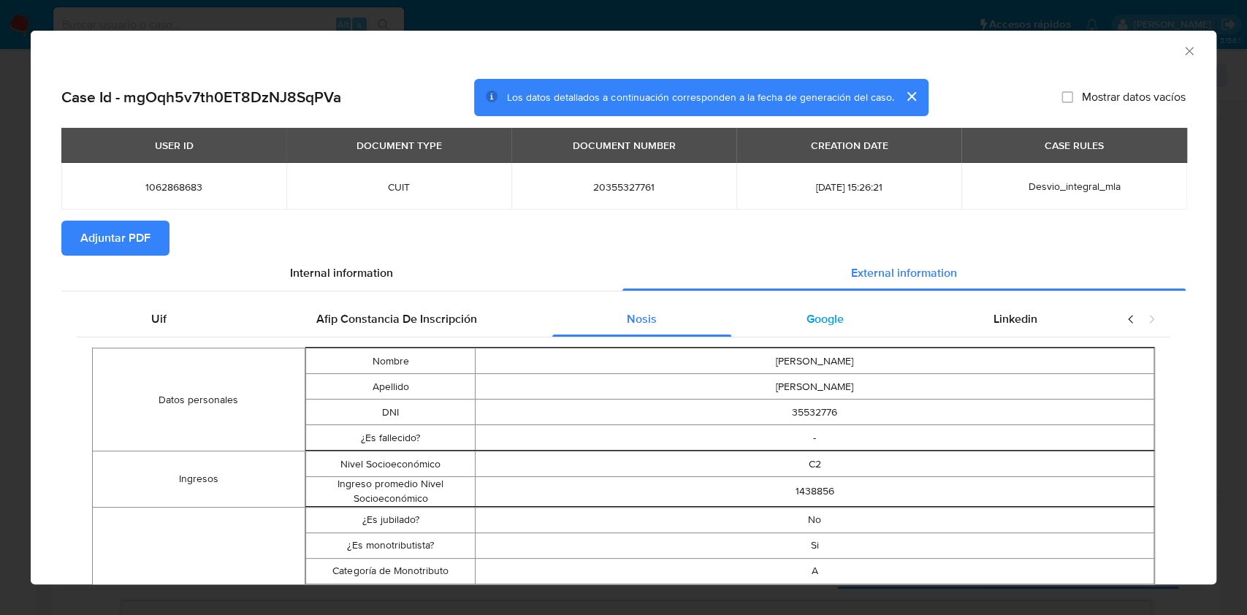
click at [807, 319] on span "Google" at bounding box center [825, 319] width 37 height 17
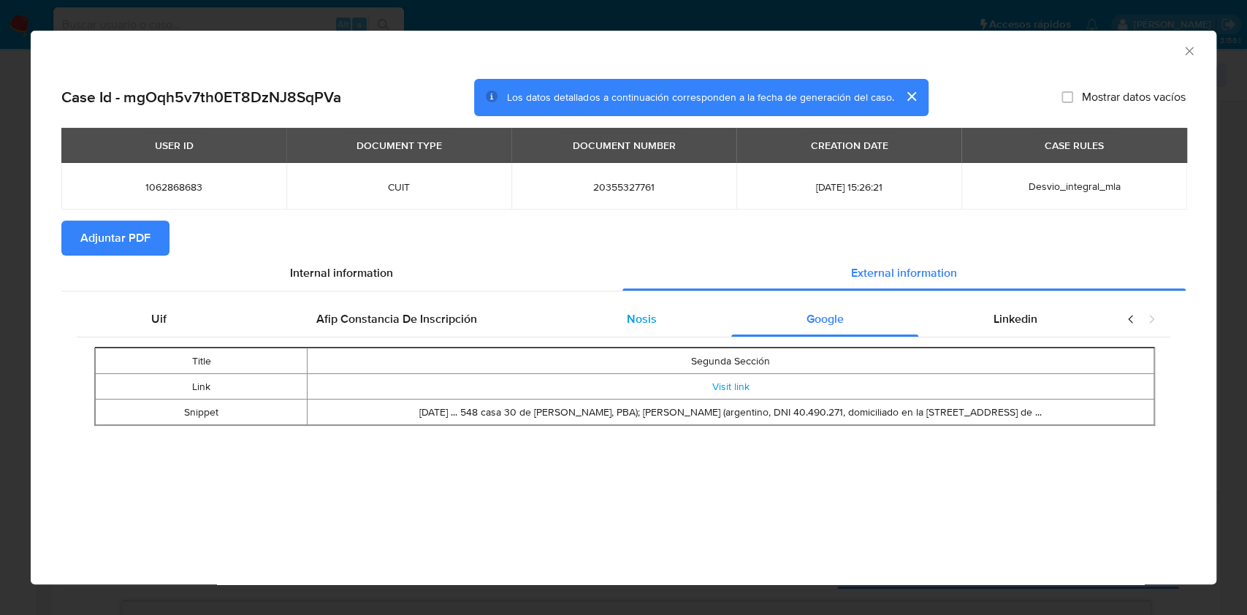
click at [619, 319] on div "Nosis" at bounding box center [642, 319] width 180 height 35
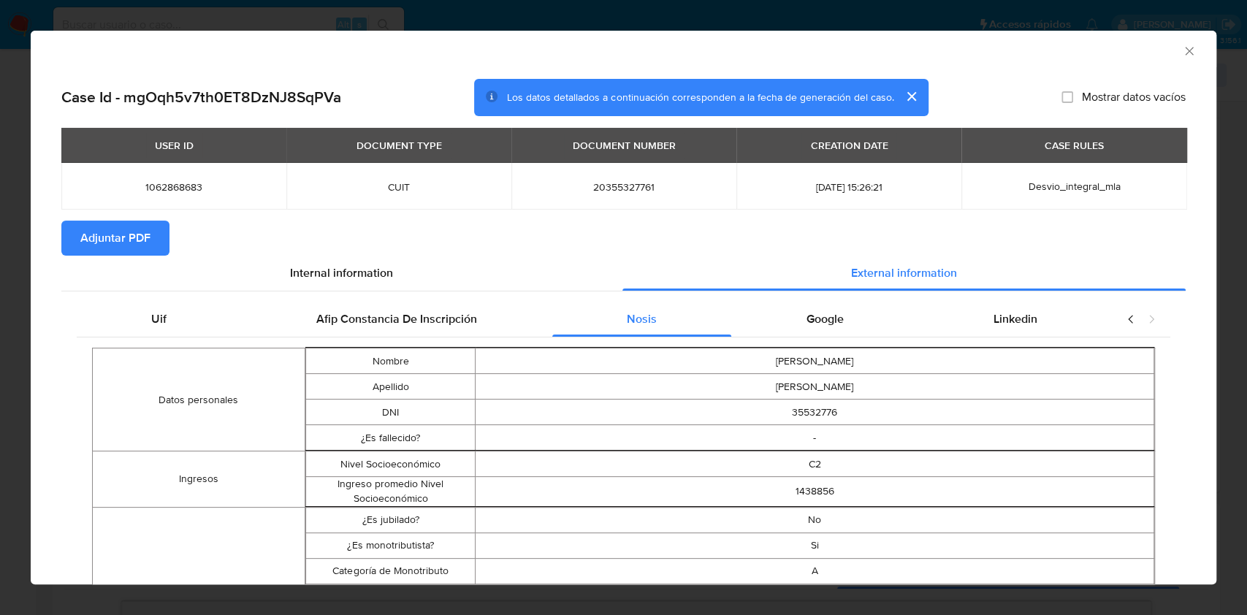
click at [100, 240] on span "Adjuntar PDF" at bounding box center [115, 238] width 70 height 32
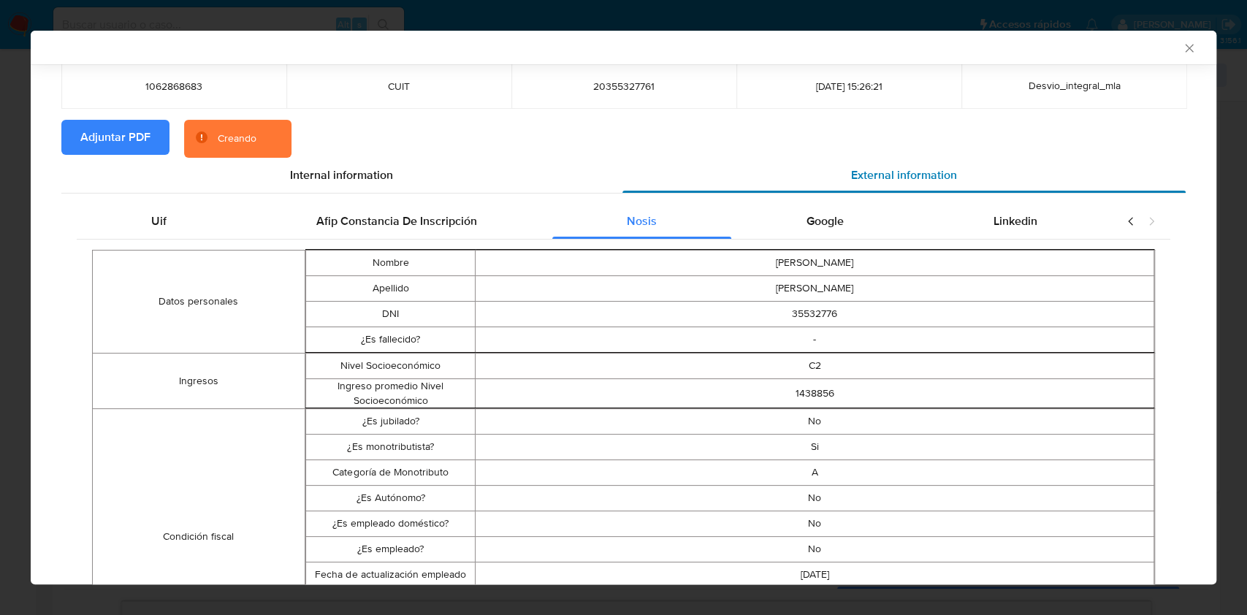
scroll to position [48, 0]
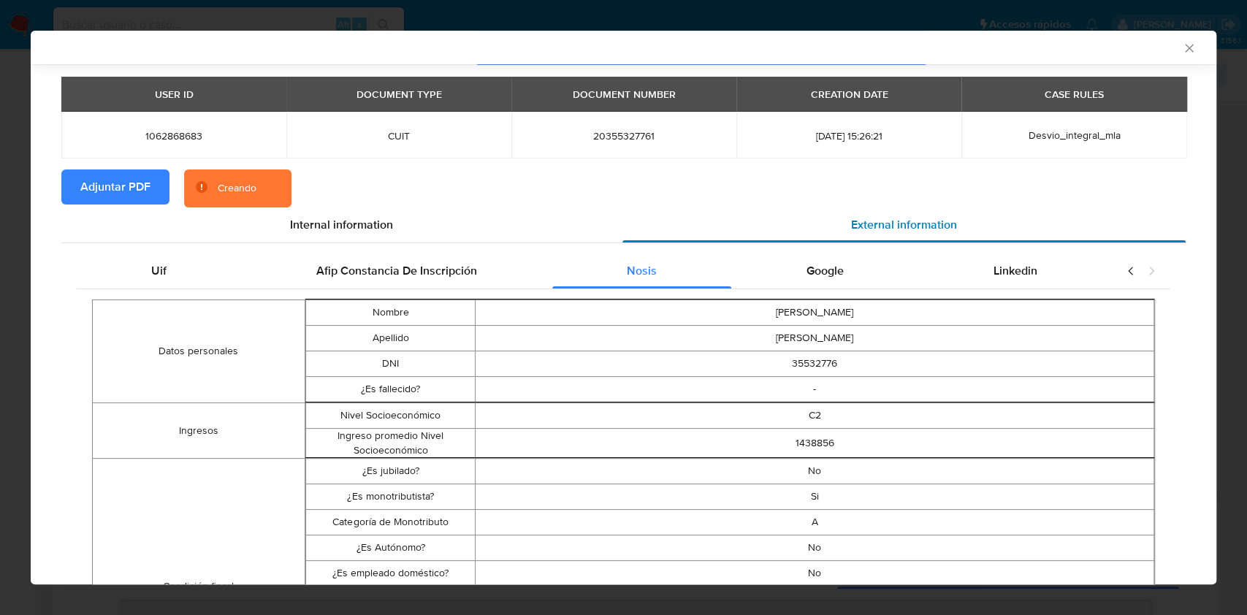
click at [1018, 242] on div "External information" at bounding box center [905, 225] width 564 height 35
drag, startPoint x: 1003, startPoint y: 270, endPoint x: 877, endPoint y: 260, distance: 126.8
click at [1002, 270] on span "Linkedin" at bounding box center [1016, 270] width 44 height 17
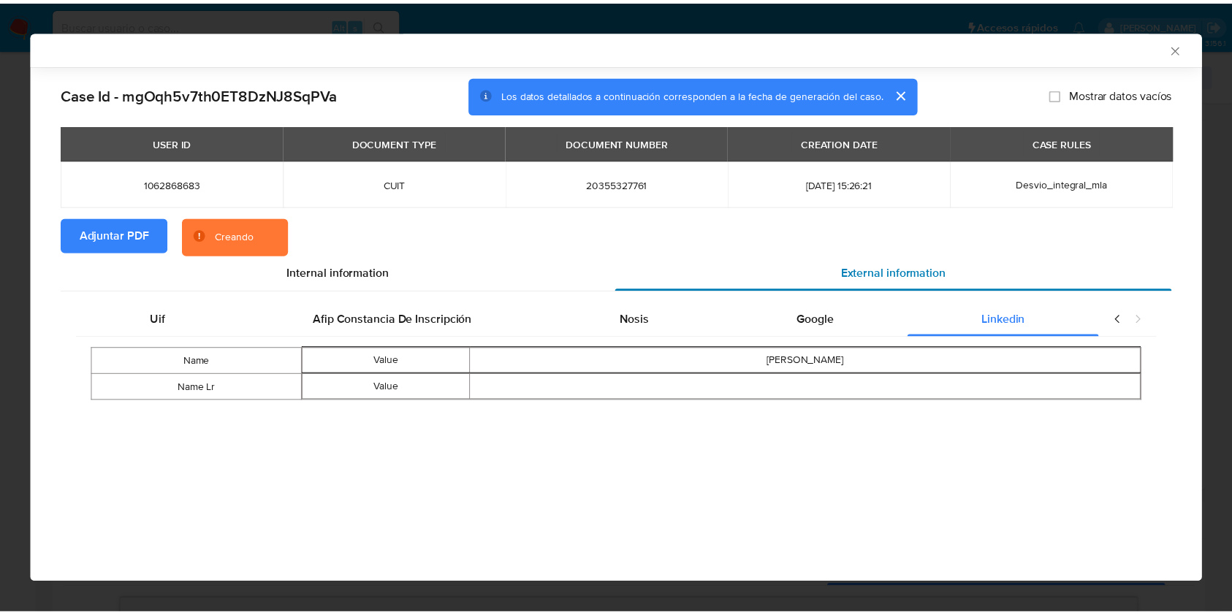
scroll to position [0, 0]
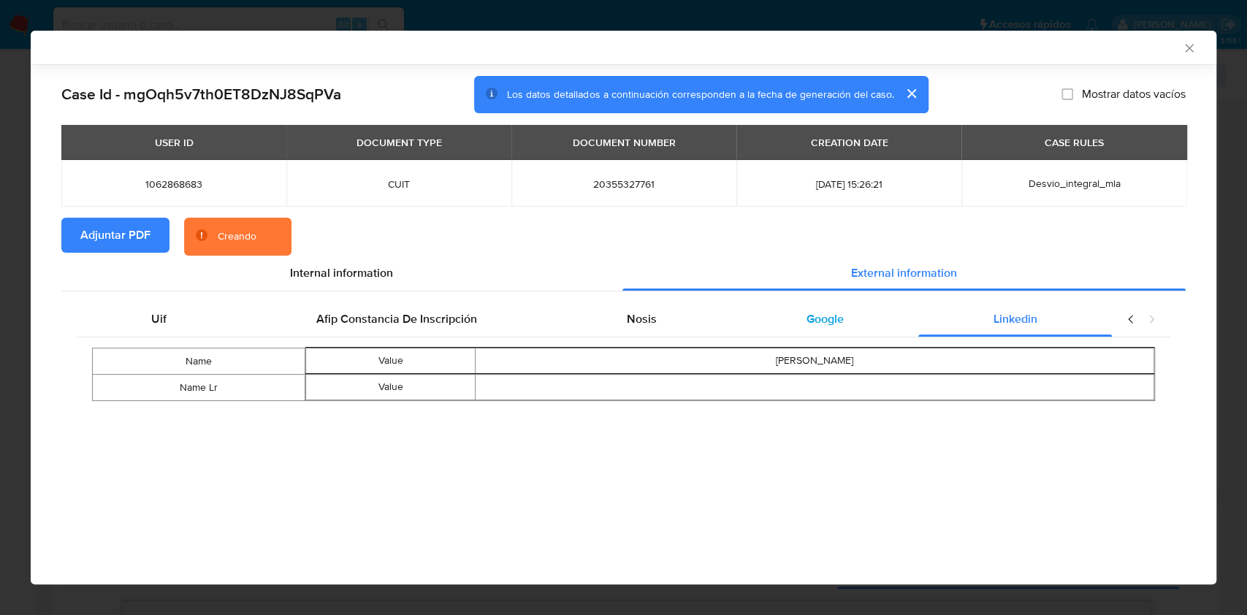
click at [832, 311] on span "Google" at bounding box center [825, 319] width 37 height 17
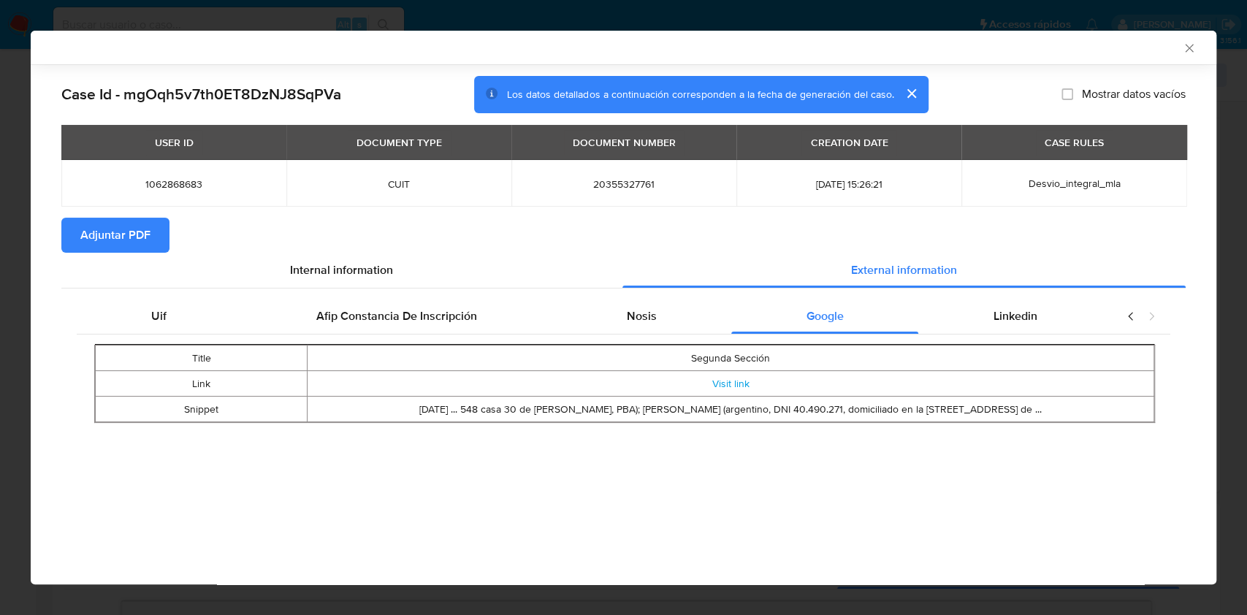
click at [1188, 49] on icon "Cerrar ventana" at bounding box center [1189, 48] width 8 height 8
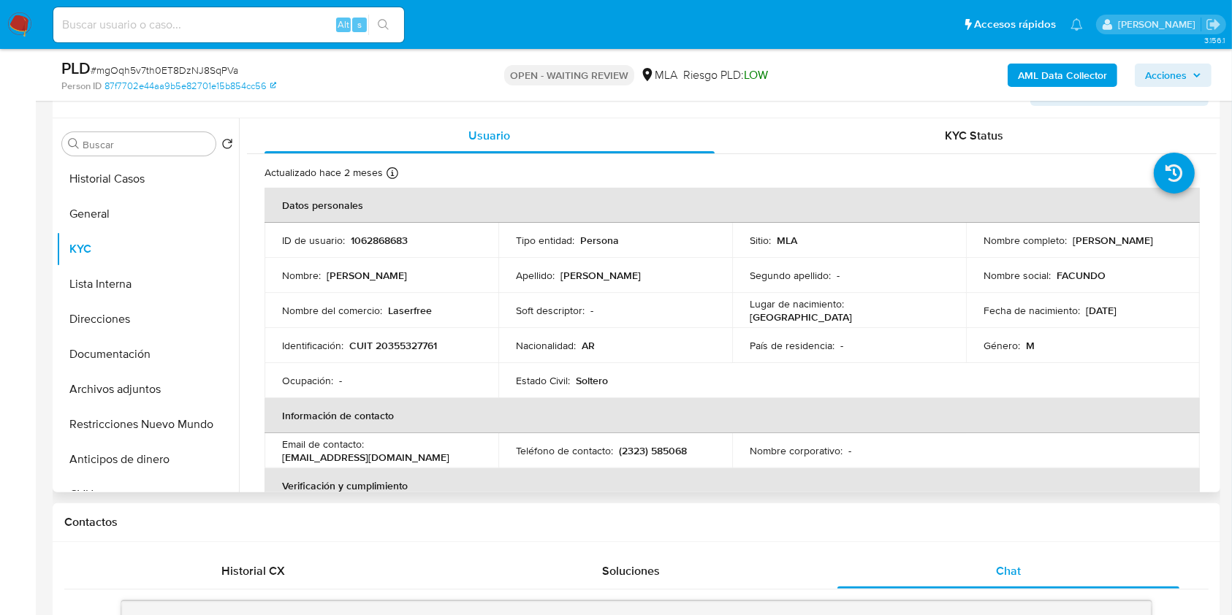
click at [412, 343] on p "CUIT 20355327761" at bounding box center [393, 345] width 88 height 13
copy p "20355327761"
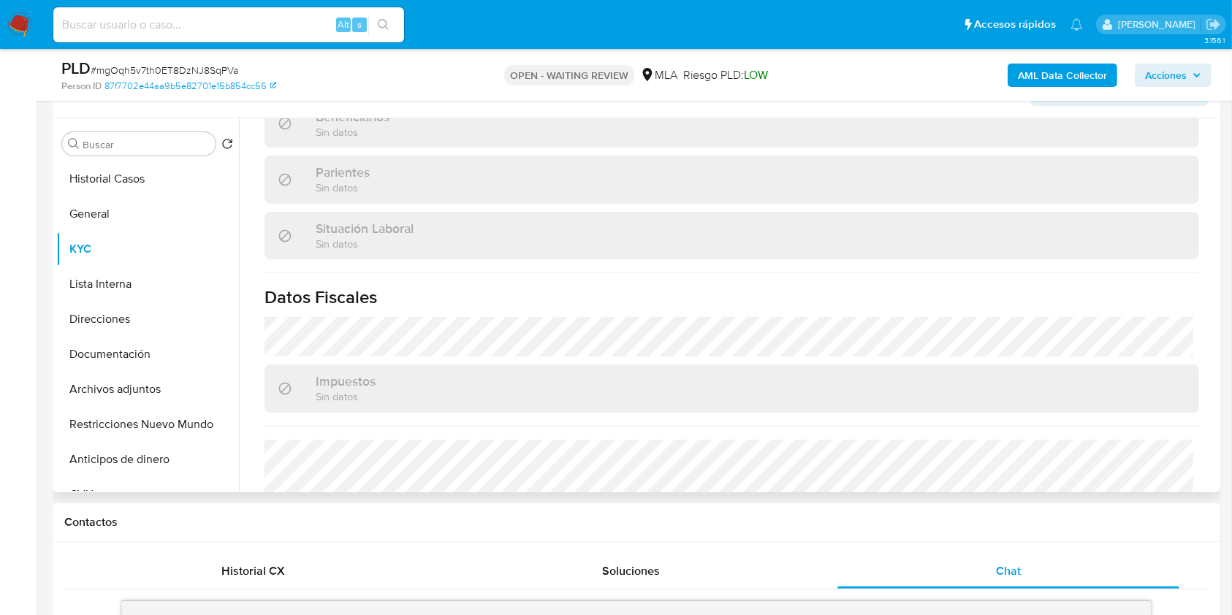
scroll to position [807, 0]
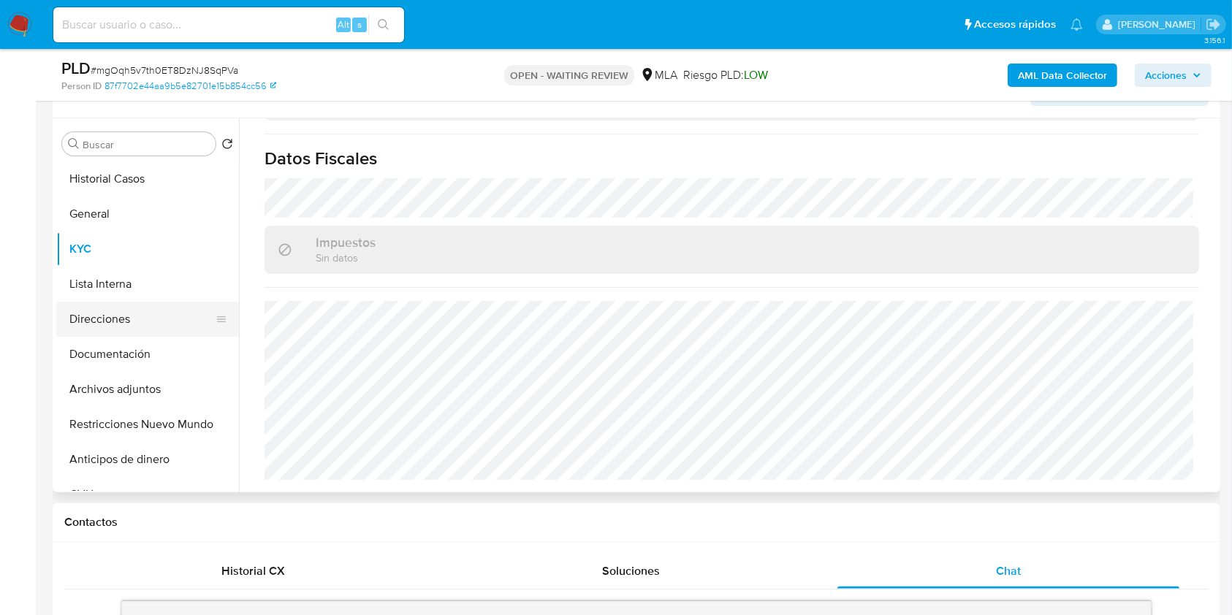
click at [151, 311] on button "Direcciones" at bounding box center [141, 319] width 171 height 35
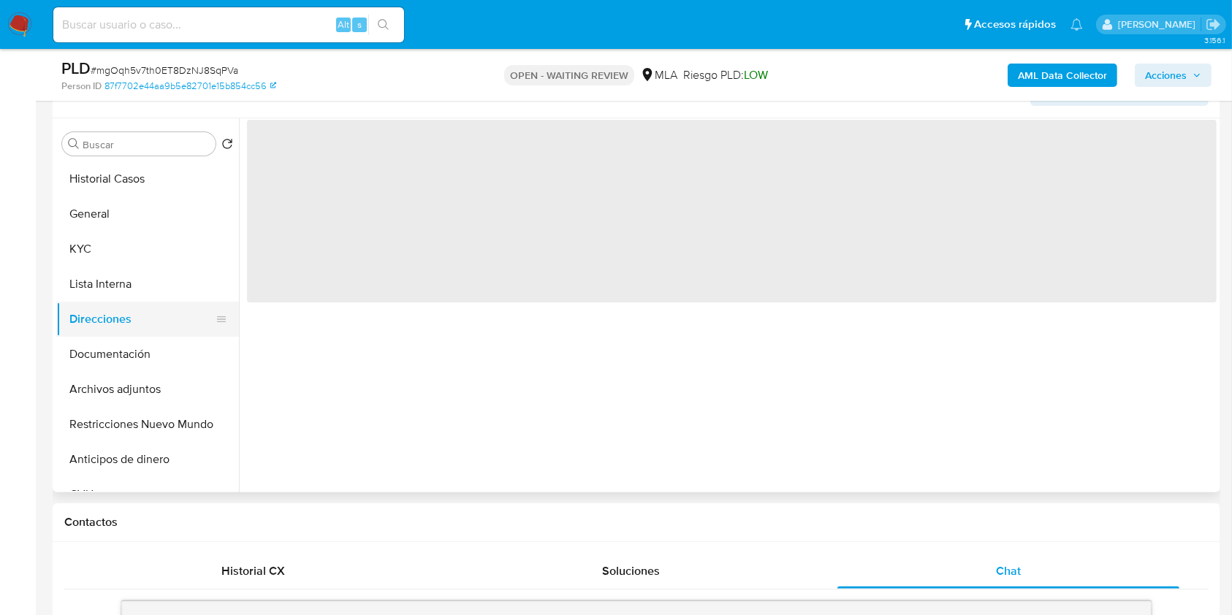
scroll to position [0, 0]
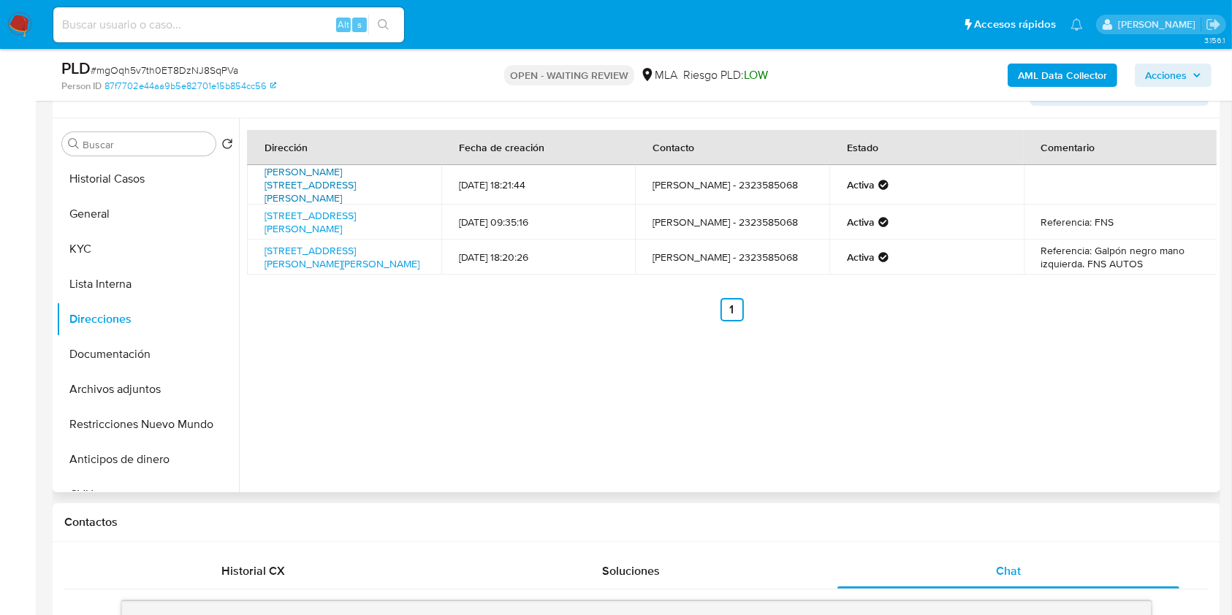
click at [335, 184] on link "Calle Santos Lugares 1534, Luján, Buenos Aires, 6702, Argentina 1534" at bounding box center [310, 184] width 91 height 41
click at [138, 260] on button "KYC" at bounding box center [141, 249] width 171 height 35
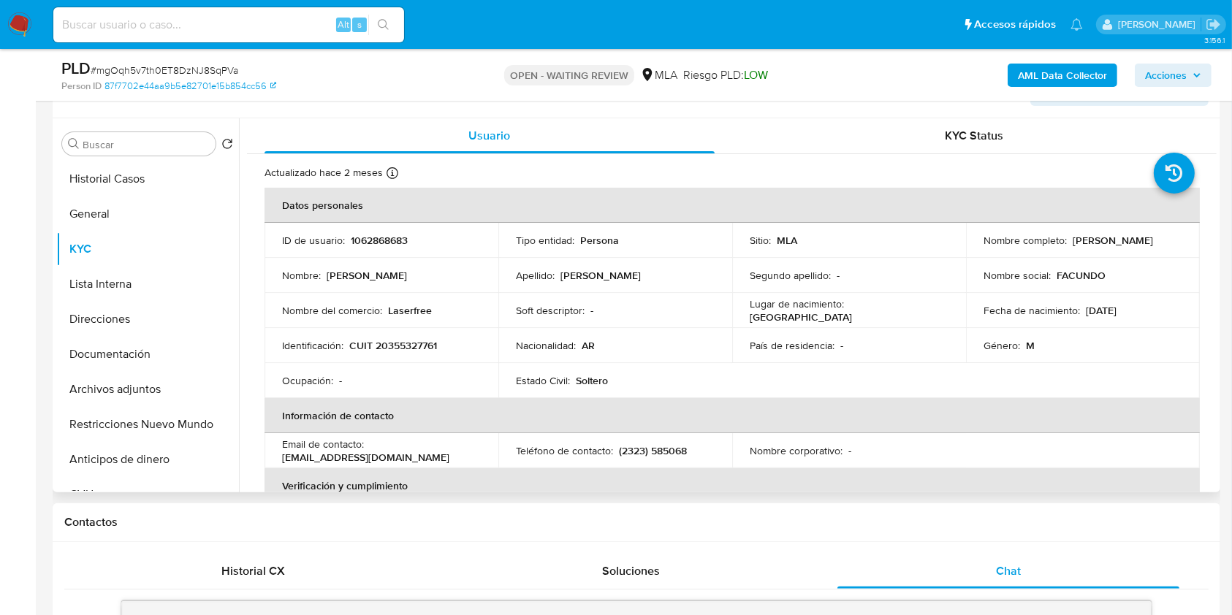
click at [675, 441] on td "Teléfono de contacto : (2323) 585068" at bounding box center [615, 450] width 234 height 35
click at [671, 450] on p "(2323) 585068" at bounding box center [653, 450] width 68 height 13
copy p "585068"
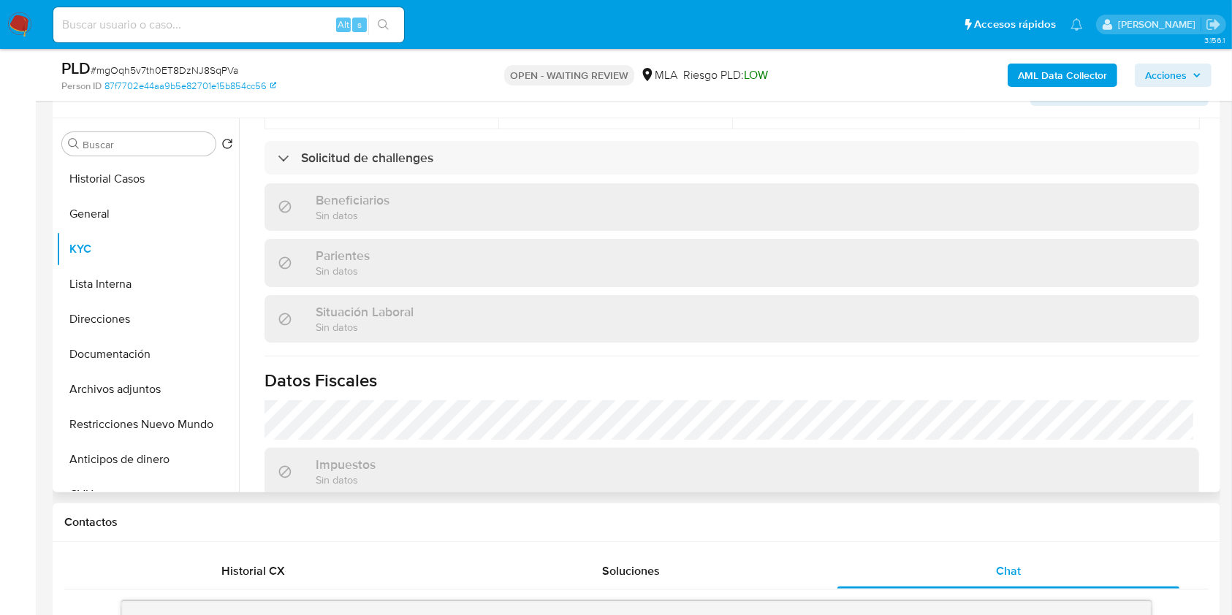
scroll to position [807, 0]
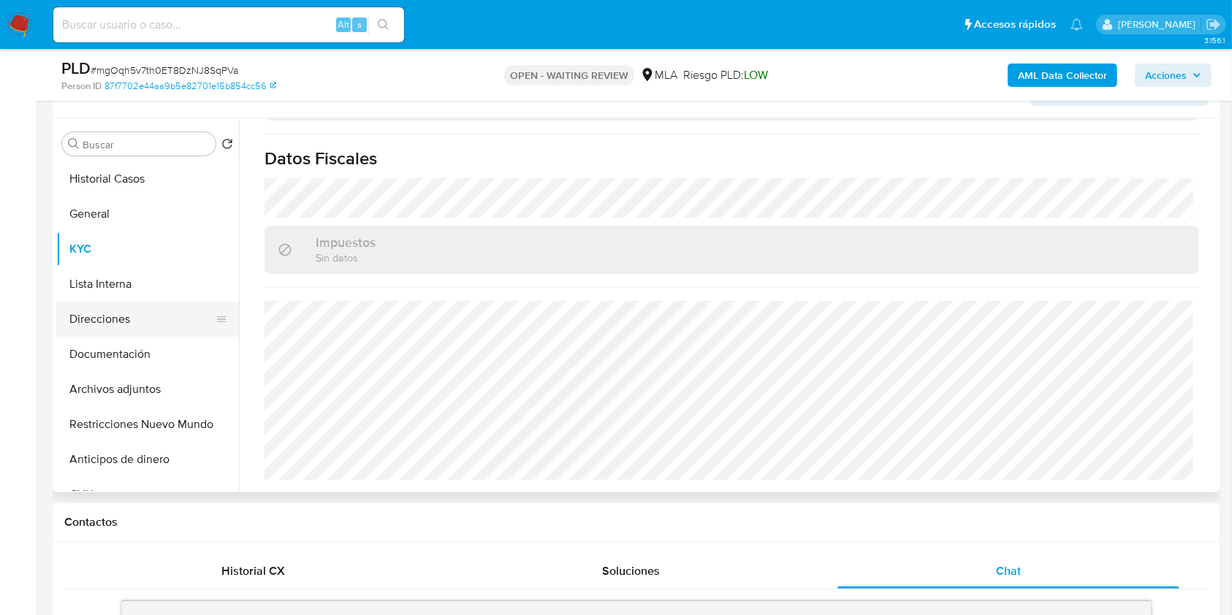
click at [104, 312] on button "Direcciones" at bounding box center [141, 319] width 171 height 35
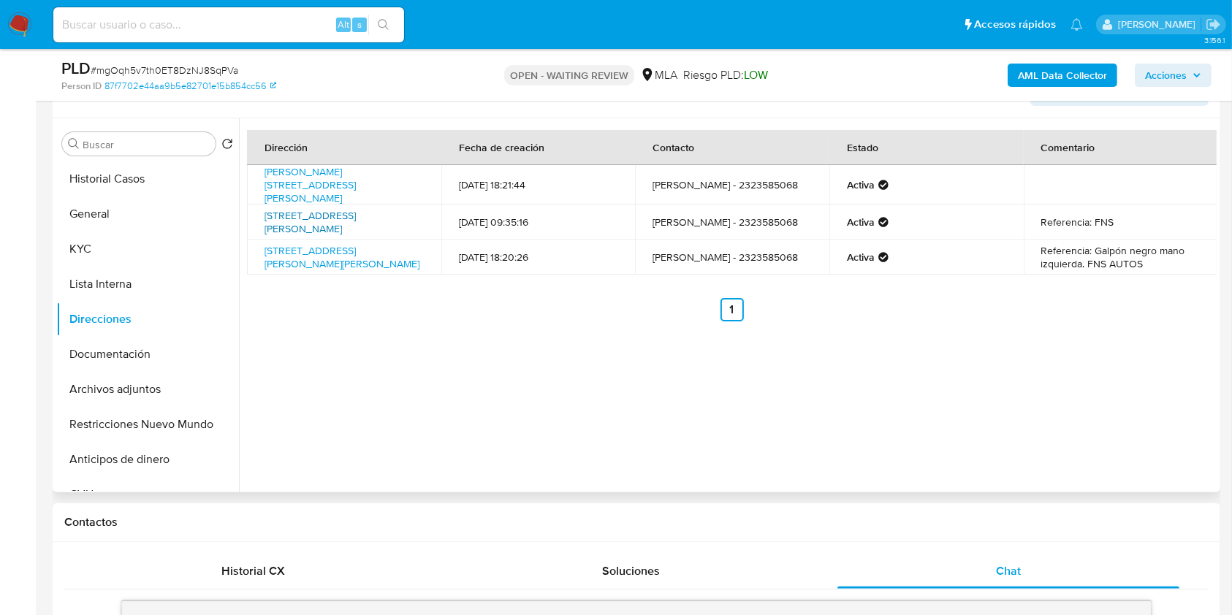
drag, startPoint x: 373, startPoint y: 201, endPoint x: 371, endPoint y: 218, distance: 16.9
click at [373, 210] on tbody "Calle Santos Lugares 1534, Luján, Buenos Aires, 6702, Argentina 1534 17/10/2023…" at bounding box center [732, 220] width 970 height 110
click at [356, 219] on link "Pasaje Chavez 129, Luján, Buenos Aires, 6700, Argentina 129" at bounding box center [310, 222] width 91 height 28
drag, startPoint x: 637, startPoint y: 392, endPoint x: 760, endPoint y: 482, distance: 151.7
click at [637, 395] on div "Dirección Fecha de creación Contacto Estado Comentario Calle Santos Lugares 153…" at bounding box center [728, 305] width 978 height 374
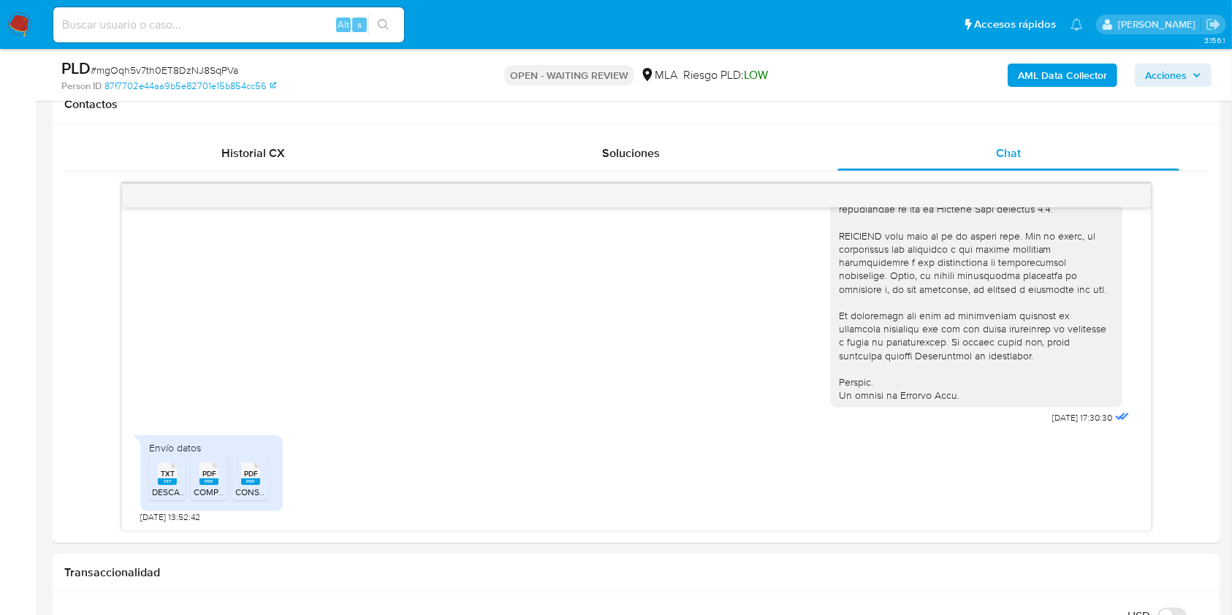
scroll to position [650, 0]
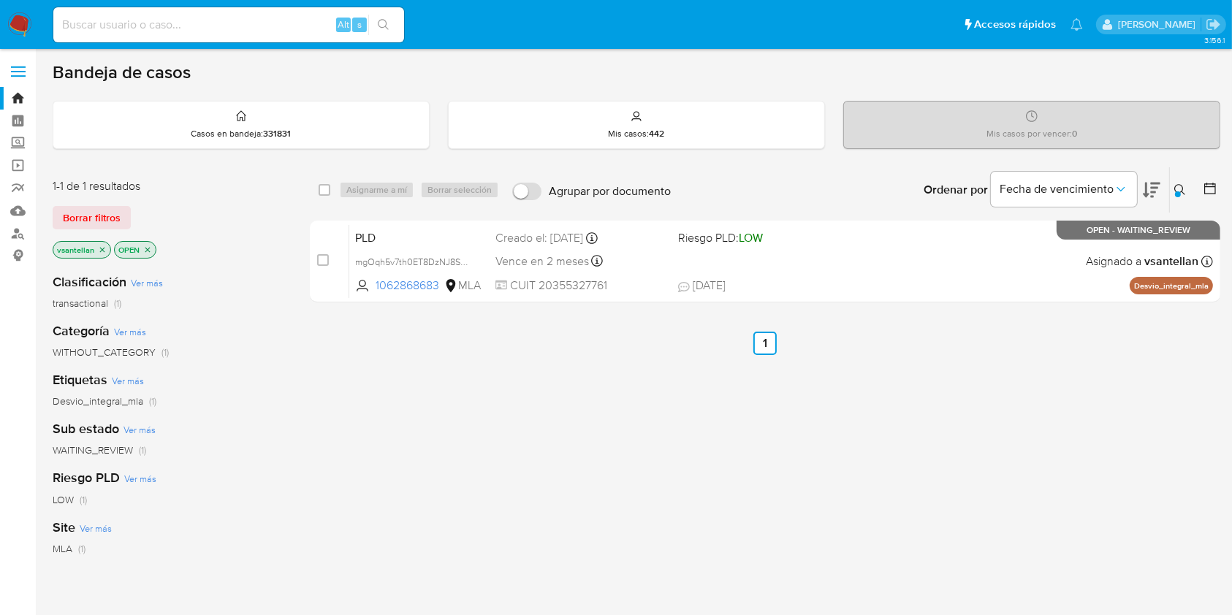
click at [1175, 187] on icon at bounding box center [1180, 190] width 12 height 12
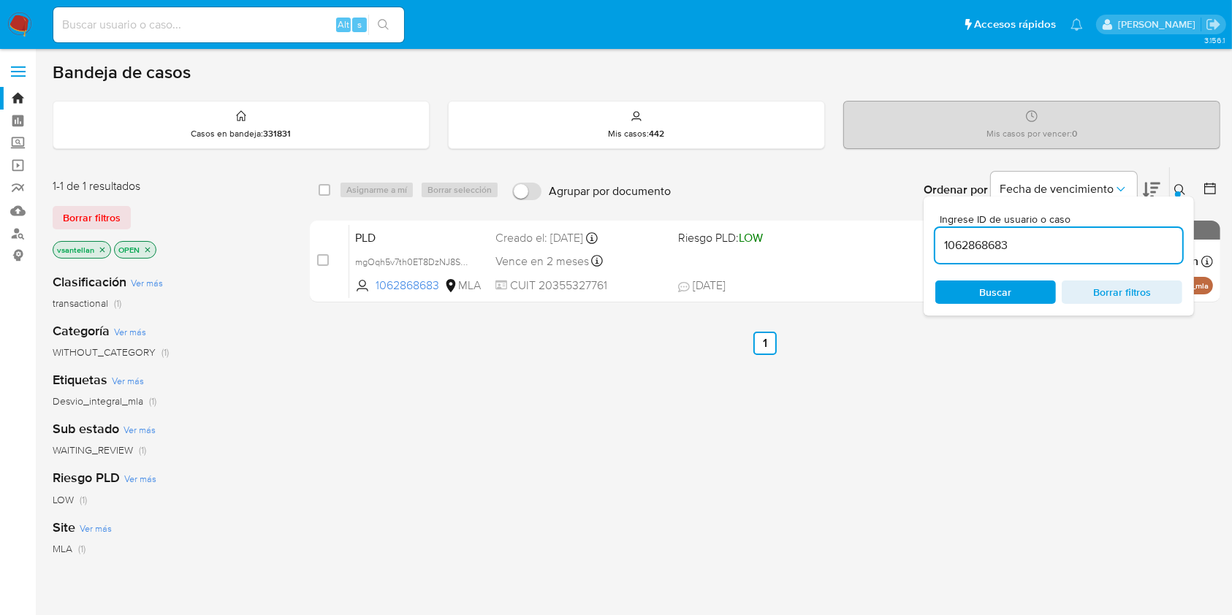
click at [1087, 243] on input "1062868683" at bounding box center [1058, 245] width 247 height 19
type input "223420704"
click at [1177, 186] on icon at bounding box center [1180, 190] width 12 height 12
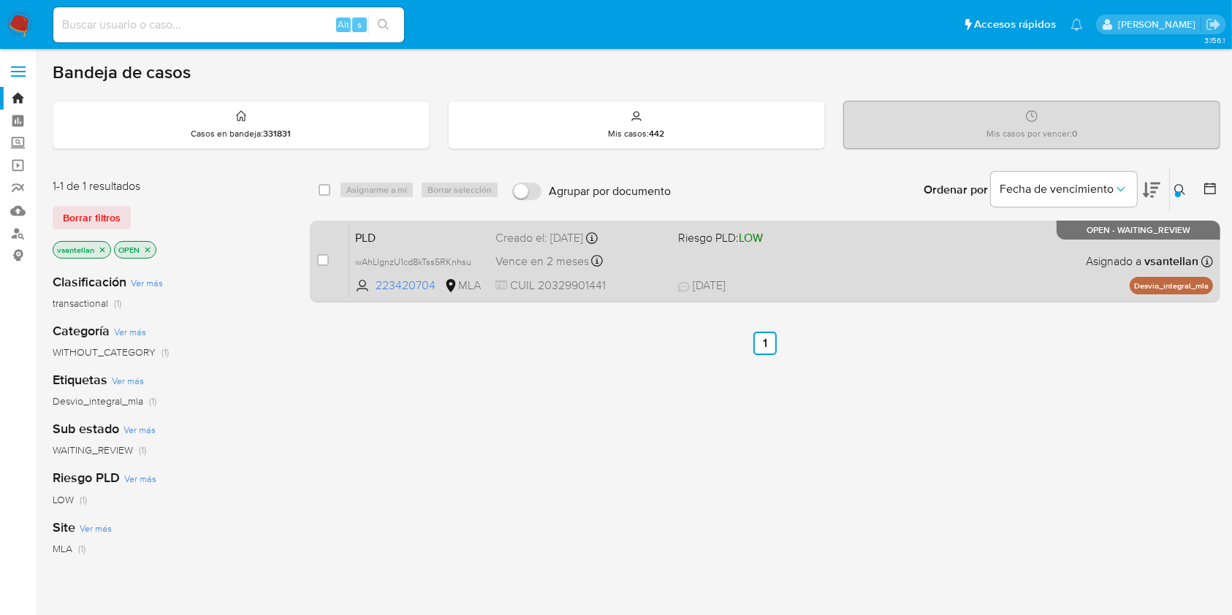
click at [957, 252] on div "PLD wAhLlgnzU1cd8kTss5RKnhsu 223420704 MLA Riesgo PLD: LOW Creado el: [DATE] Cr…" at bounding box center [781, 261] width 864 height 74
click at [323, 262] on input "checkbox" at bounding box center [323, 260] width 12 height 12
checkbox input "true"
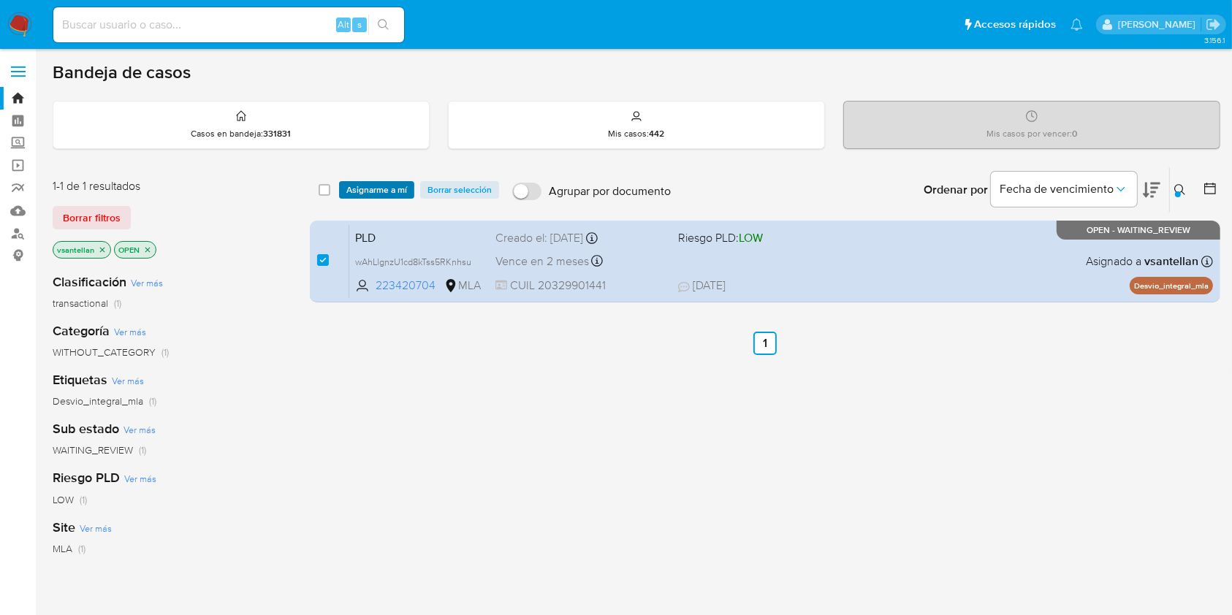
click at [358, 191] on span "Asignarme a mí" at bounding box center [376, 190] width 61 height 15
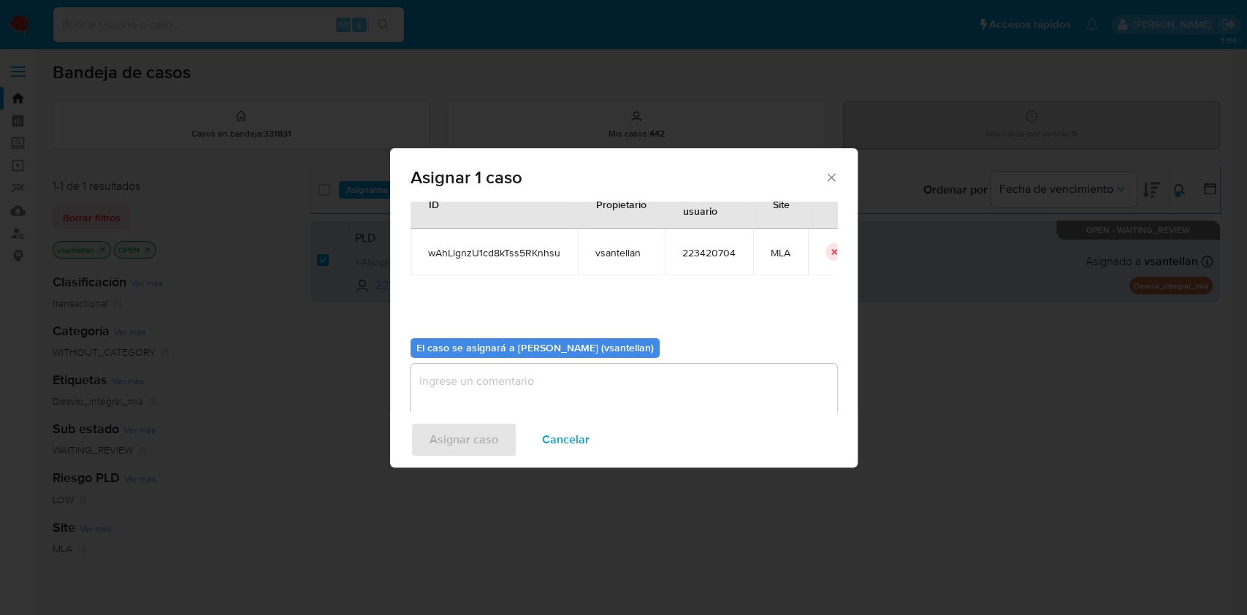
scroll to position [75, 0]
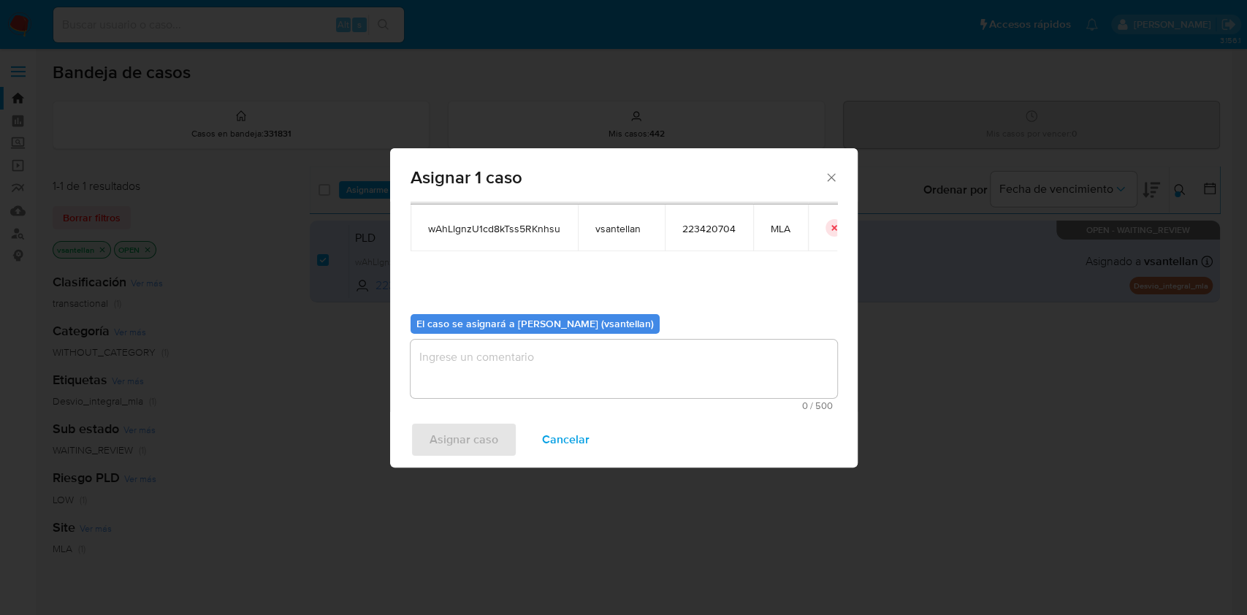
click at [437, 384] on textarea "assign-modal" at bounding box center [624, 369] width 427 height 58
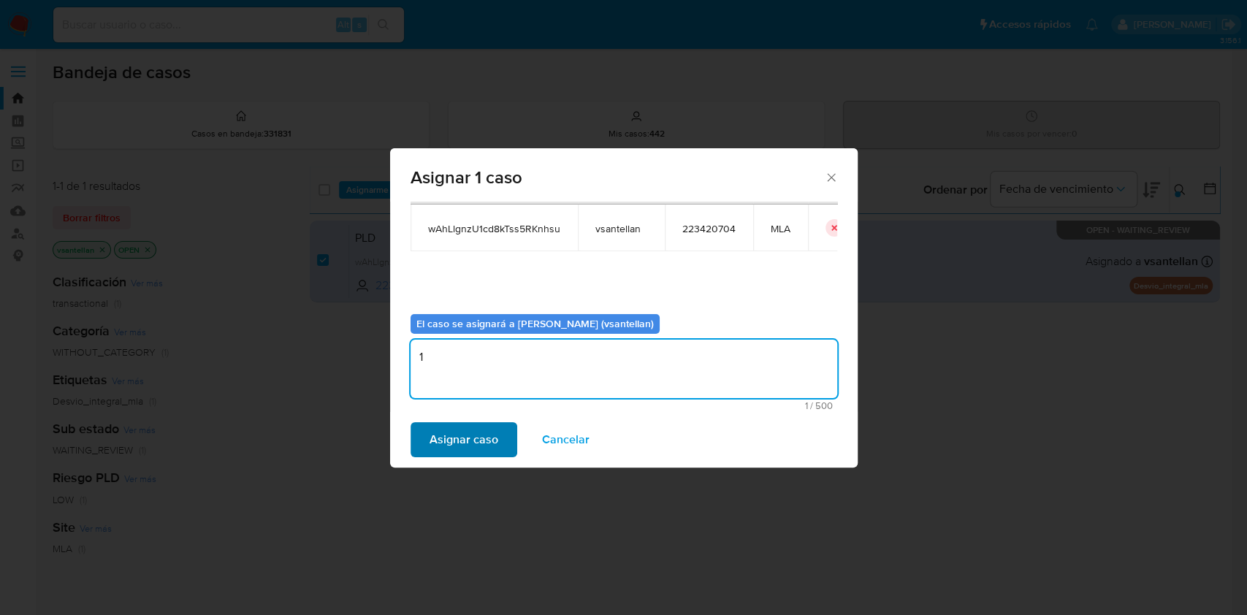
type textarea "1"
click at [451, 433] on span "Asignar caso" at bounding box center [464, 440] width 69 height 32
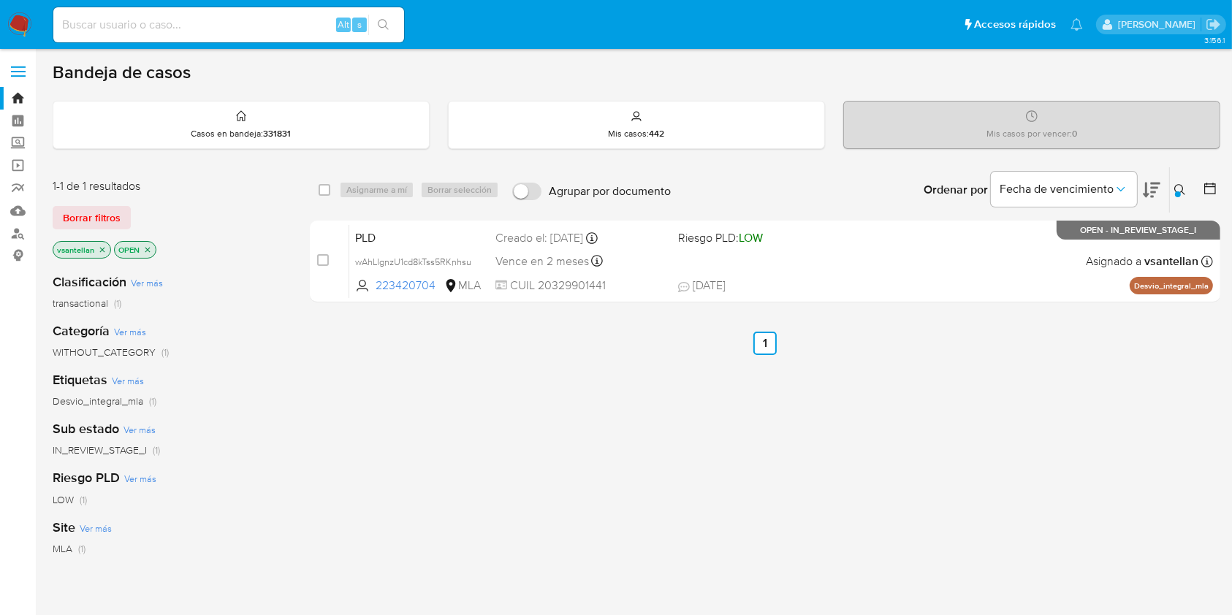
click at [1180, 186] on icon at bounding box center [1180, 190] width 12 height 12
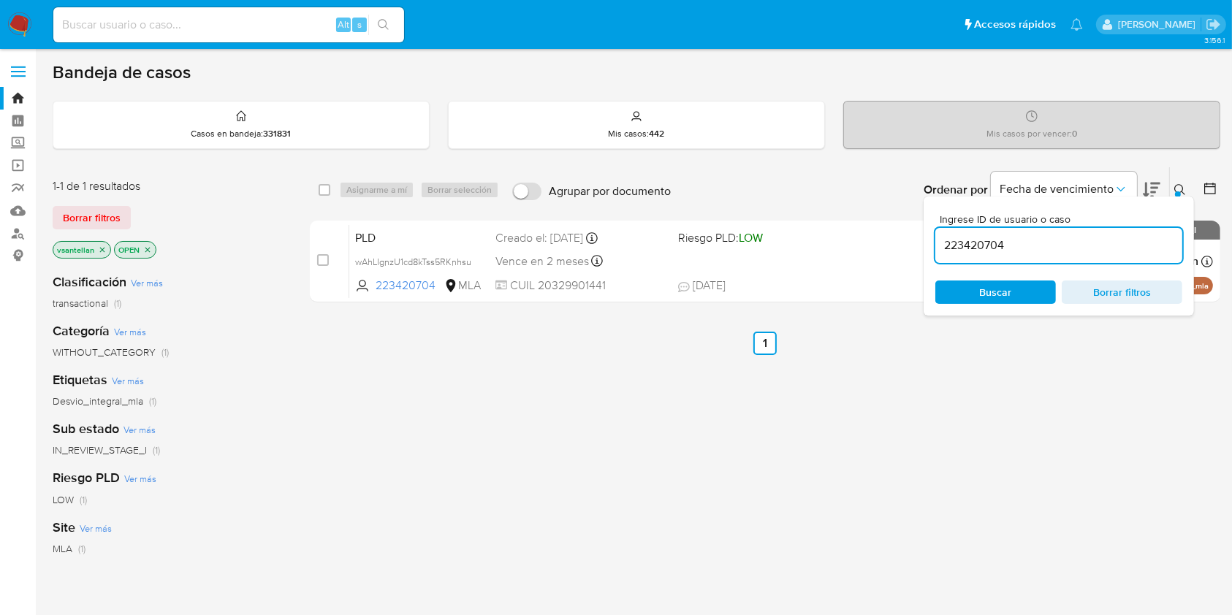
click at [1078, 247] on input "223420704" at bounding box center [1058, 245] width 247 height 19
type input "311180855"
click at [1181, 186] on icon at bounding box center [1180, 190] width 12 height 12
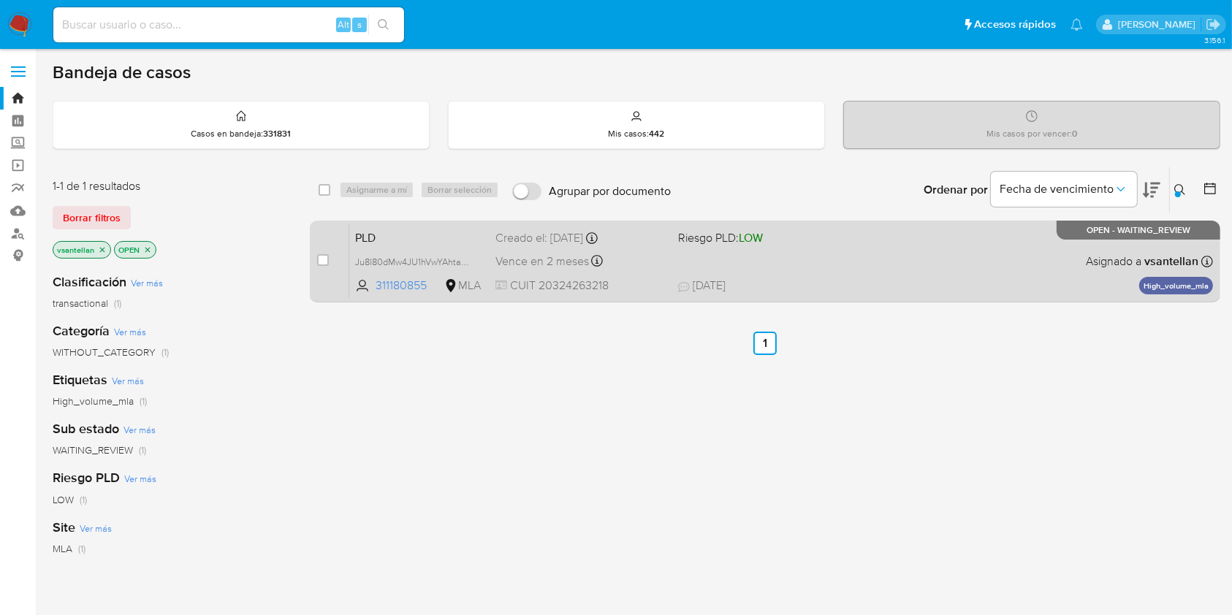
click at [994, 247] on div "PLD Ju8l80dMw4JU1hVwYAhta7w5 311180855 MLA Riesgo PLD: LOW Creado el: [DATE] Cr…" at bounding box center [781, 261] width 864 height 74
click at [324, 260] on input "checkbox" at bounding box center [323, 260] width 12 height 12
checkbox input "true"
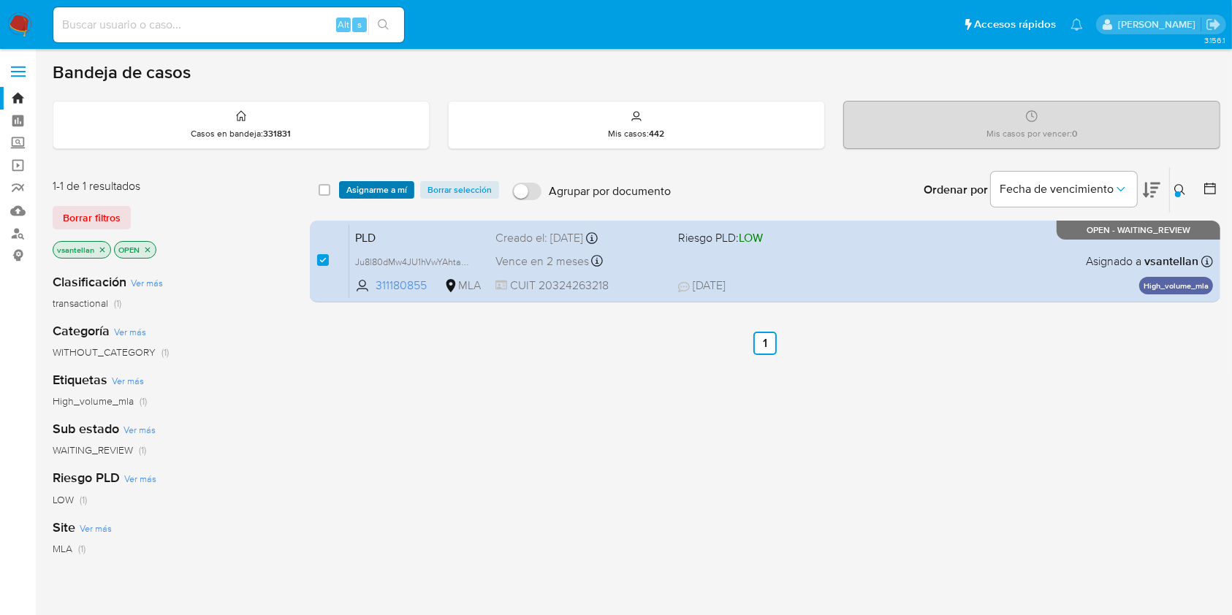
click at [377, 191] on span "Asignarme a mí" at bounding box center [376, 190] width 61 height 15
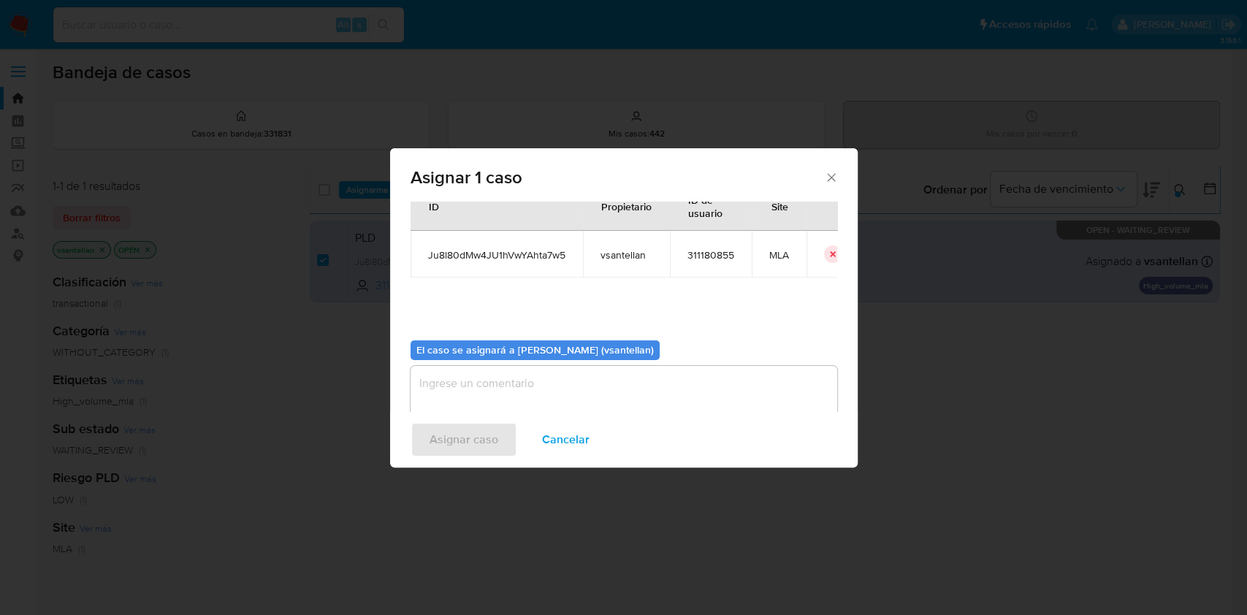
scroll to position [75, 0]
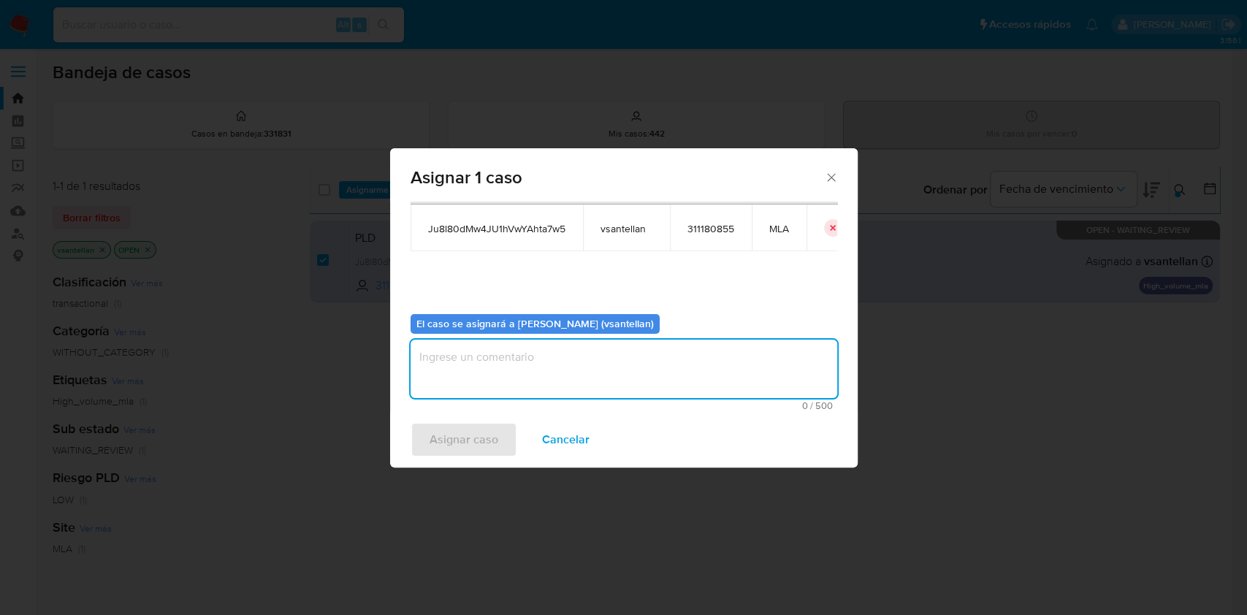
click at [450, 381] on textarea "assign-modal" at bounding box center [624, 369] width 427 height 58
type textarea "1"
click at [463, 440] on span "Asignar caso" at bounding box center [464, 440] width 69 height 32
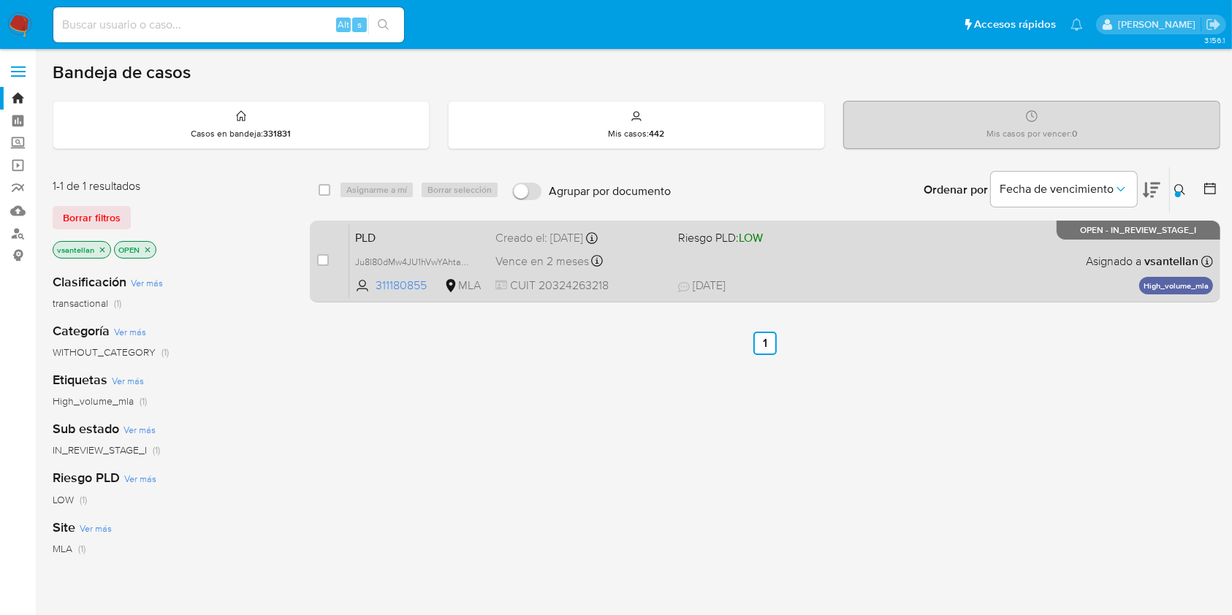
click at [322, 261] on input "checkbox" at bounding box center [323, 260] width 12 height 12
checkbox input "true"
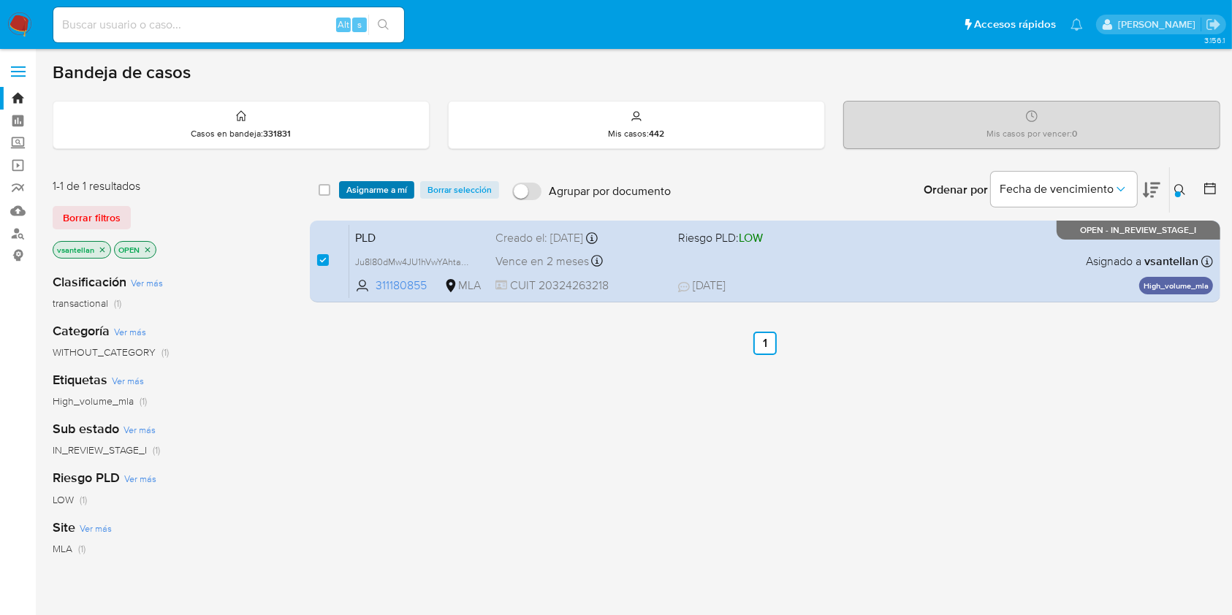
click at [370, 192] on span "Asignarme a mí" at bounding box center [376, 190] width 61 height 15
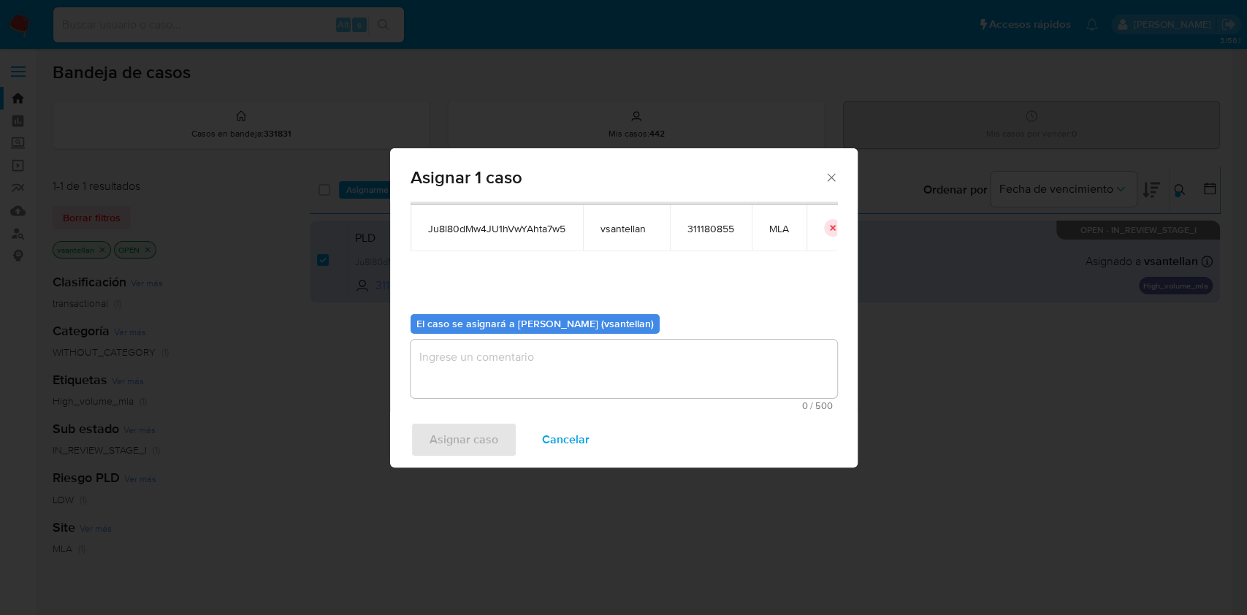
click at [460, 383] on textarea "assign-modal" at bounding box center [624, 369] width 427 height 58
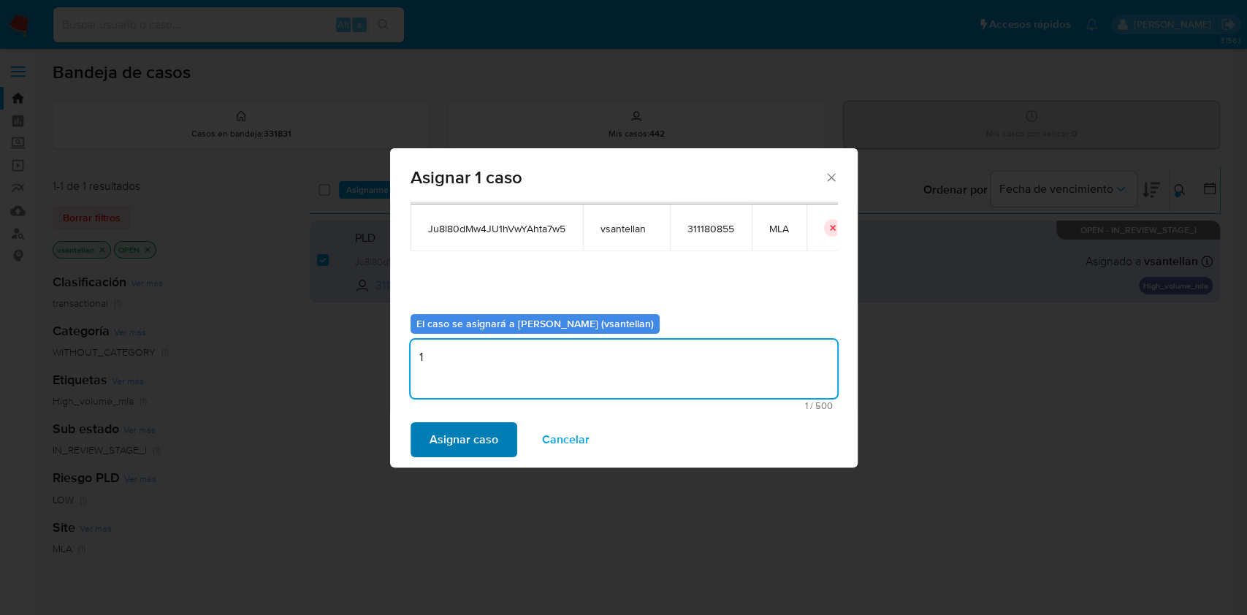
type textarea "1"
click at [444, 438] on span "Asignar caso" at bounding box center [464, 440] width 69 height 32
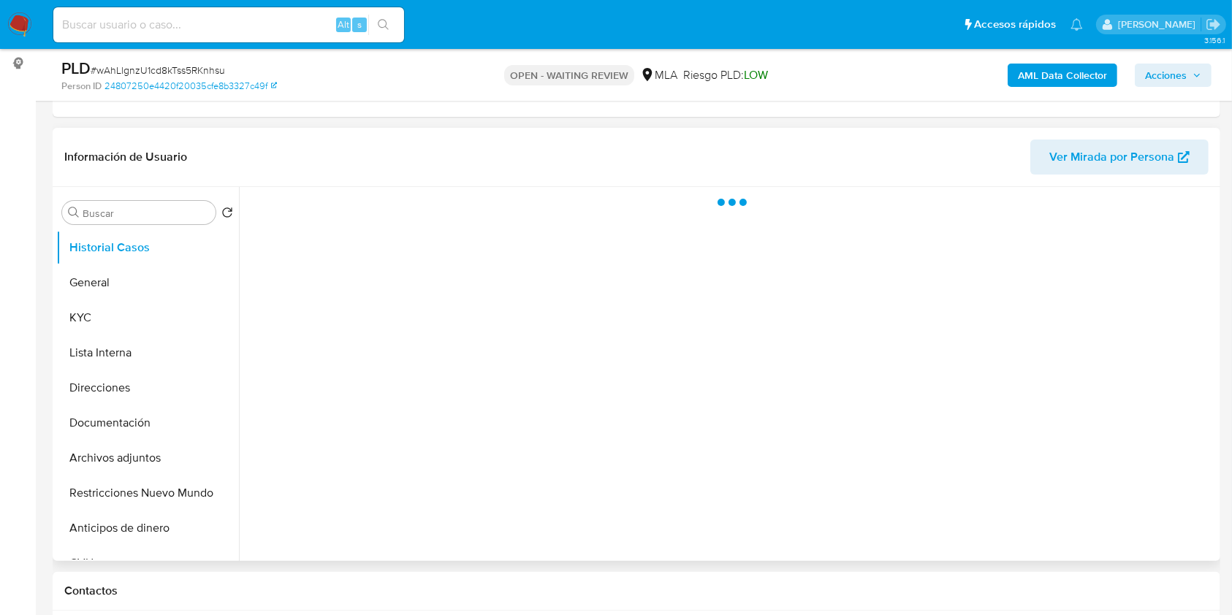
scroll to position [194, 0]
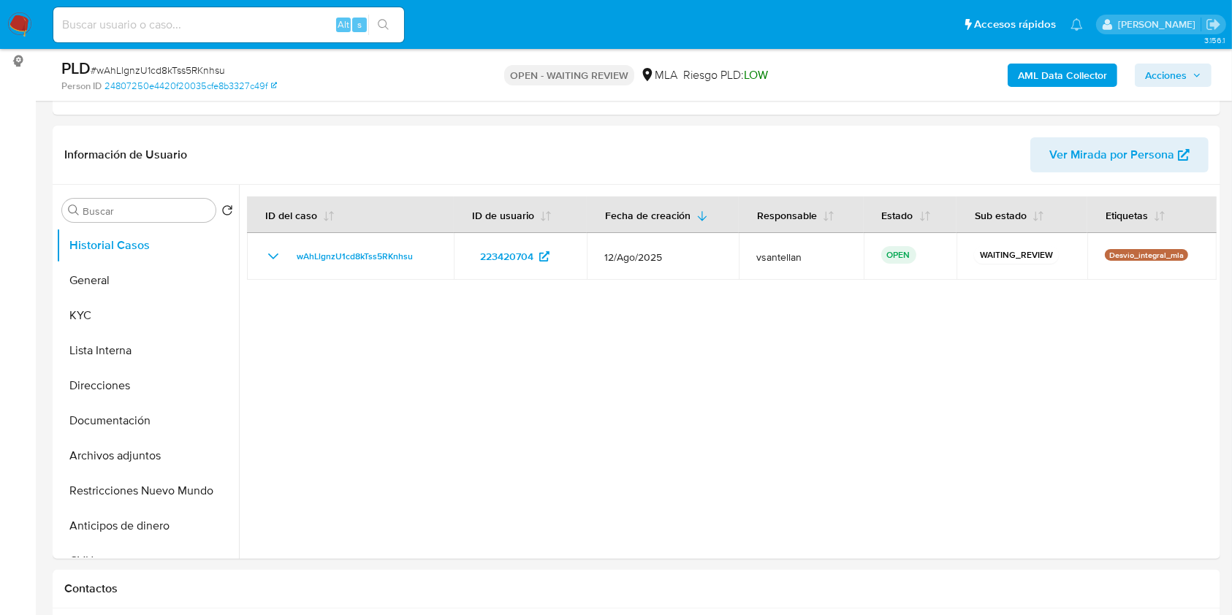
select select "10"
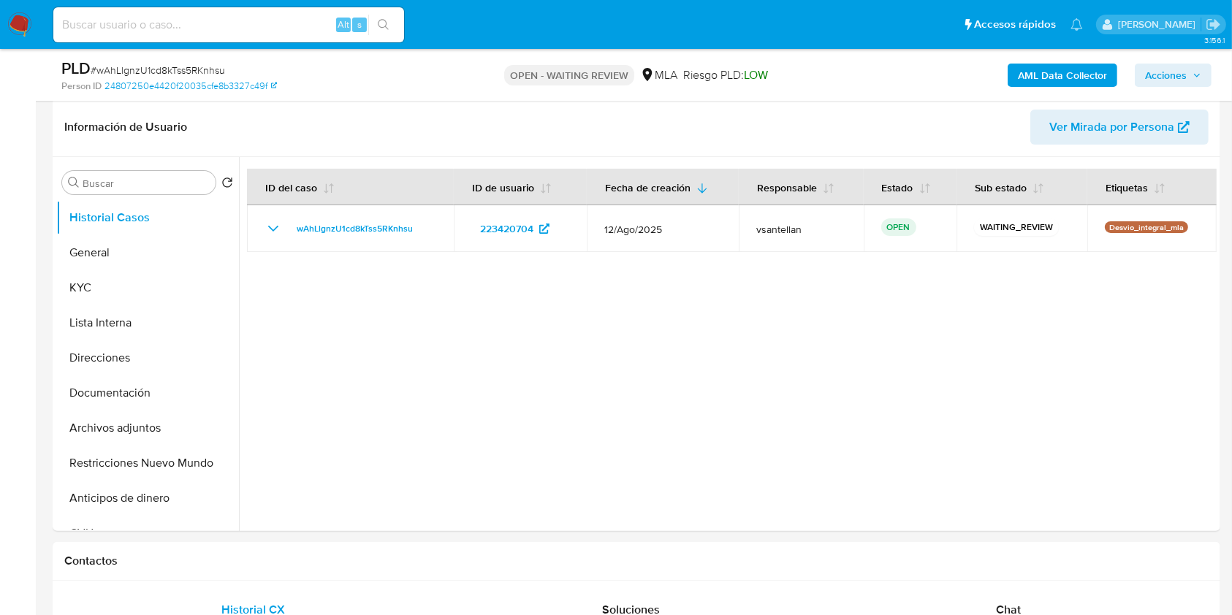
scroll to position [487, 0]
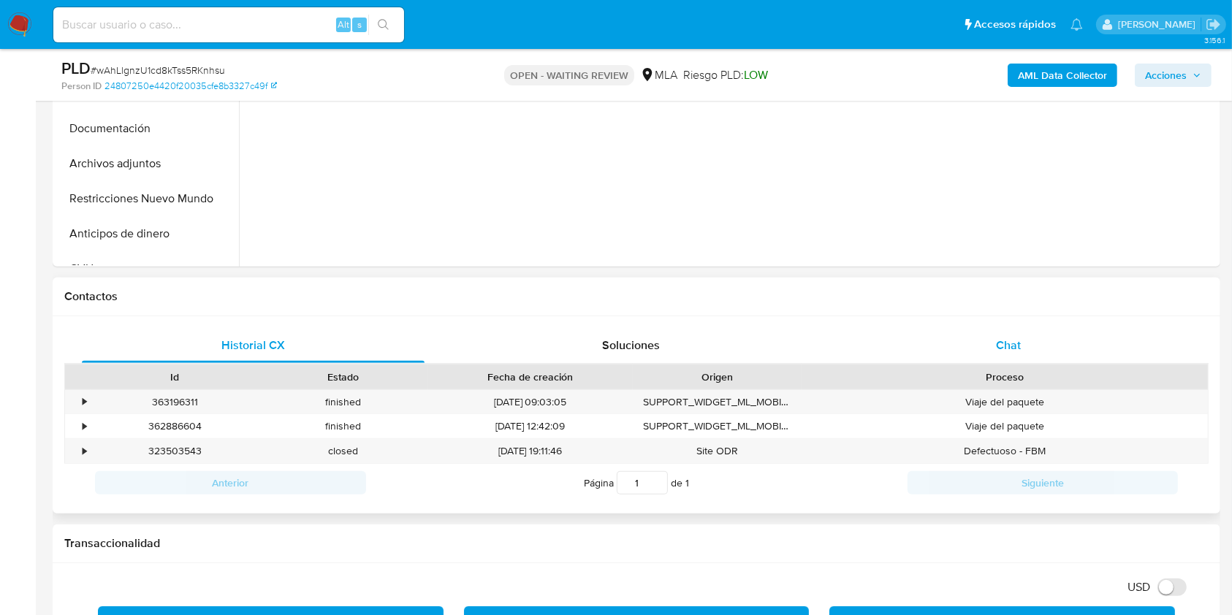
drag, startPoint x: 1040, startPoint y: 332, endPoint x: 1068, endPoint y: 339, distance: 27.8
click at [1040, 334] on div "Chat" at bounding box center [1008, 345] width 343 height 35
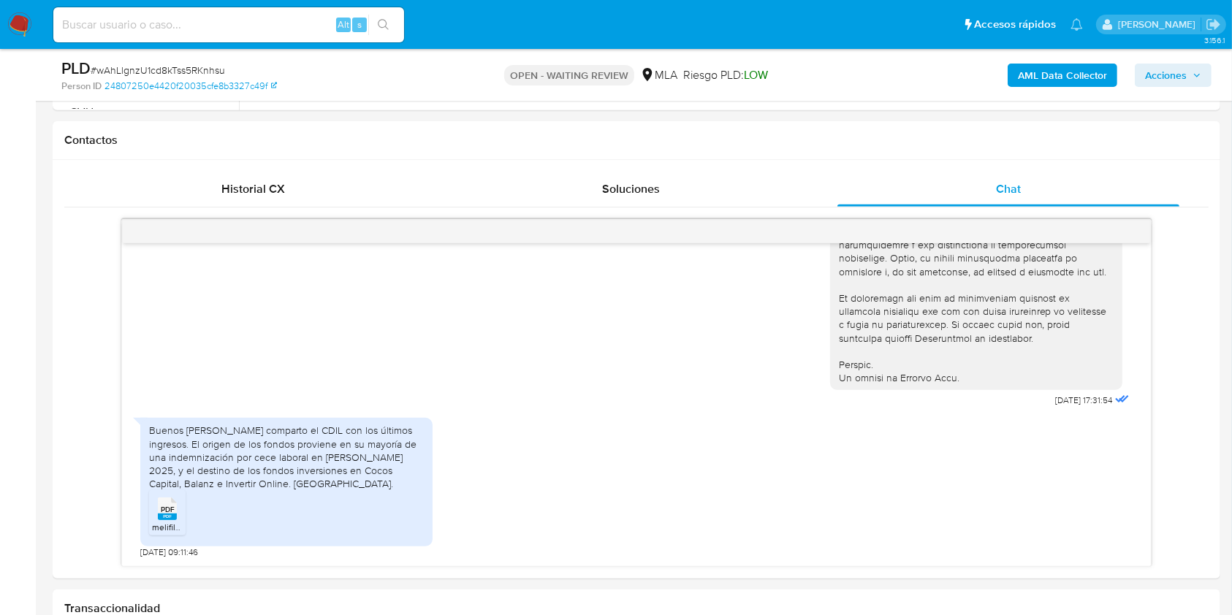
scroll to position [647, 0]
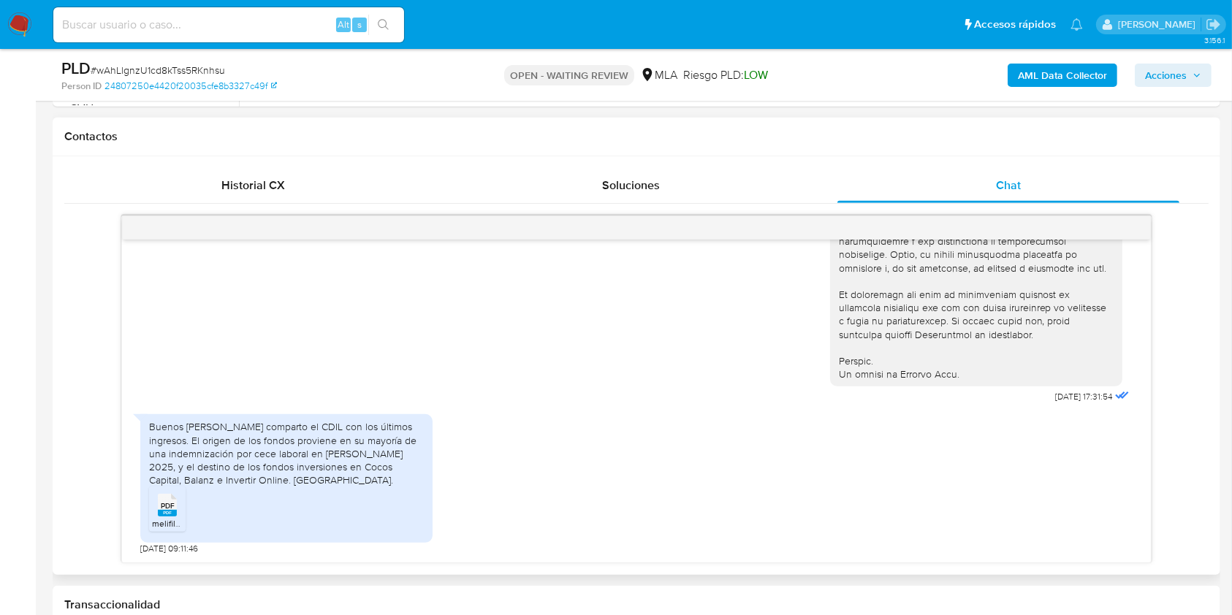
click at [163, 506] on span "PDF" at bounding box center [168, 505] width 14 height 9
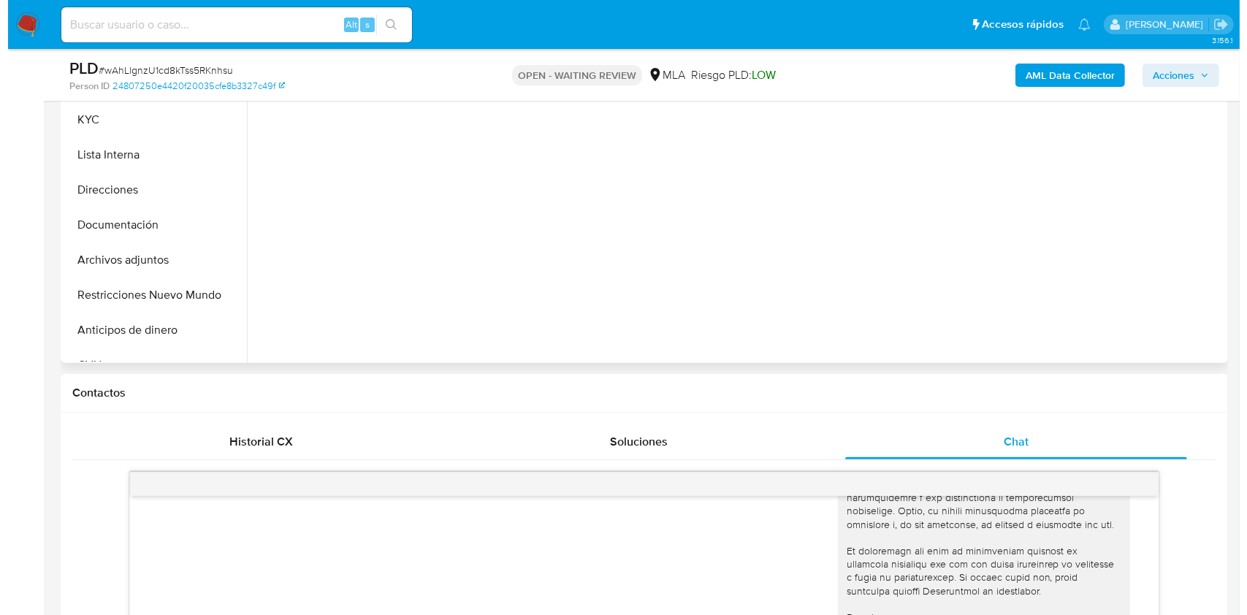
scroll to position [257, 0]
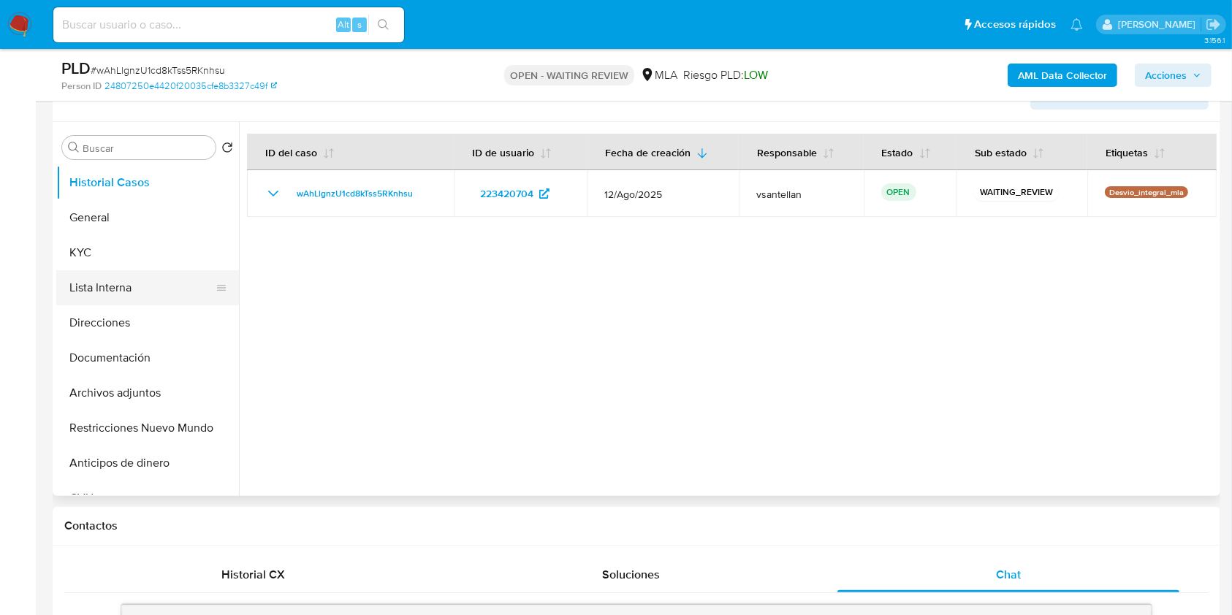
drag, startPoint x: 86, startPoint y: 362, endPoint x: 95, endPoint y: 292, distance: 71.4
click at [86, 363] on button "Documentación" at bounding box center [147, 357] width 183 height 35
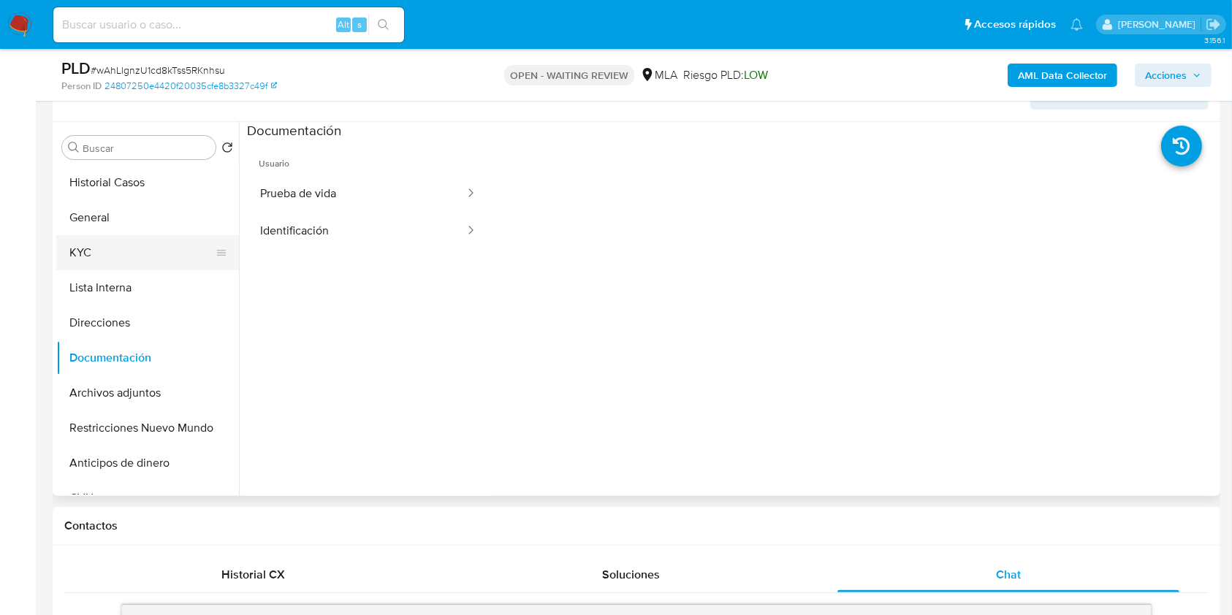
click at [99, 256] on button "KYC" at bounding box center [141, 252] width 171 height 35
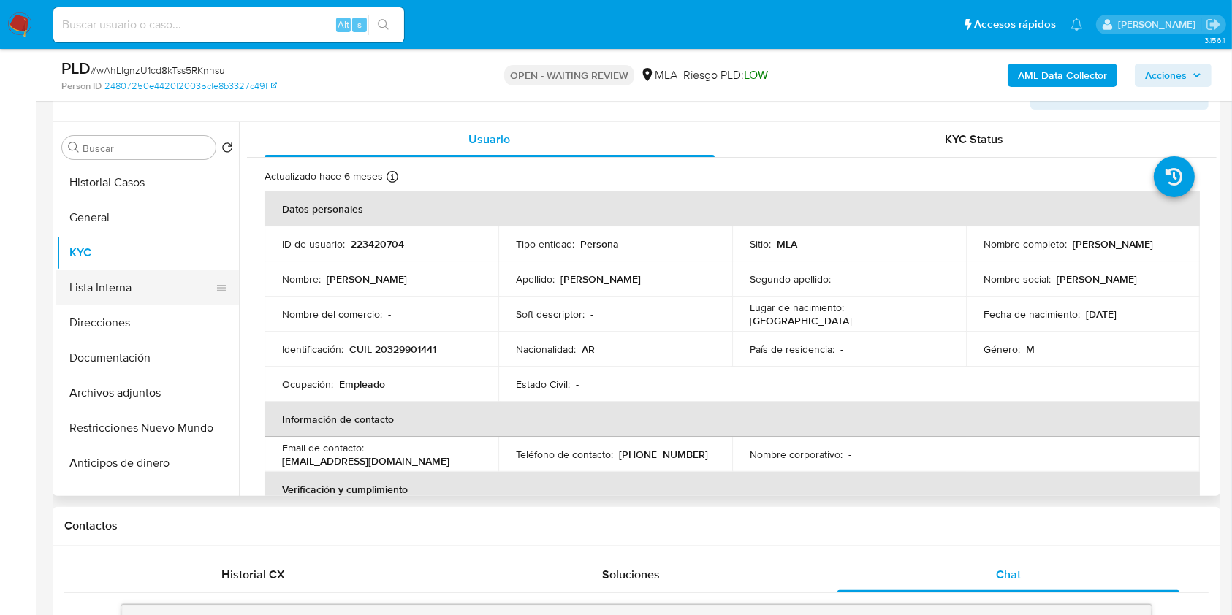
drag, startPoint x: 149, startPoint y: 354, endPoint x: 126, endPoint y: 294, distance: 63.4
click at [149, 354] on button "Documentación" at bounding box center [147, 357] width 183 height 35
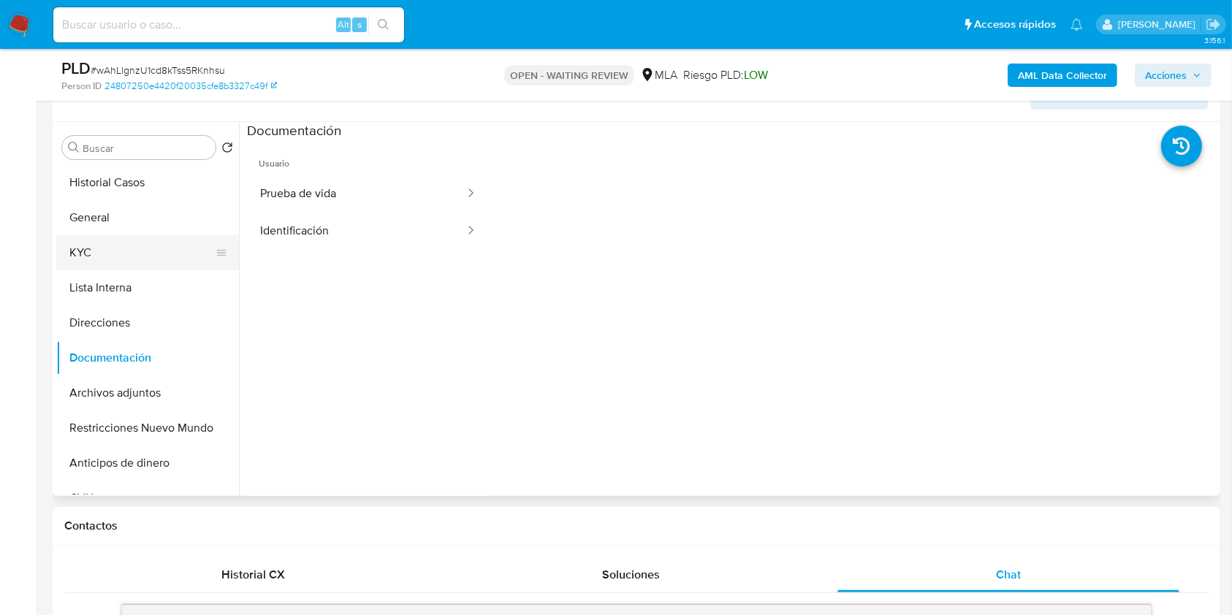
click at [113, 252] on button "KYC" at bounding box center [141, 252] width 171 height 35
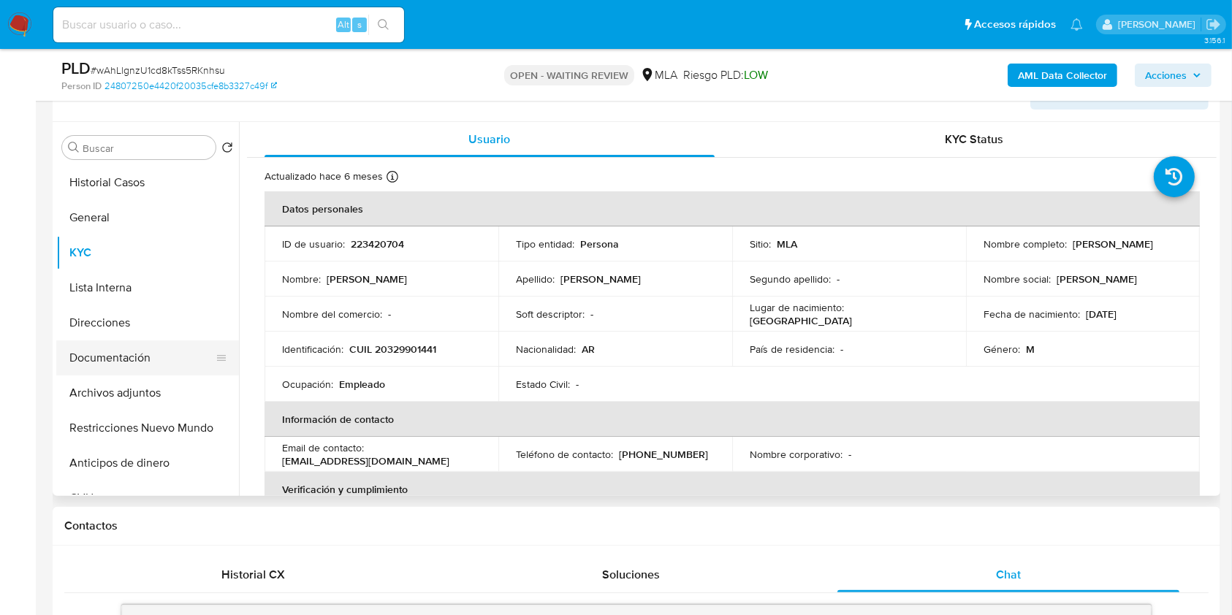
click at [191, 351] on button "Documentación" at bounding box center [141, 357] width 171 height 35
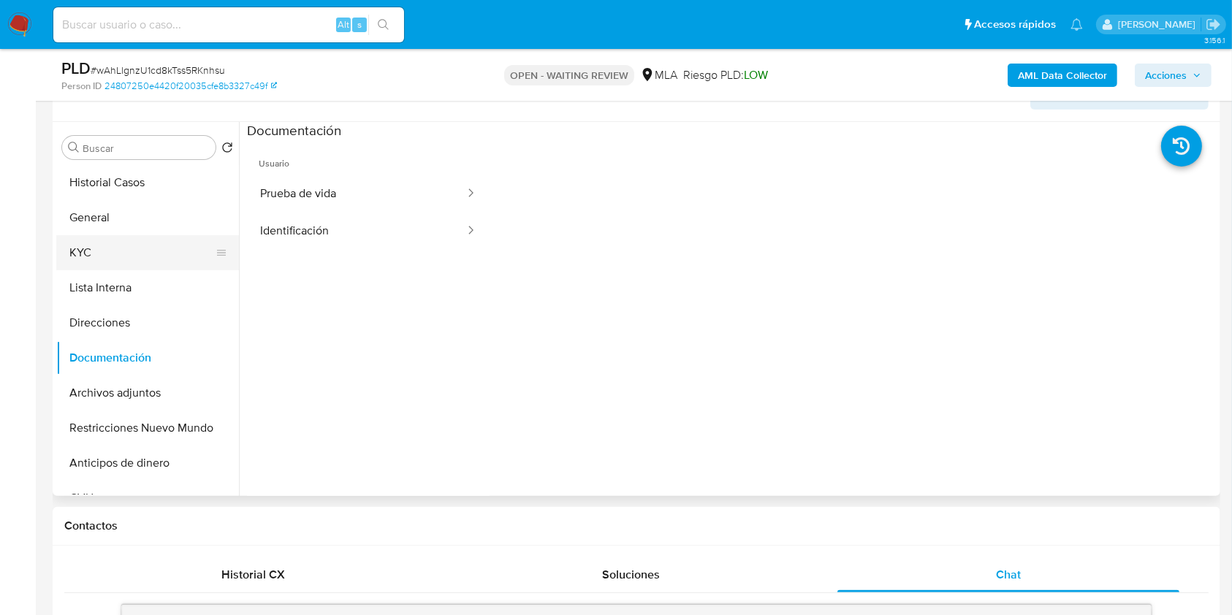
click at [138, 243] on button "KYC" at bounding box center [141, 252] width 171 height 35
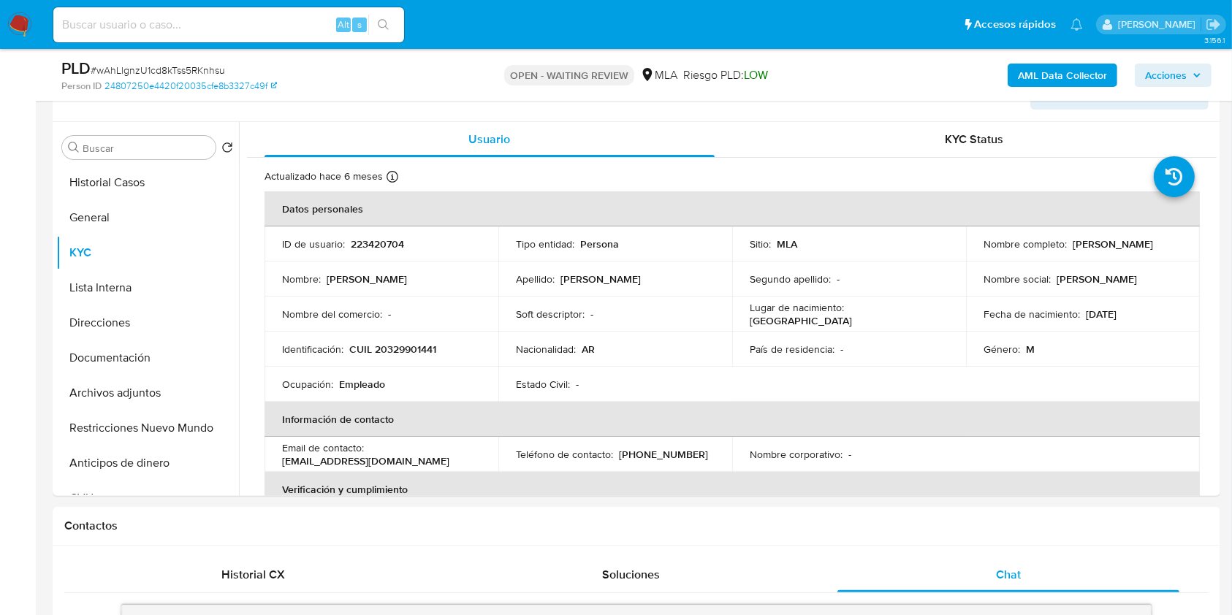
click at [1064, 73] on b "AML Data Collector" at bounding box center [1062, 75] width 89 height 23
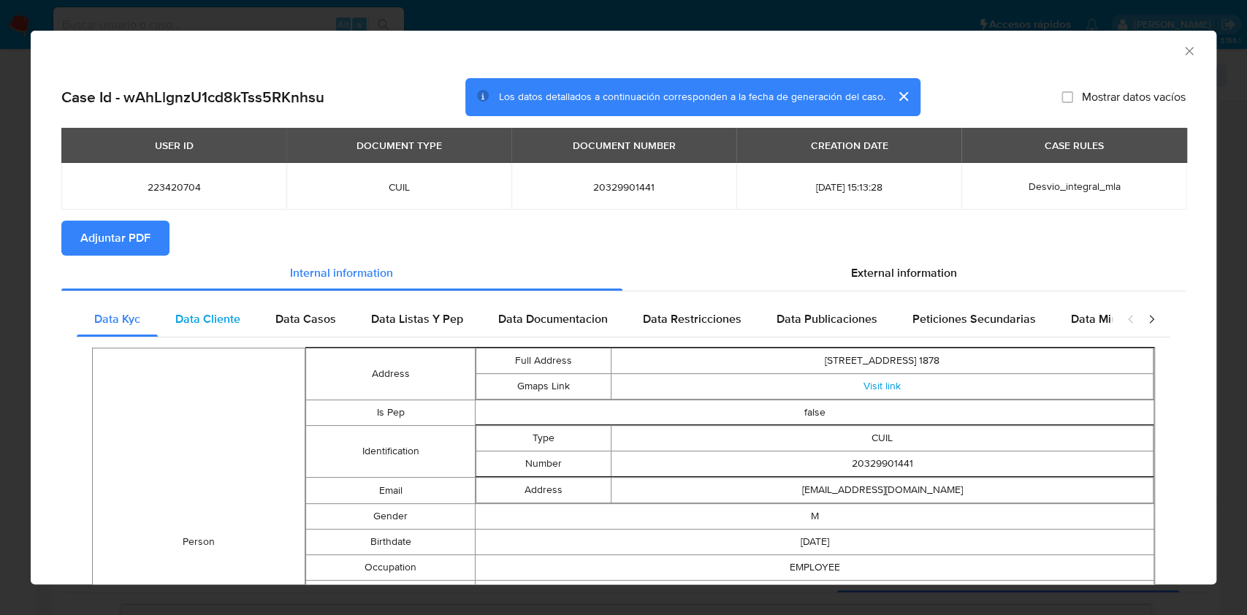
click at [195, 315] on span "Data Cliente" at bounding box center [207, 319] width 65 height 17
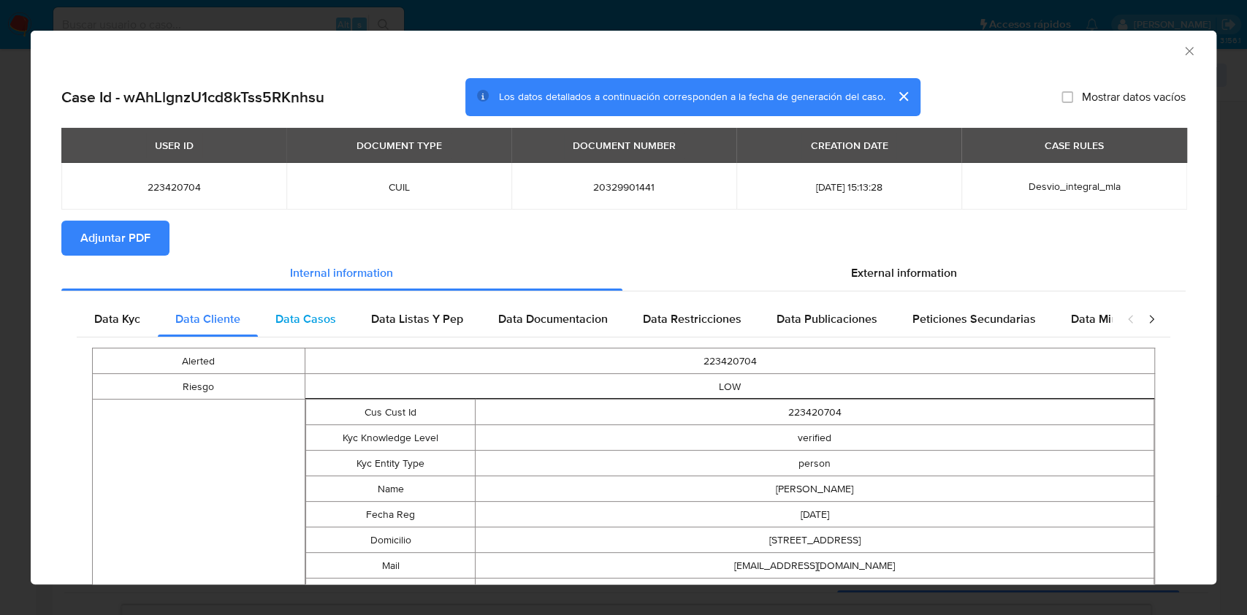
click at [336, 328] on div "Data Casos" at bounding box center [306, 319] width 96 height 35
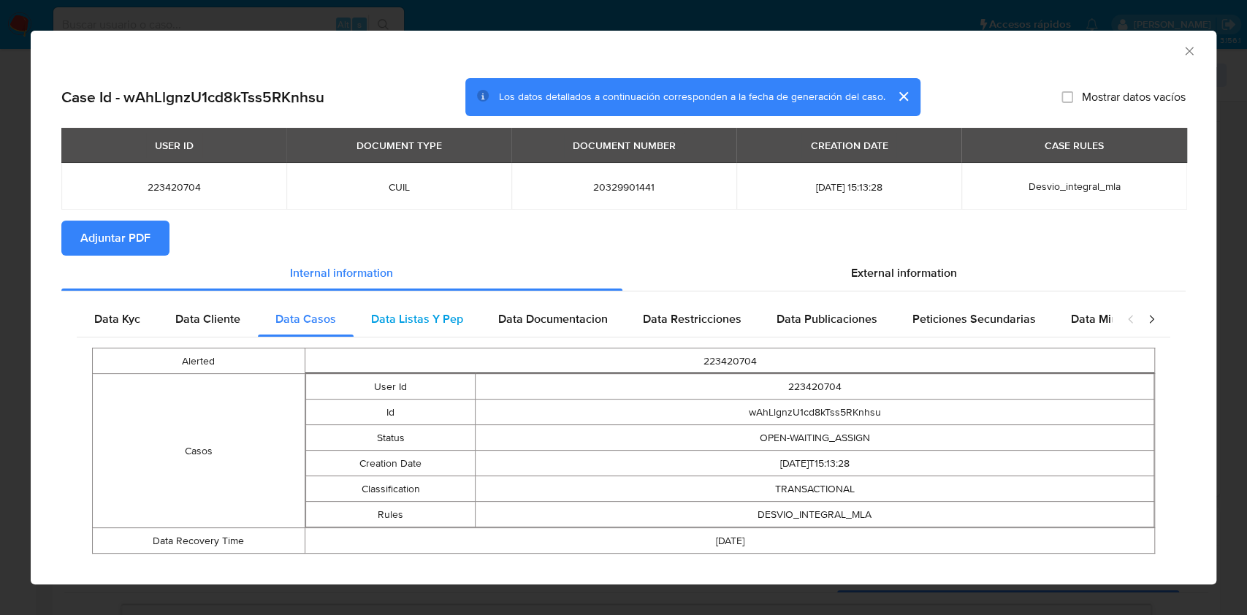
drag, startPoint x: 435, startPoint y: 335, endPoint x: 442, endPoint y: 333, distance: 7.6
click at [435, 335] on div "Data Listas Y Pep" at bounding box center [417, 319] width 127 height 35
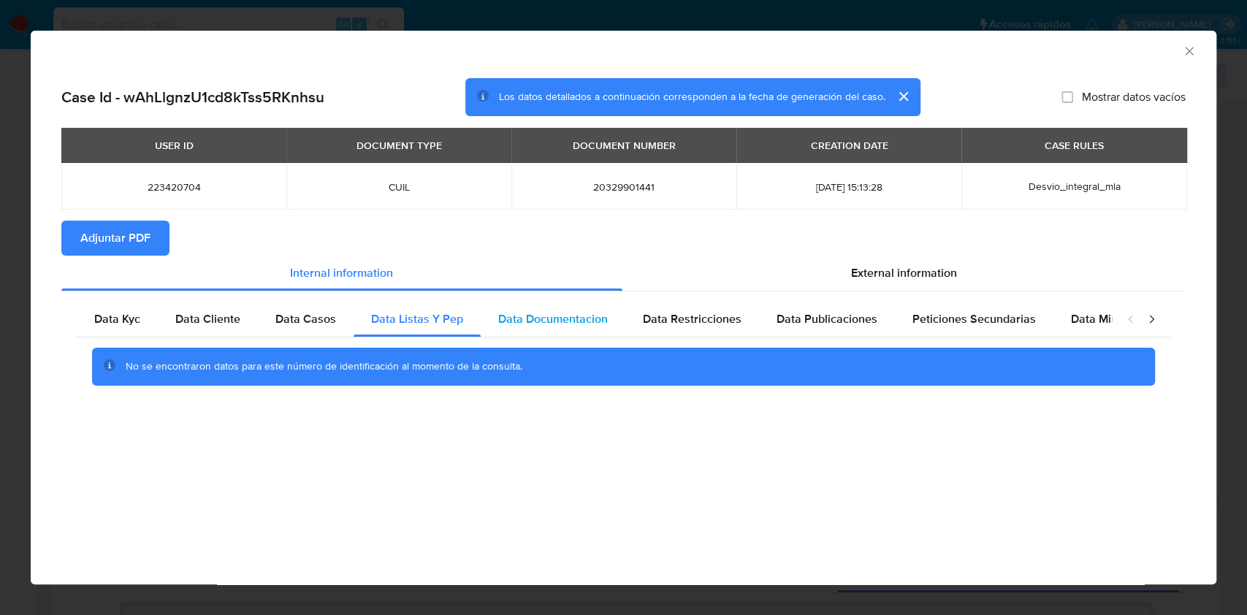
click at [547, 323] on span "Data Documentacion" at bounding box center [553, 319] width 110 height 17
drag, startPoint x: 664, startPoint y: 303, endPoint x: 744, endPoint y: 316, distance: 80.7
click at [667, 302] on div "Data Restricciones" at bounding box center [692, 319] width 134 height 35
click at [760, 314] on div "Data Publicaciones" at bounding box center [827, 319] width 136 height 35
drag, startPoint x: 927, startPoint y: 313, endPoint x: 1064, endPoint y: 330, distance: 137.6
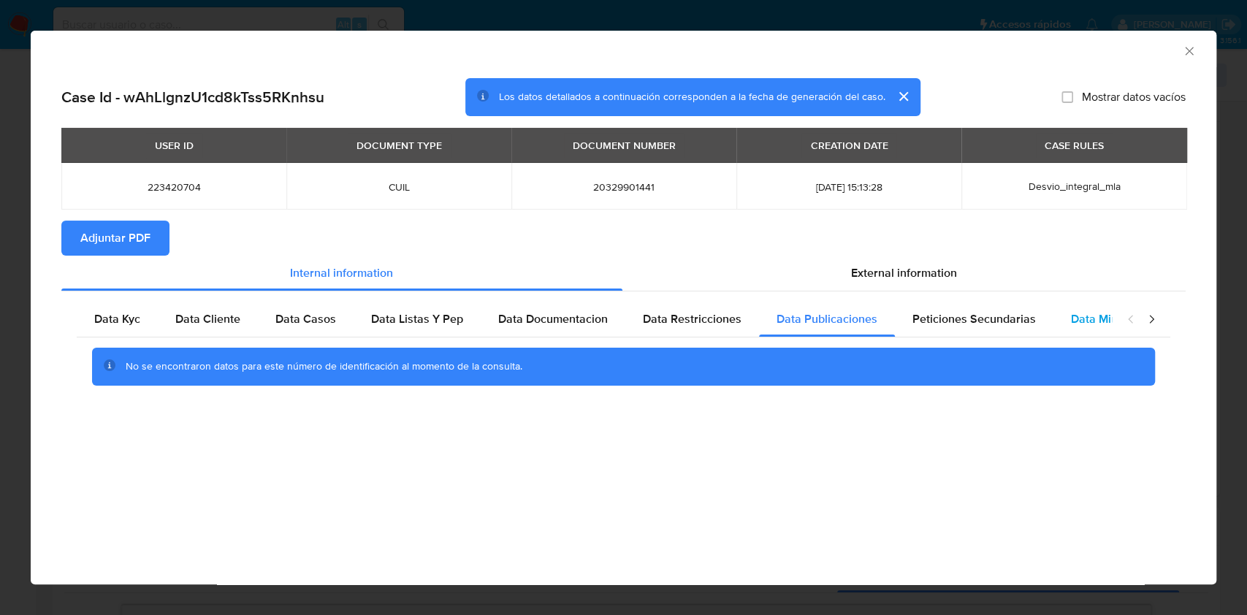
click at [928, 313] on span "Peticiones Secundarias" at bounding box center [974, 319] width 123 height 17
click at [1070, 330] on div "Data Minoridad" at bounding box center [1111, 319] width 115 height 35
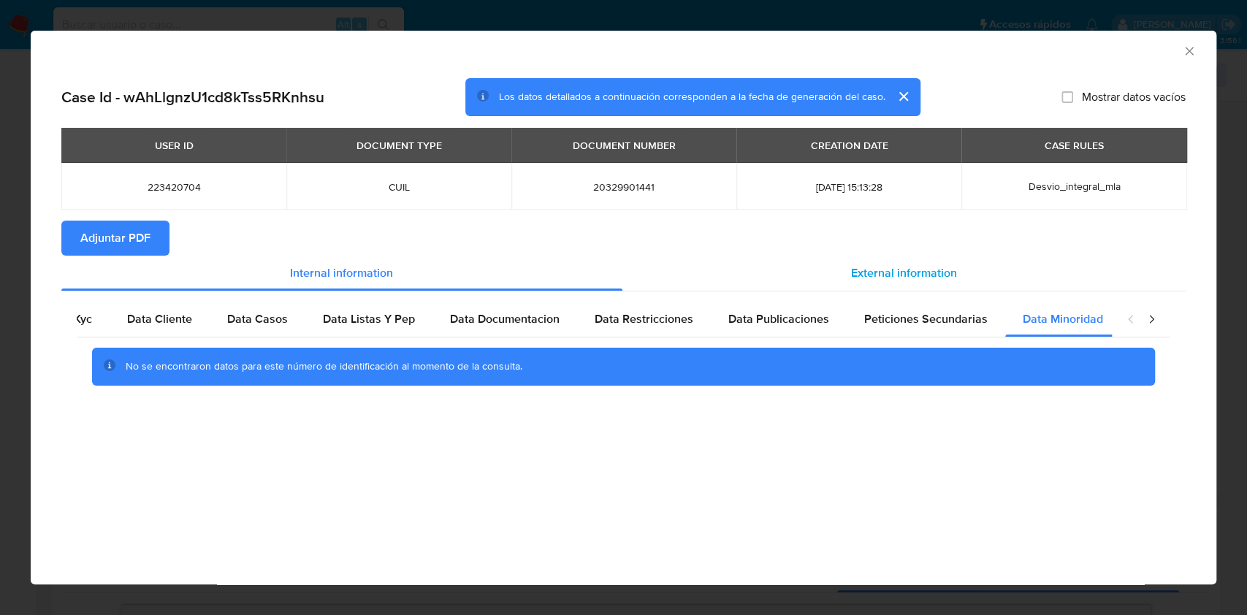
scroll to position [0, 49]
click at [976, 272] on div "External information" at bounding box center [905, 273] width 564 height 35
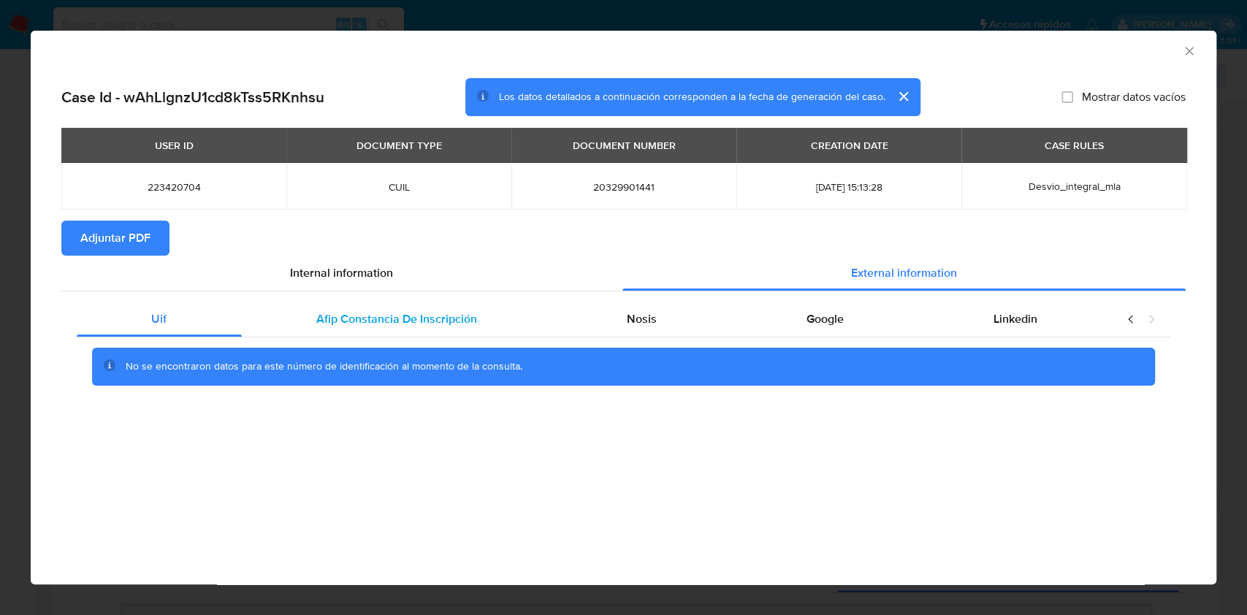
scroll to position [0, 0]
click at [501, 319] on div "Afip Constancia De Inscripción" at bounding box center [397, 319] width 311 height 35
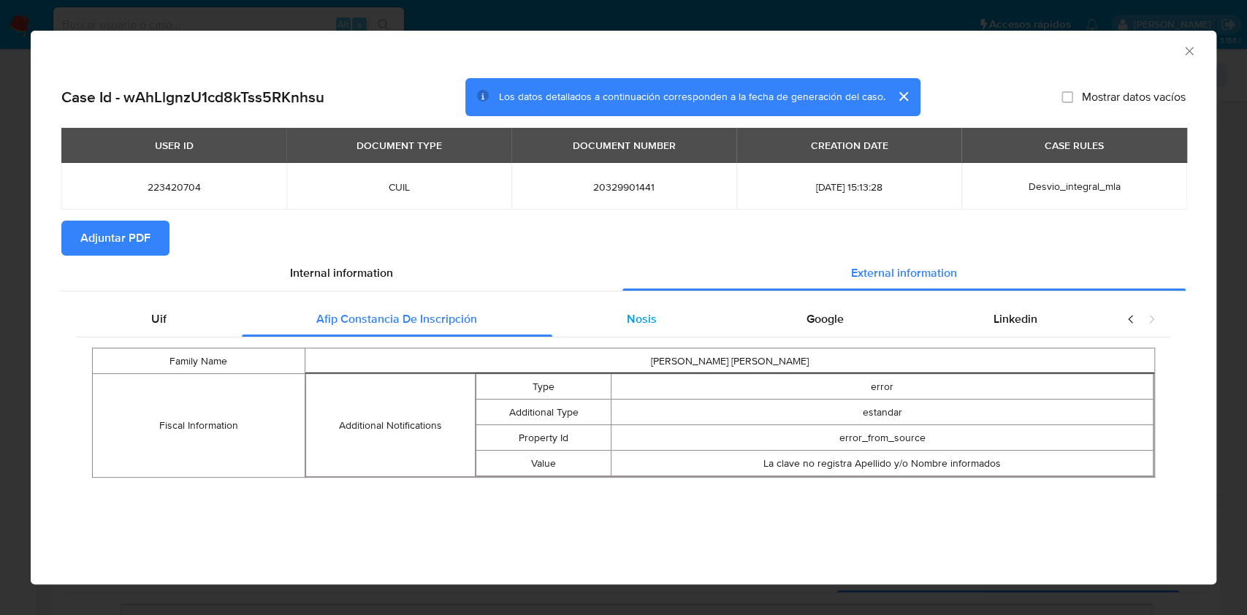
click at [629, 322] on span "Nosis" at bounding box center [642, 319] width 30 height 17
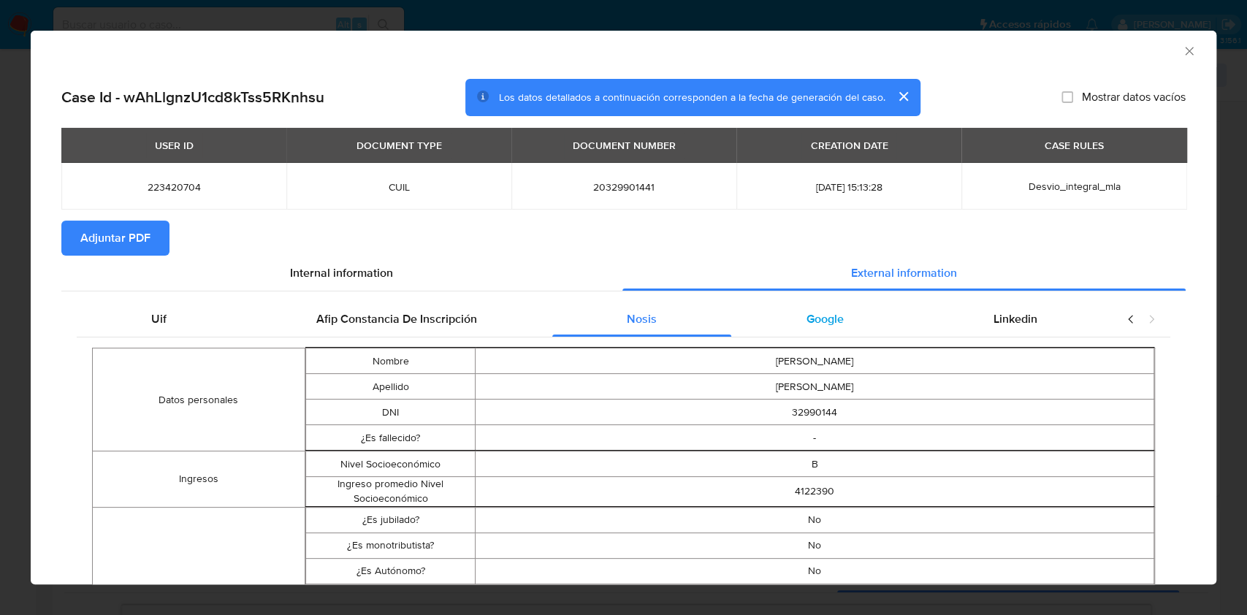
click at [816, 330] on div "Google" at bounding box center [824, 319] width 187 height 35
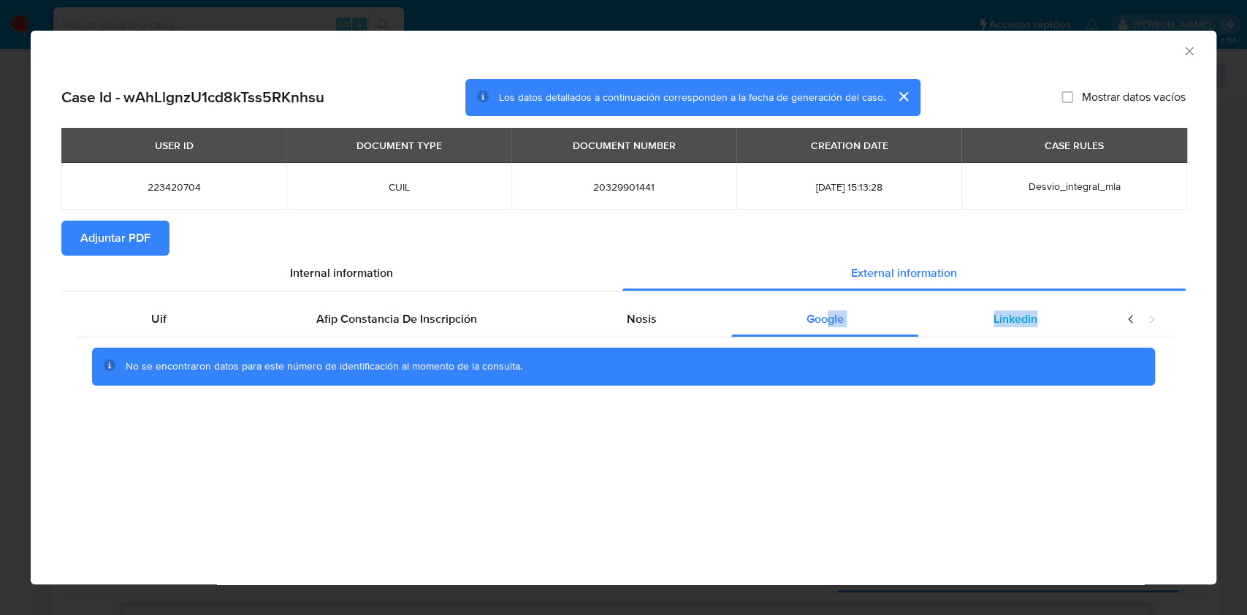
click at [957, 319] on div "Linkedin" at bounding box center [1015, 319] width 194 height 35
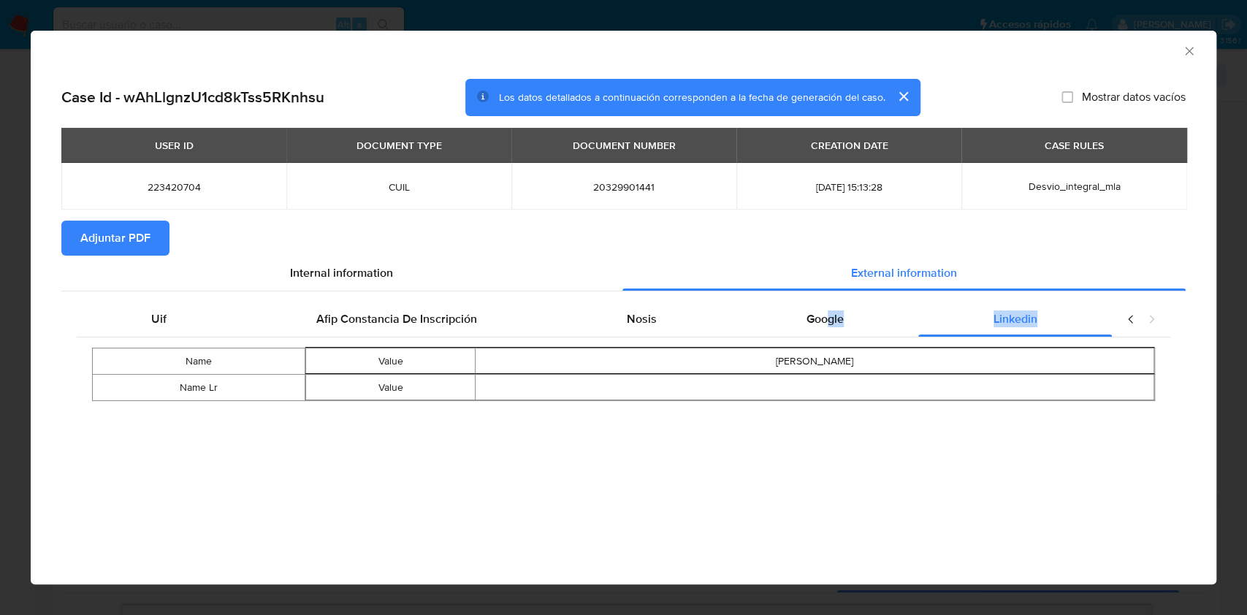
click at [111, 235] on span "Adjuntar PDF" at bounding box center [115, 238] width 70 height 32
click at [1191, 52] on icon "Cerrar ventana" at bounding box center [1189, 51] width 15 height 15
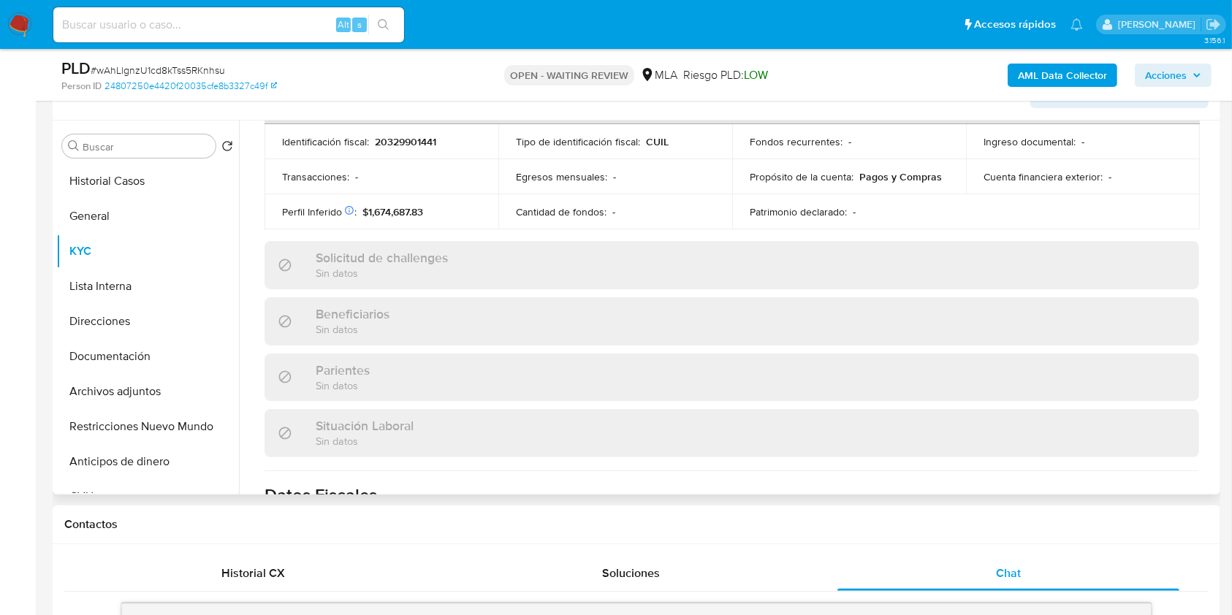
scroll to position [682, 0]
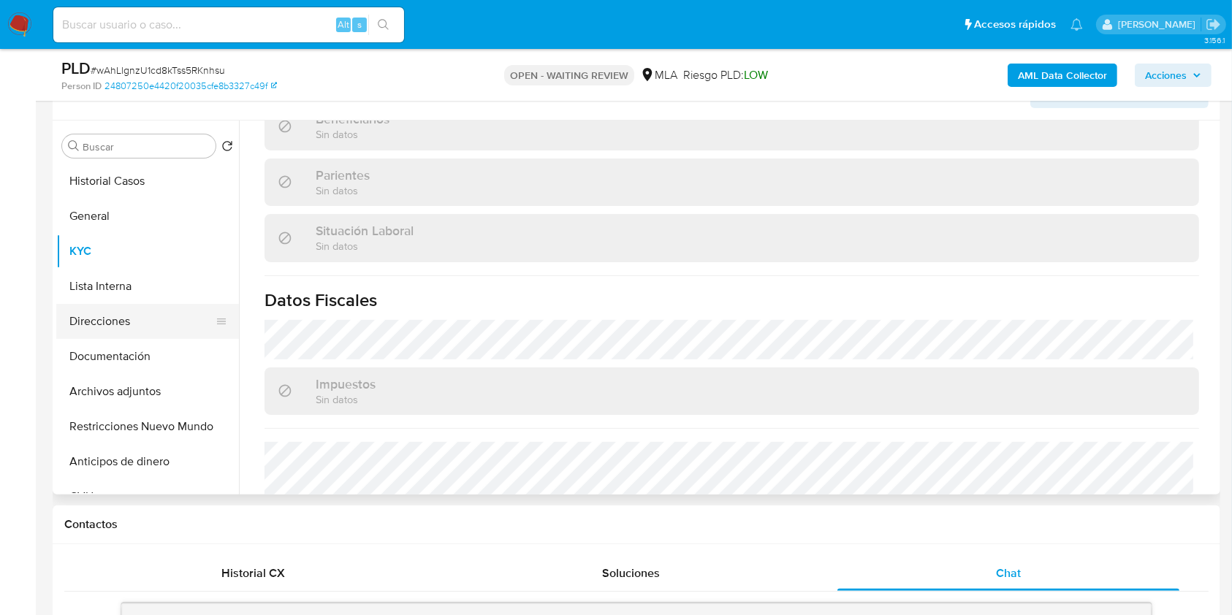
click at [152, 316] on button "Direcciones" at bounding box center [141, 321] width 171 height 35
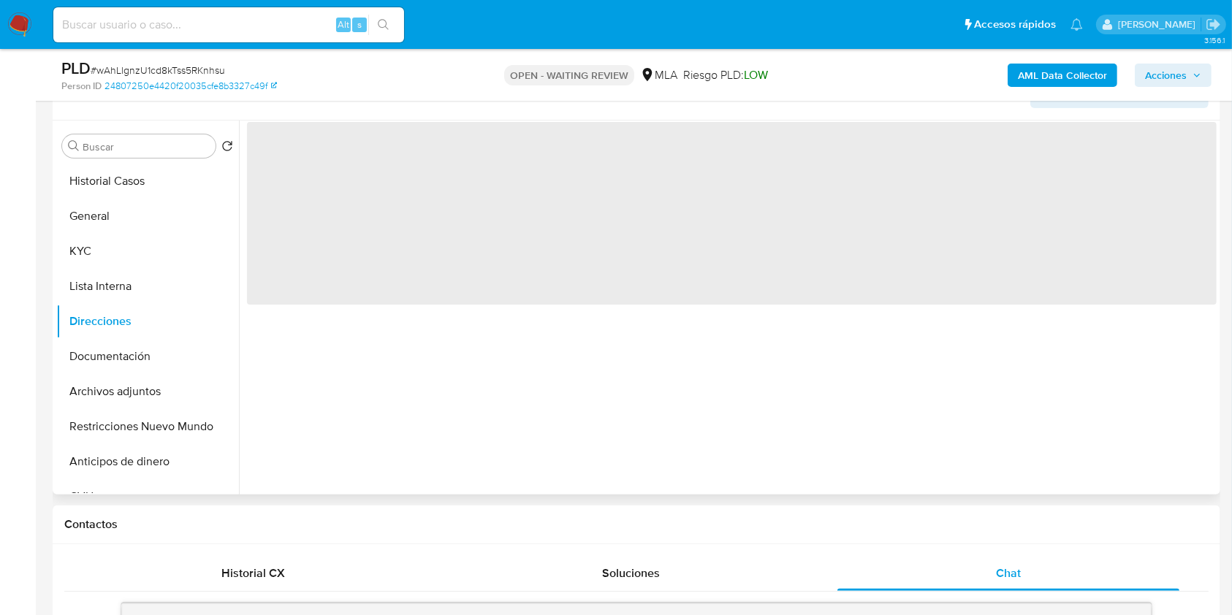
scroll to position [0, 0]
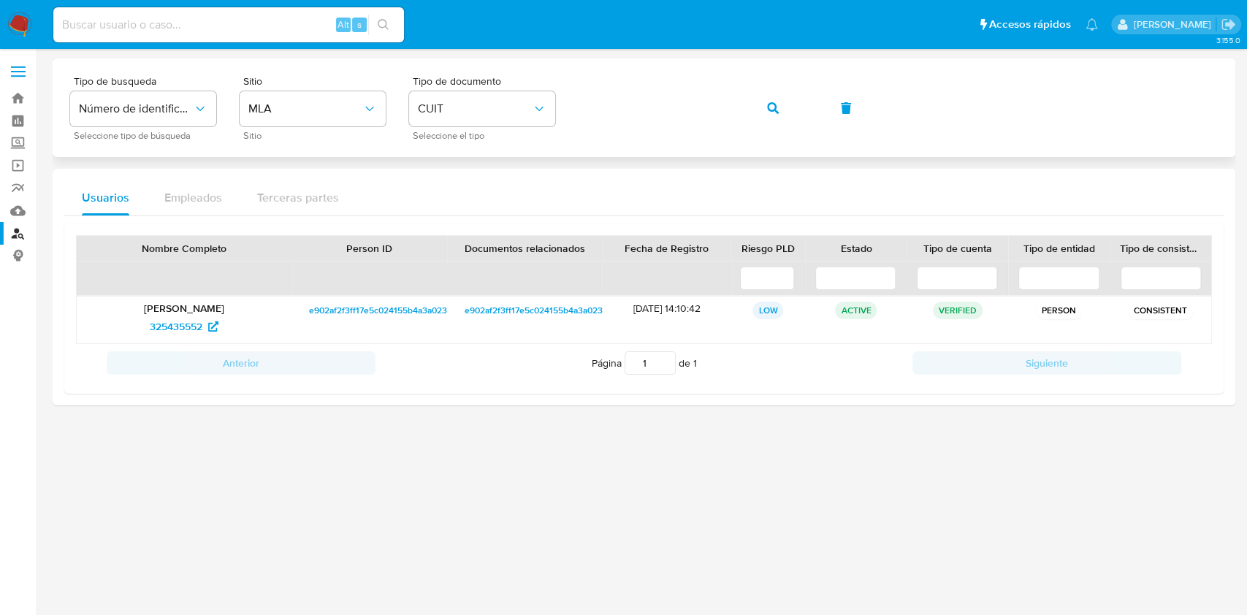
click at [501, 134] on div "Tipo de busqueda Número de identificación Seleccione tipo de búsqueda Sitio MLA…" at bounding box center [644, 108] width 1148 height 64
click at [783, 117] on button "button" at bounding box center [773, 108] width 50 height 35
click at [170, 327] on span "214405769" at bounding box center [176, 326] width 50 height 23
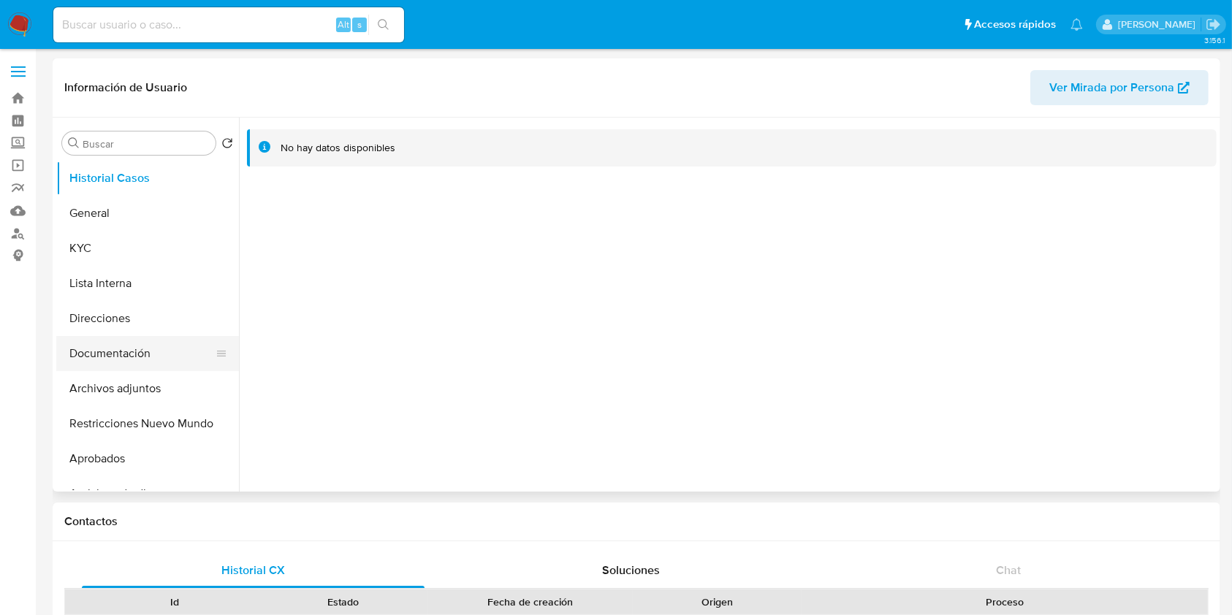
click at [138, 348] on button "Documentación" at bounding box center [141, 353] width 171 height 35
select select "10"
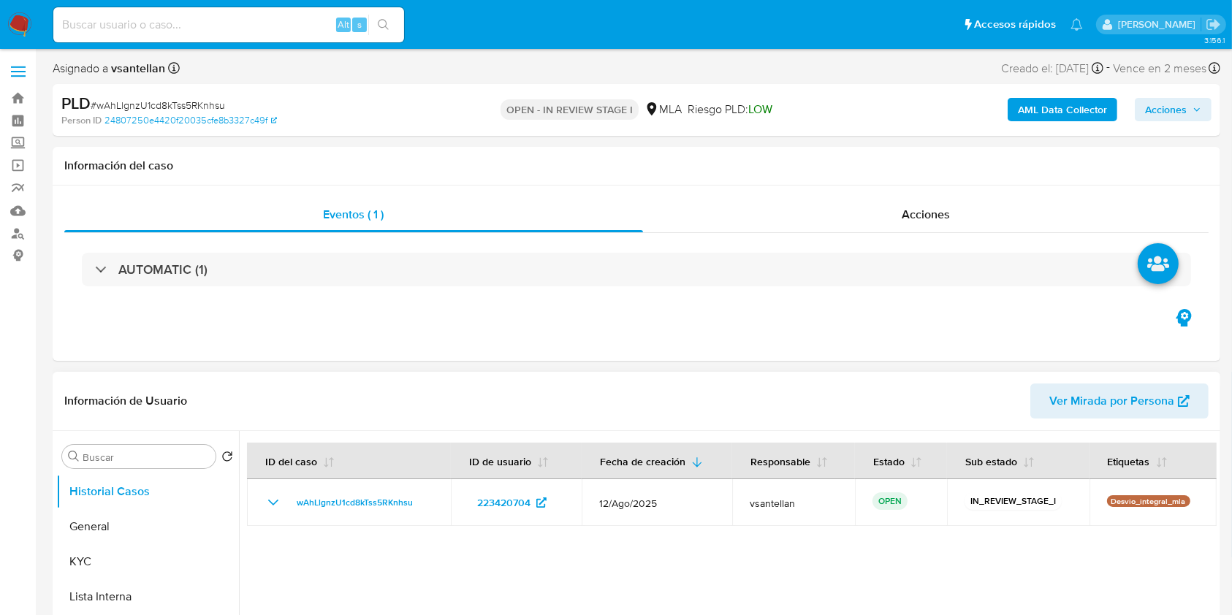
select select "10"
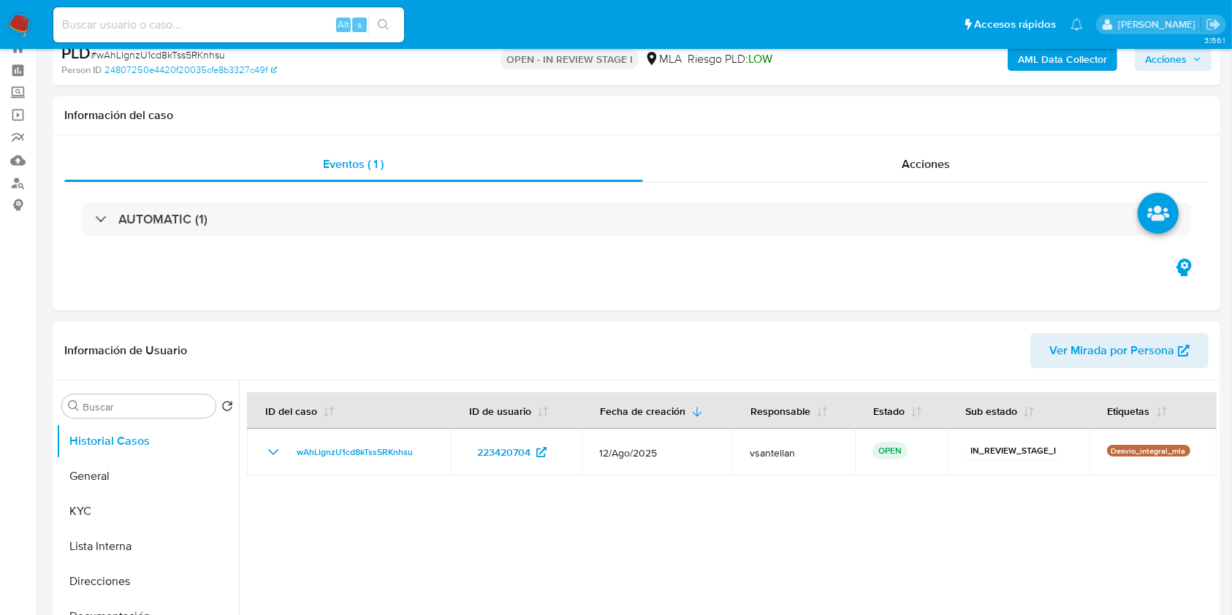
scroll to position [292, 0]
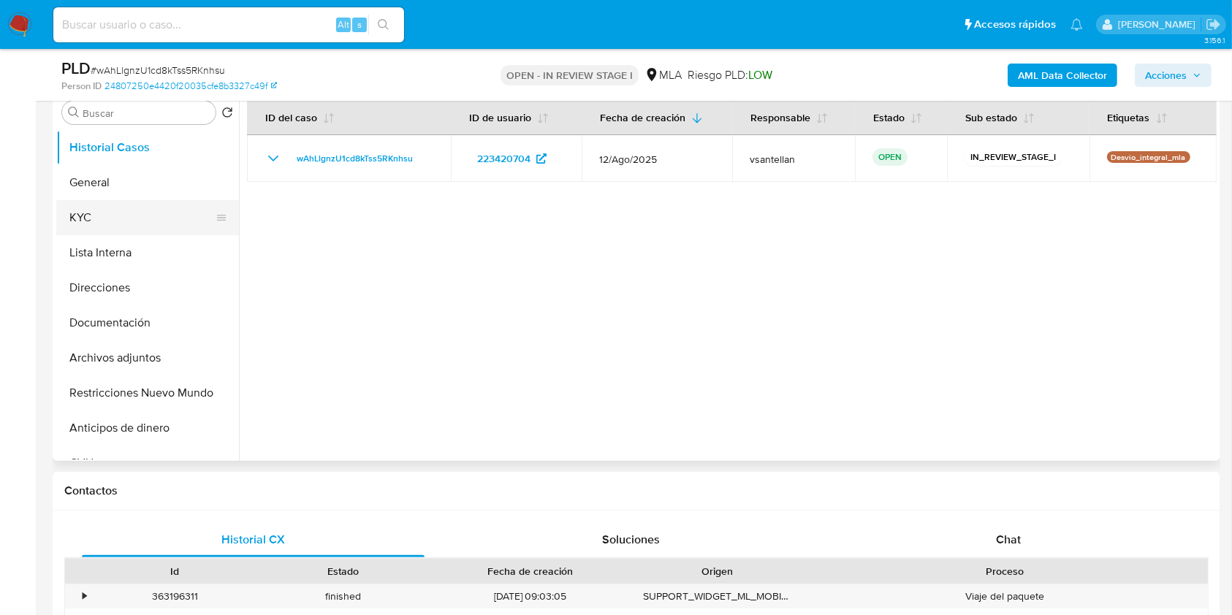
click at [64, 214] on button "KYC" at bounding box center [141, 217] width 171 height 35
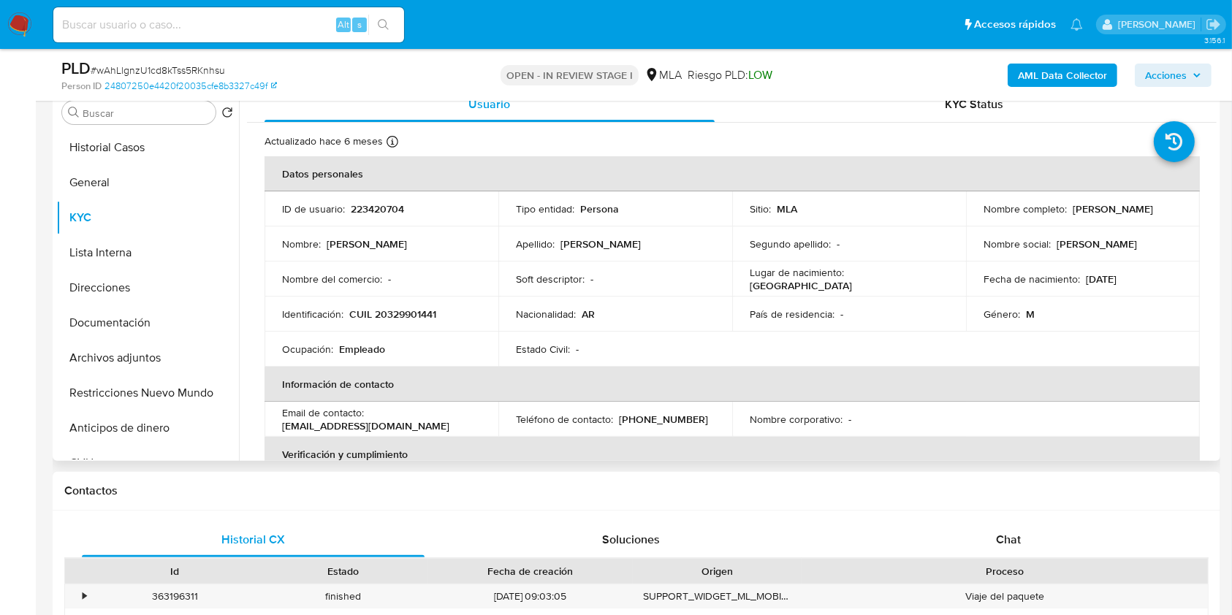
drag, startPoint x: 981, startPoint y: 218, endPoint x: 1106, endPoint y: 210, distance: 125.9
click at [1106, 210] on div "Nombre completo : [PERSON_NAME]" at bounding box center [1082, 208] width 199 height 13
copy p "[PERSON_NAME]"
drag, startPoint x: 1000, startPoint y: 547, endPoint x: 948, endPoint y: 546, distance: 52.6
click at [1002, 547] on span "Chat" at bounding box center [1008, 539] width 25 height 17
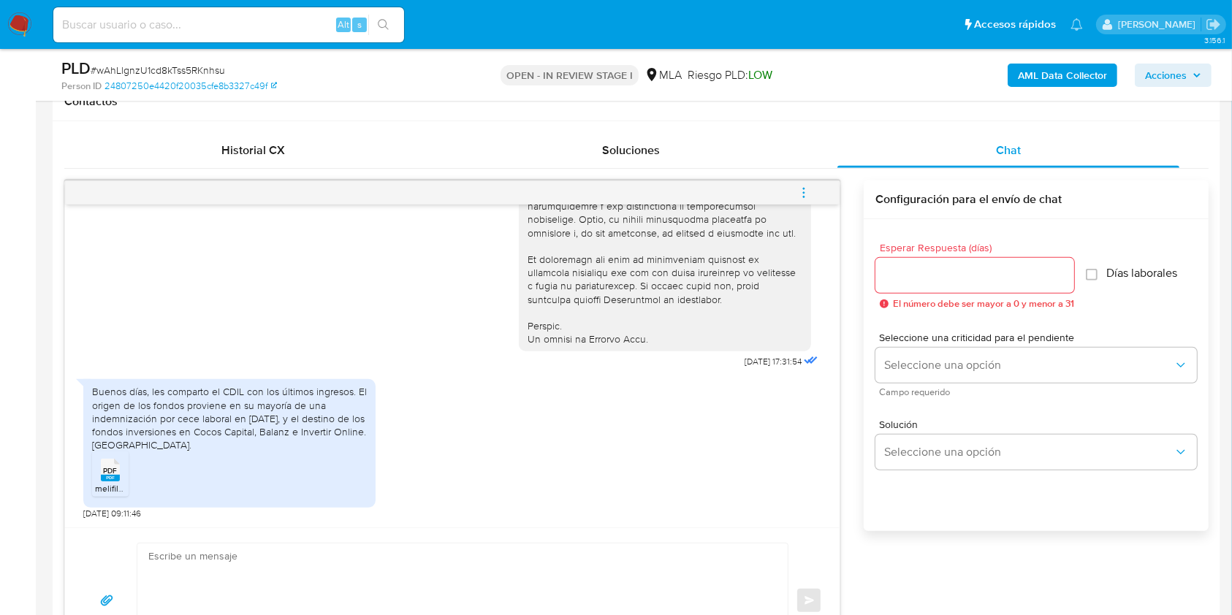
scroll to position [779, 0]
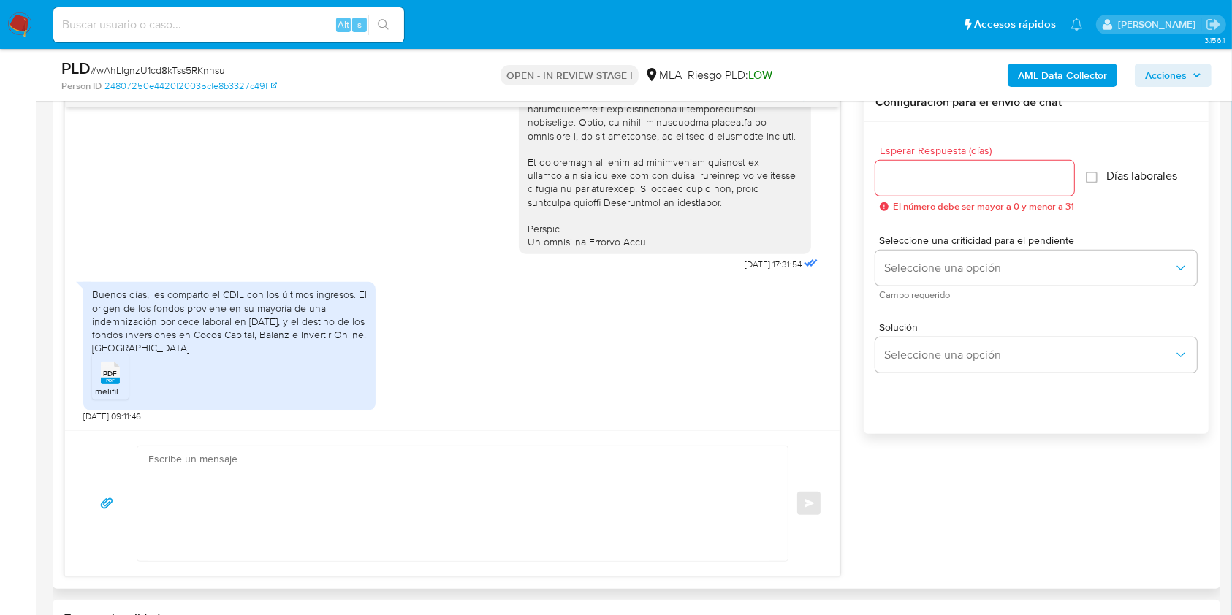
click at [382, 512] on textarea at bounding box center [458, 503] width 621 height 115
paste textarea "Lore Ipsumdo Sitame Consectet, Adipis elitsed doe te incididun. Ut labo etdo, m…"
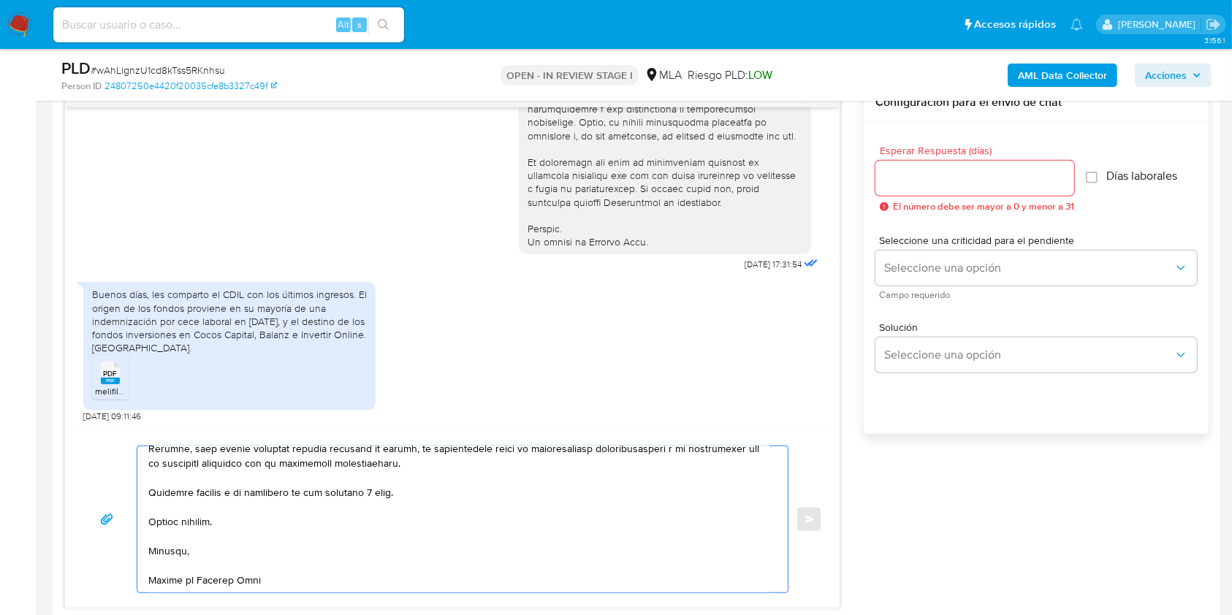
scroll to position [521, 0]
click at [380, 484] on textarea at bounding box center [458, 519] width 621 height 146
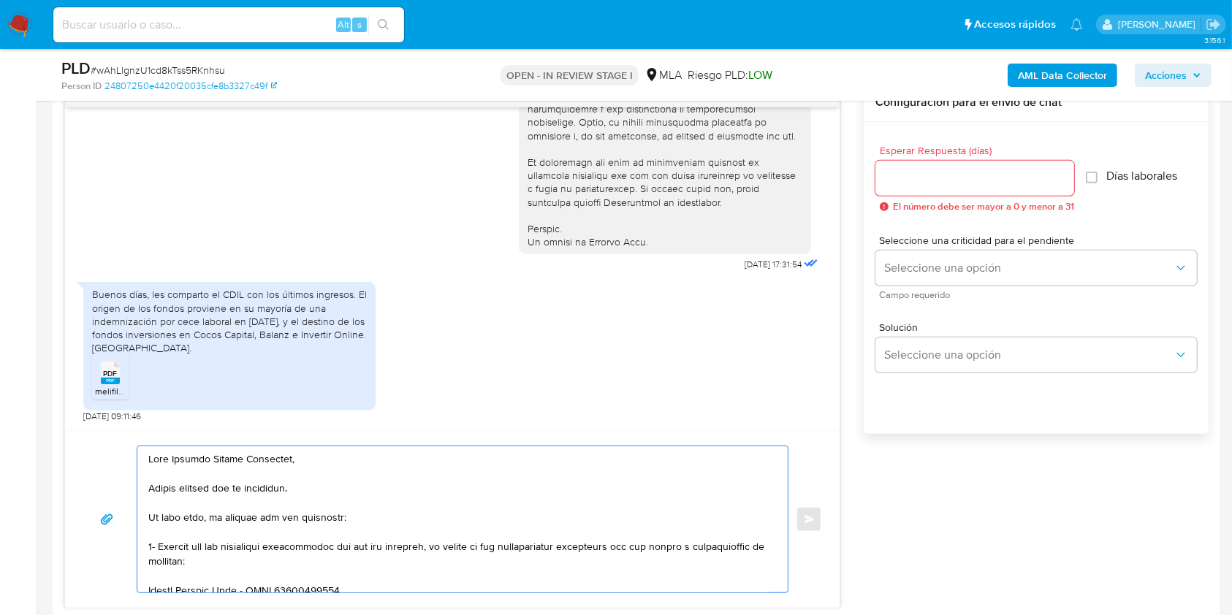
scroll to position [19, 0]
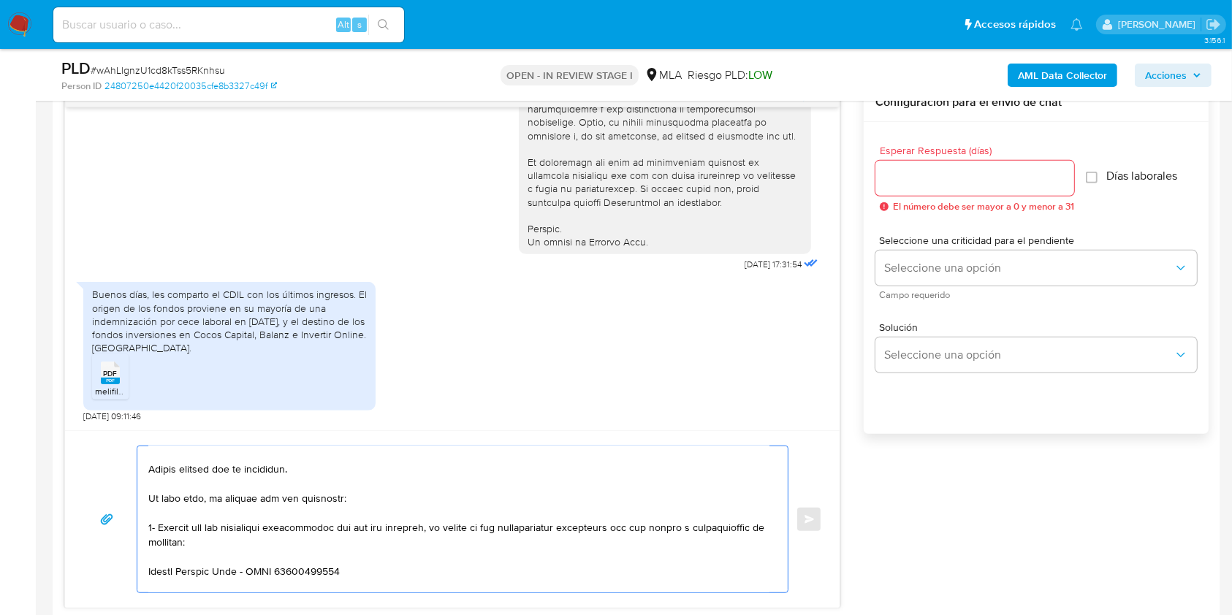
click at [345, 496] on textarea at bounding box center [458, 519] width 621 height 146
click at [274, 545] on textarea at bounding box center [458, 519] width 621 height 146
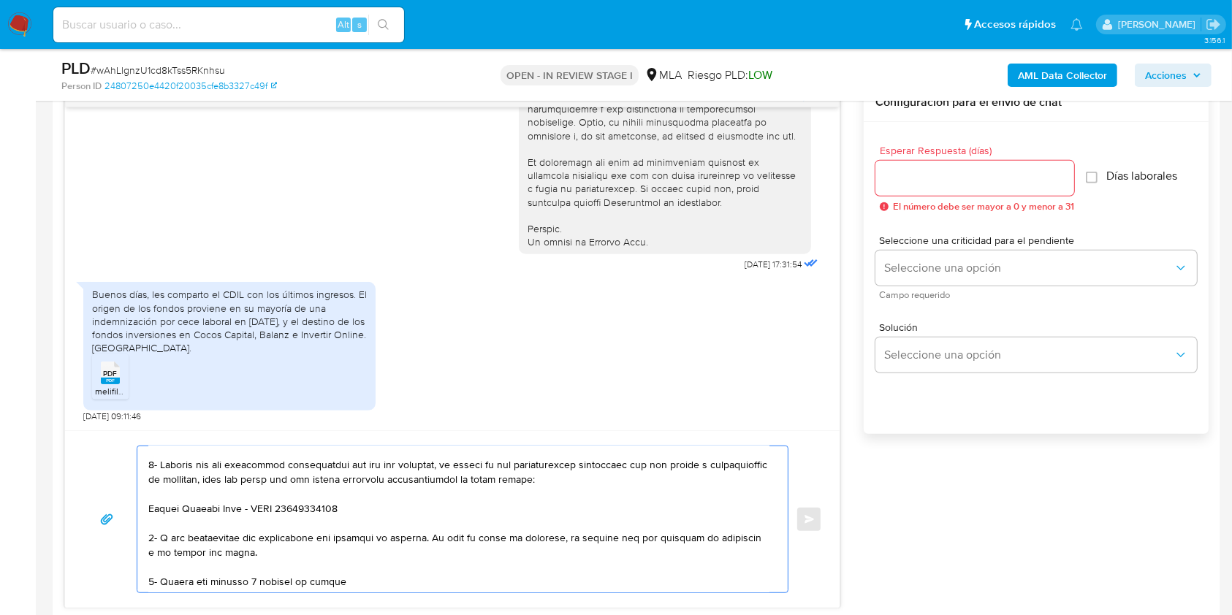
scroll to position [101, 0]
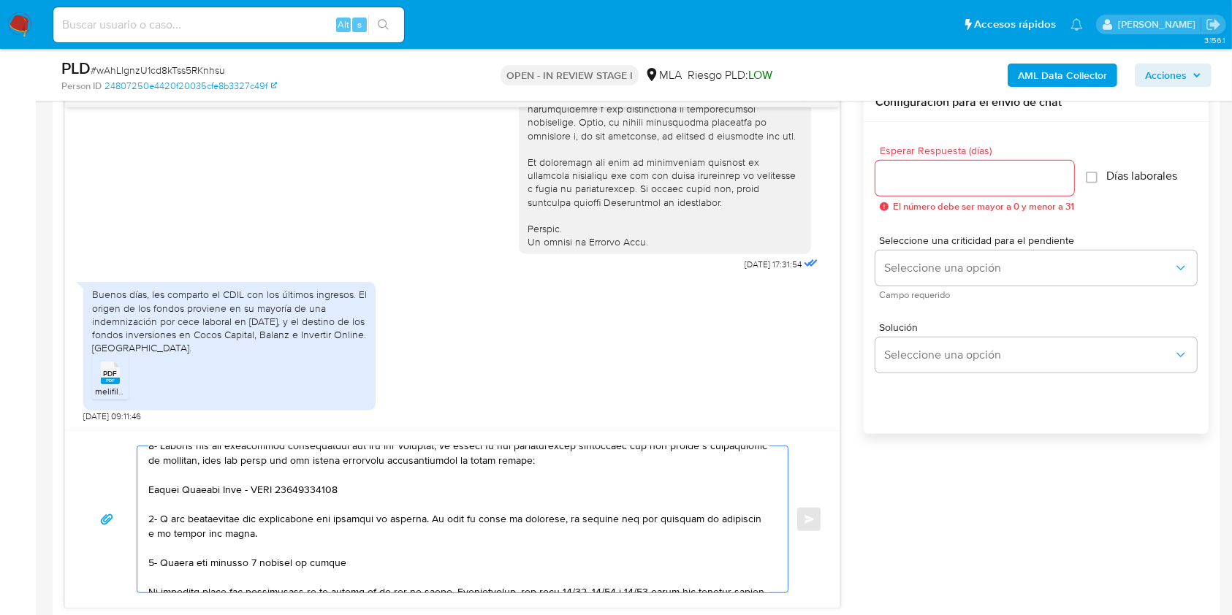
drag, startPoint x: 349, startPoint y: 566, endPoint x: 143, endPoint y: 570, distance: 205.4
click at [143, 570] on div at bounding box center [458, 519] width 643 height 146
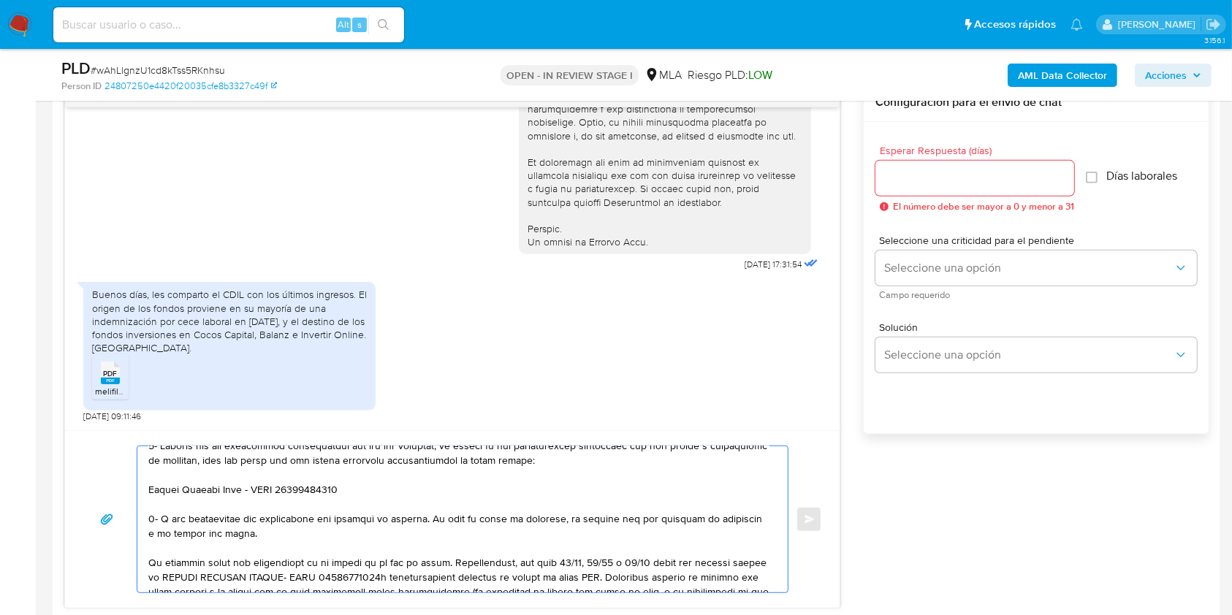
drag, startPoint x: 313, startPoint y: 537, endPoint x: 160, endPoint y: 521, distance: 153.6
click at [160, 521] on textarea at bounding box center [458, 519] width 621 height 146
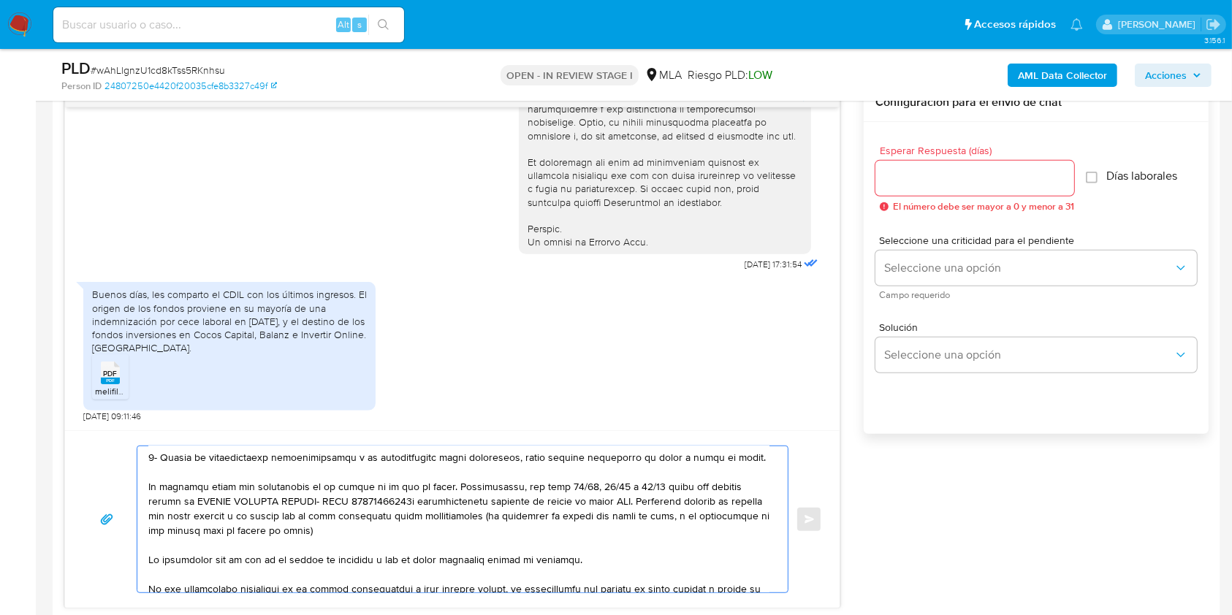
scroll to position [226, 0]
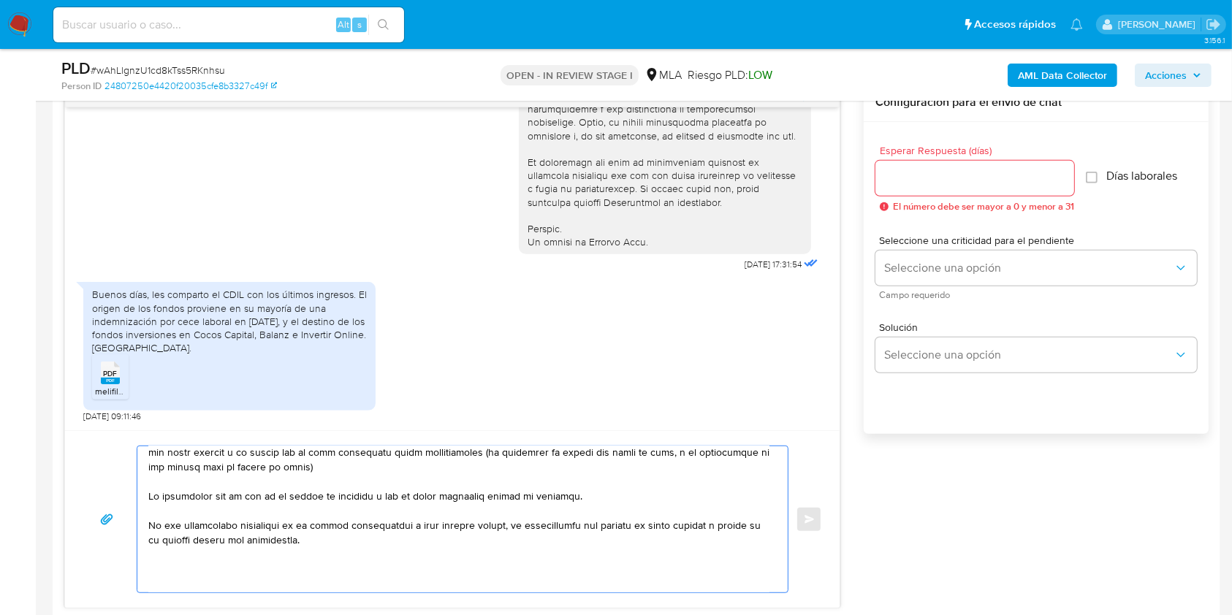
drag, startPoint x: 148, startPoint y: 562, endPoint x: 366, endPoint y: 484, distance: 231.3
click at [366, 484] on textarea at bounding box center [458, 519] width 621 height 146
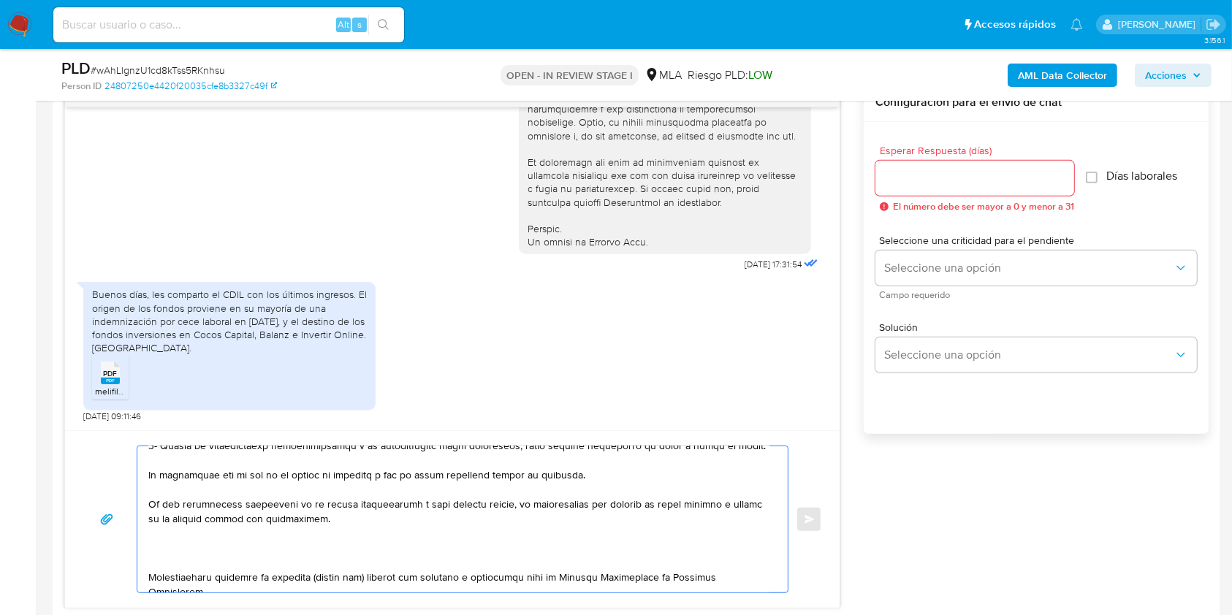
scroll to position [180, 0]
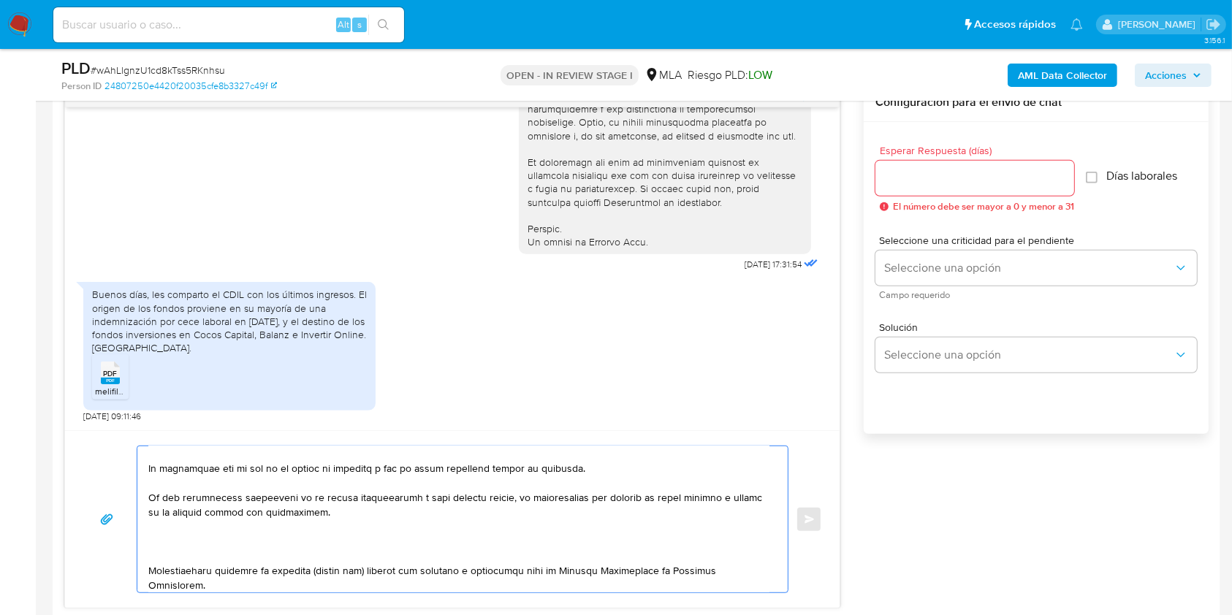
click at [525, 566] on textarea at bounding box center [458, 519] width 621 height 146
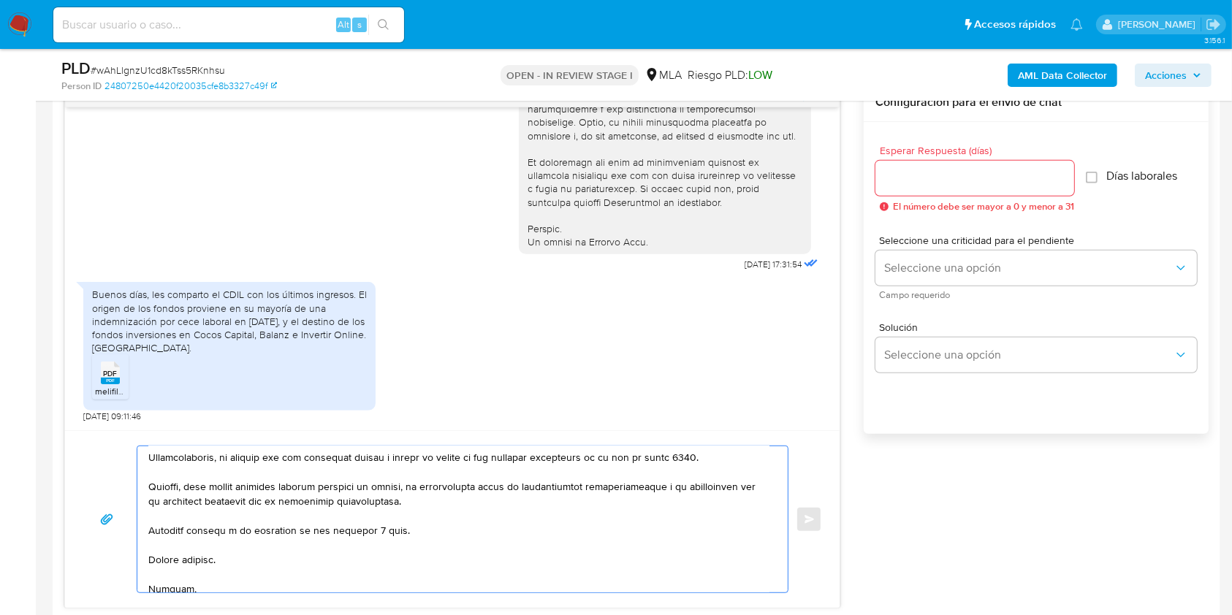
scroll to position [345, 0]
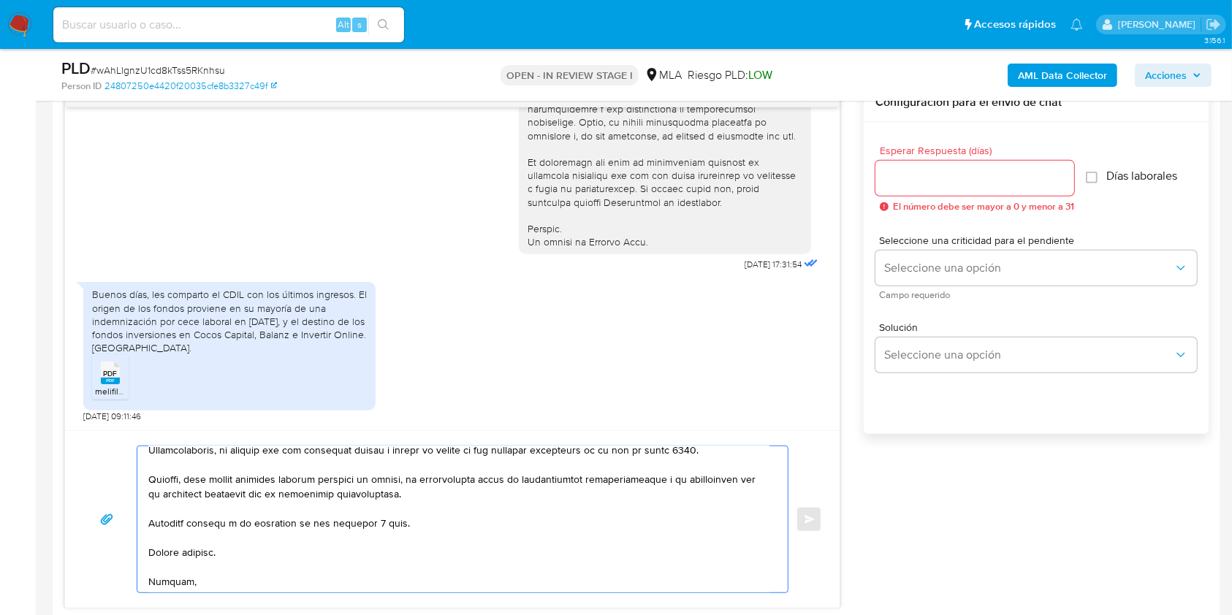
drag, startPoint x: 148, startPoint y: 559, endPoint x: 533, endPoint y: 496, distance: 390.9
click at [533, 496] on textarea at bounding box center [458, 519] width 621 height 146
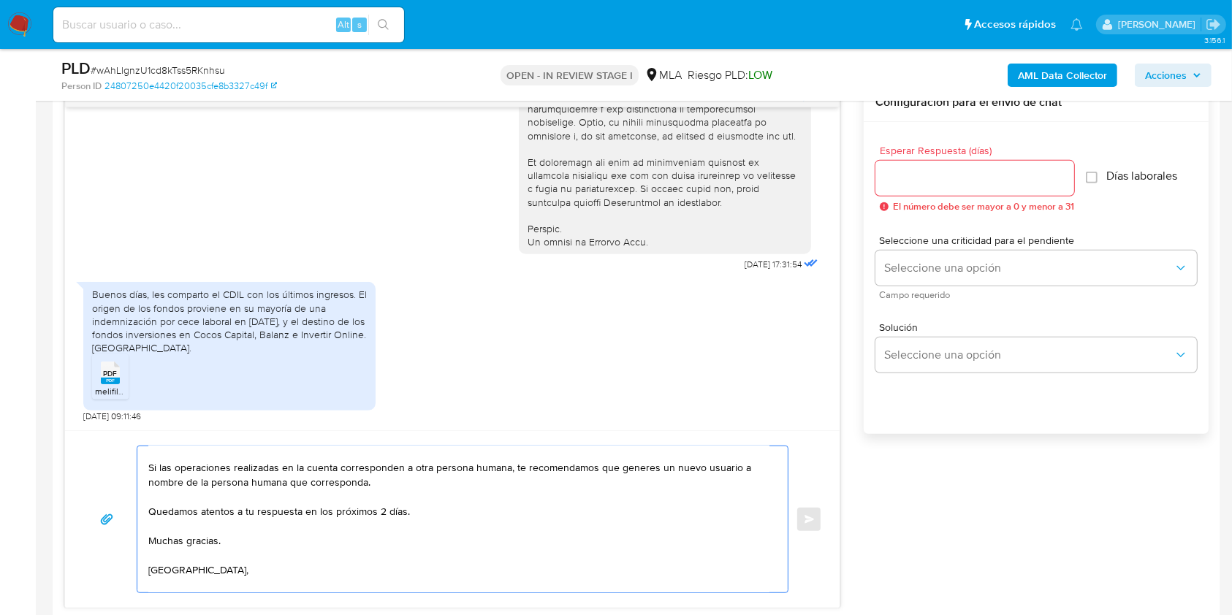
scroll to position [252, 0]
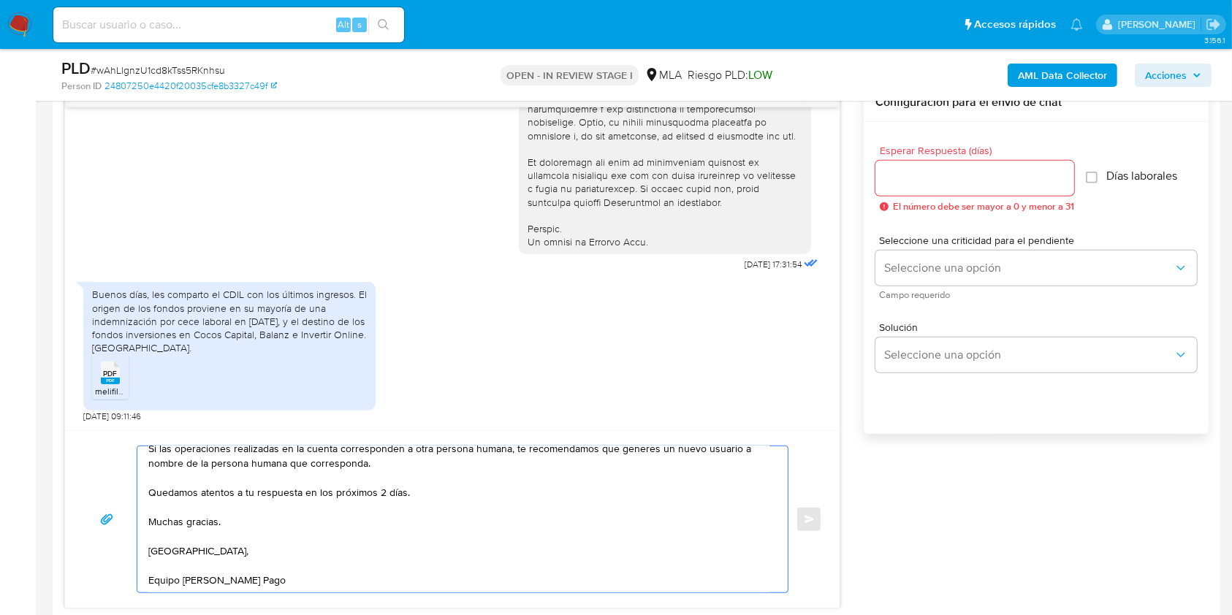
type textarea "Hola [PERSON_NAME], Muchas gracias por tu respuesta. En este caso, te pedimos q…"
click at [974, 189] on div at bounding box center [974, 178] width 199 height 35
click at [967, 180] on input "Esperar Respuesta (días)" at bounding box center [974, 178] width 199 height 19
type input "3"
type input "2"
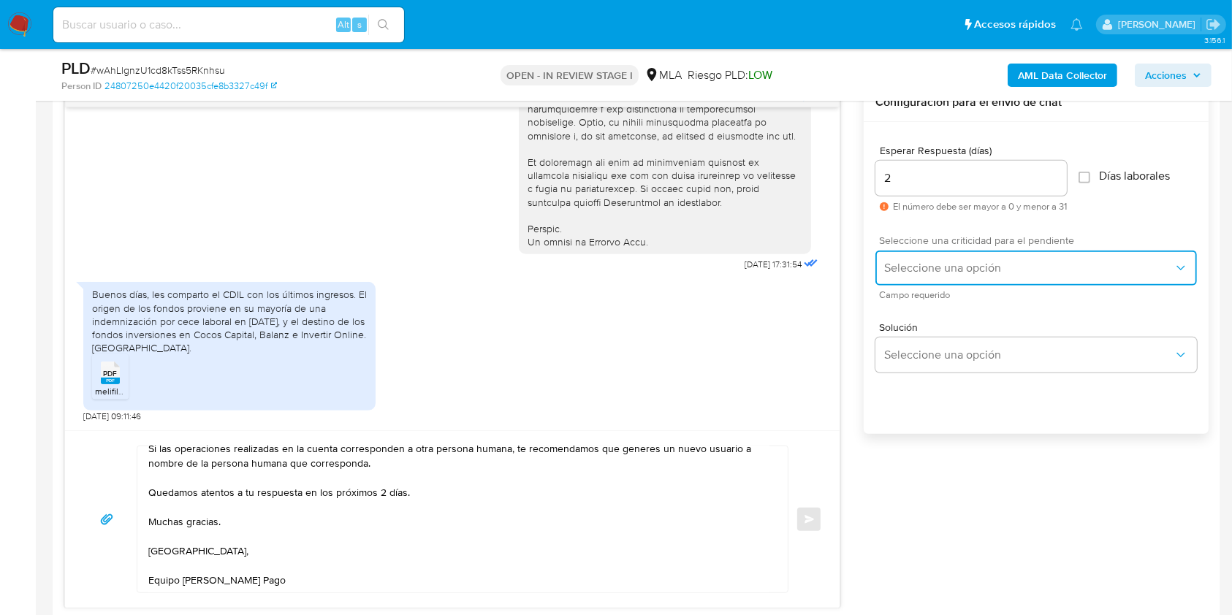
drag, startPoint x: 956, startPoint y: 249, endPoint x: 955, endPoint y: 265, distance: 16.1
click at [956, 251] on button "Seleccione una opción" at bounding box center [1035, 268] width 321 height 35
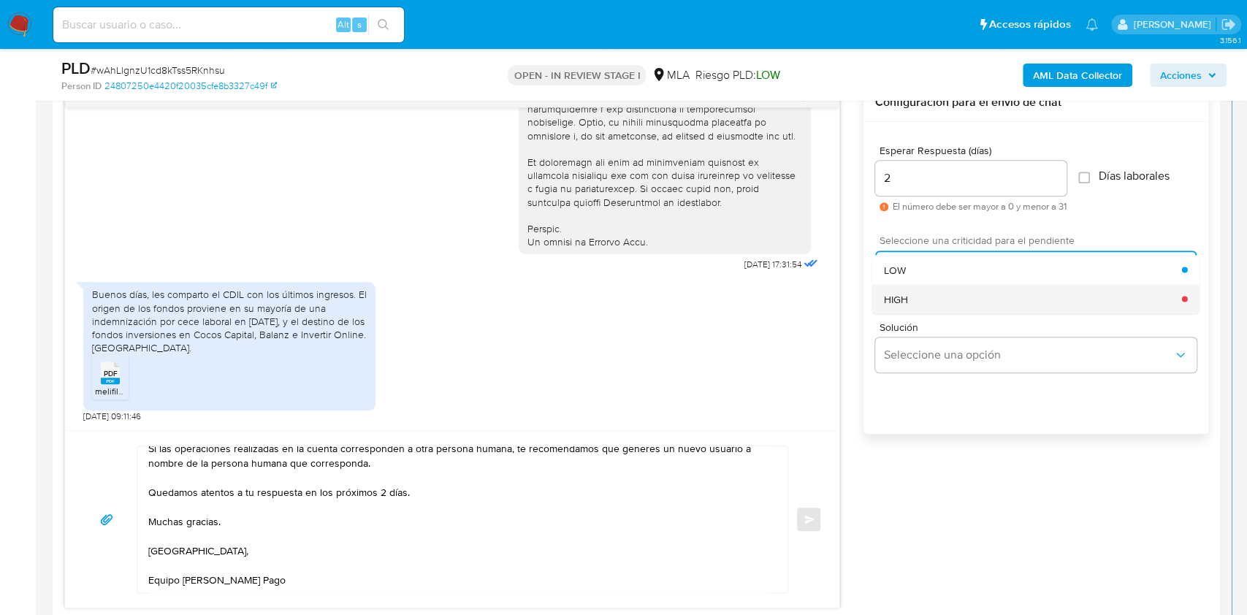
click at [921, 289] on div "HIGH" at bounding box center [1033, 298] width 298 height 29
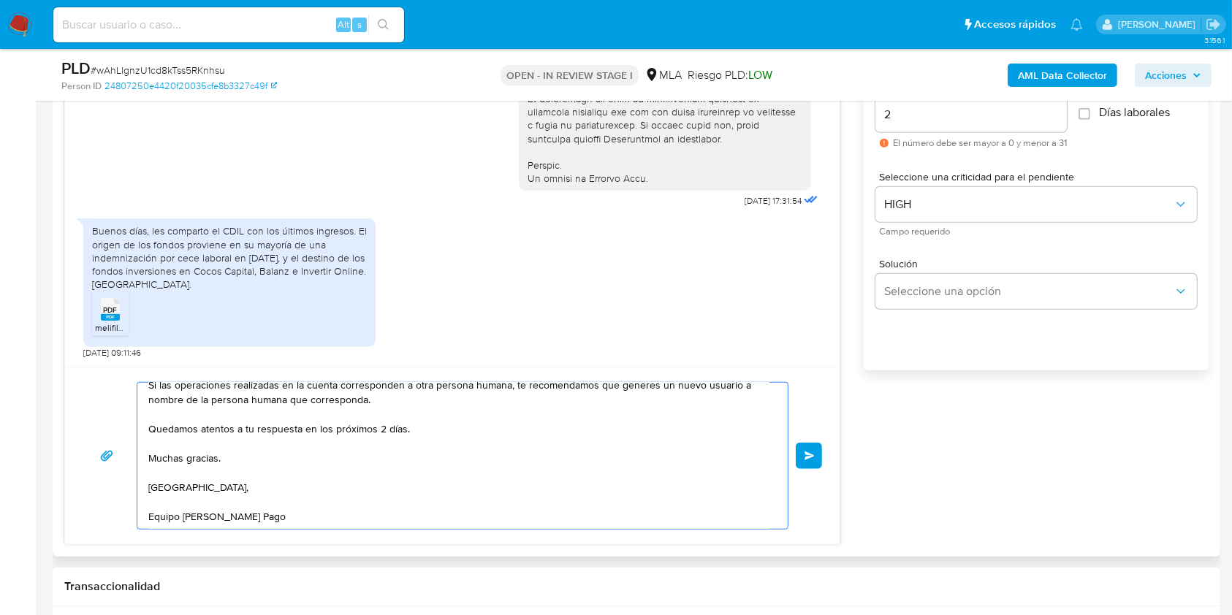
click at [810, 447] on button "Enviar" at bounding box center [809, 456] width 26 height 26
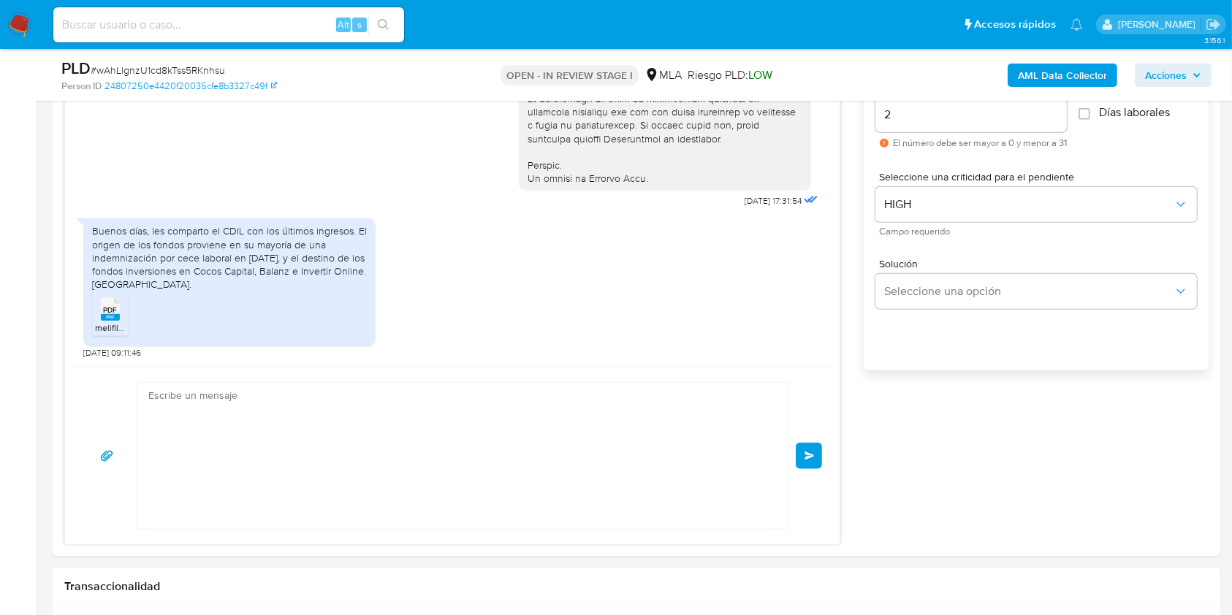
scroll to position [1134, 0]
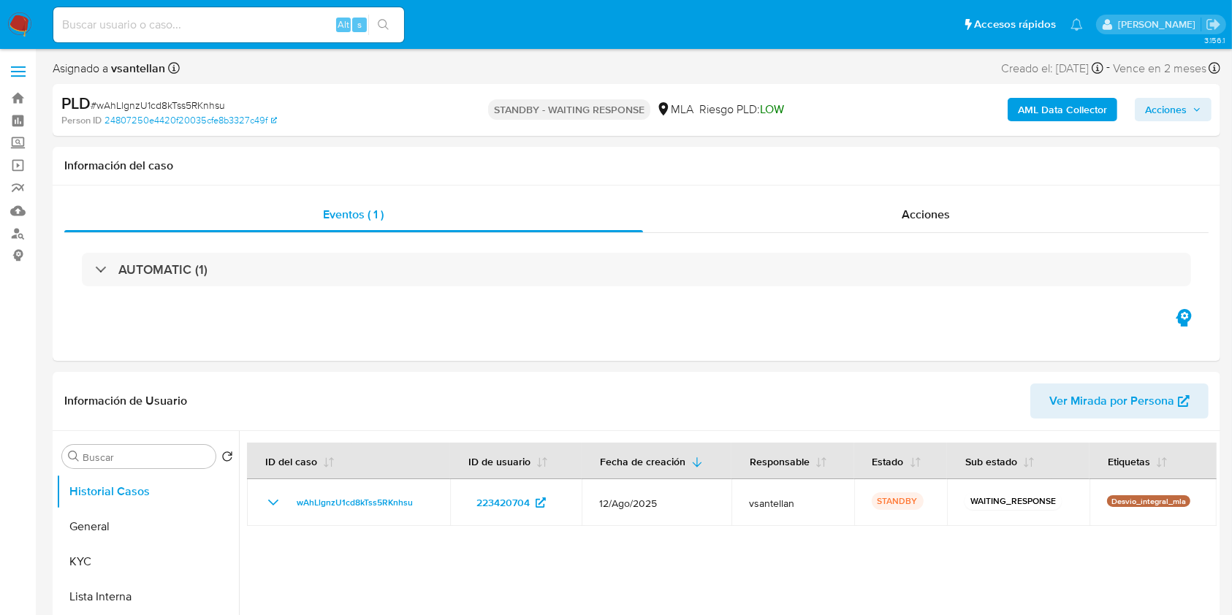
select select "10"
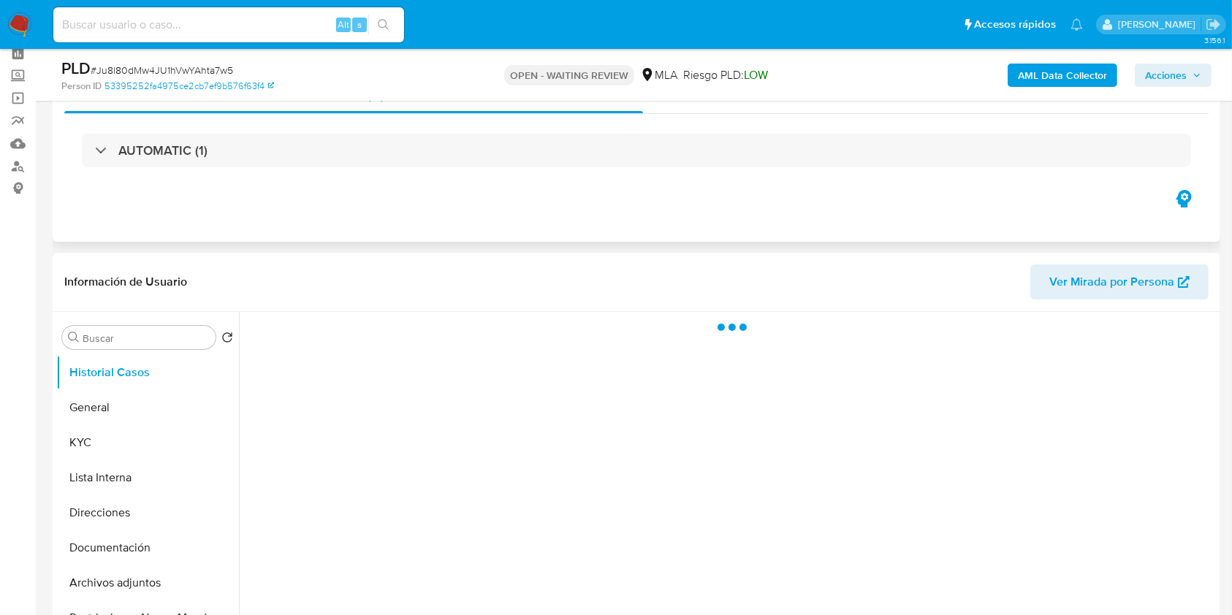
scroll to position [97, 0]
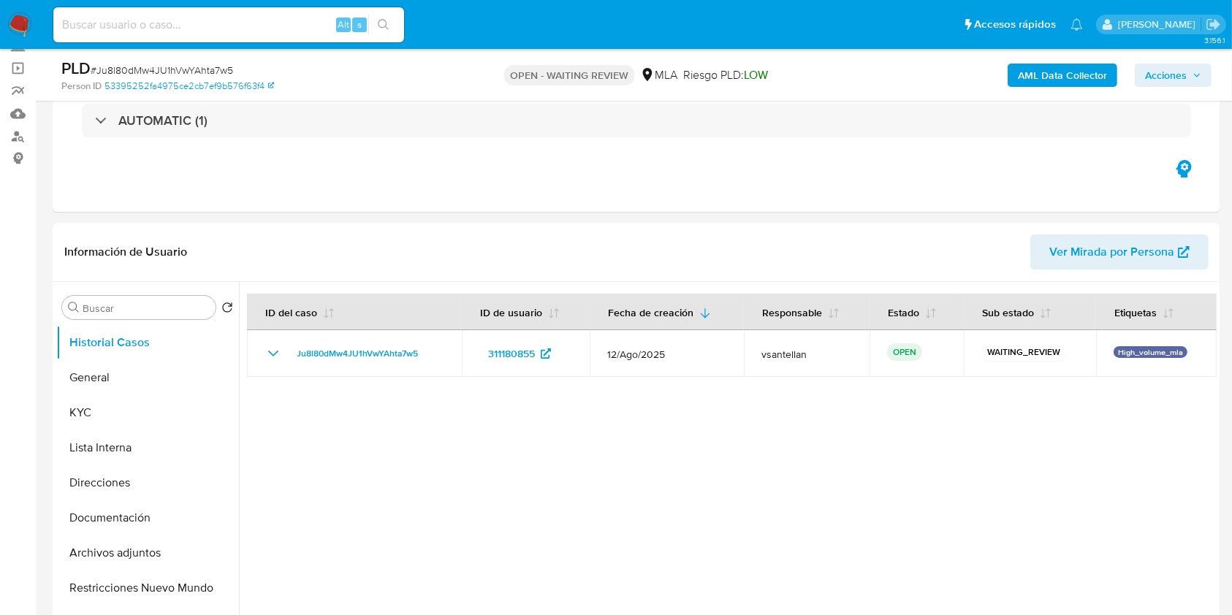
select select "10"
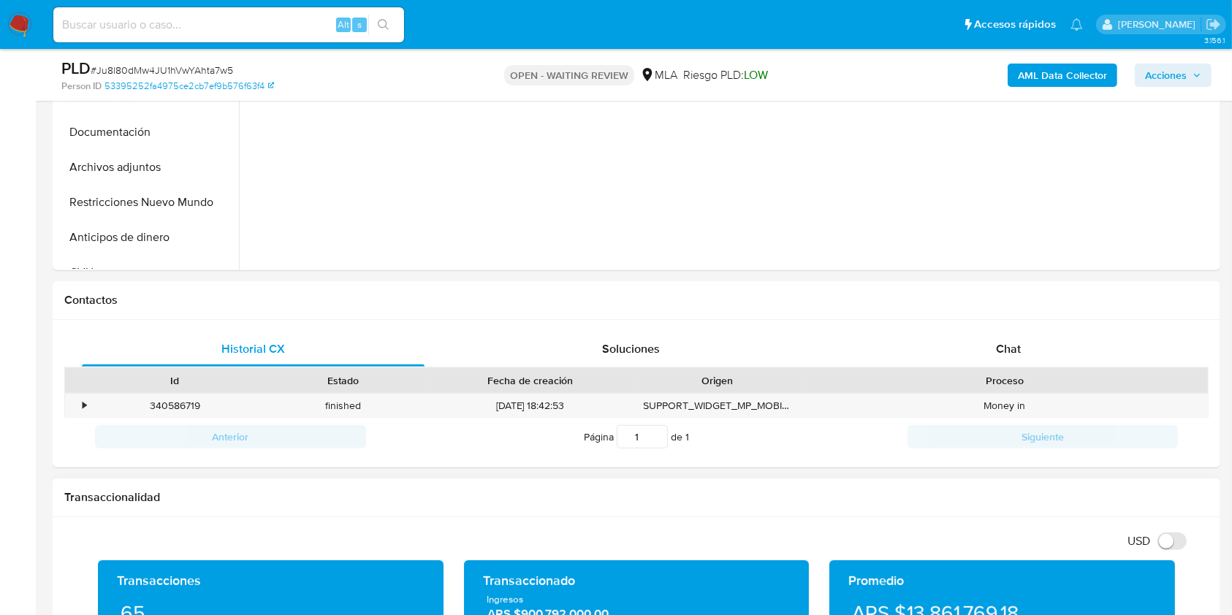
scroll to position [585, 0]
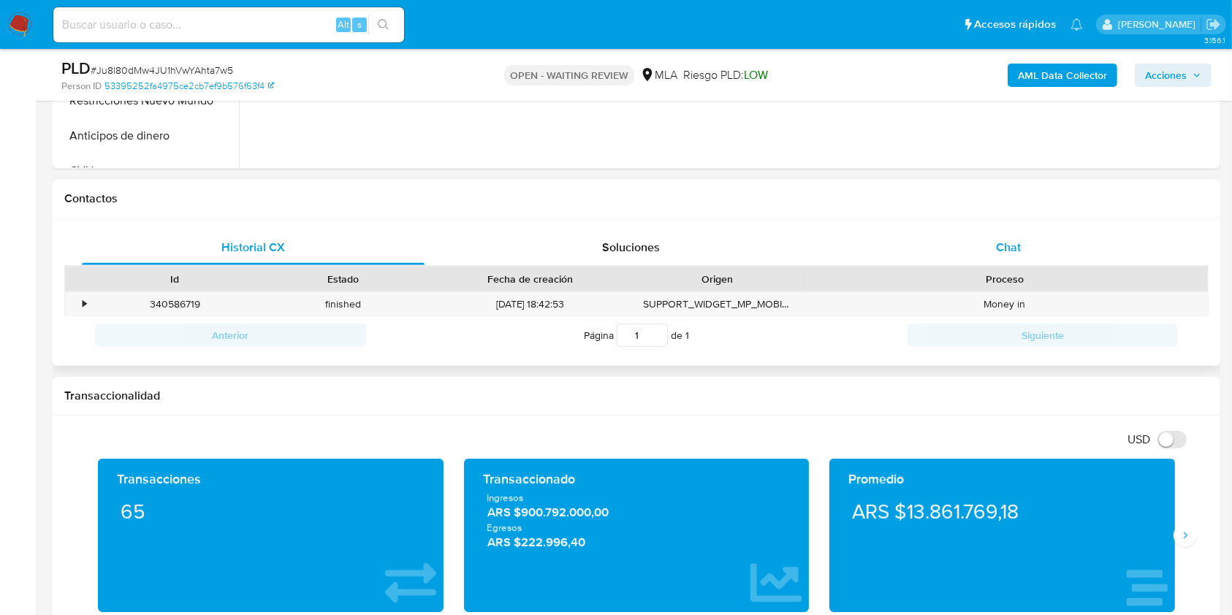
click at [1013, 243] on span "Chat" at bounding box center [1008, 247] width 25 height 17
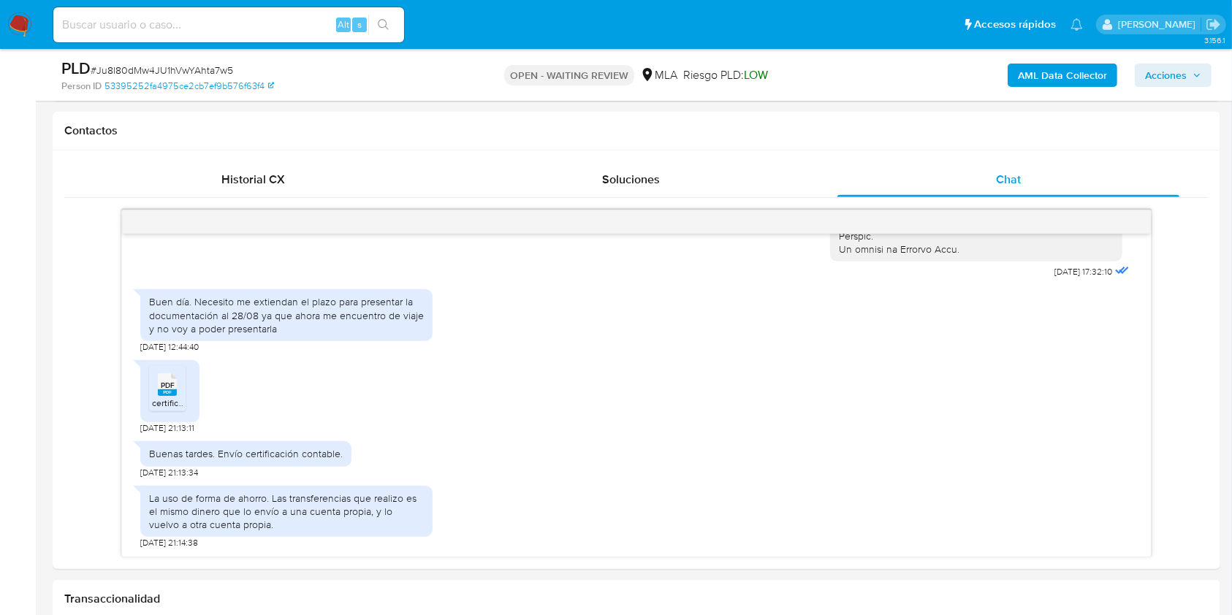
scroll to position [655, 0]
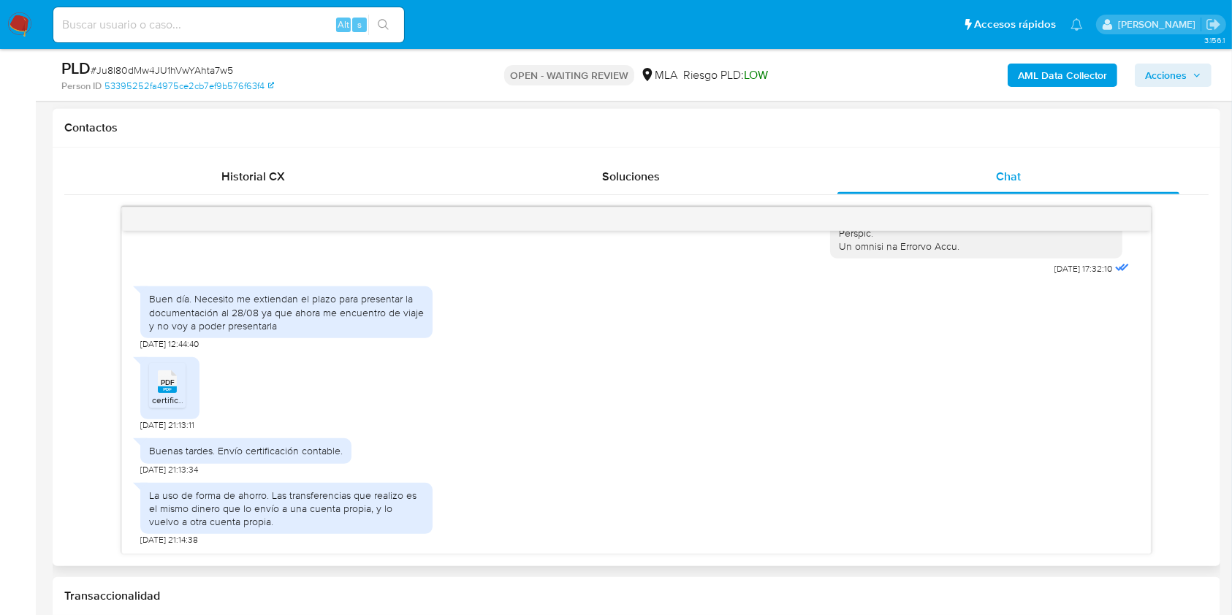
click at [173, 381] on span "PDF" at bounding box center [168, 382] width 14 height 9
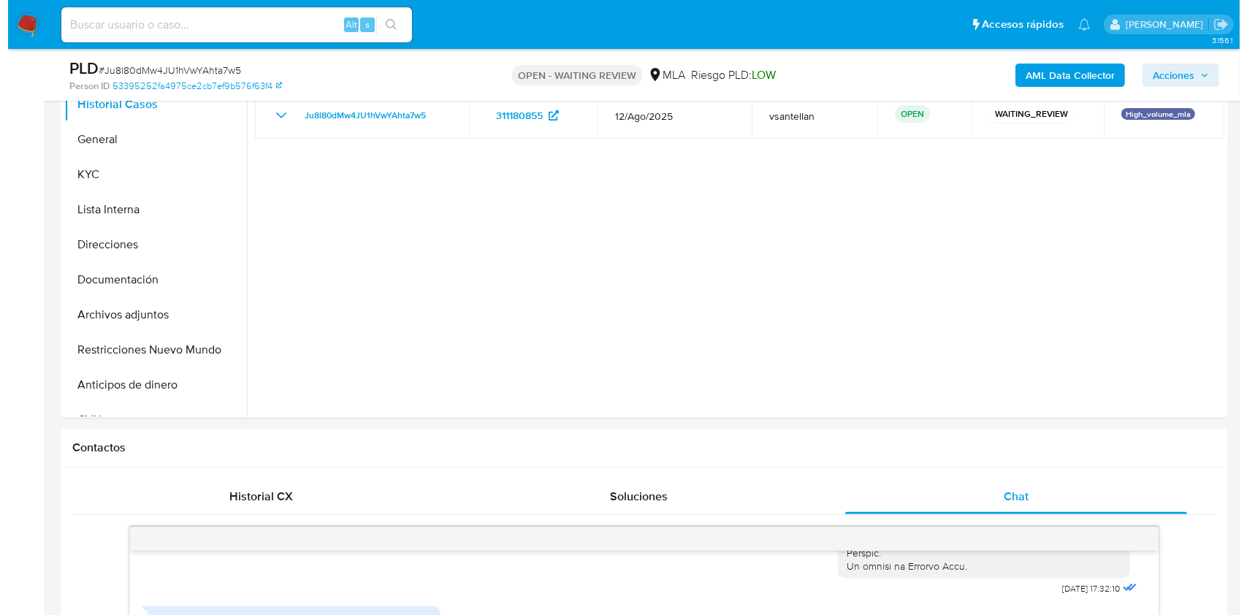
scroll to position [275, 0]
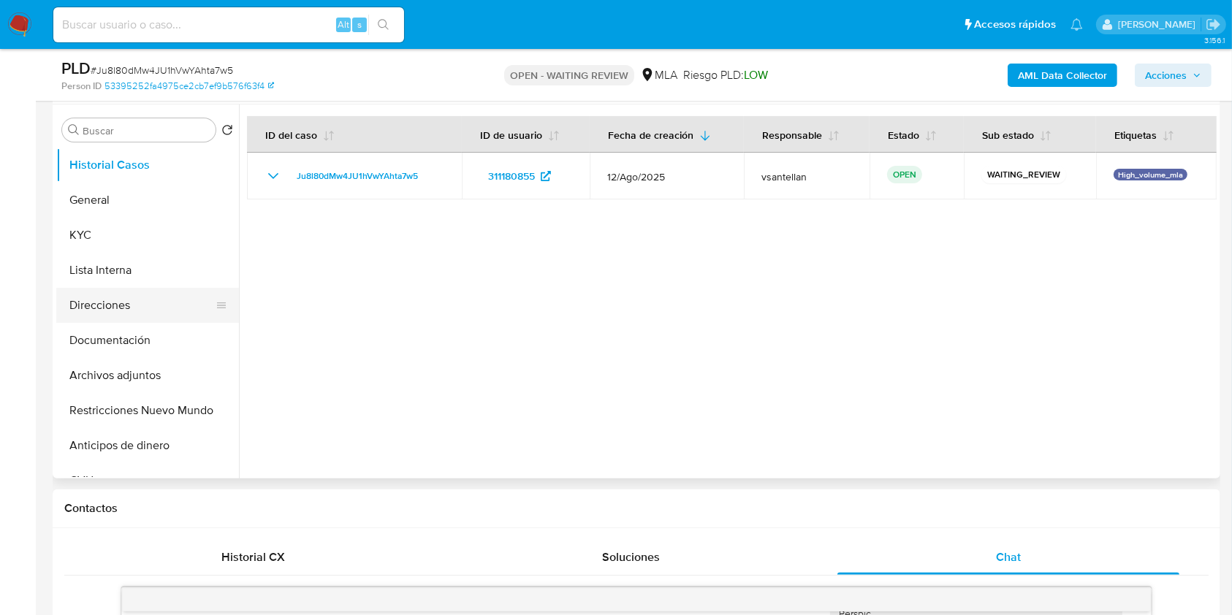
drag, startPoint x: 120, startPoint y: 338, endPoint x: 121, endPoint y: 321, distance: 16.1
click at [120, 338] on button "Documentación" at bounding box center [147, 340] width 183 height 35
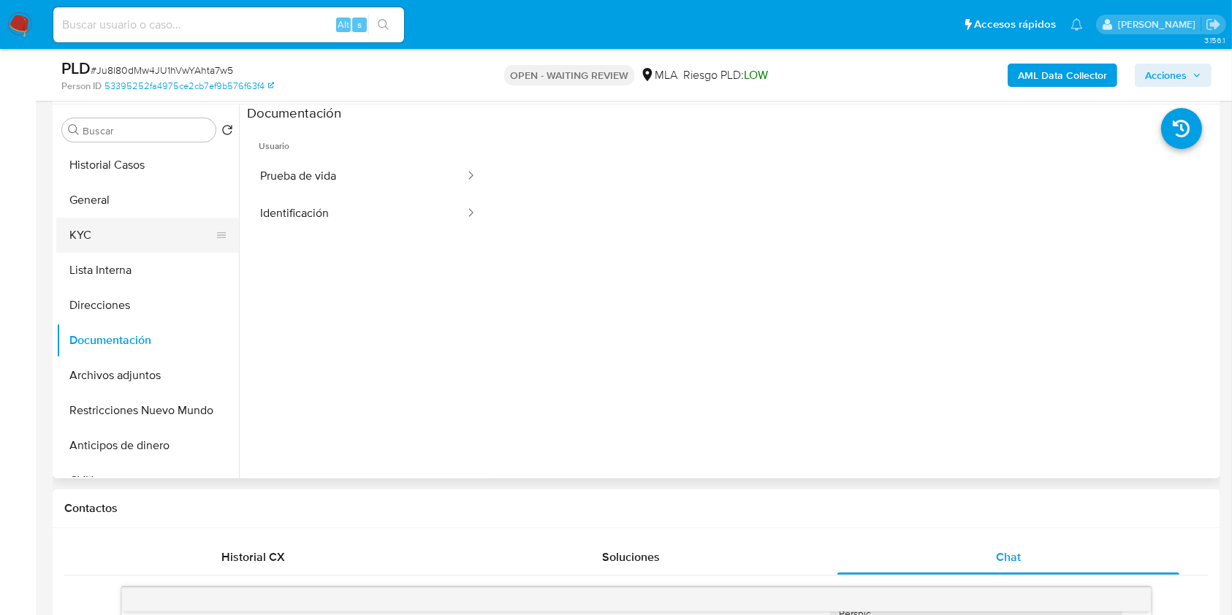
click at [94, 248] on button "KYC" at bounding box center [141, 235] width 171 height 35
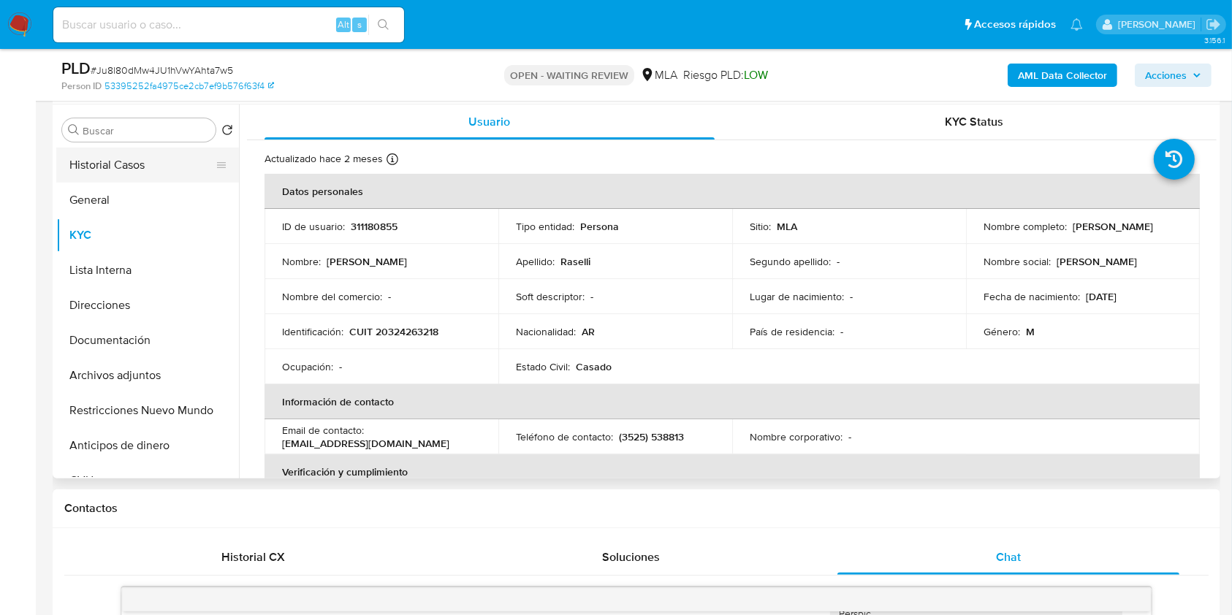
click at [144, 172] on button "Historial Casos" at bounding box center [141, 165] width 171 height 35
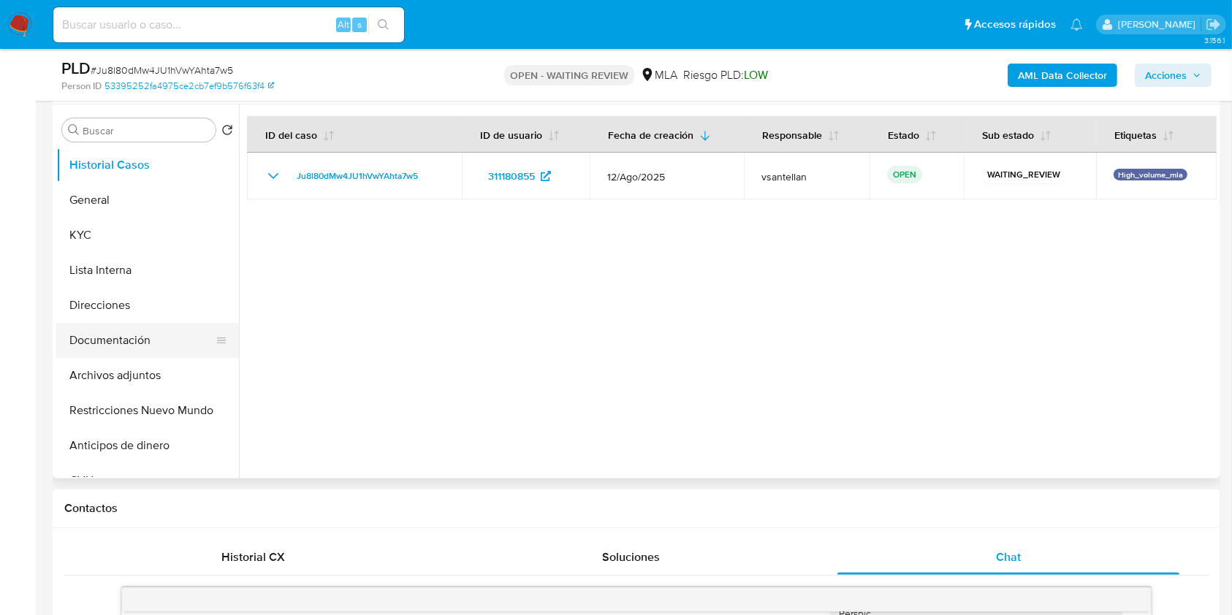
click at [181, 332] on button "Documentación" at bounding box center [141, 340] width 171 height 35
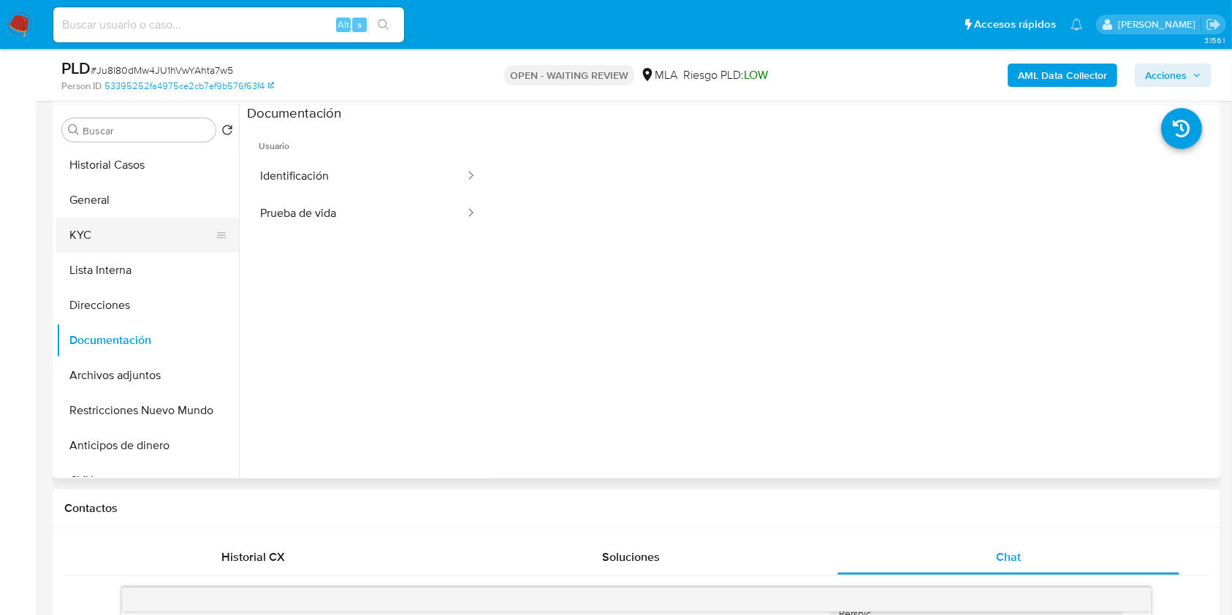
drag, startPoint x: 121, startPoint y: 227, endPoint x: 140, endPoint y: 225, distance: 19.1
click at [121, 227] on button "KYC" at bounding box center [141, 235] width 171 height 35
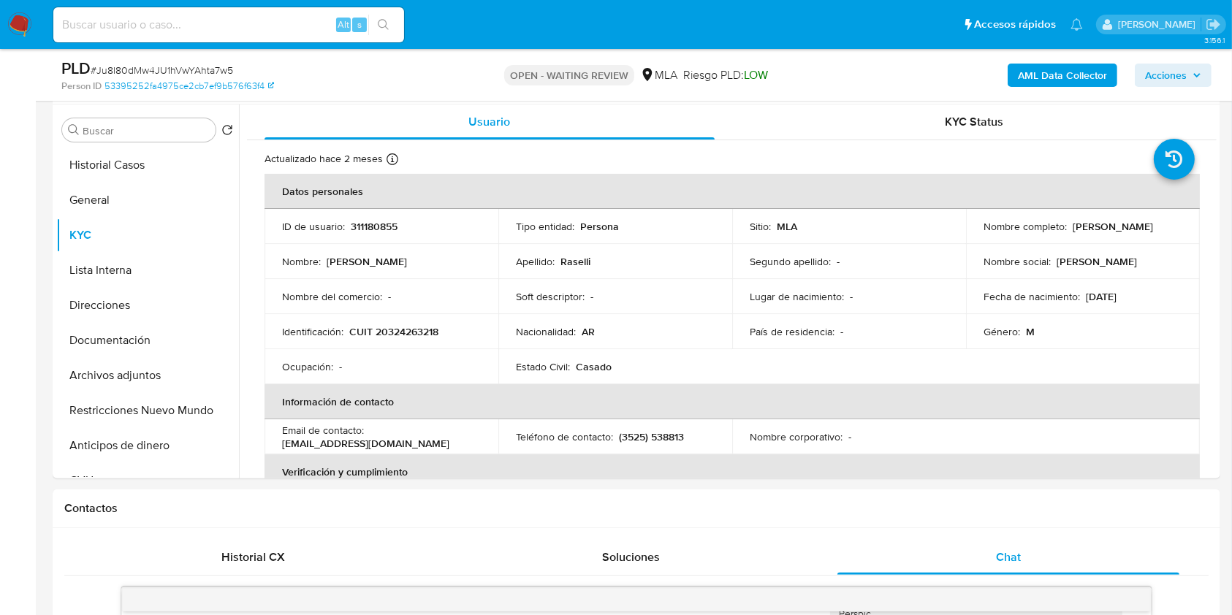
click at [1040, 79] on b "AML Data Collector" at bounding box center [1062, 75] width 89 height 23
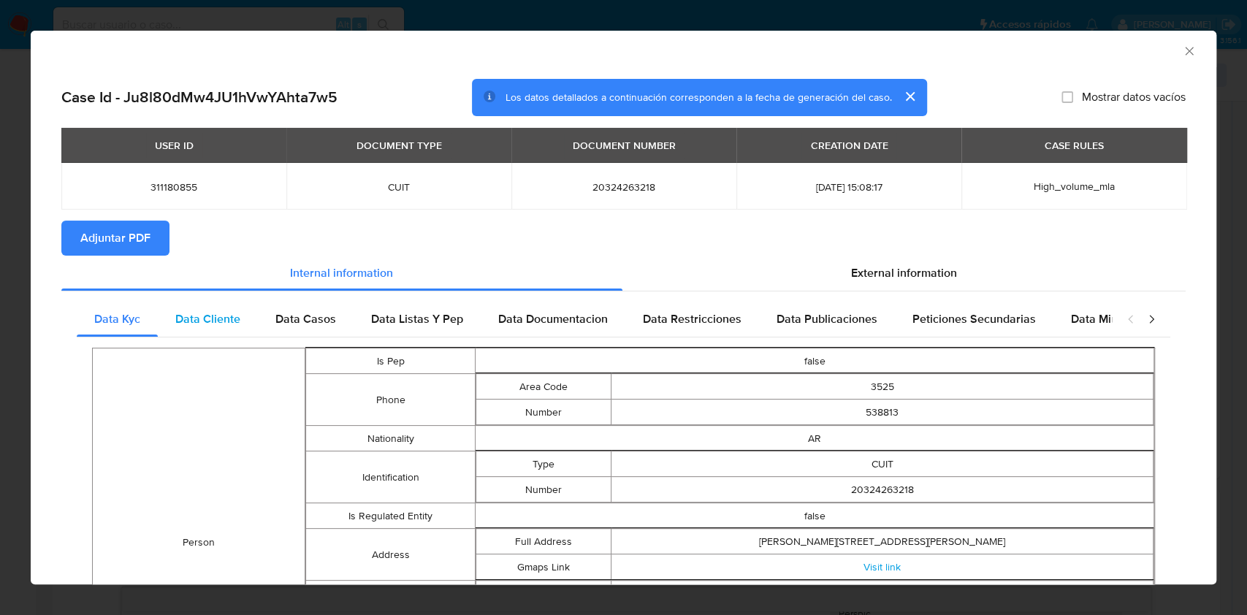
click at [250, 330] on div "Data Cliente" at bounding box center [208, 319] width 100 height 35
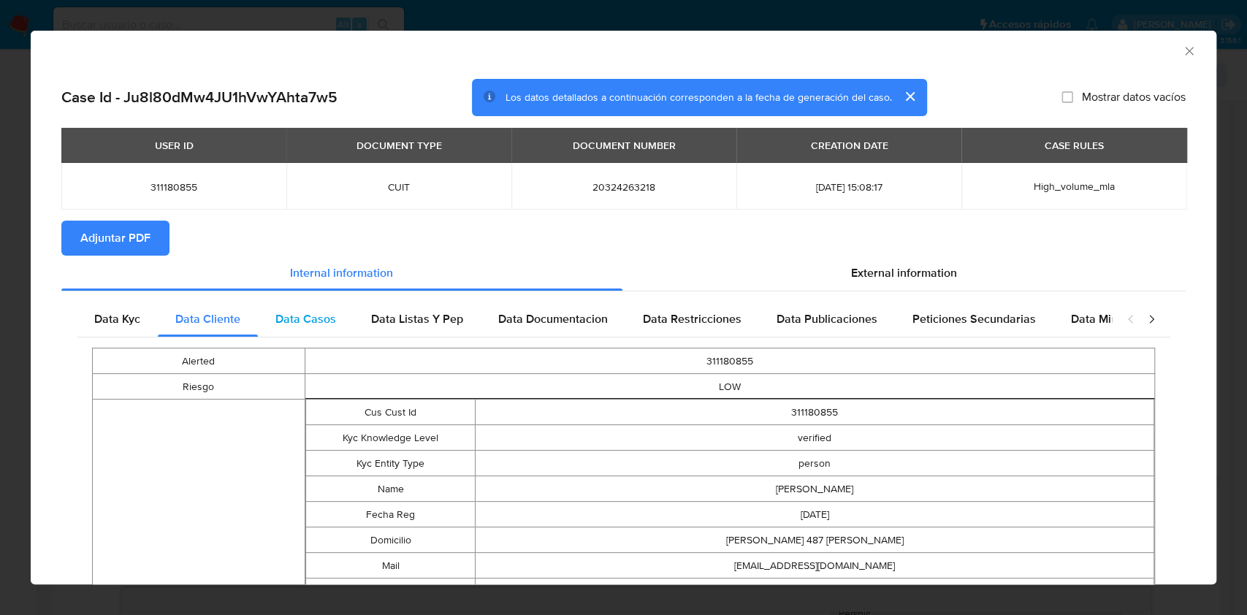
click at [304, 322] on span "Data Casos" at bounding box center [305, 319] width 61 height 17
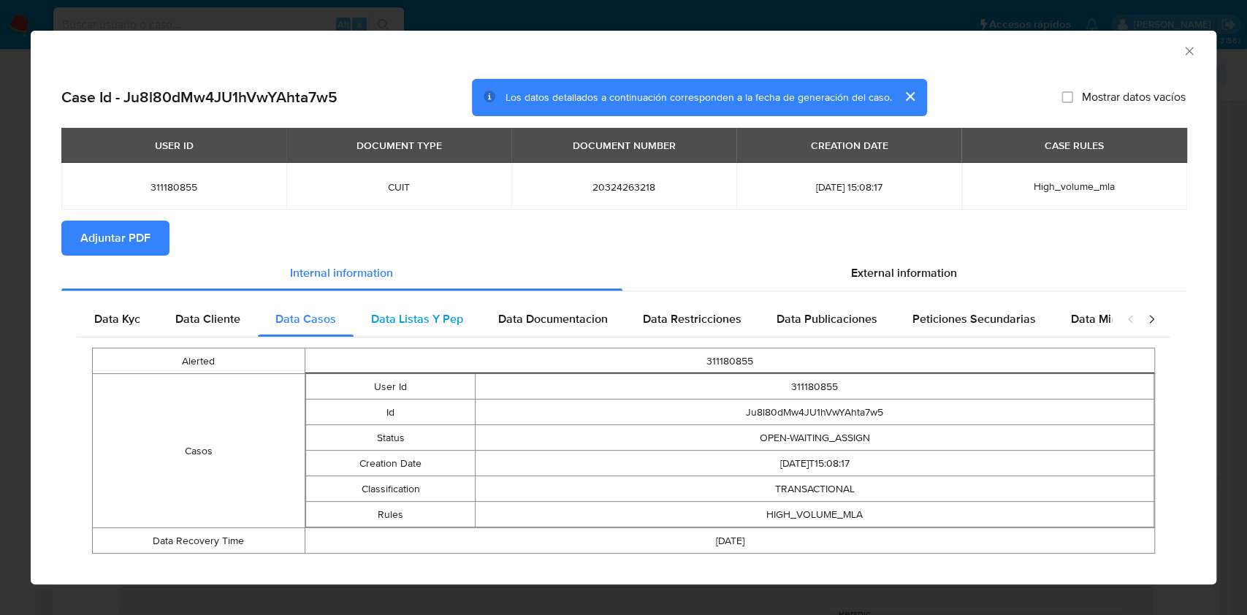
click at [420, 320] on span "Data Listas Y Pep" at bounding box center [417, 319] width 92 height 17
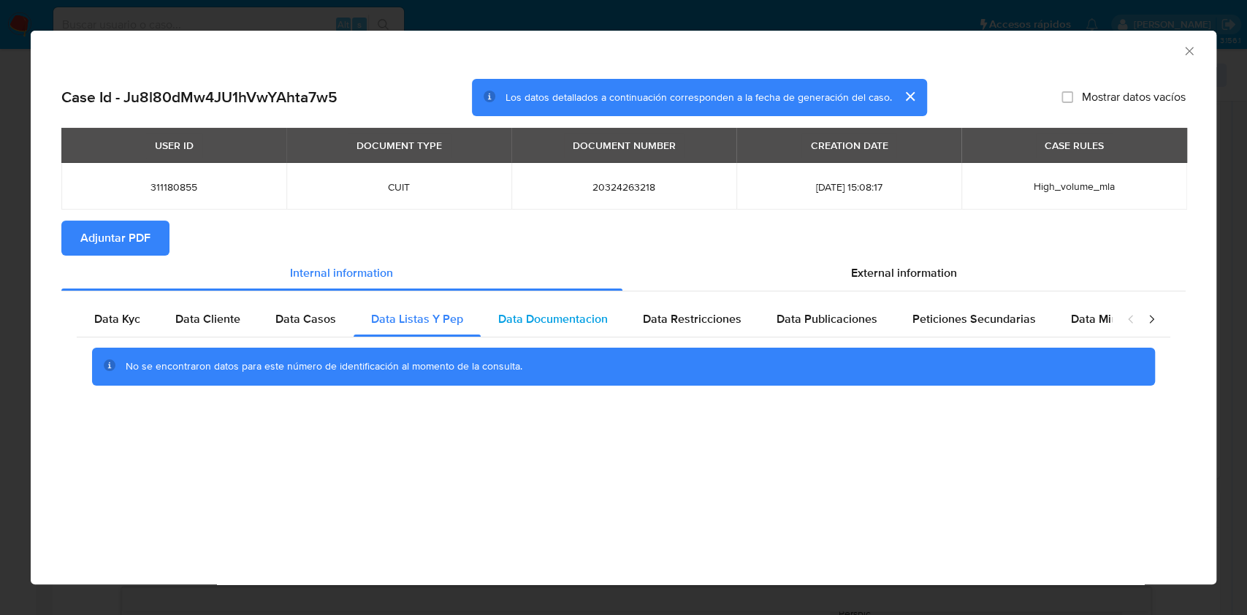
click at [520, 319] on span "Data Documentacion" at bounding box center [553, 319] width 110 height 17
click at [737, 320] on span "Data Restricciones" at bounding box center [692, 319] width 99 height 17
click at [857, 312] on span "Data Publicaciones" at bounding box center [827, 319] width 101 height 17
click at [960, 330] on div "Peticiones Secundarias" at bounding box center [974, 319] width 159 height 35
click at [1097, 324] on span "Data Minoridad" at bounding box center [1111, 319] width 80 height 17
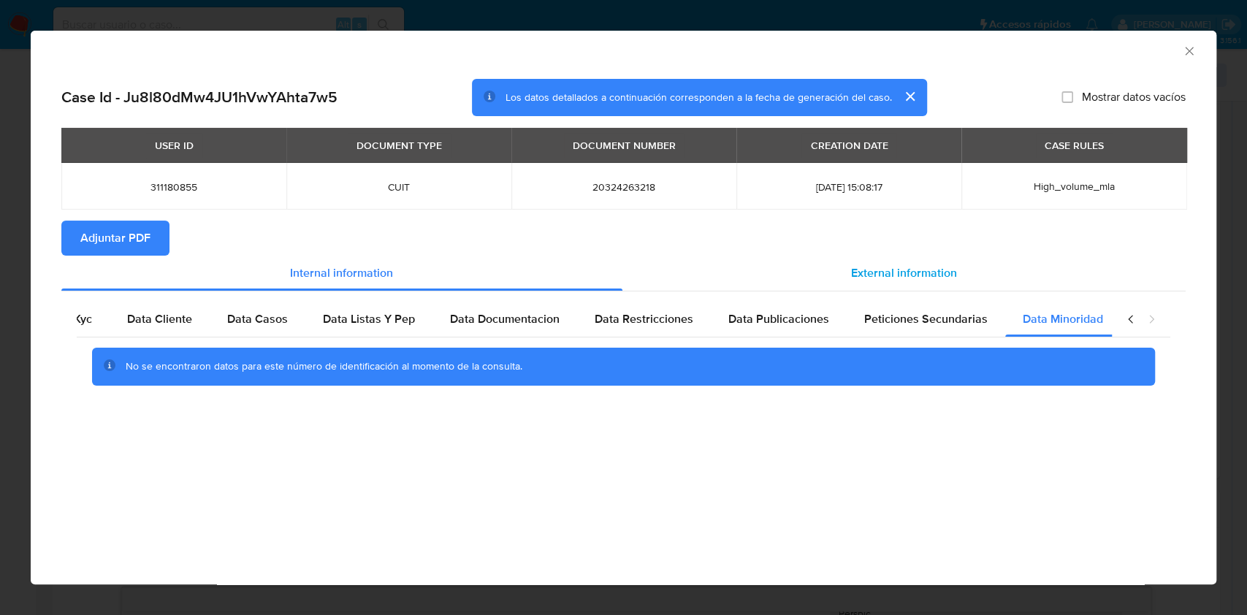
scroll to position [0, 49]
click at [1005, 272] on div "External information" at bounding box center [905, 273] width 564 height 35
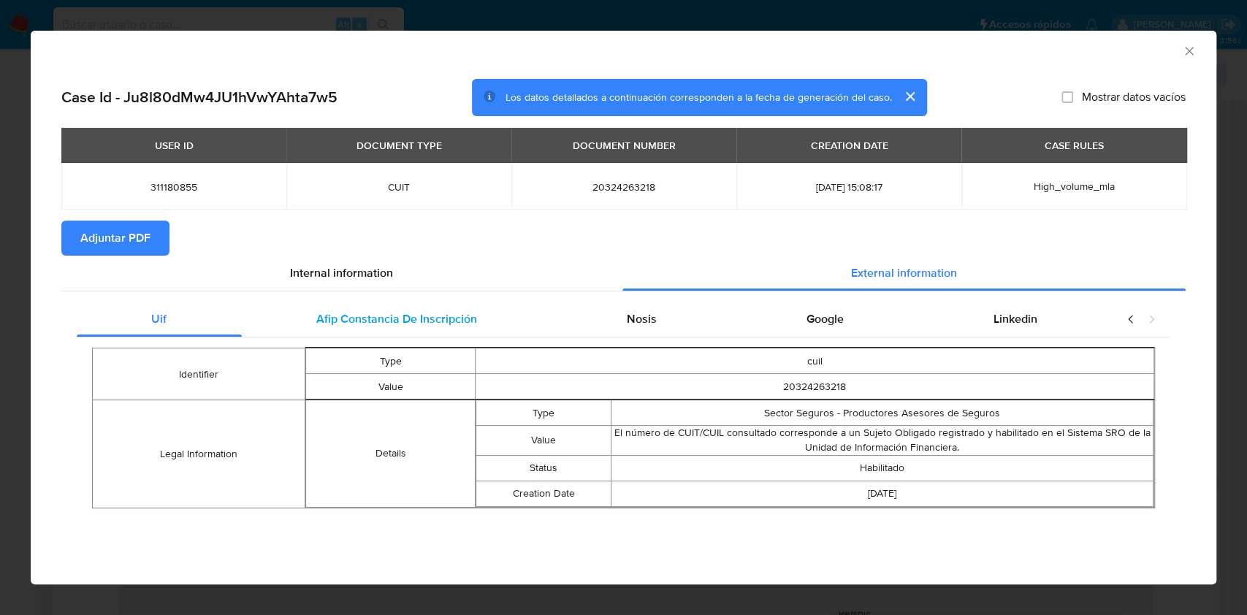
click at [508, 311] on div "Afip Constancia De Inscripción" at bounding box center [397, 319] width 311 height 35
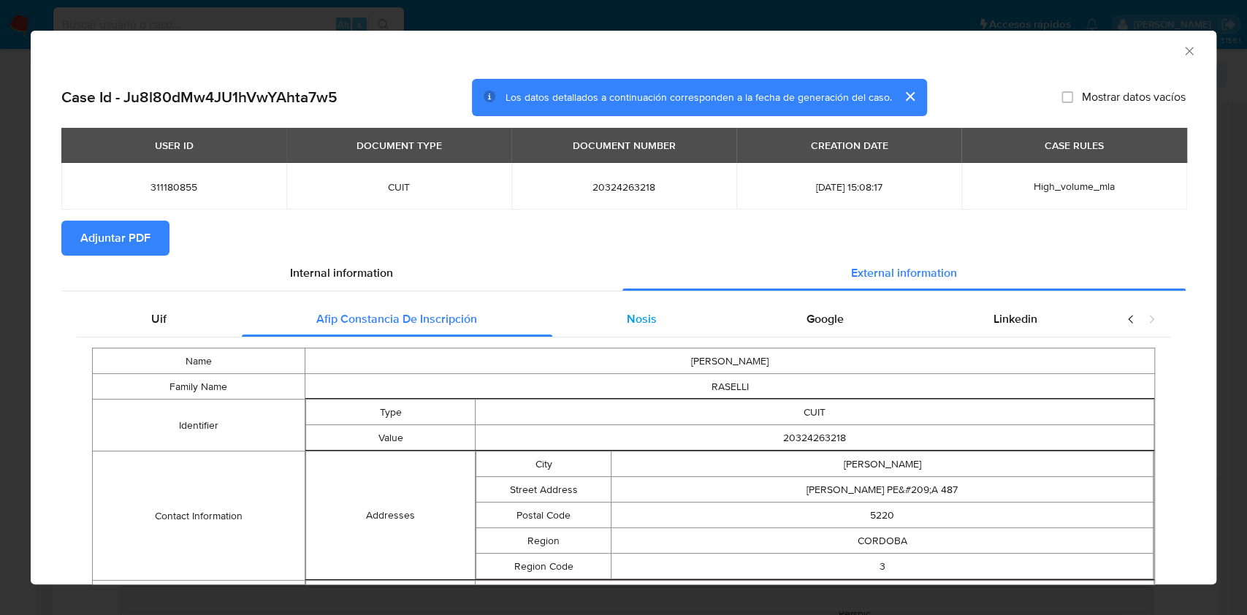
click at [642, 320] on span "Nosis" at bounding box center [642, 319] width 30 height 17
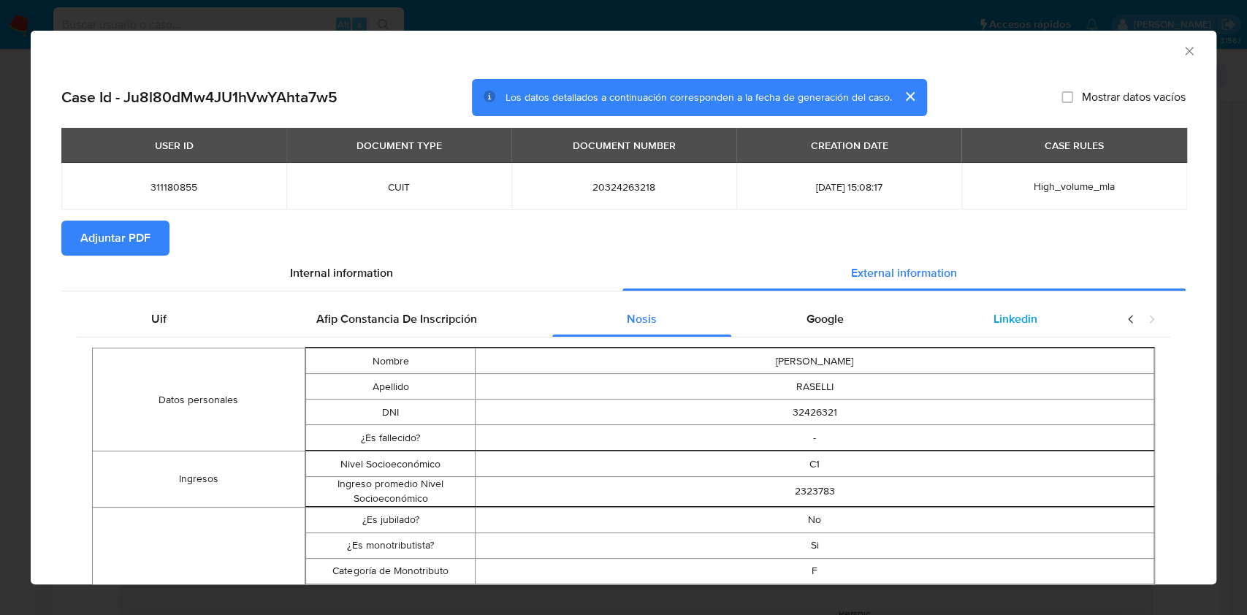
drag, startPoint x: 781, startPoint y: 318, endPoint x: 918, endPoint y: 327, distance: 136.9
click at [783, 318] on div "Google" at bounding box center [824, 319] width 187 height 35
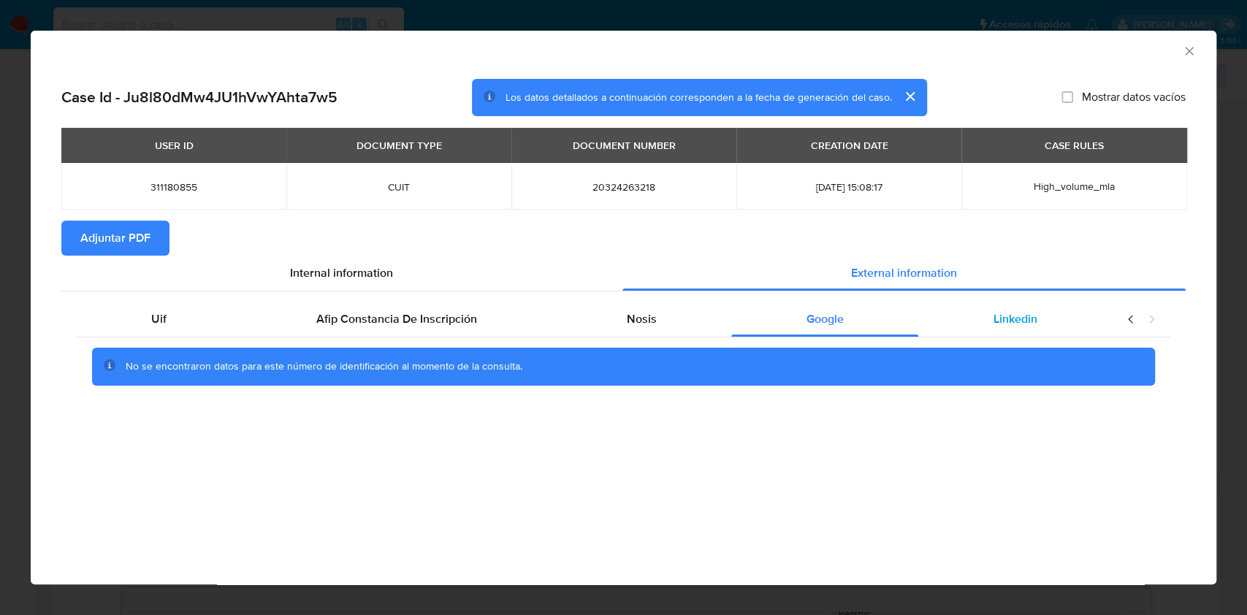
click at [977, 319] on div "Linkedin" at bounding box center [1015, 319] width 194 height 35
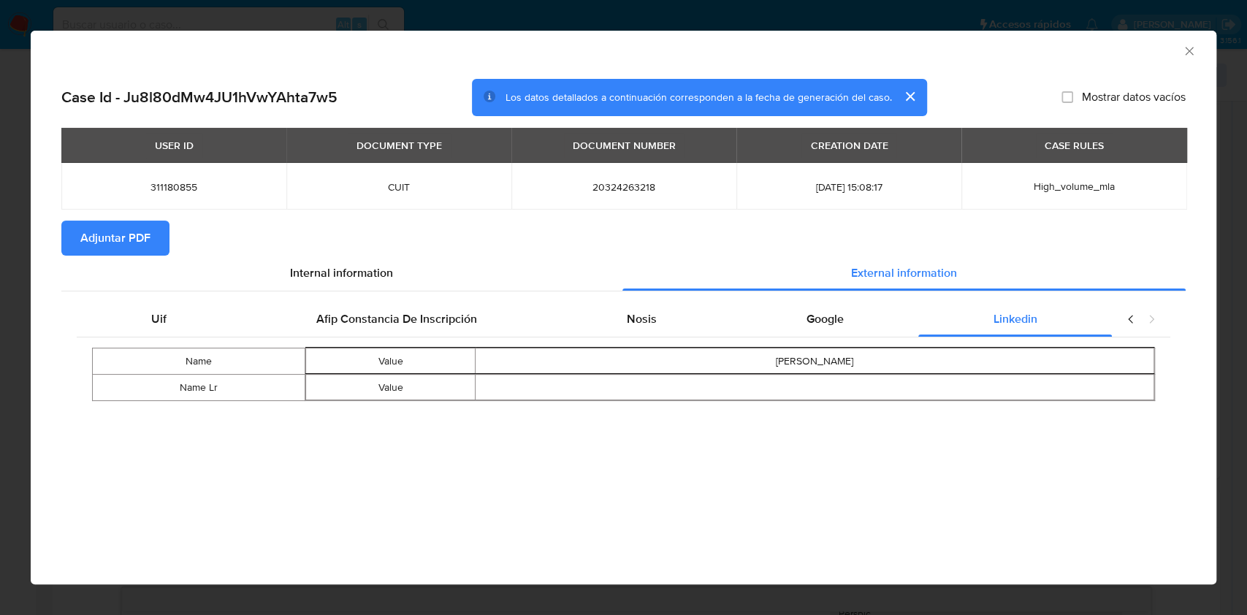
click at [144, 233] on span "Adjuntar PDF" at bounding box center [115, 238] width 70 height 32
click at [1187, 50] on icon "Cerrar ventana" at bounding box center [1189, 51] width 15 height 15
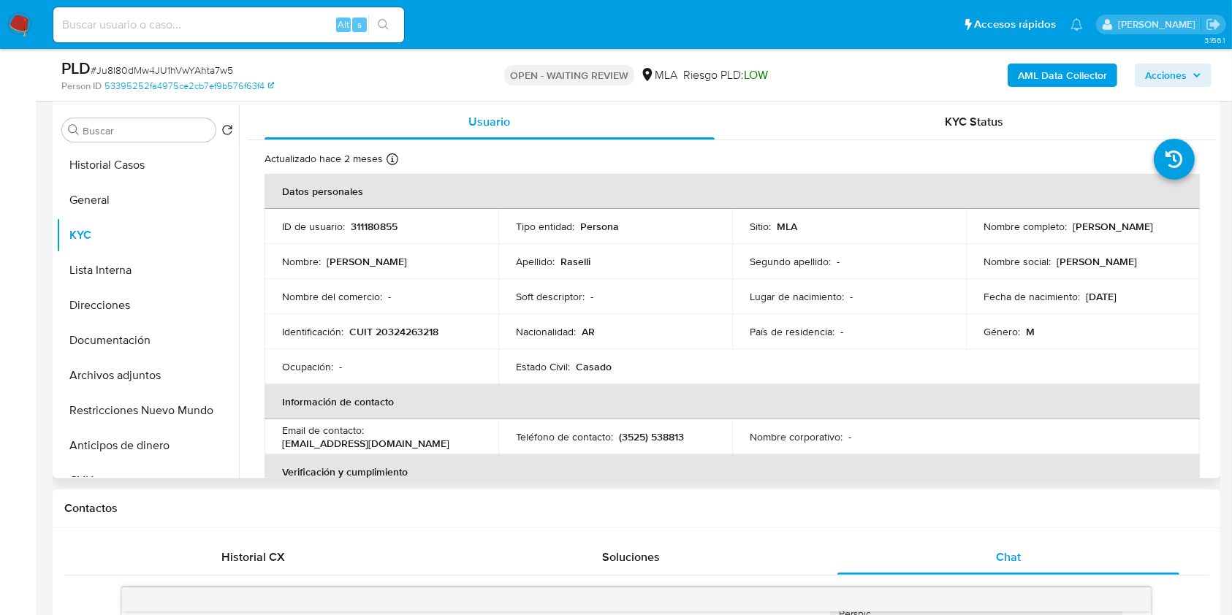
click at [399, 330] on p "CUIT 20324263218" at bounding box center [393, 331] width 89 height 13
copy p "20324263218"
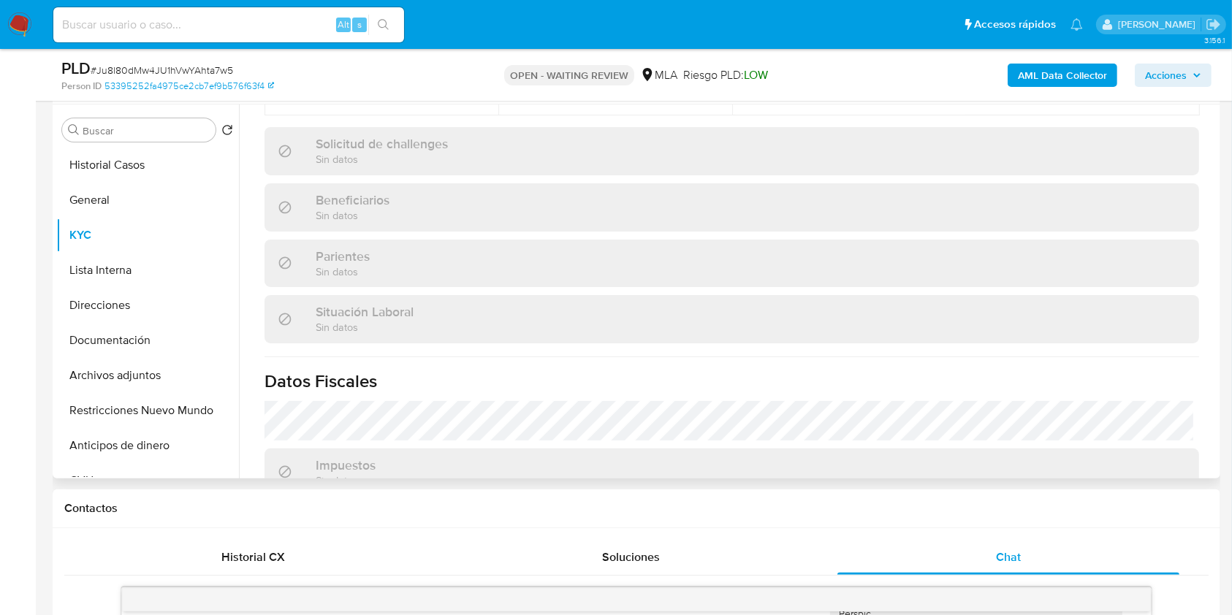
scroll to position [769, 0]
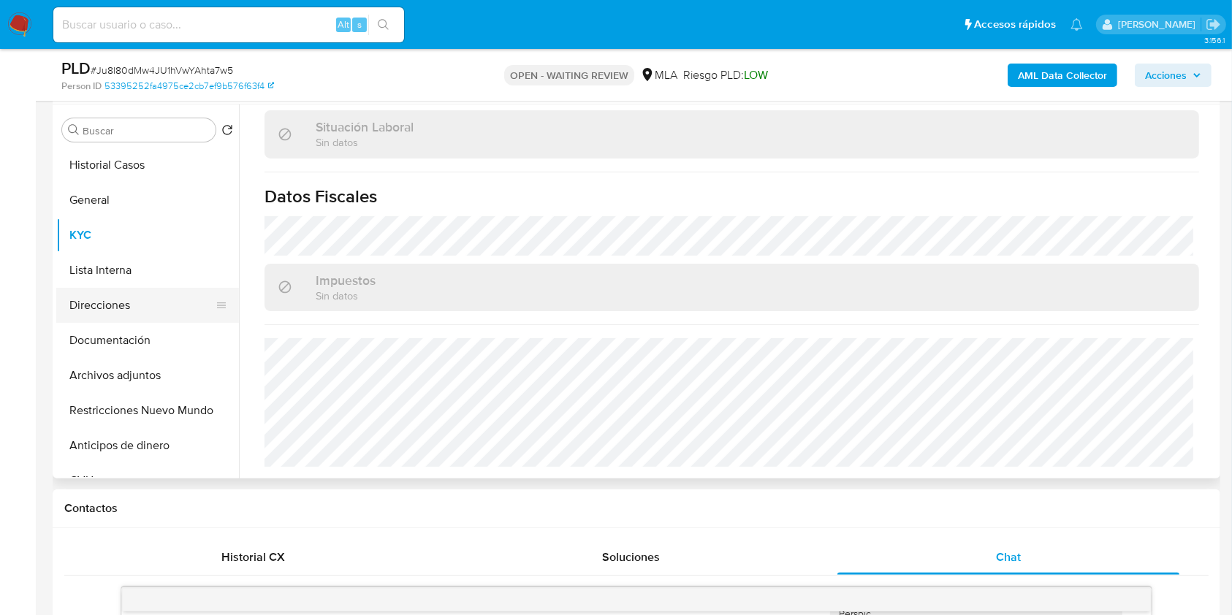
click at [155, 295] on button "Direcciones" at bounding box center [141, 305] width 171 height 35
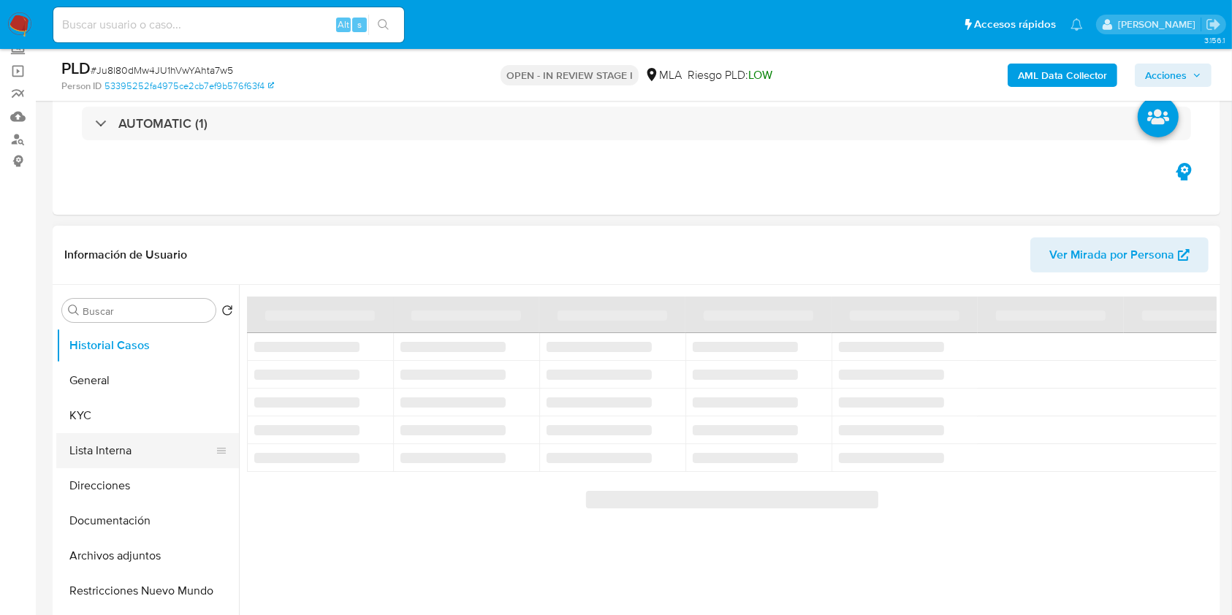
scroll to position [97, 0]
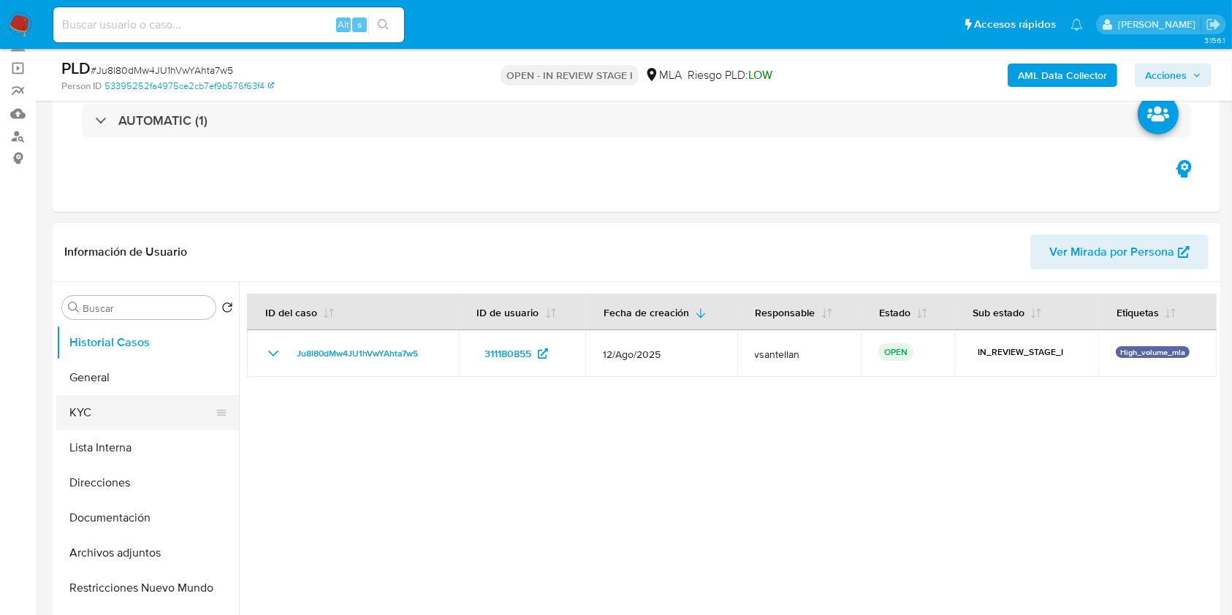
click at [123, 416] on button "KYC" at bounding box center [141, 412] width 171 height 35
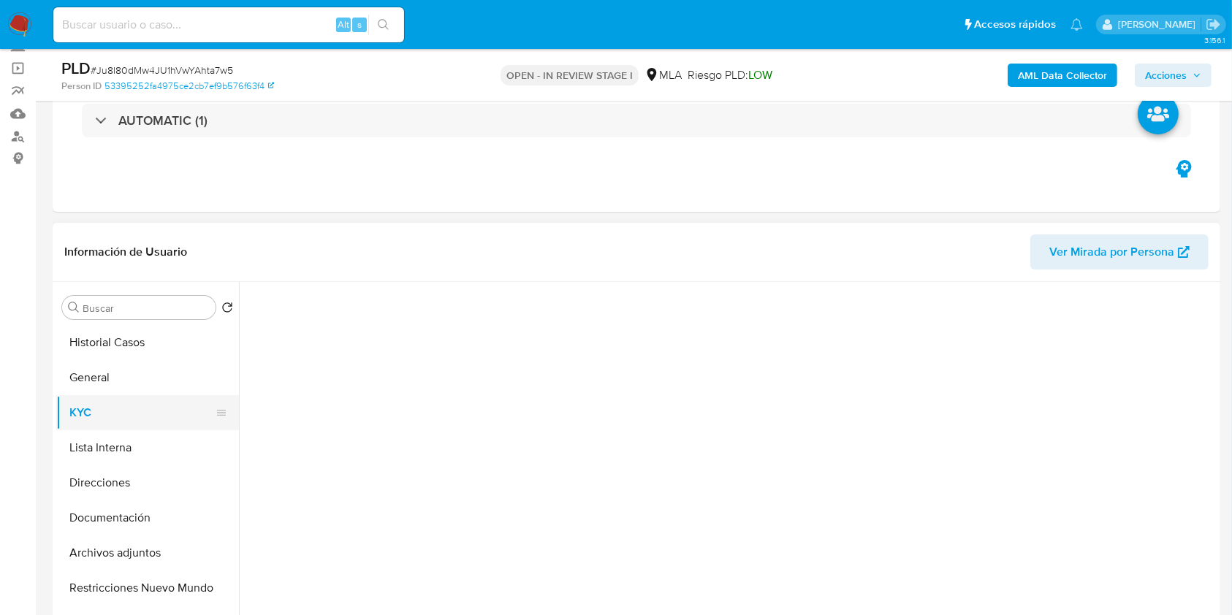
select select "10"
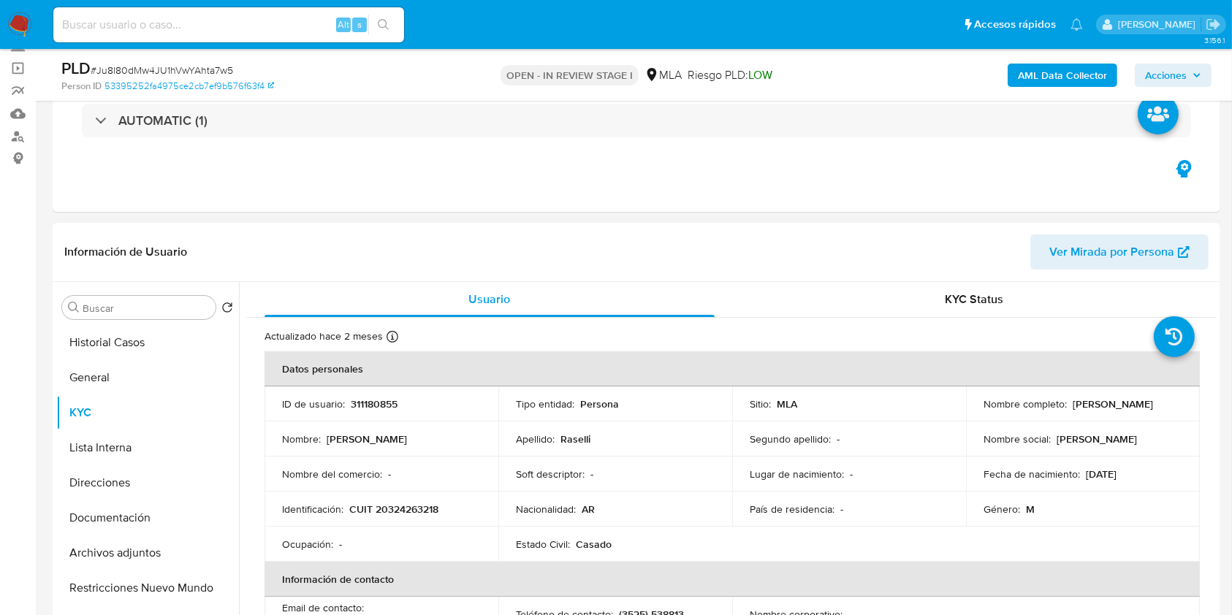
drag, startPoint x: 1070, startPoint y: 406, endPoint x: 1165, endPoint y: 404, distance: 95.0
click at [1165, 404] on div "Nombre completo : Jose Ignacio Raselli" at bounding box center [1082, 403] width 199 height 13
copy p "[PERSON_NAME]"
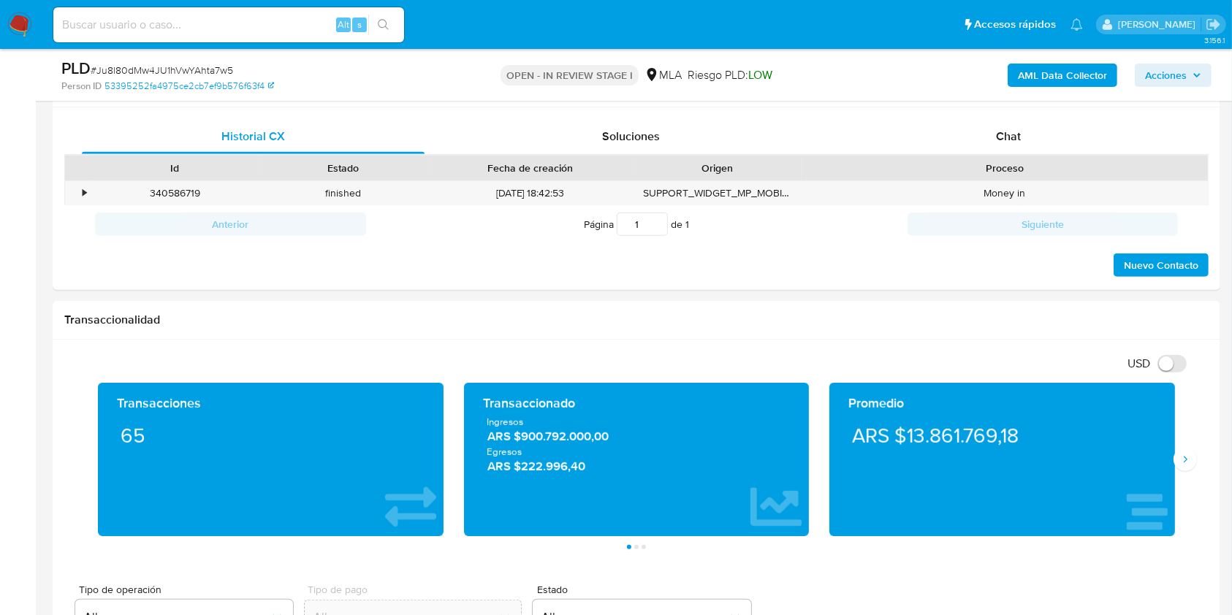
scroll to position [706, 0]
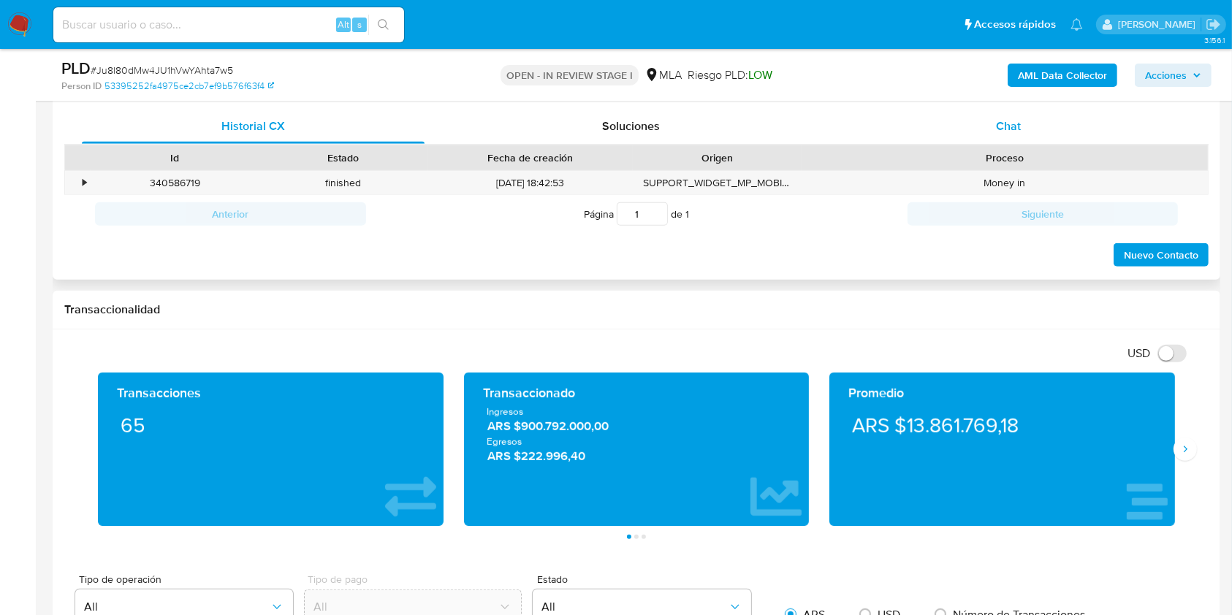
click at [1043, 132] on div "Chat" at bounding box center [1008, 126] width 343 height 35
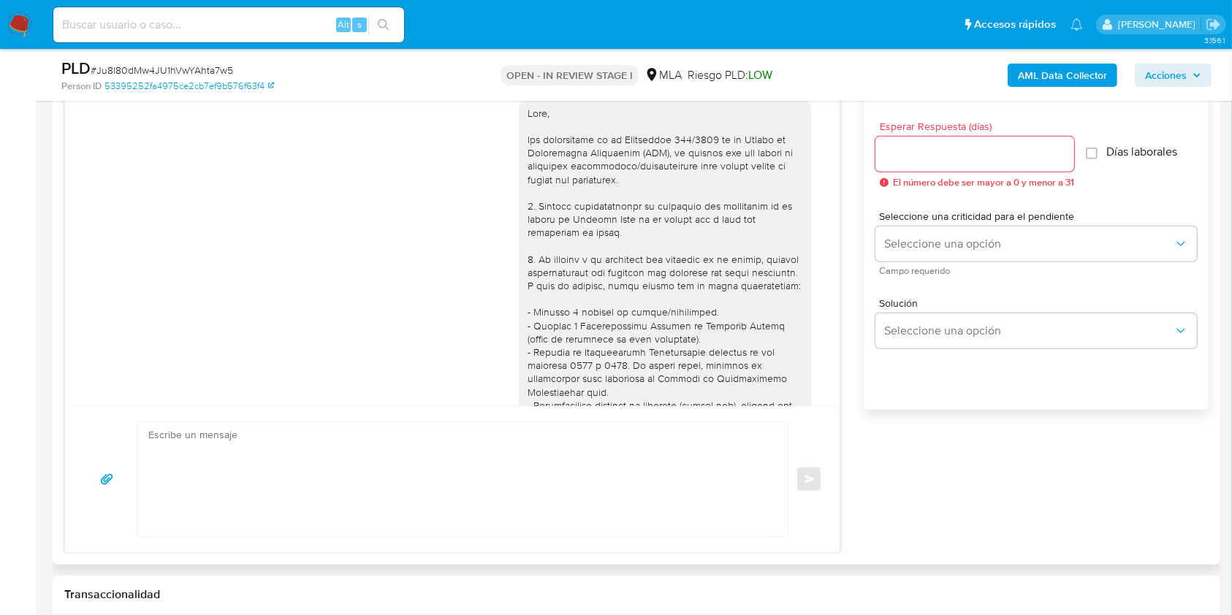
scroll to position [785, 0]
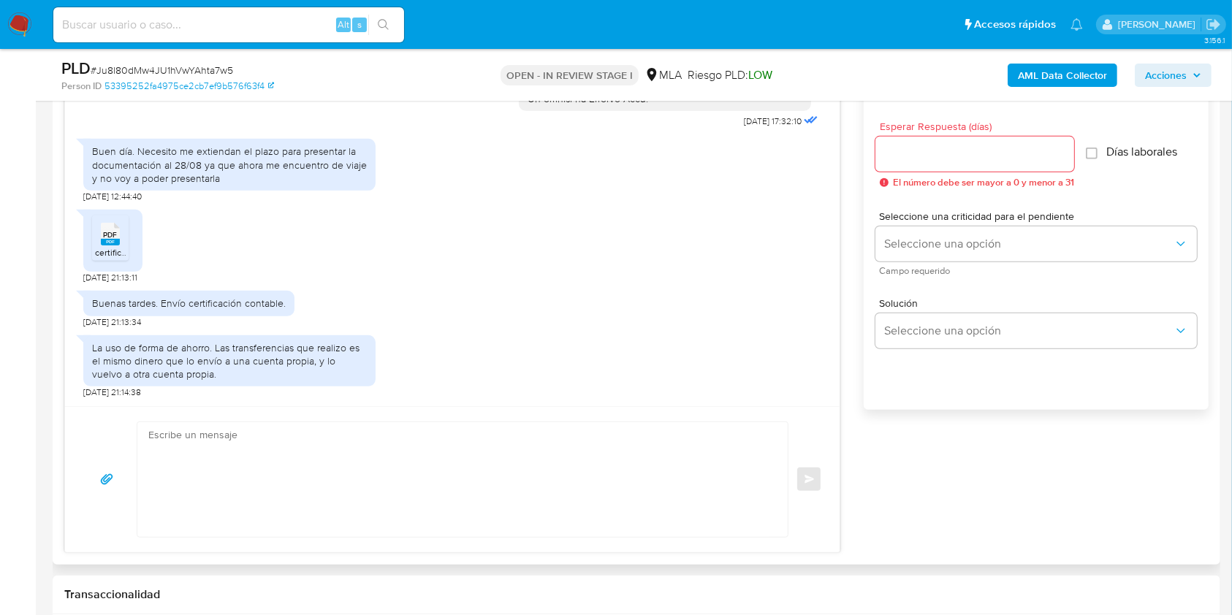
click at [415, 482] on textarea at bounding box center [458, 479] width 621 height 115
paste textarea "Hola Jose Ignacio Raselli, Muchas gracias por la respuesta. Te confirmamos la r…"
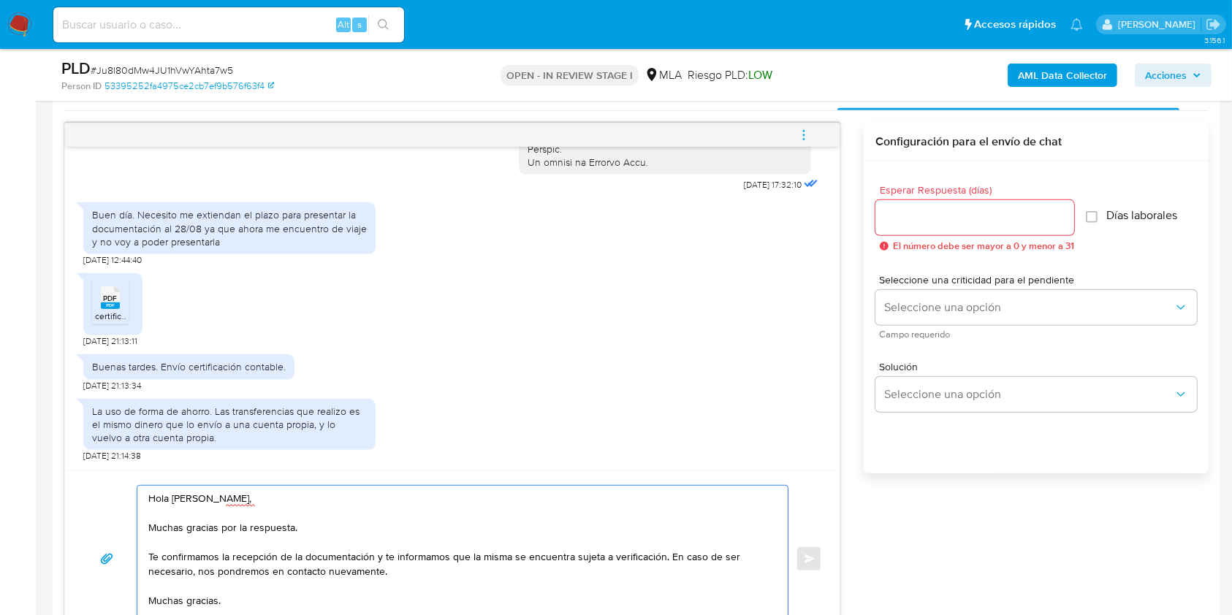
scroll to position [720, 0]
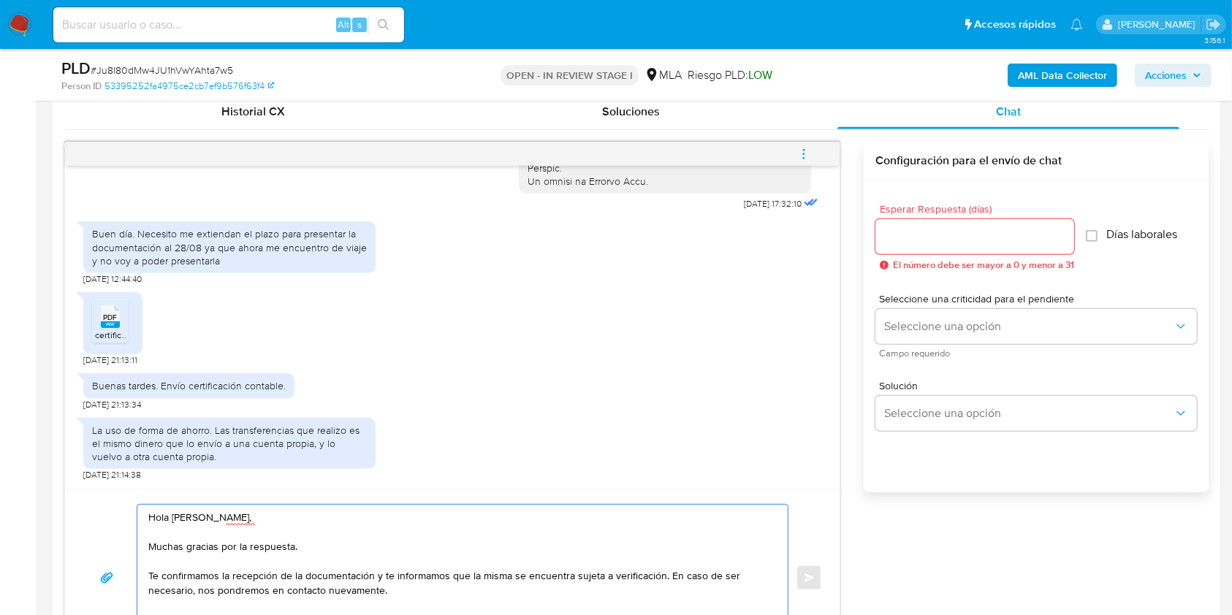
type textarea "Hola [PERSON_NAME], Muchas gracias por la respuesta. Te confirmamos la recepció…"
click at [894, 232] on input "Esperar Respuesta (días)" at bounding box center [974, 236] width 199 height 19
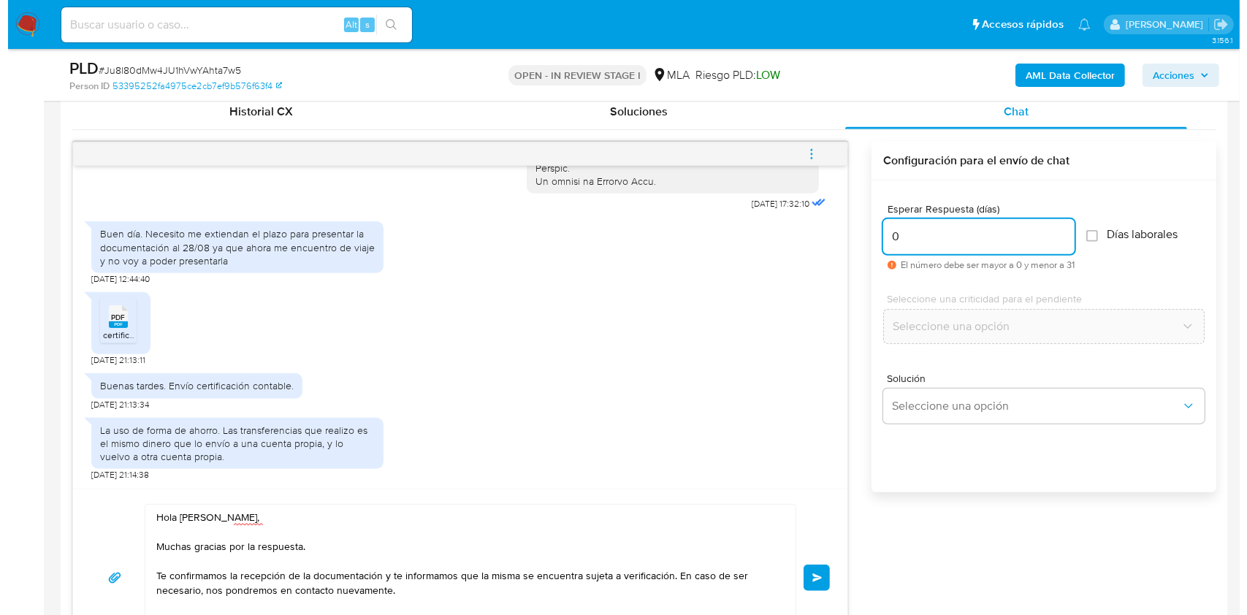
scroll to position [752, 0]
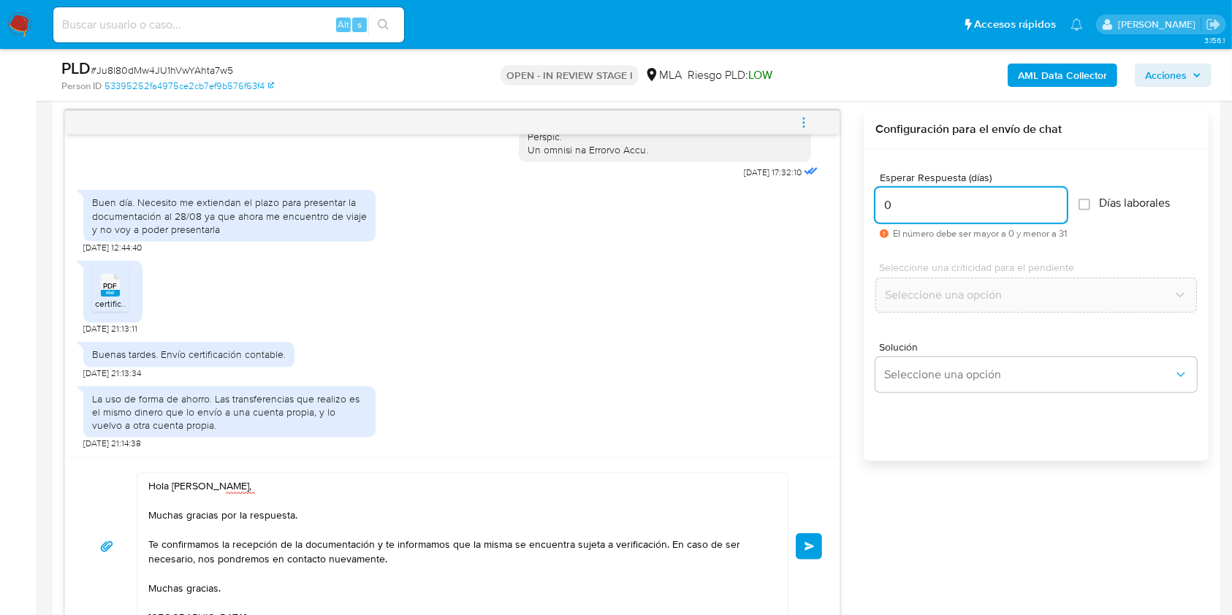
type input "0"
click at [822, 545] on div "Hola Jose Ignacio Raselli, Muchas gracias por la respuesta. Te confirmamos la r…" at bounding box center [452, 546] width 775 height 178
drag, startPoint x: 815, startPoint y: 539, endPoint x: 811, endPoint y: 500, distance: 39.0
click at [815, 539] on button "Enviar" at bounding box center [809, 546] width 26 height 26
click at [804, 120] on icon "menu-action" at bounding box center [803, 122] width 13 height 13
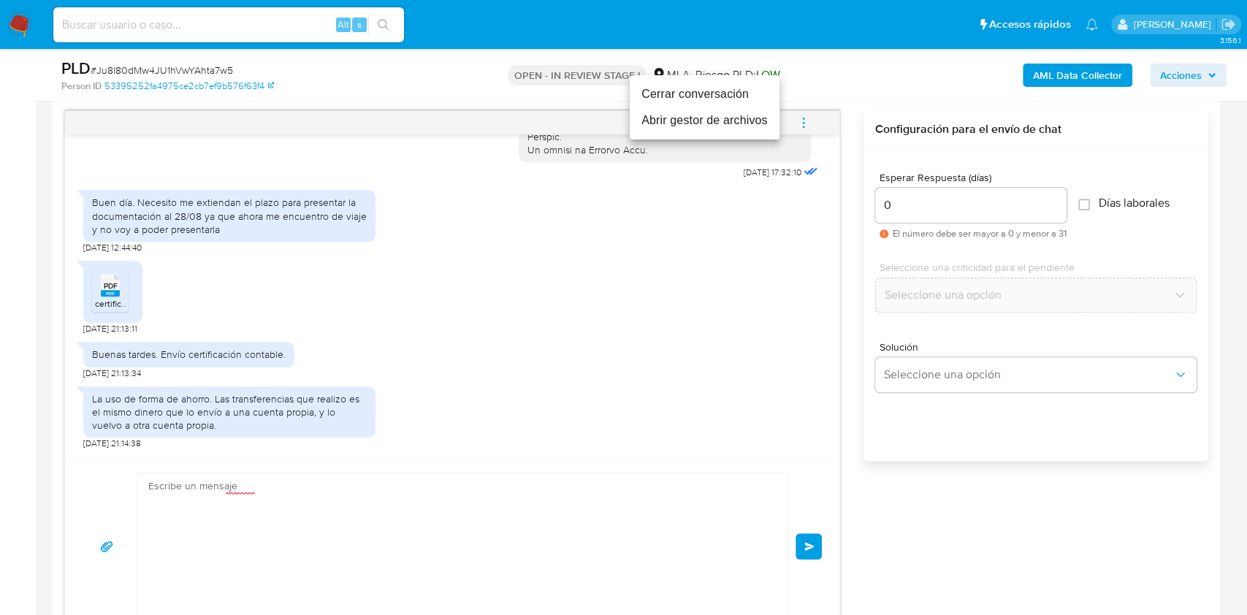
scroll to position [1013, 0]
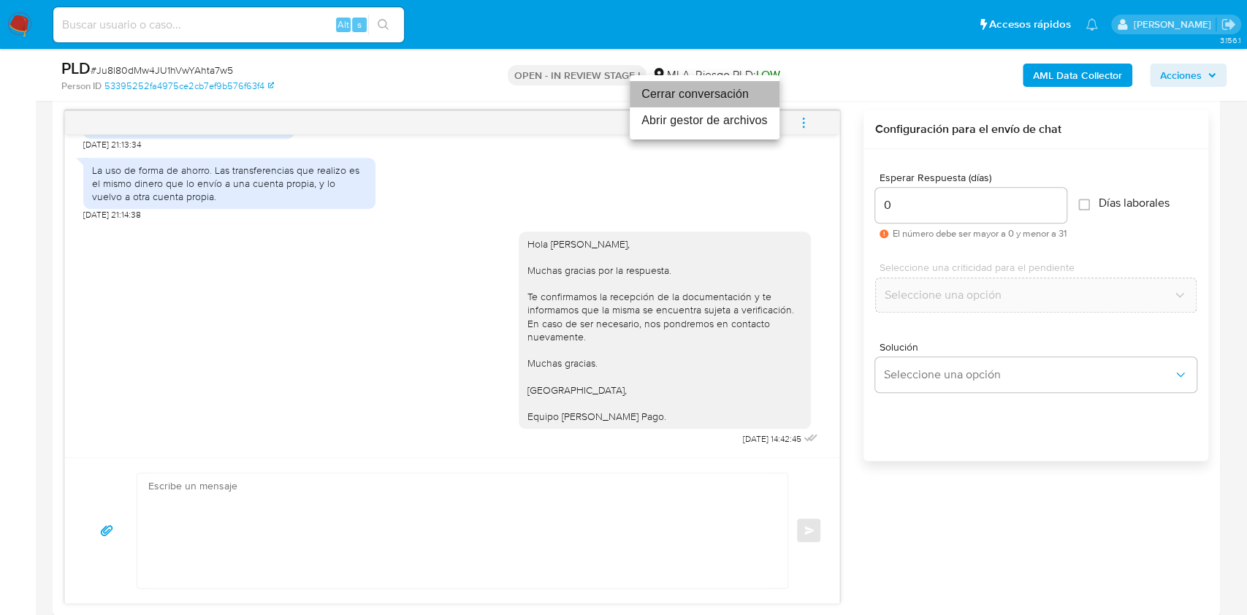
click at [725, 94] on li "Cerrar conversación" at bounding box center [705, 94] width 150 height 26
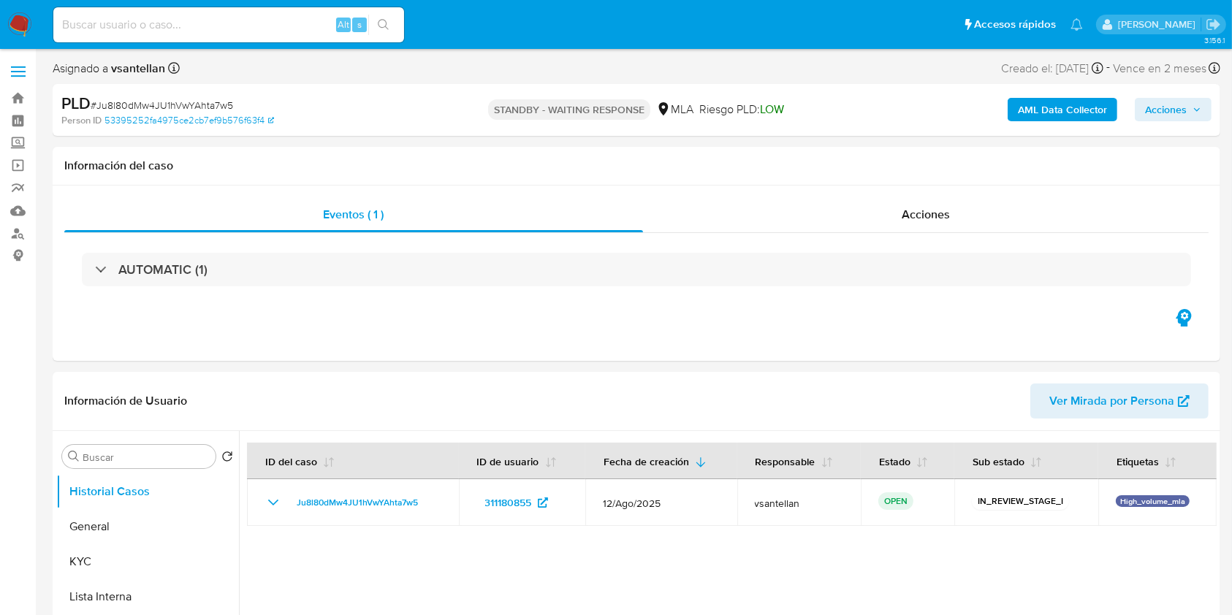
select select "10"
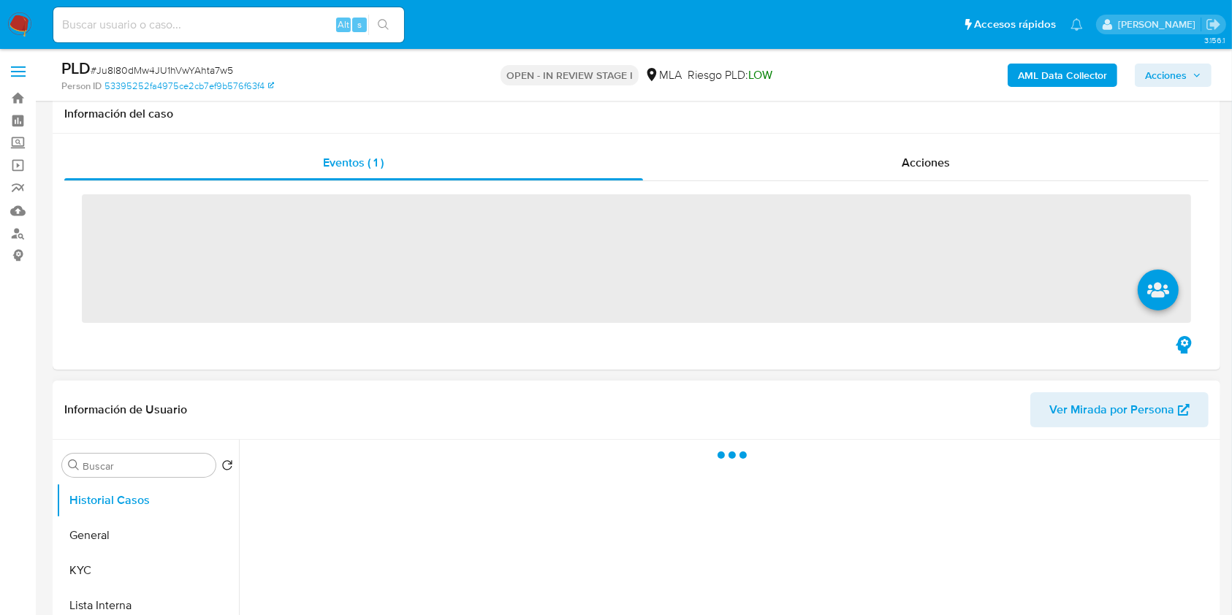
scroll to position [292, 0]
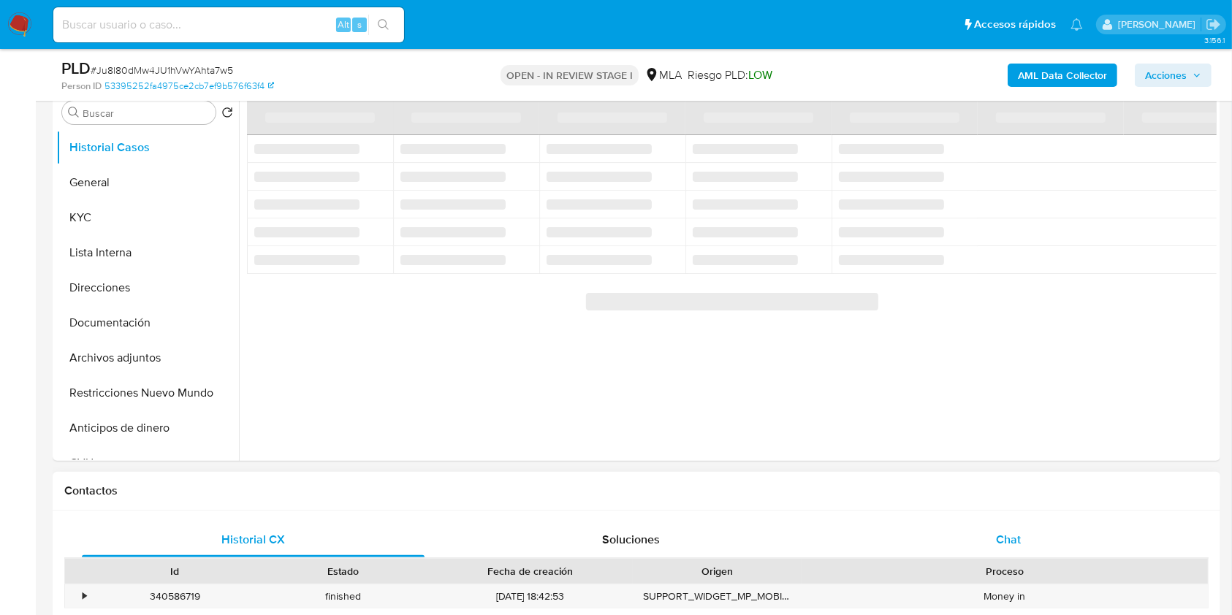
click at [1050, 547] on div "Chat" at bounding box center [1008, 539] width 343 height 35
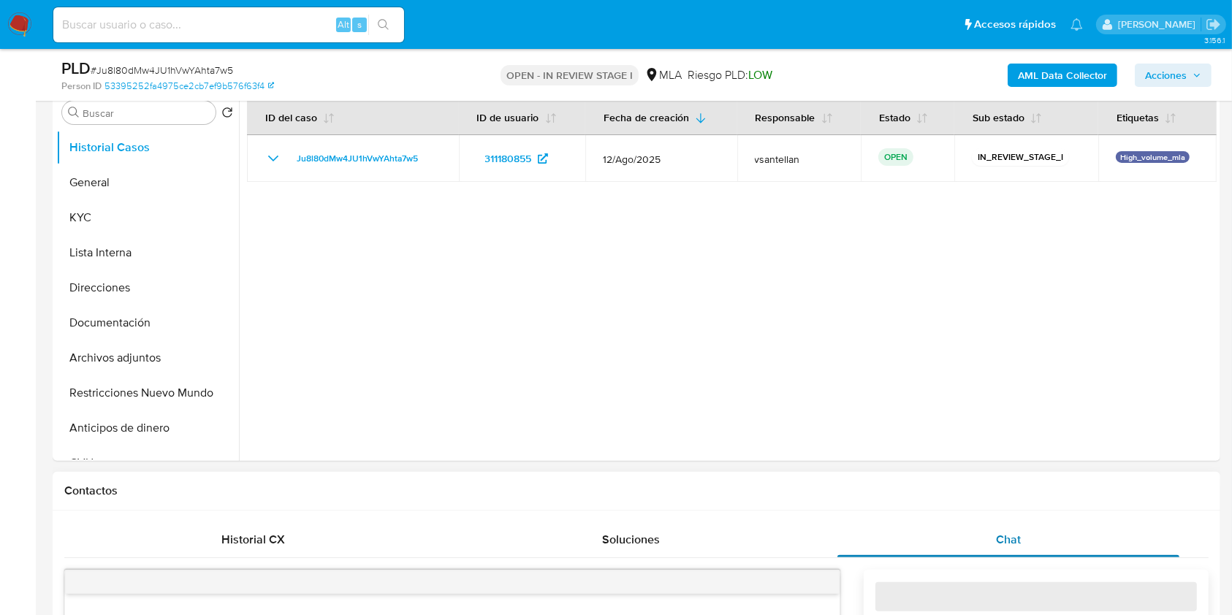
select select "10"
drag, startPoint x: 1231, startPoint y: 170, endPoint x: 1227, endPoint y: 180, distance: 11.8
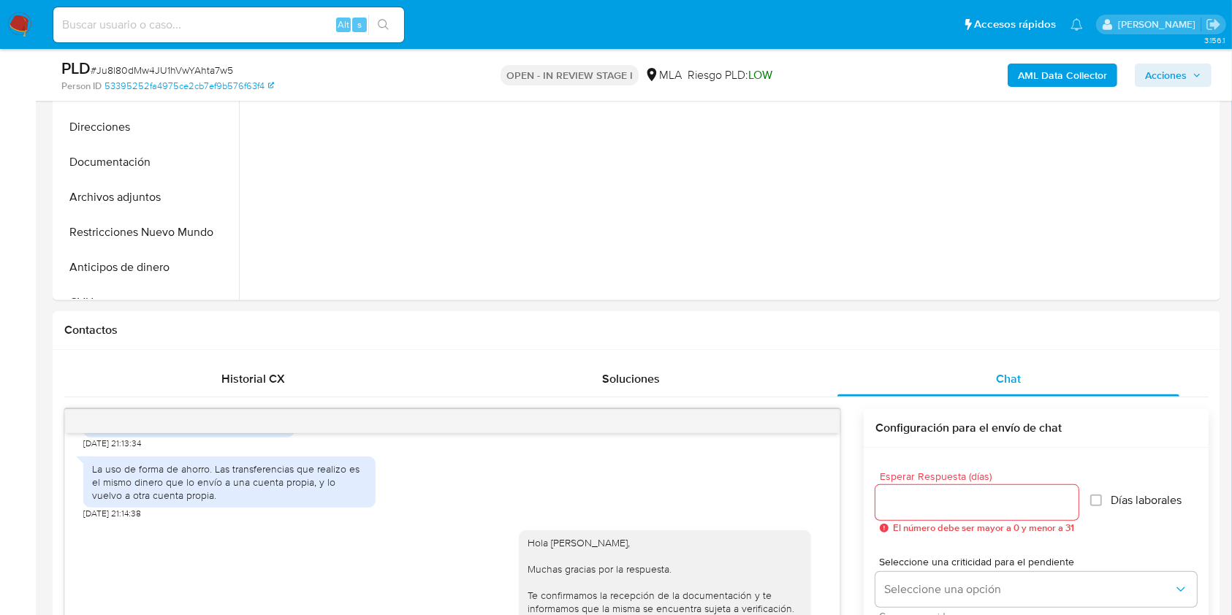
scroll to position [385, 0]
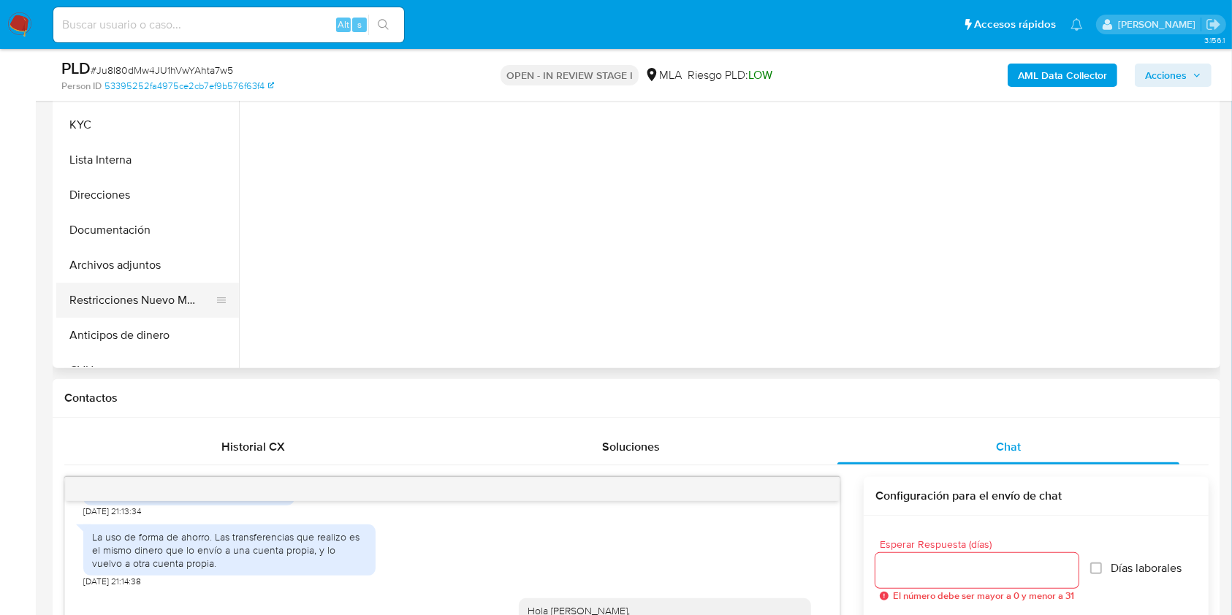
click at [138, 300] on button "Restricciones Nuevo Mundo" at bounding box center [141, 300] width 171 height 35
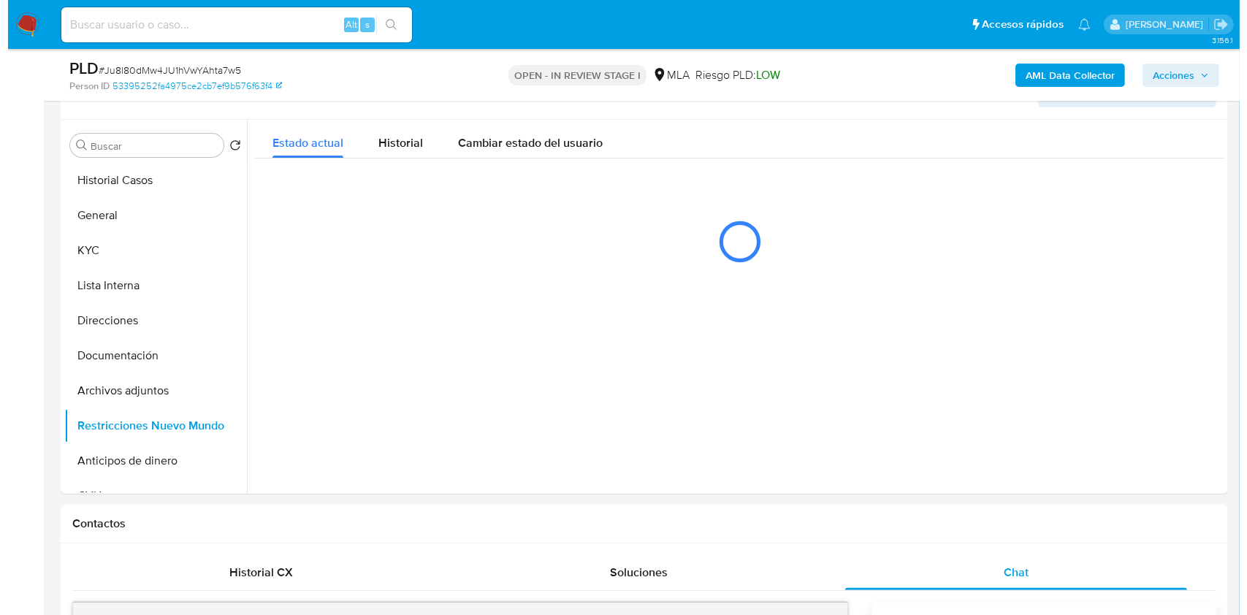
scroll to position [256, 0]
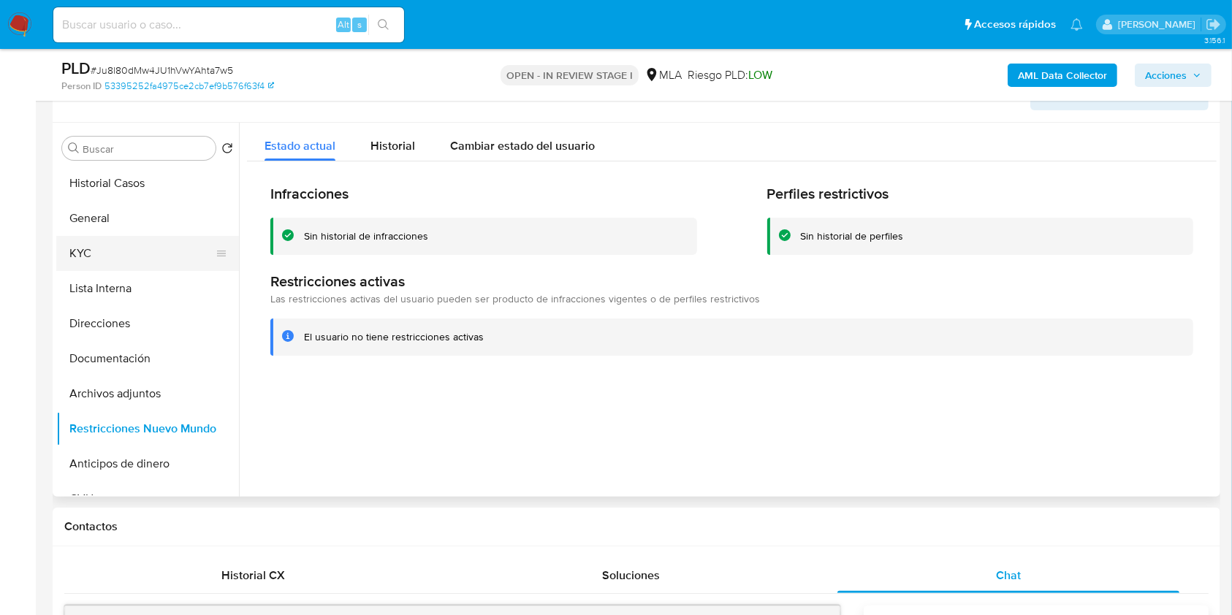
click at [167, 252] on button "KYC" at bounding box center [141, 253] width 171 height 35
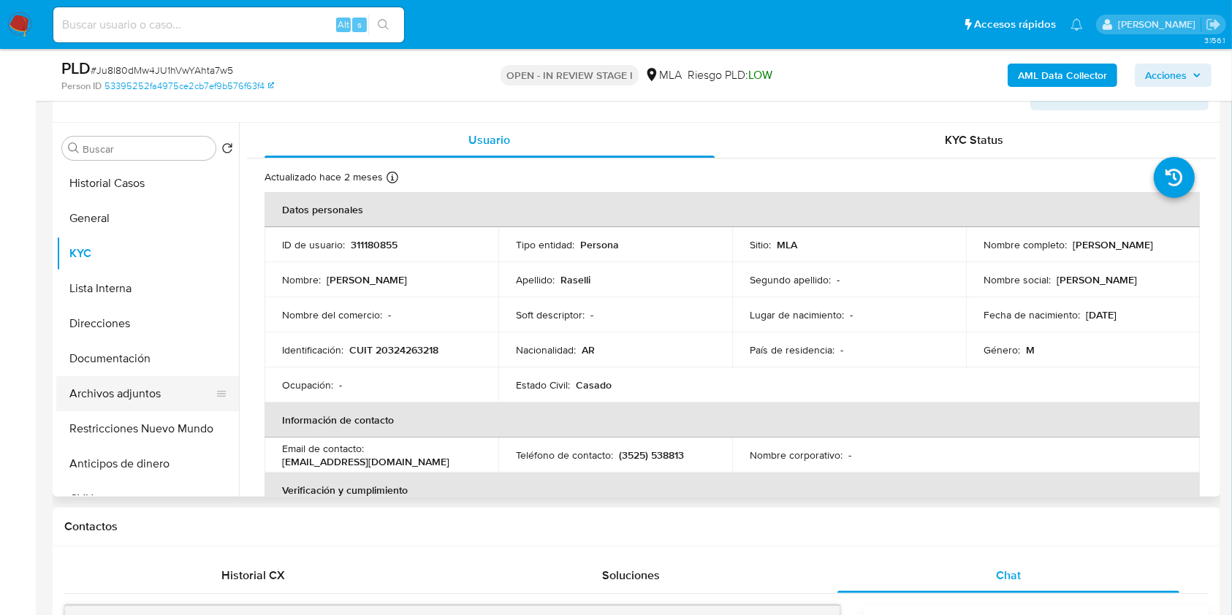
click at [137, 392] on button "Archivos adjuntos" at bounding box center [141, 393] width 171 height 35
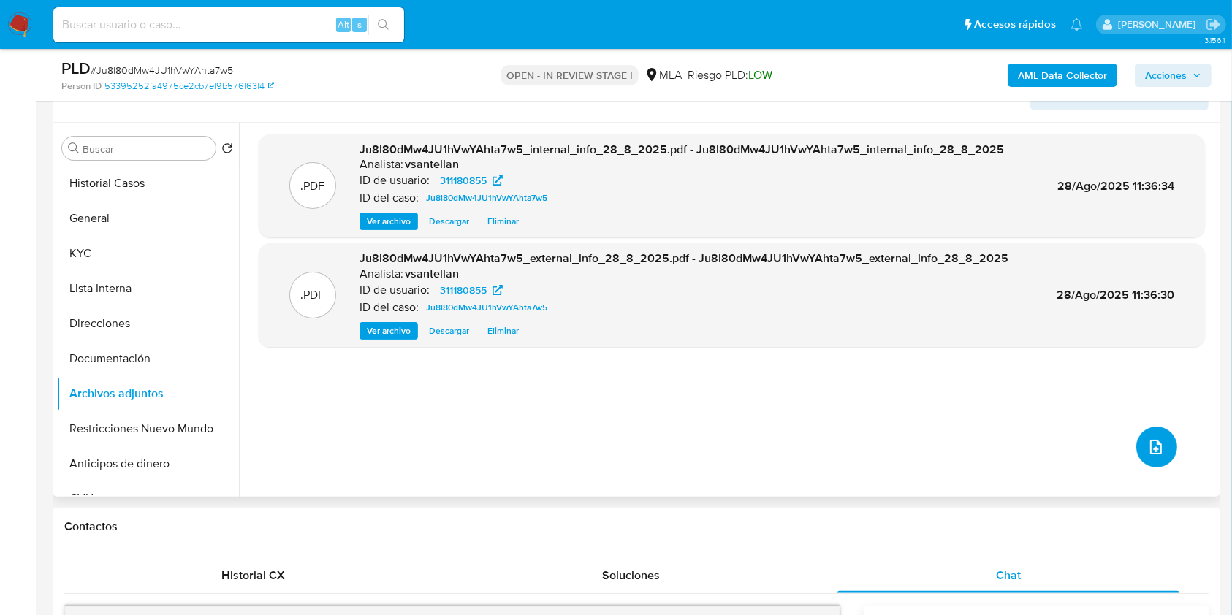
click at [1156, 451] on icon "upload-file" at bounding box center [1156, 447] width 18 height 18
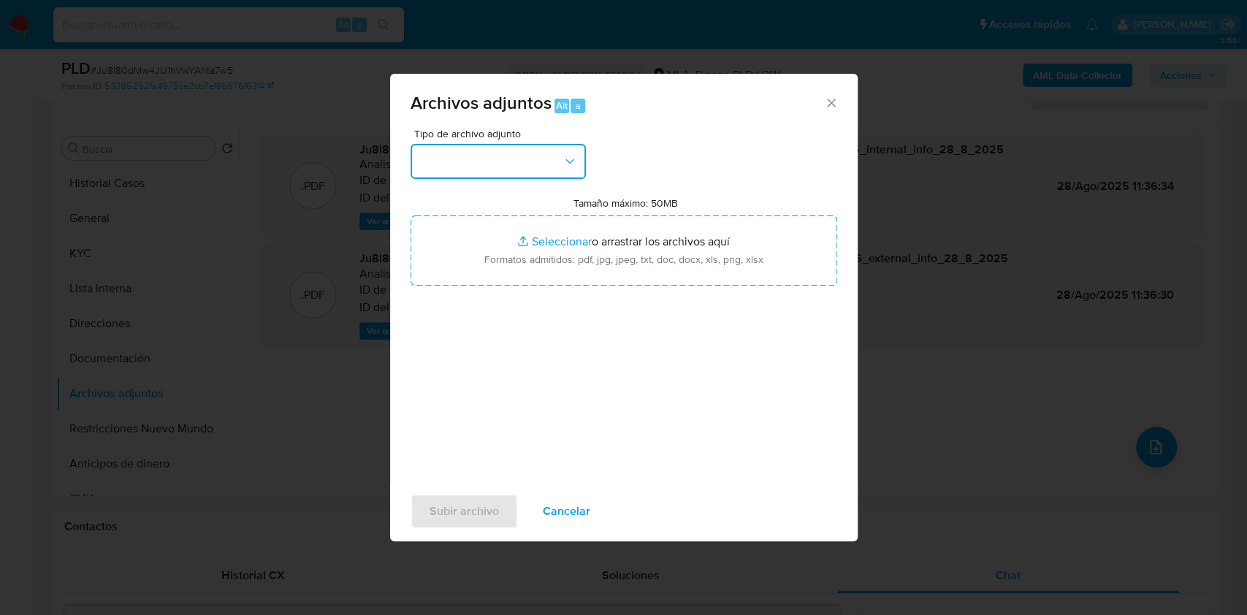
click at [519, 145] on button "button" at bounding box center [498, 161] width 175 height 35
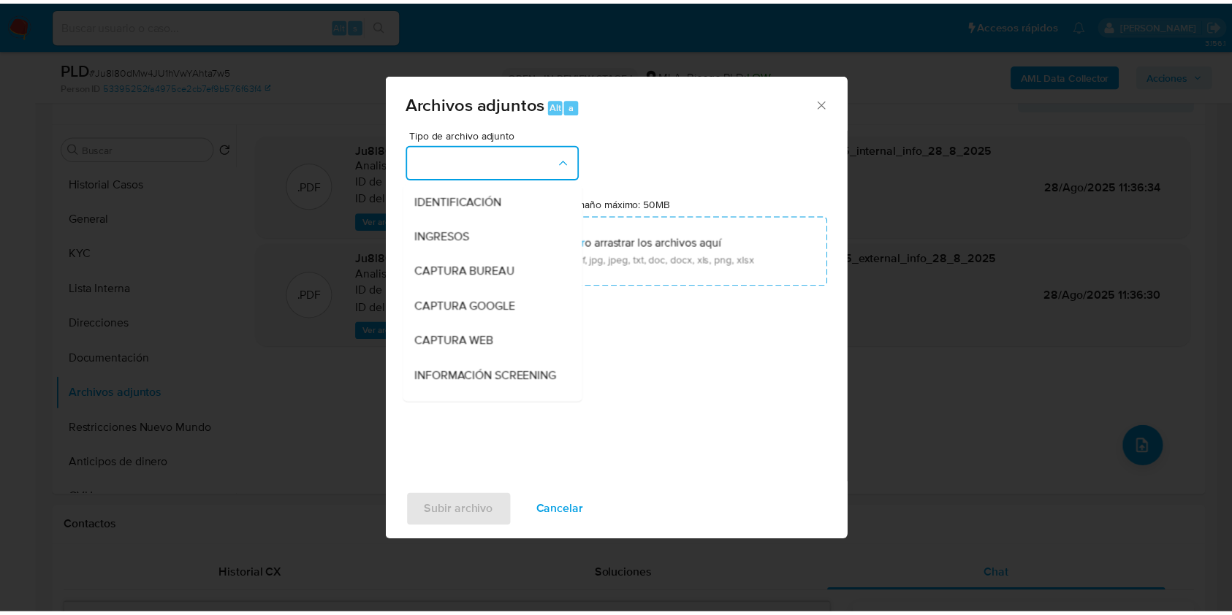
scroll to position [194, 0]
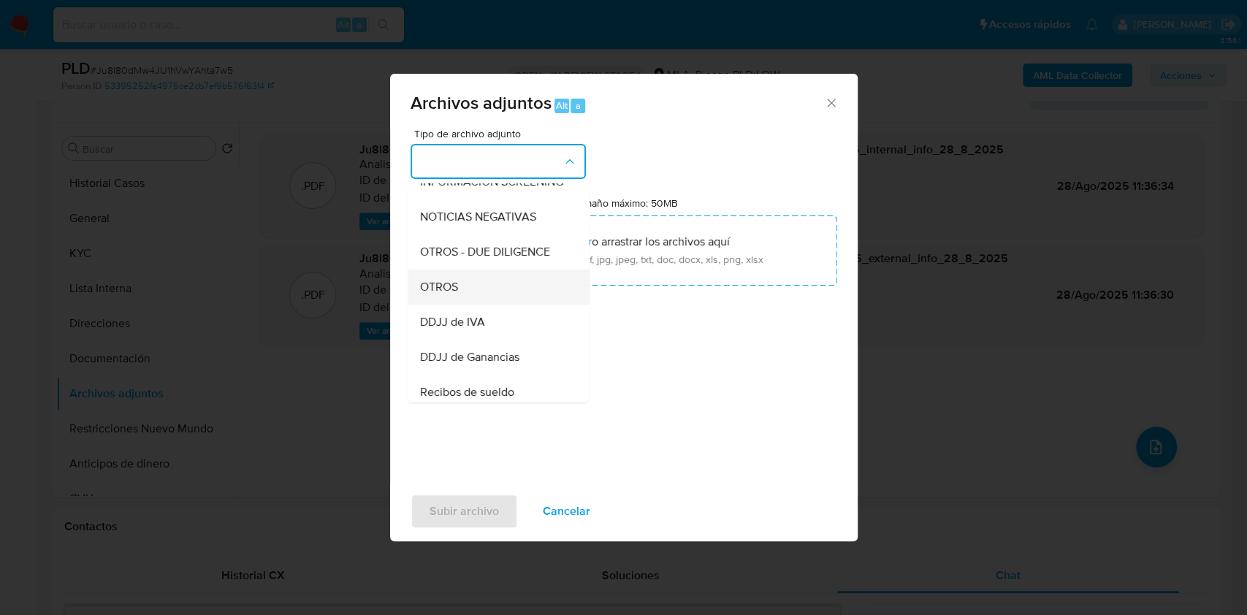
click at [490, 289] on div "OTROS" at bounding box center [493, 287] width 149 height 35
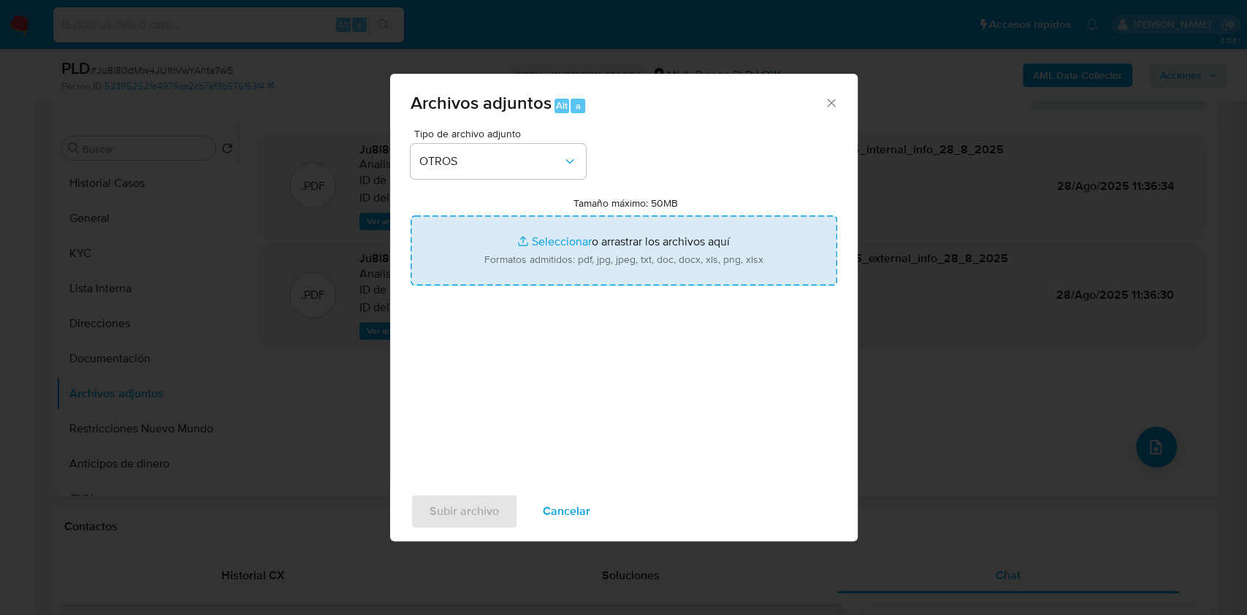
click at [532, 255] on input "Tamaño máximo: 50MB Seleccionar archivos" at bounding box center [624, 251] width 427 height 70
type input "C:\fakepath\Caselog-311180855- NO ROI.docx"
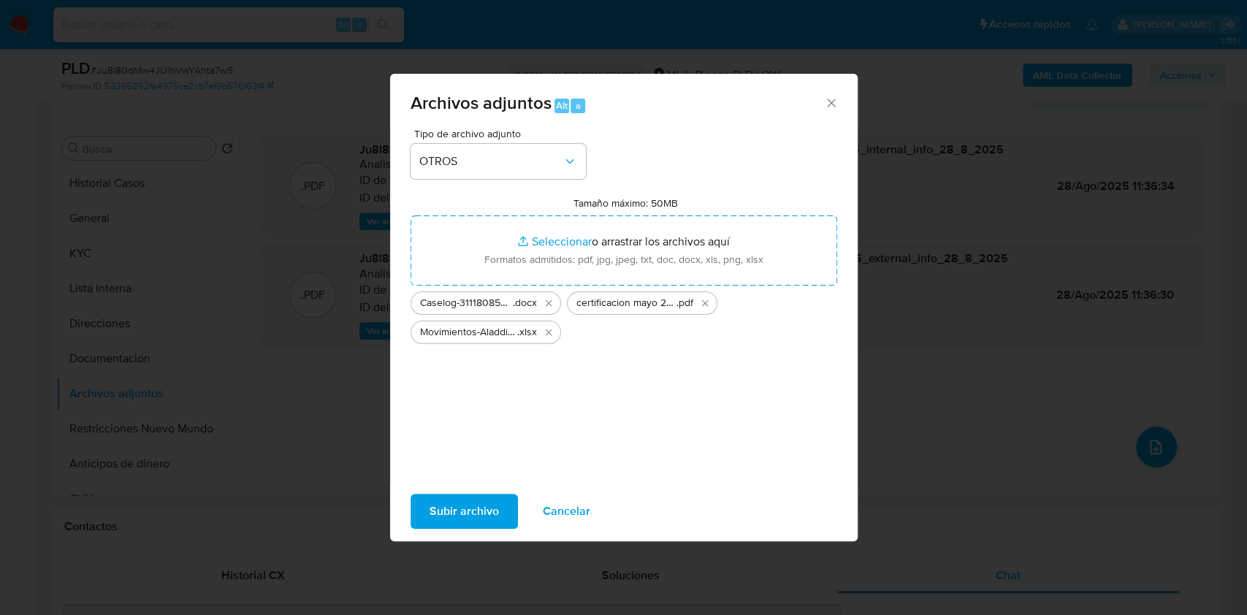
click at [485, 504] on span "Subir archivo" at bounding box center [464, 511] width 69 height 32
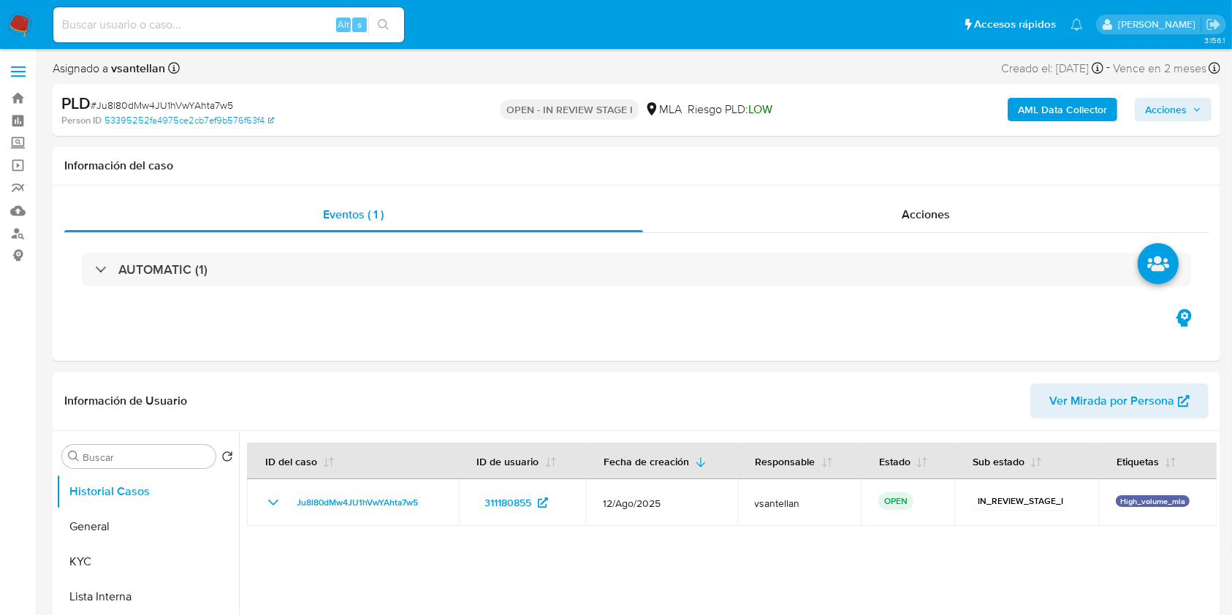
select select "10"
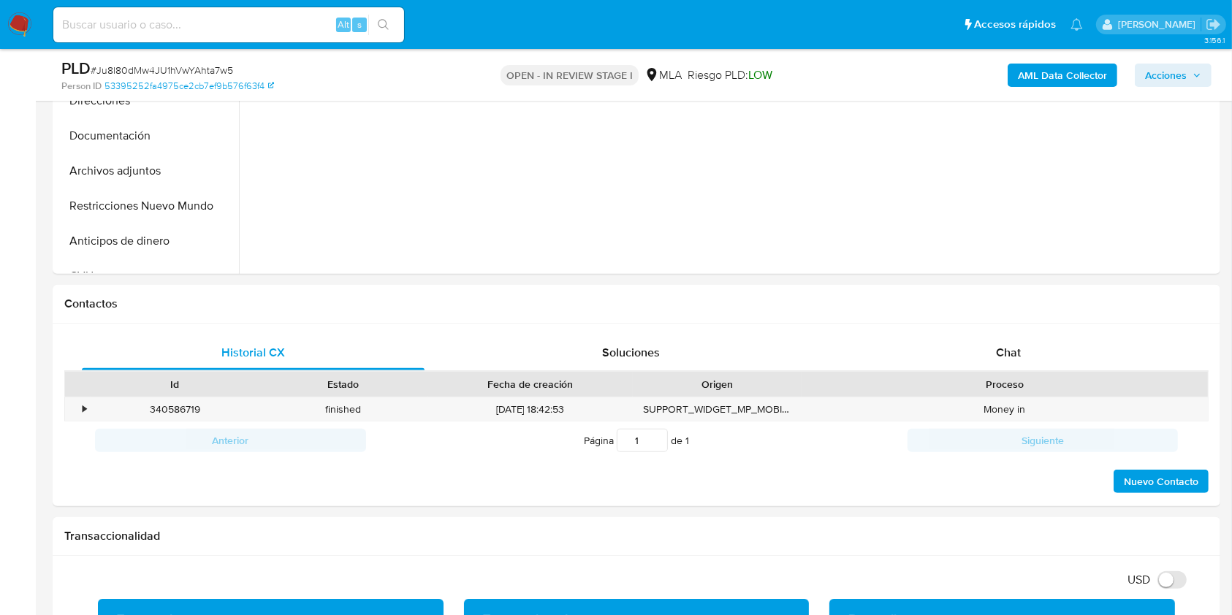
scroll to position [528, 0]
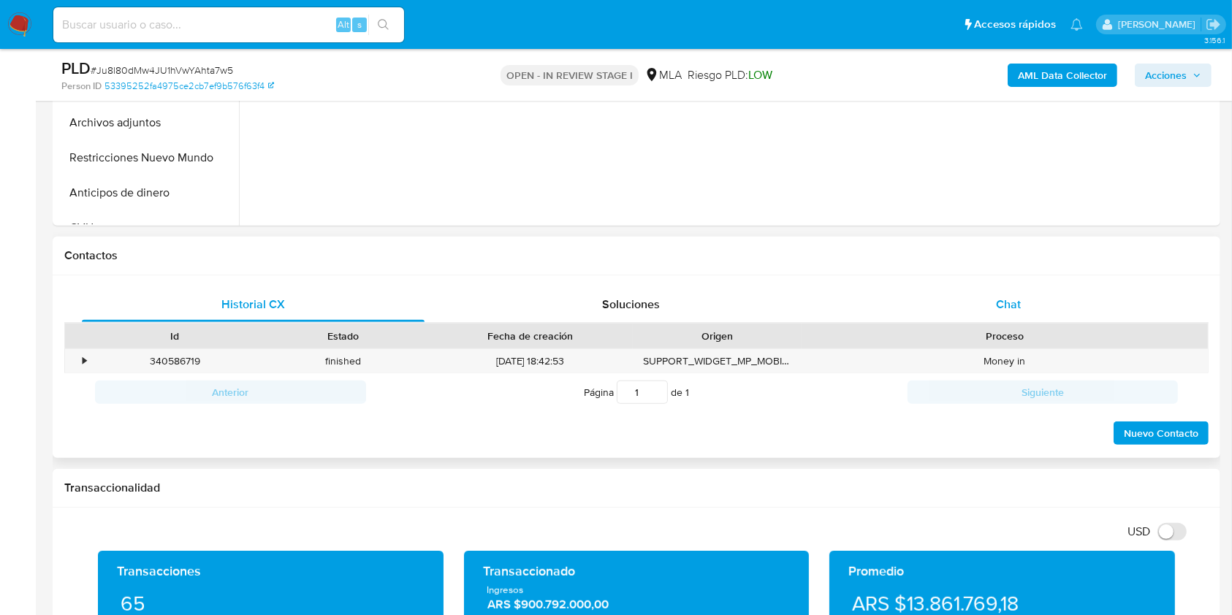
click at [1049, 299] on div "Chat" at bounding box center [1008, 304] width 343 height 35
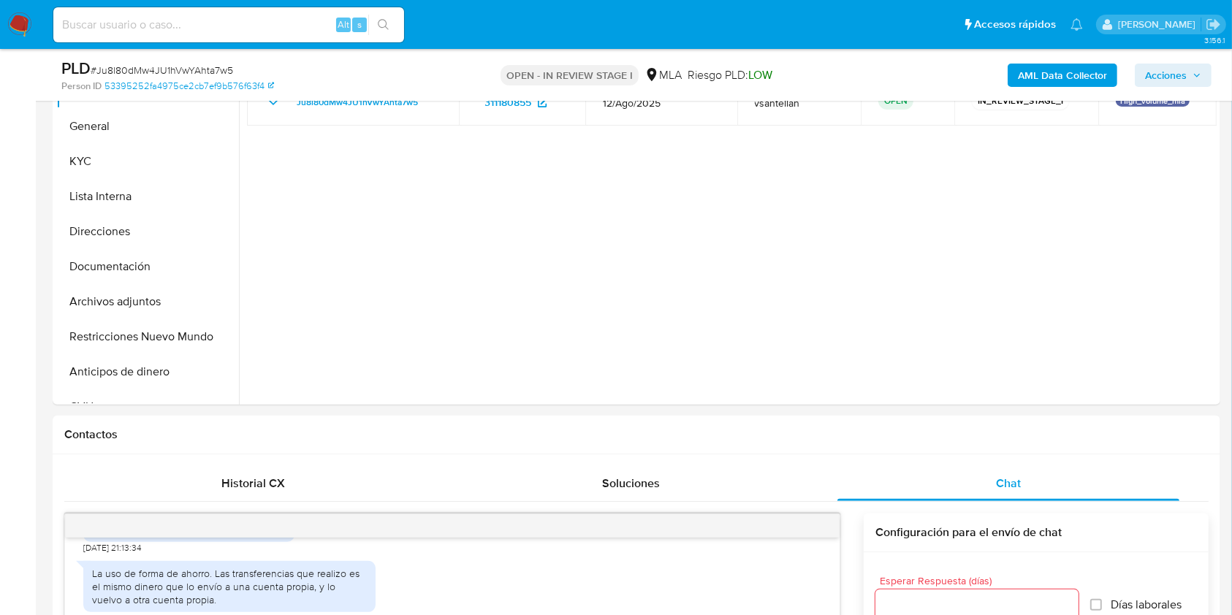
scroll to position [273, 0]
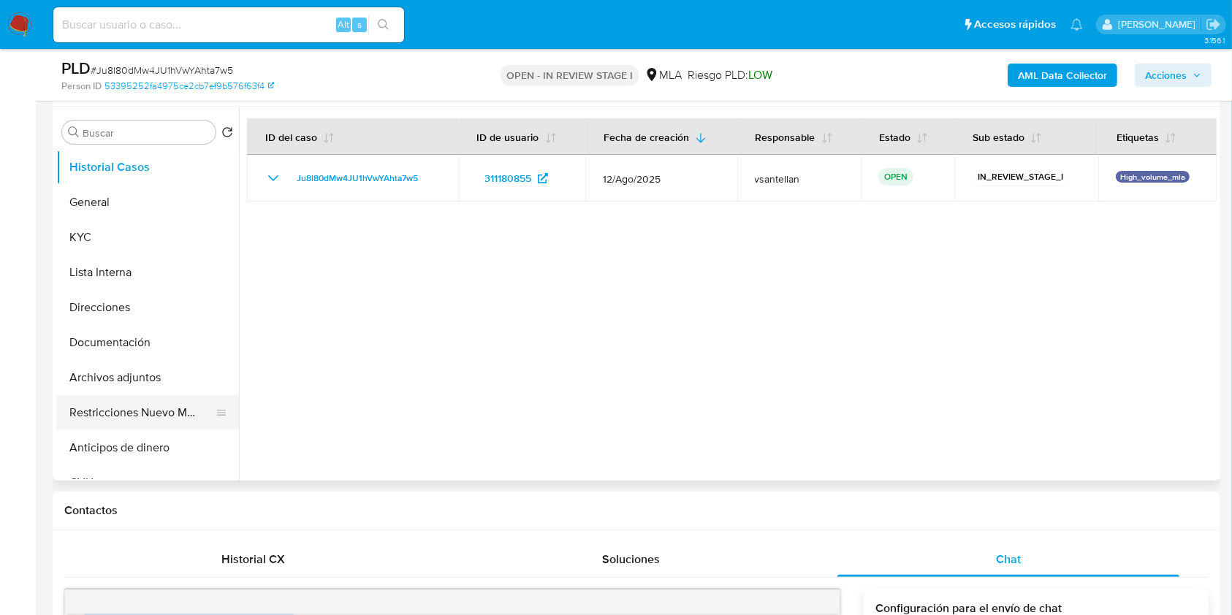
click at [136, 403] on button "Restricciones Nuevo Mundo" at bounding box center [141, 412] width 171 height 35
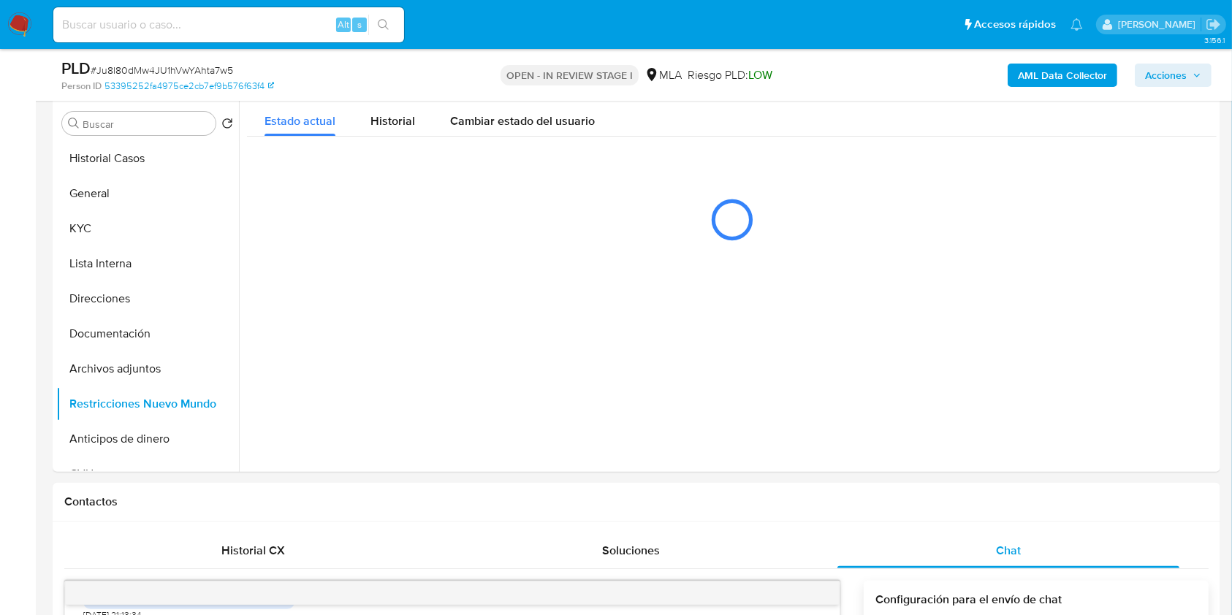
scroll to position [271, 0]
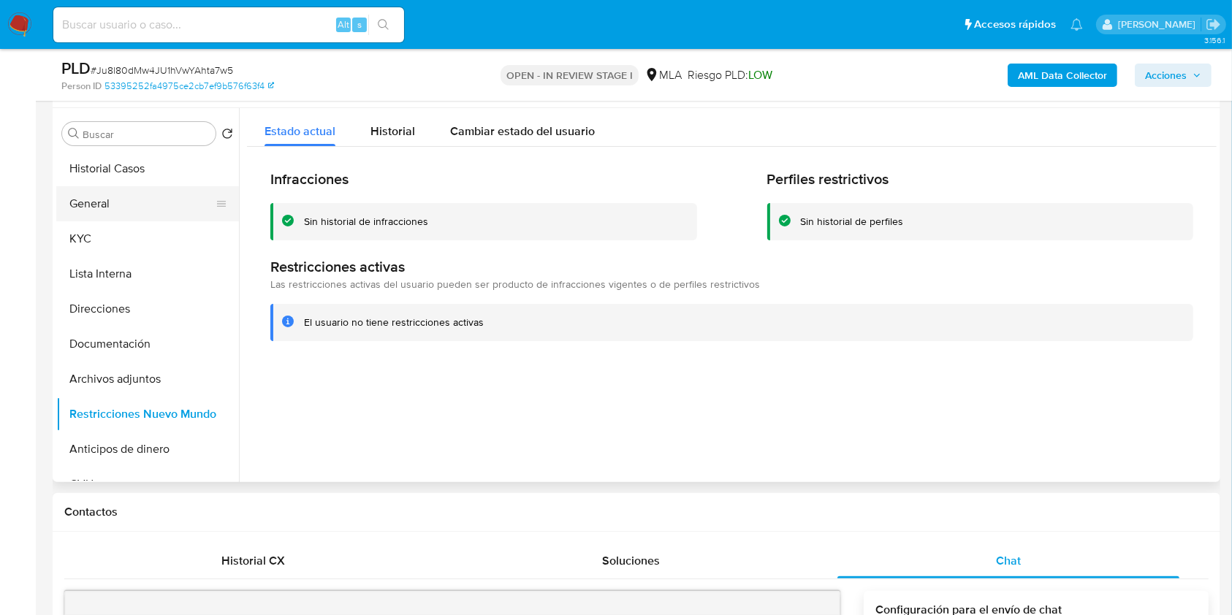
click at [149, 202] on button "General" at bounding box center [141, 203] width 171 height 35
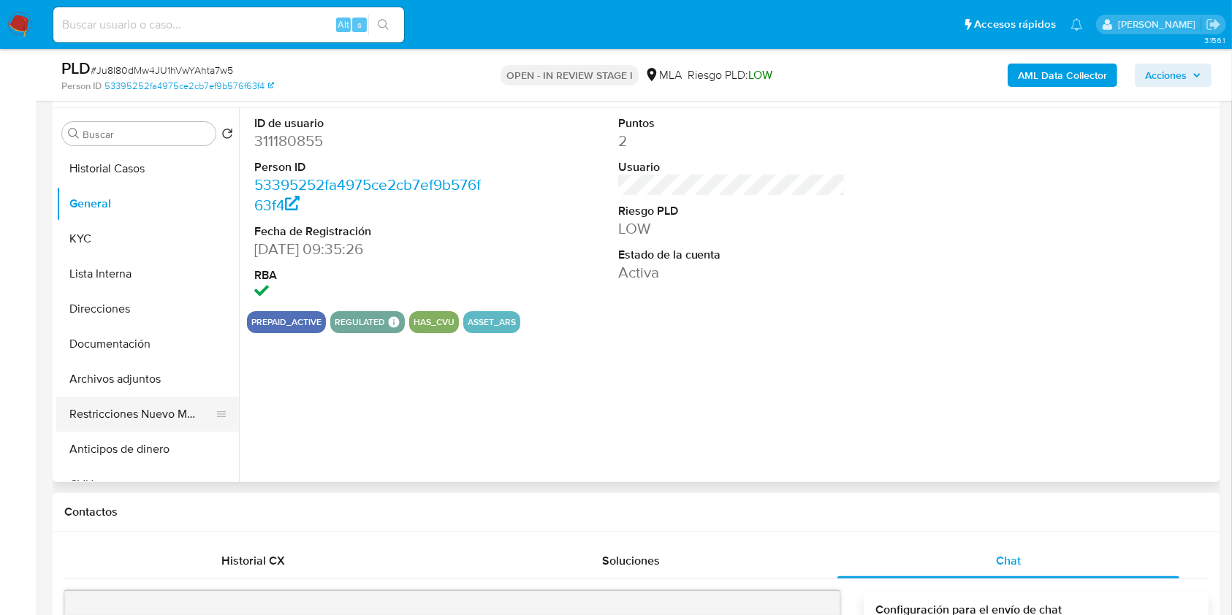
click at [142, 409] on button "Restricciones Nuevo Mundo" at bounding box center [141, 414] width 171 height 35
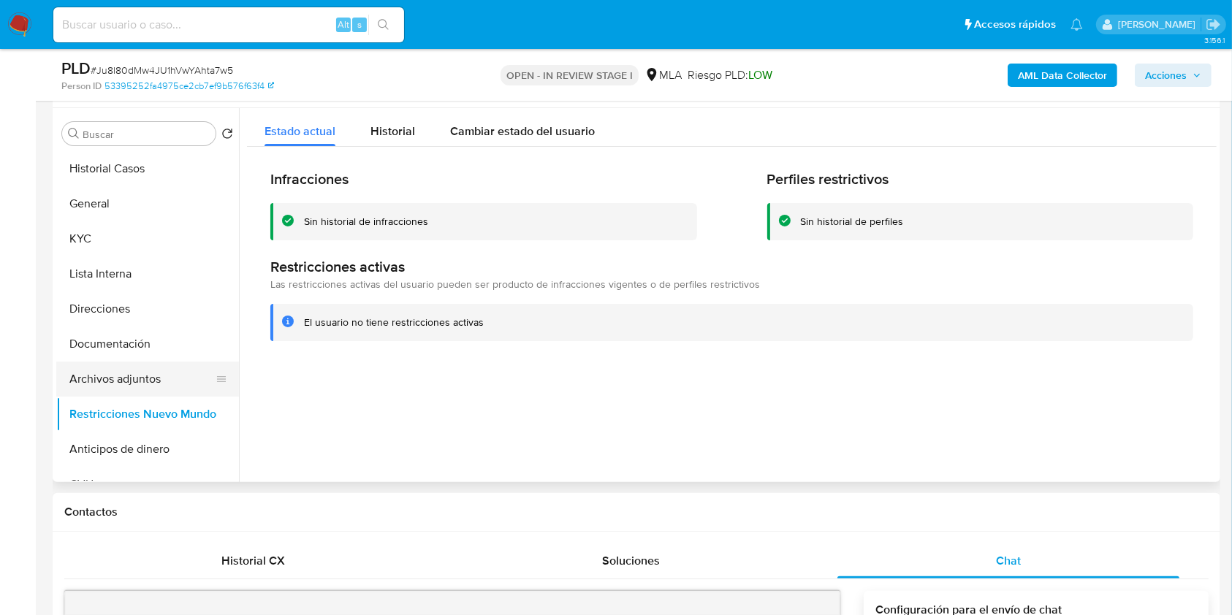
click at [134, 374] on button "Archivos adjuntos" at bounding box center [141, 379] width 171 height 35
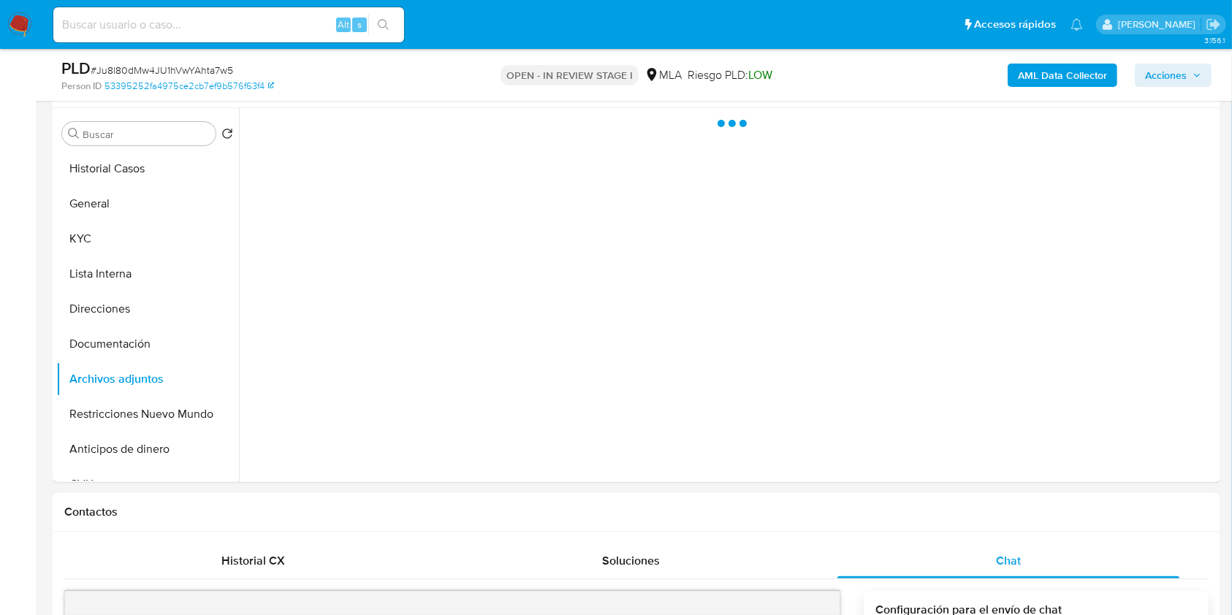
click at [1162, 67] on span "Acciones" at bounding box center [1166, 75] width 42 height 23
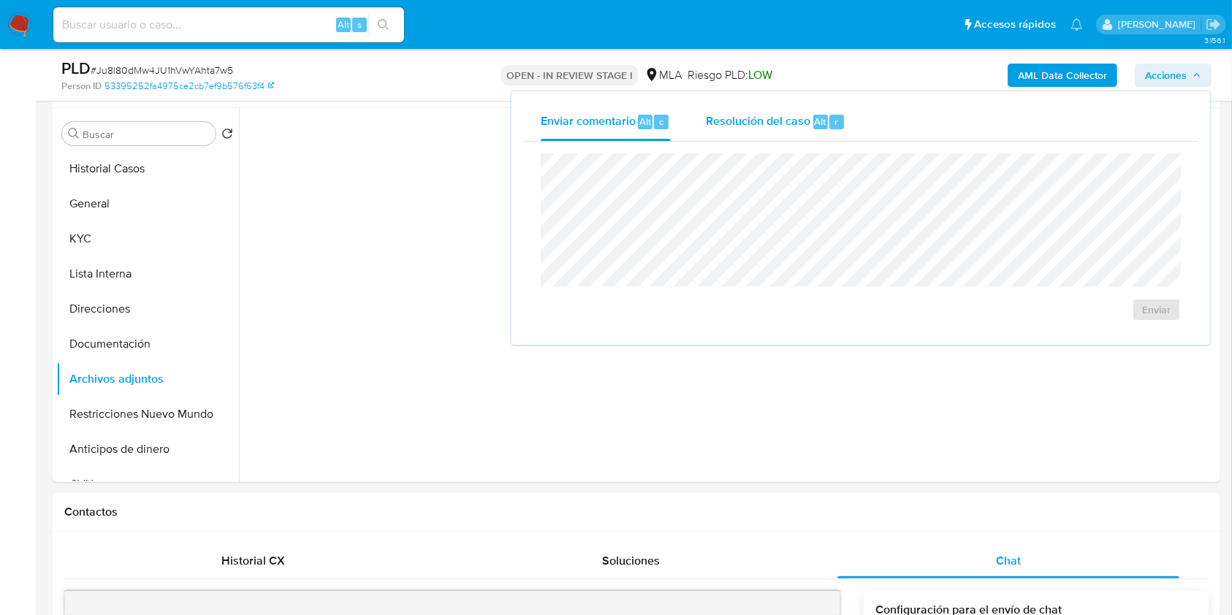
click at [832, 113] on div "Resolución del caso Alt r" at bounding box center [776, 122] width 140 height 38
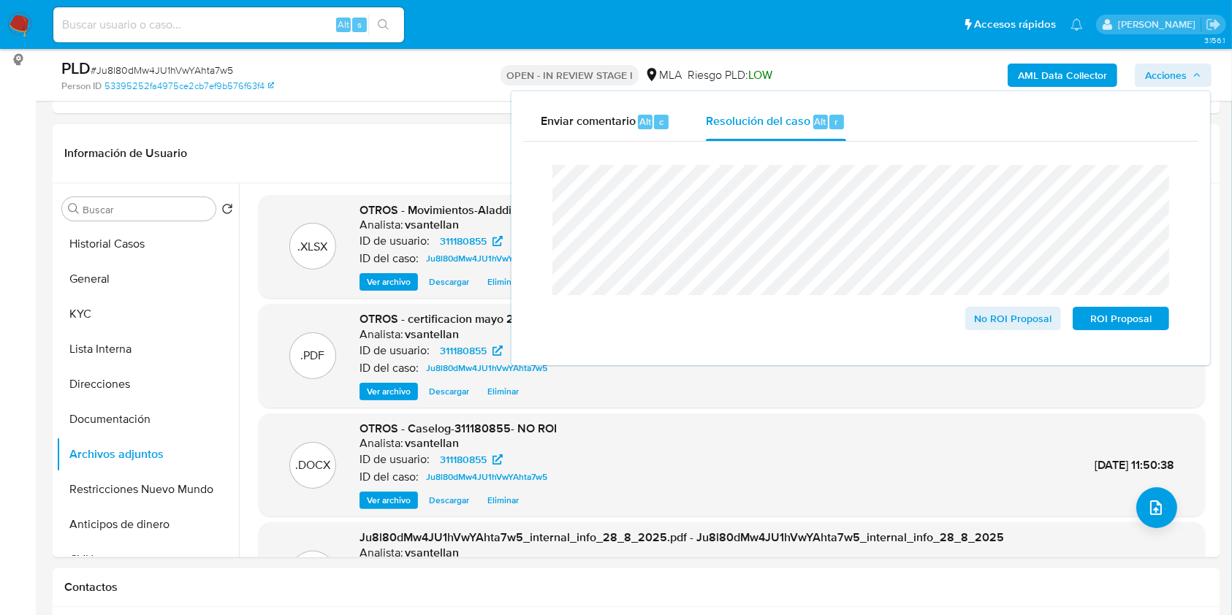
scroll to position [199, 0]
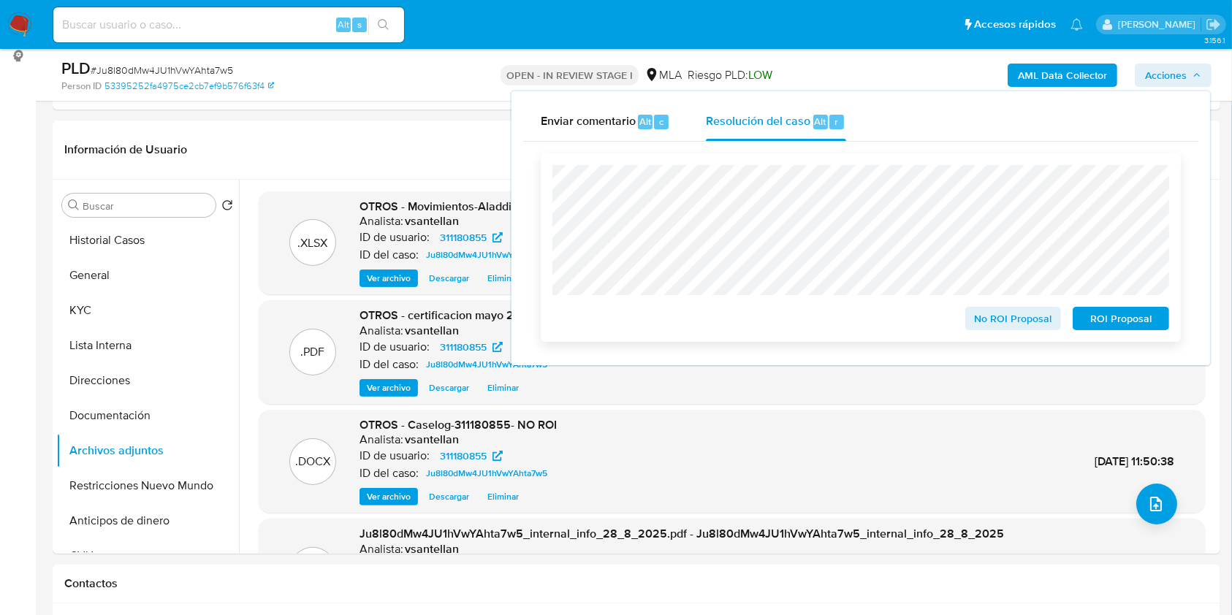
click at [1011, 313] on span "No ROI Proposal" at bounding box center [1013, 318] width 76 height 20
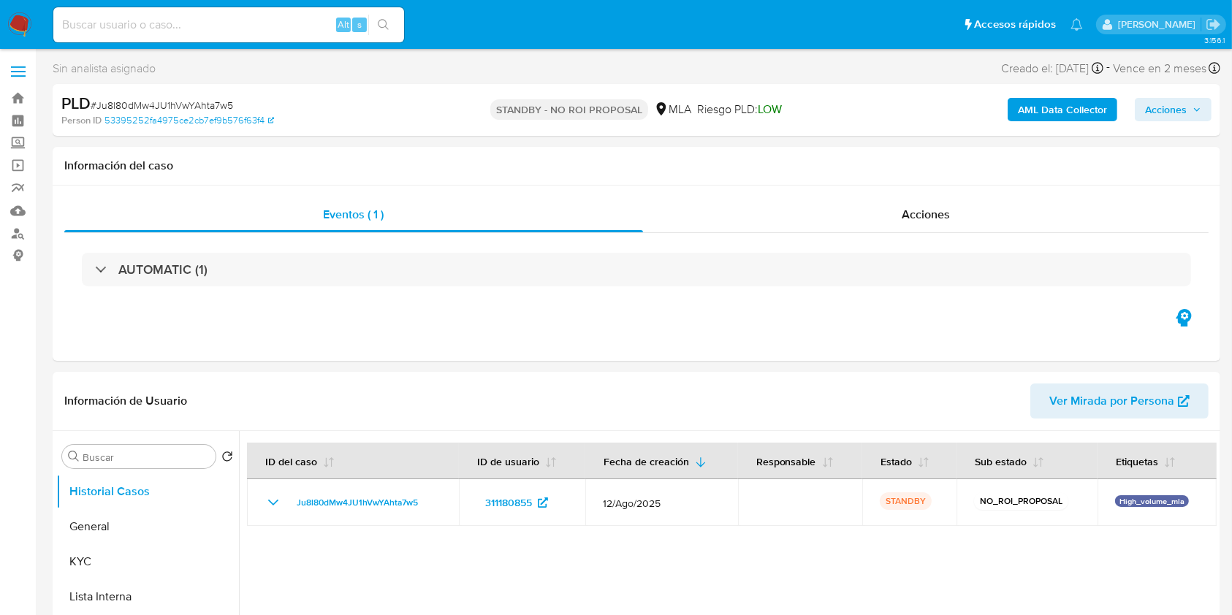
select select "10"
